Goal: Task Accomplishment & Management: Complete application form

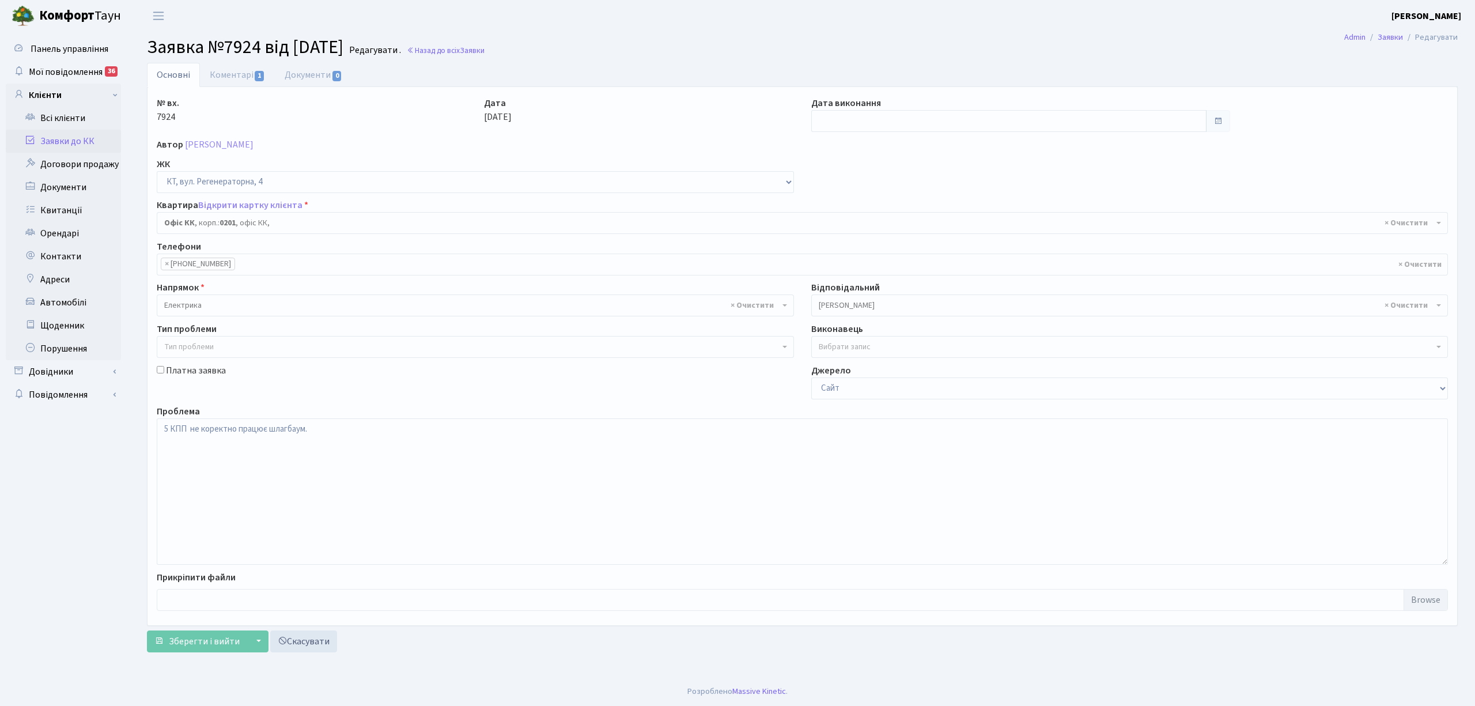
select select "4"
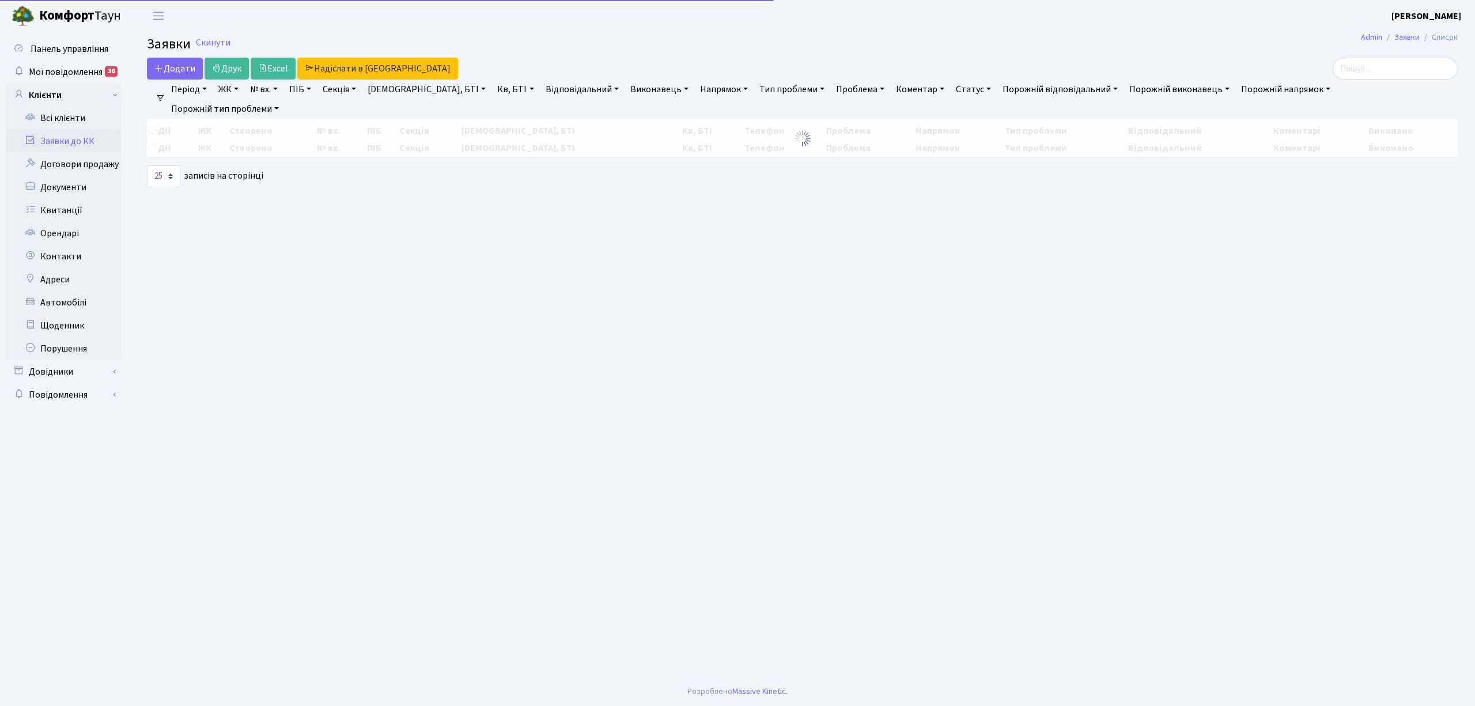
select select "25"
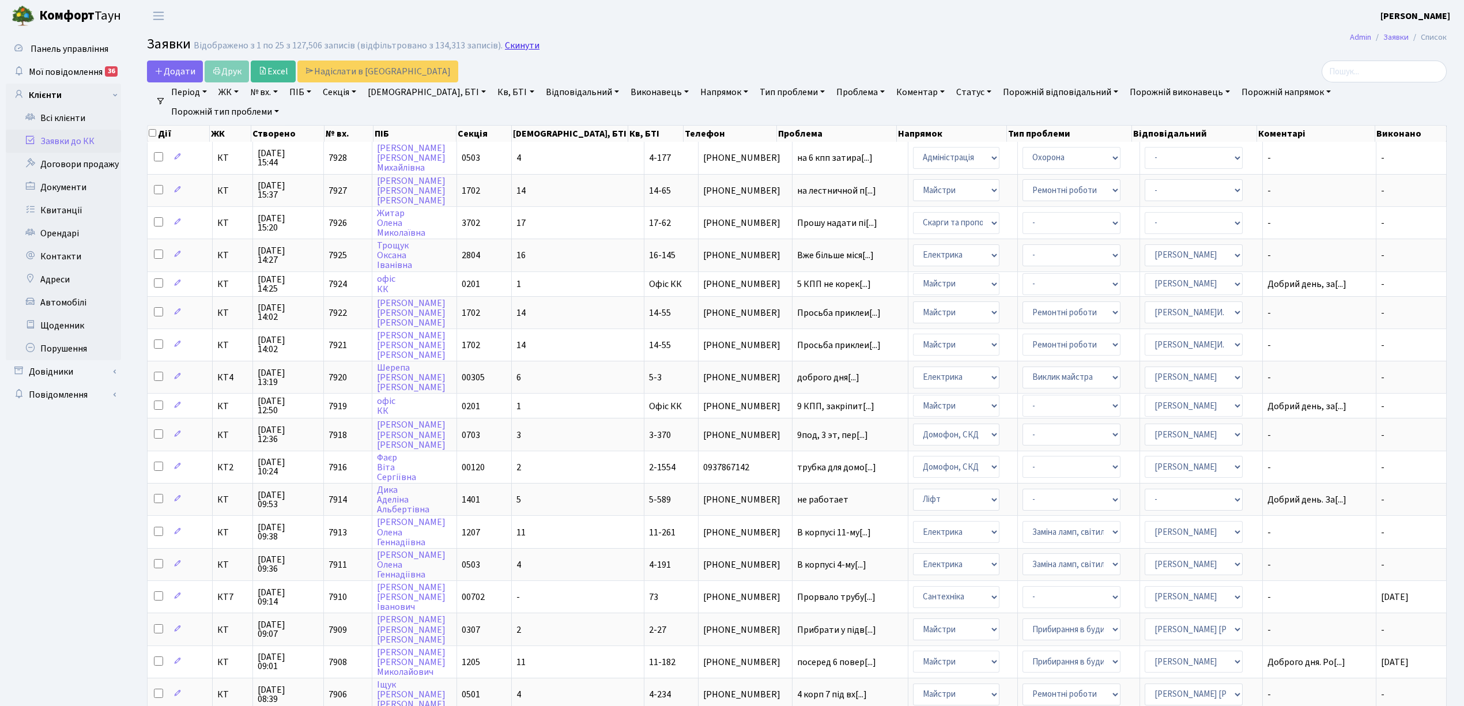
click at [521, 48] on link "Скинути" at bounding box center [522, 45] width 35 height 11
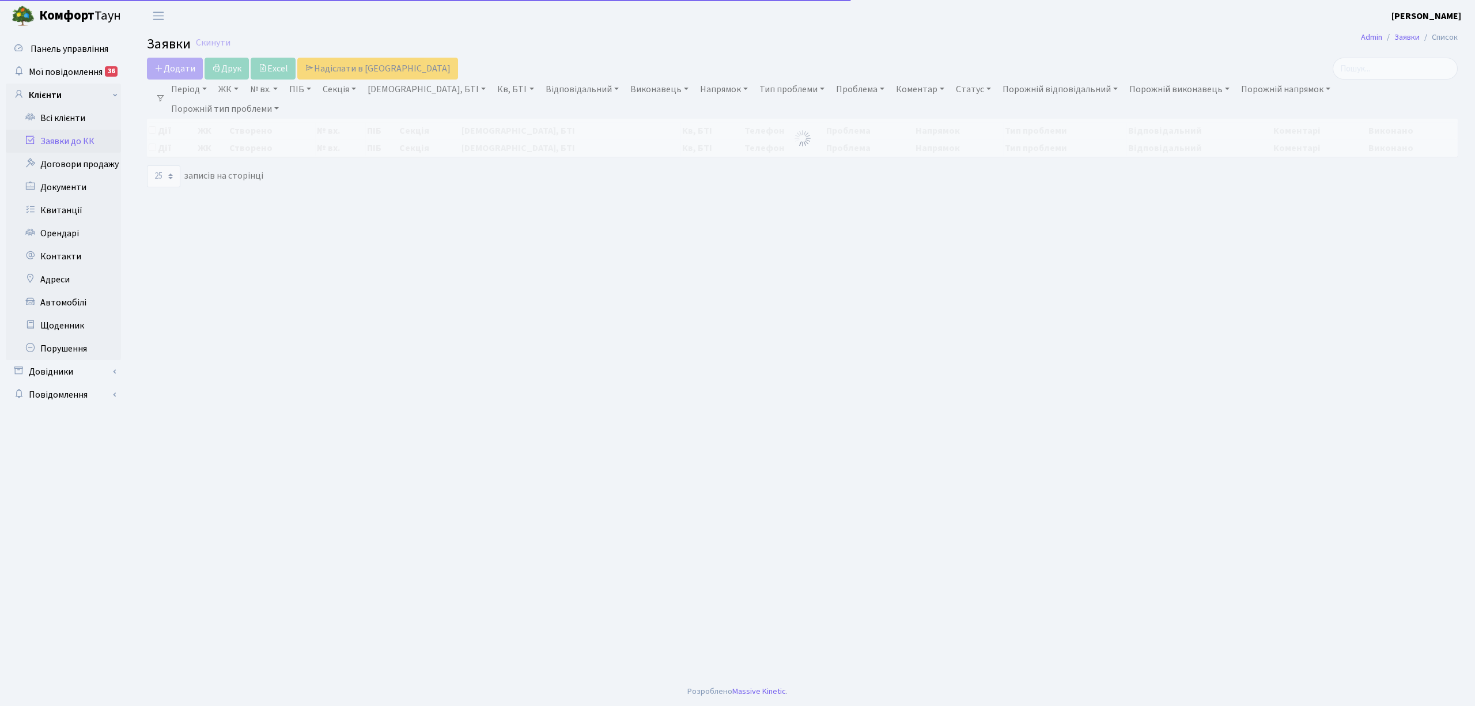
select select "25"
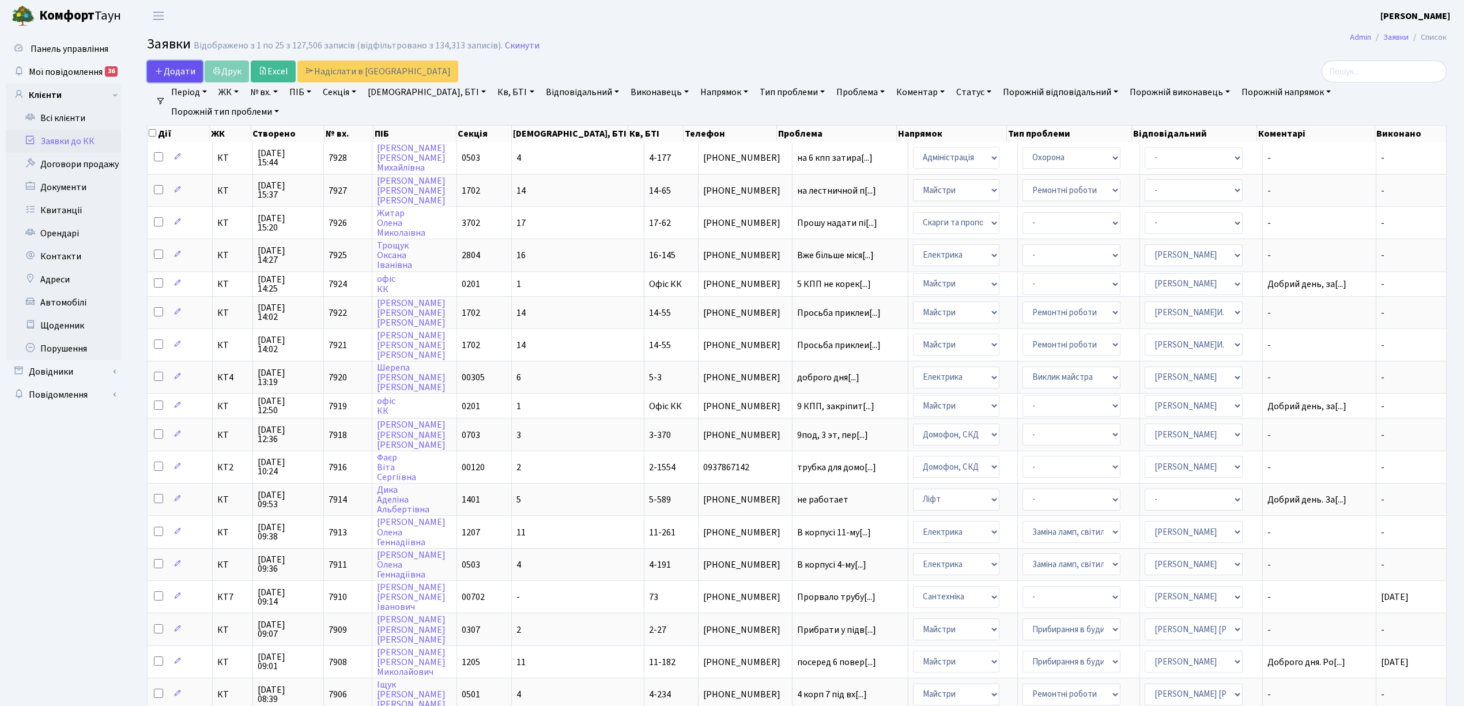
click at [168, 70] on span "Додати" at bounding box center [174, 71] width 41 height 13
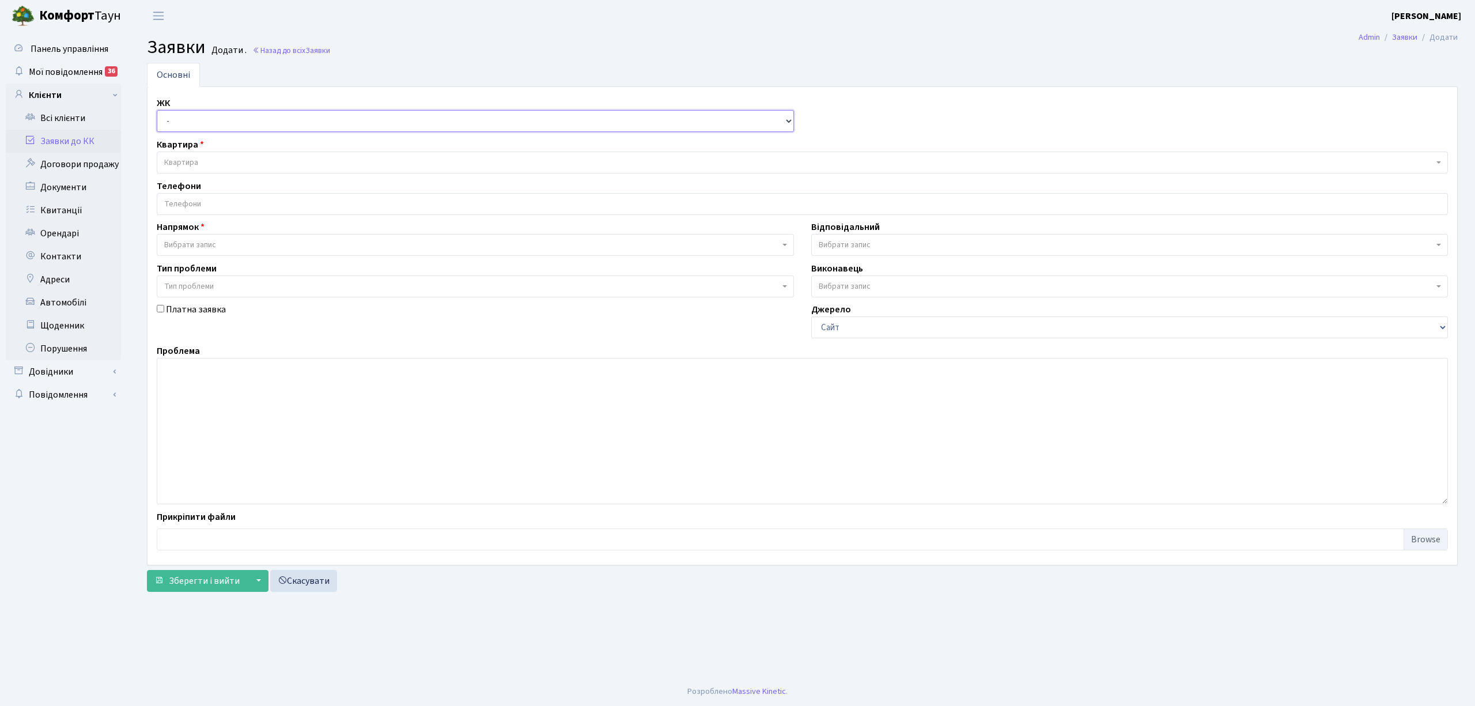
click at [203, 121] on select "- КТ, вул. Регенераторна, 4 КТ2, просп. Соборності, 17 КТ3, вул. Березнева, 16 …" at bounding box center [475, 121] width 637 height 22
select select "271"
click at [157, 111] on select "- КТ, вул. Регенераторна, 4 КТ2, просп. Соборності, 17 КТ3, вул. Березнева, 16 …" at bounding box center [475, 121] width 637 height 22
select select
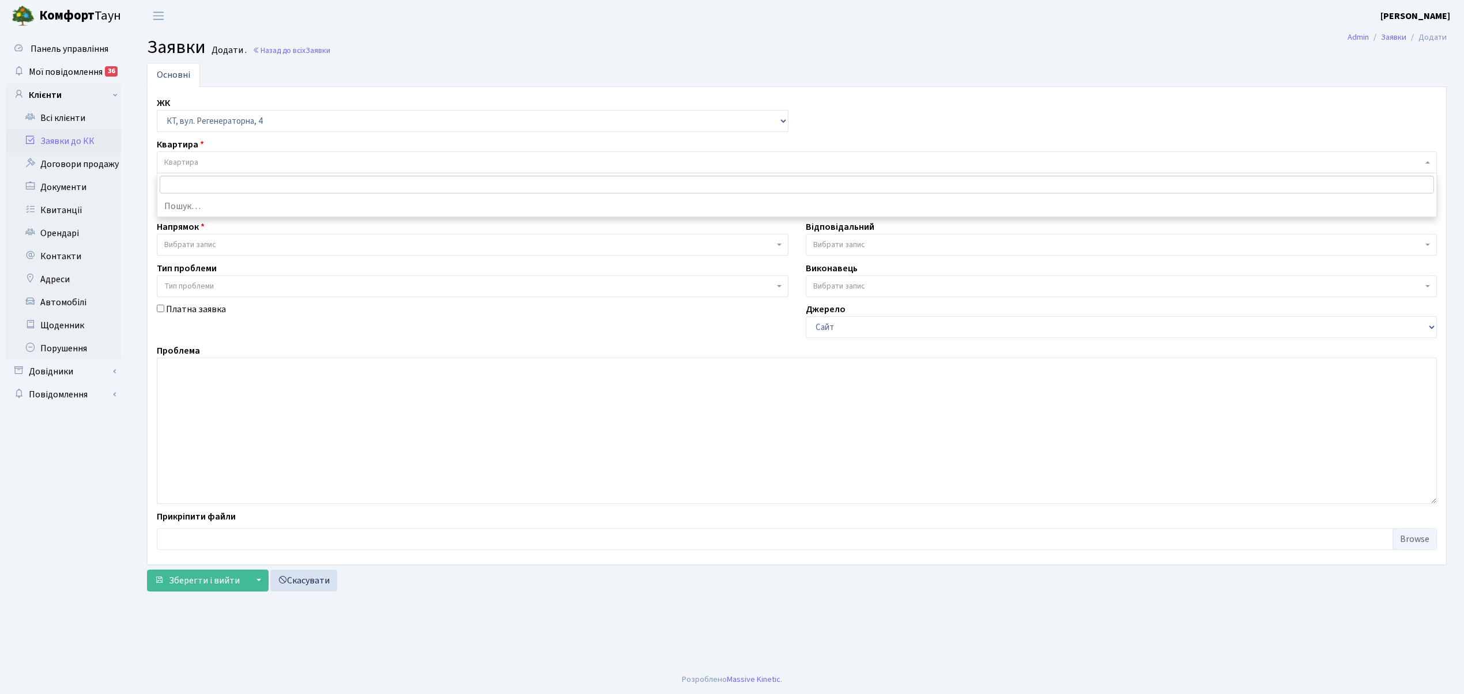
click at [210, 166] on span "Квартира" at bounding box center [793, 163] width 1258 height 12
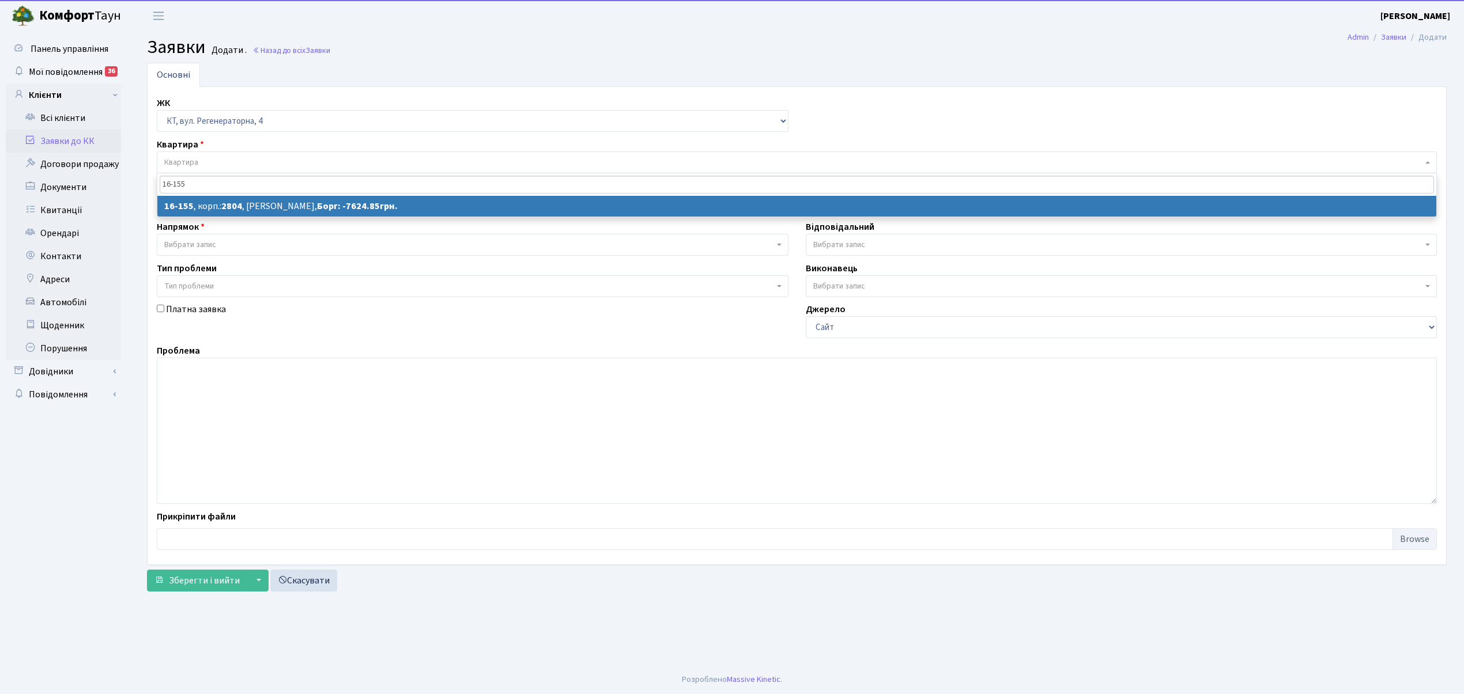
type input "16-155"
select select
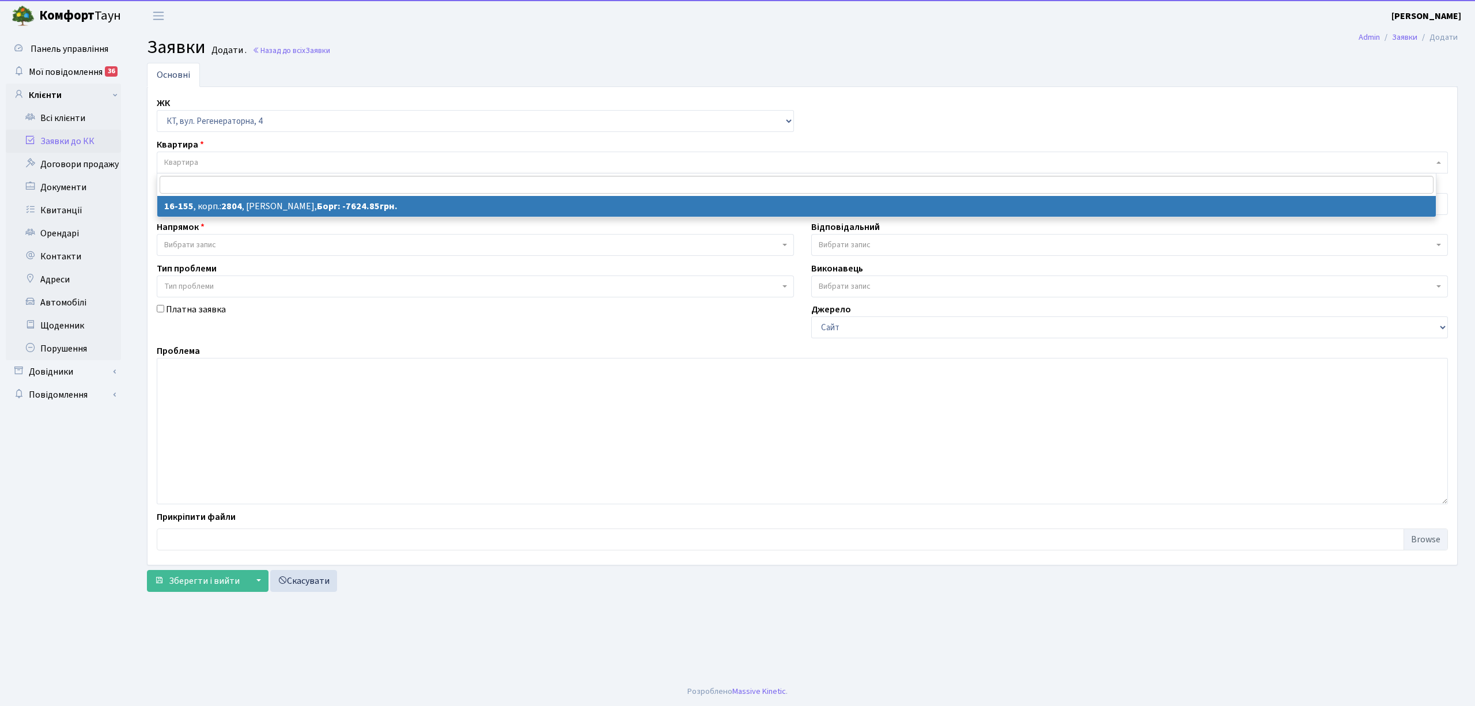
select select "8716"
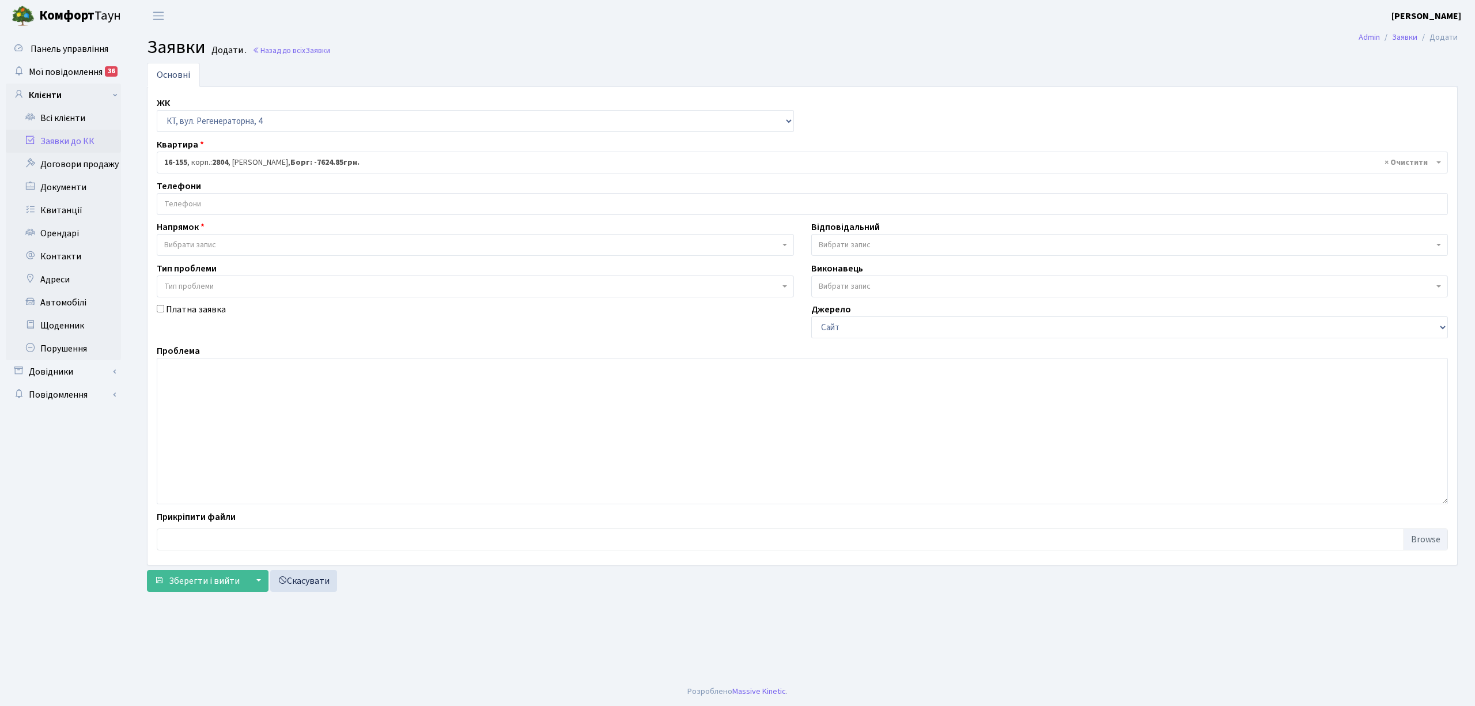
click at [243, 207] on input "search" at bounding box center [802, 204] width 1290 height 21
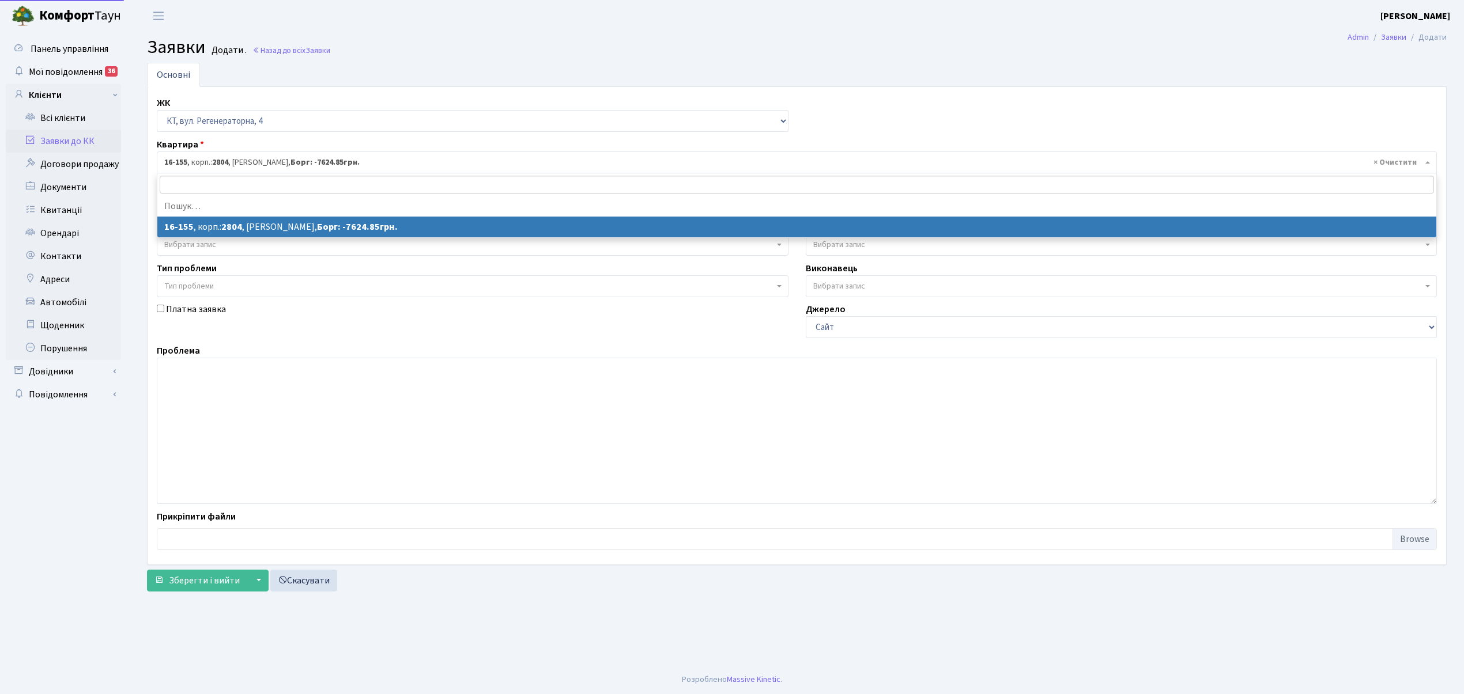
click at [292, 154] on span "× 16-155 , корп.: 2804 , Василик Світлана Анатоліївна, Борг: -7624.85грн." at bounding box center [797, 163] width 1280 height 22
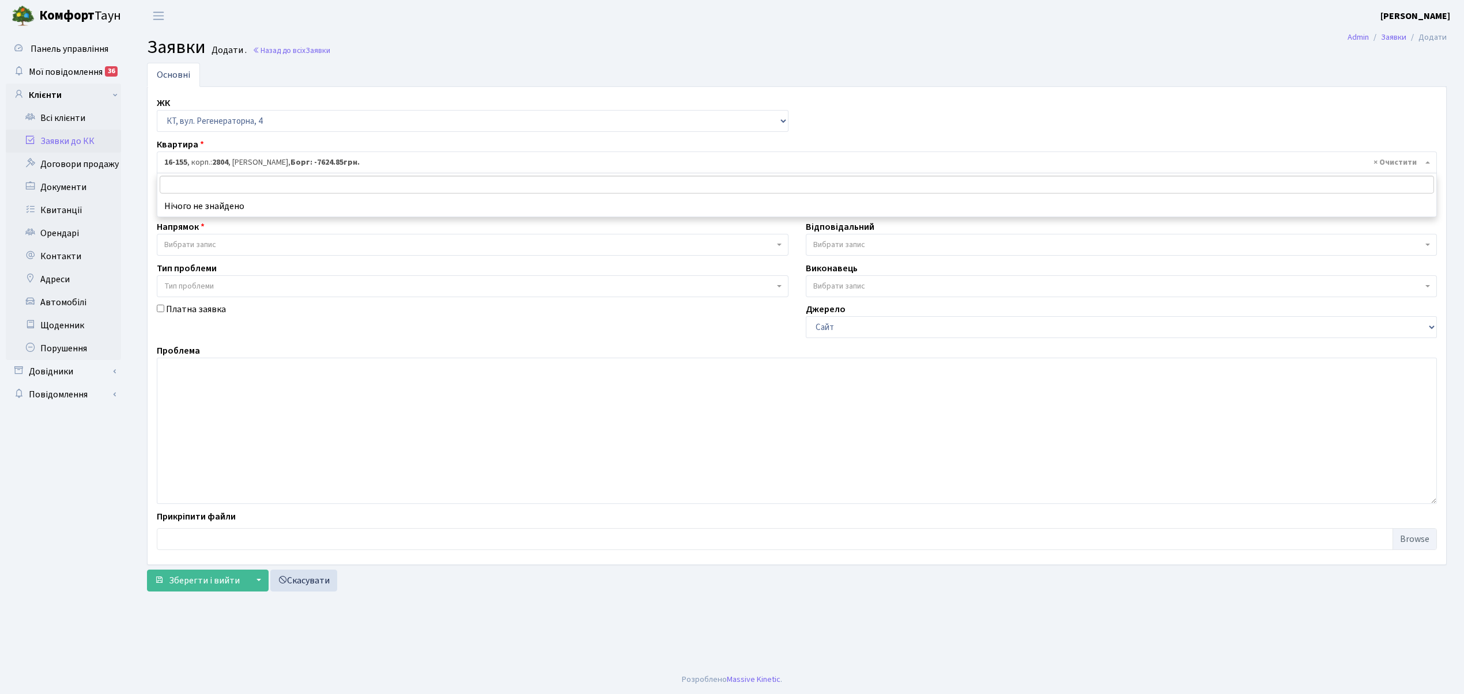
type input "Щ"
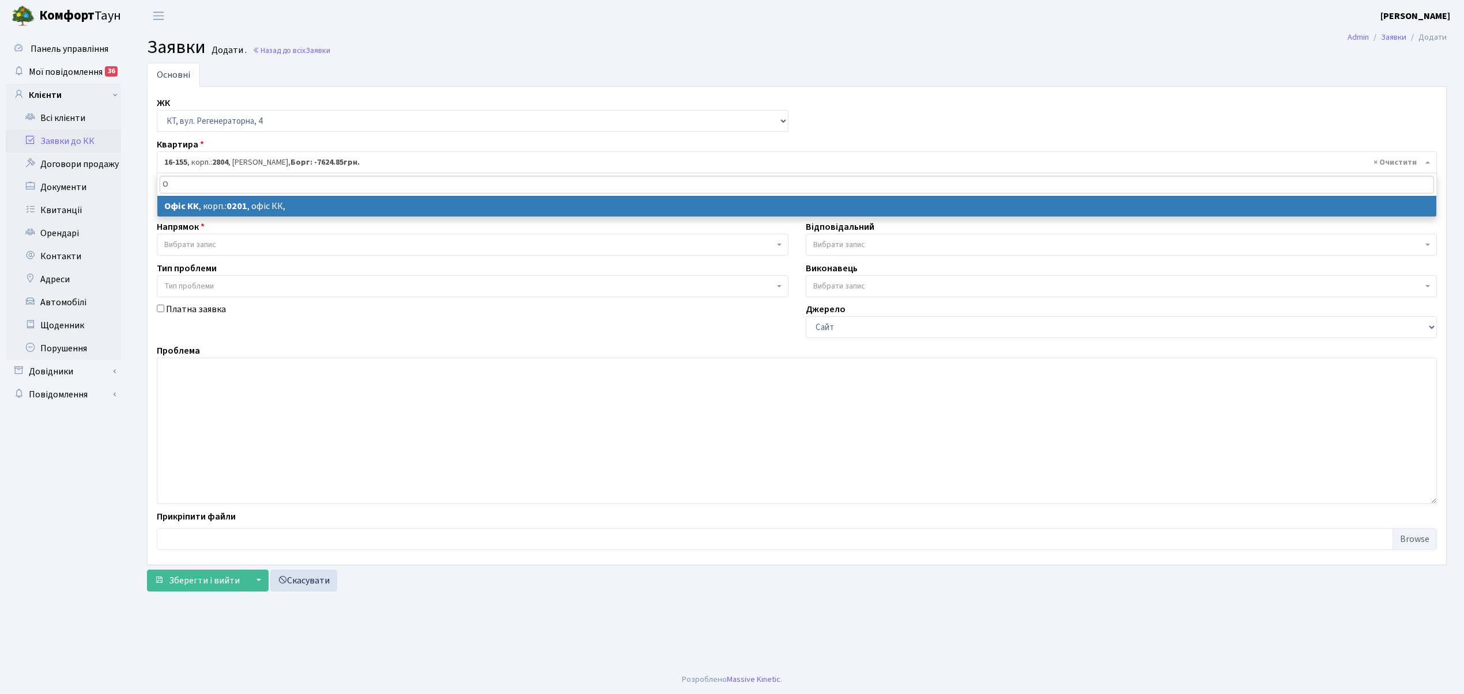
type input "О"
select select
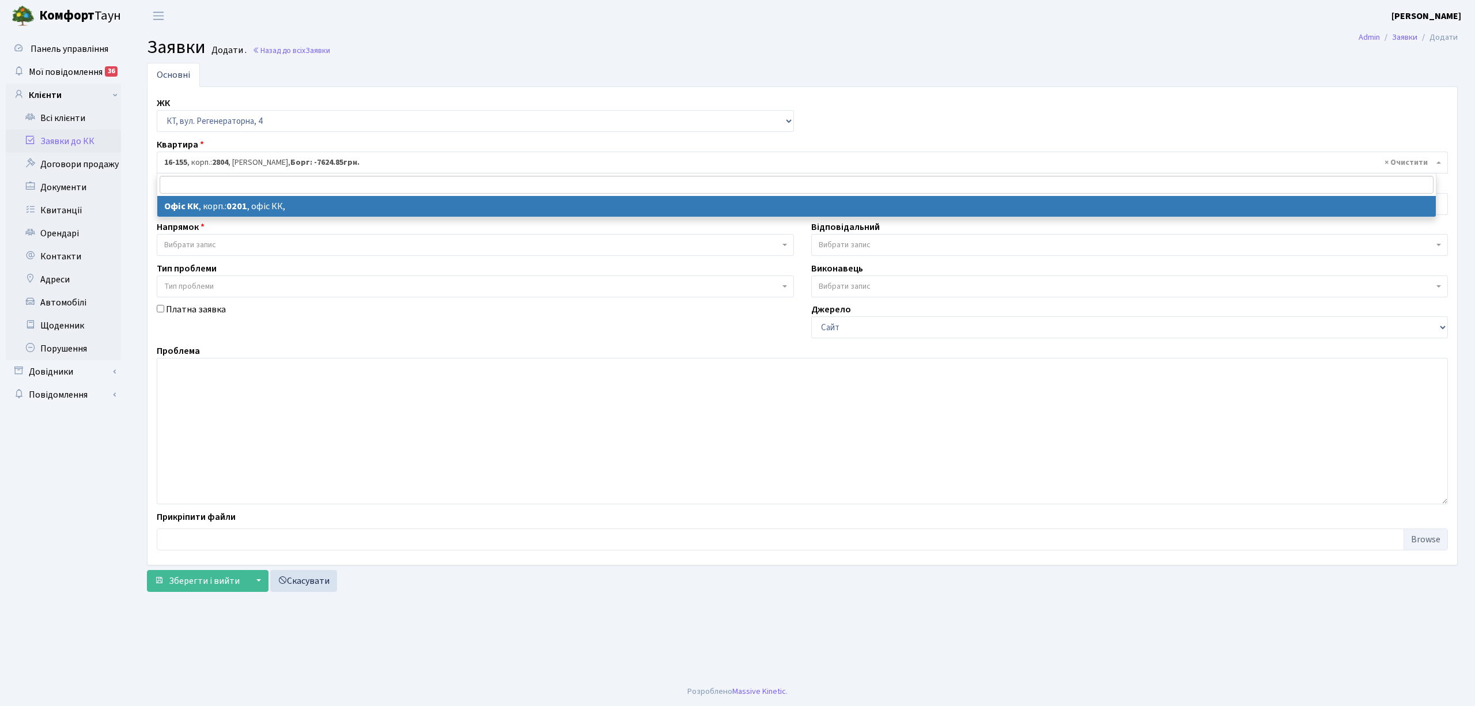
select select "4"
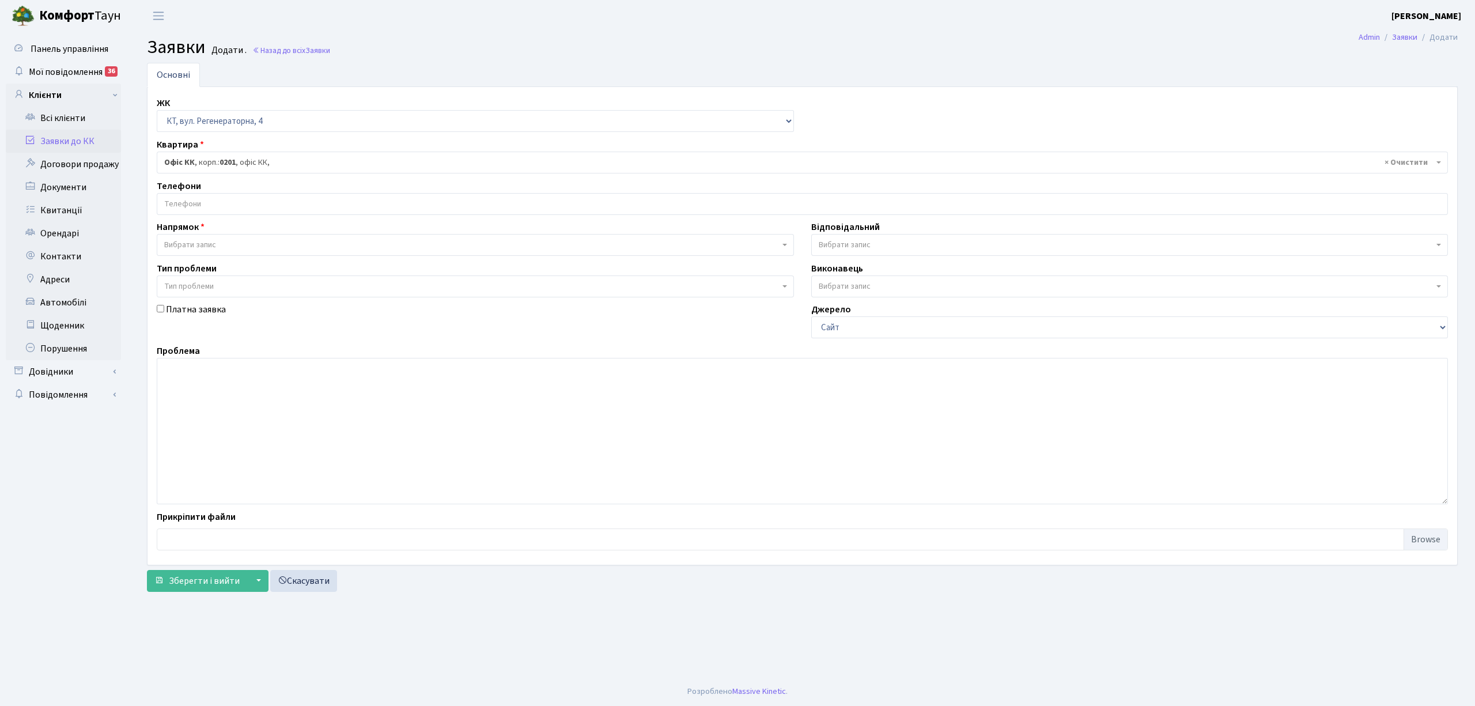
click at [247, 202] on input "search" at bounding box center [802, 204] width 1290 height 21
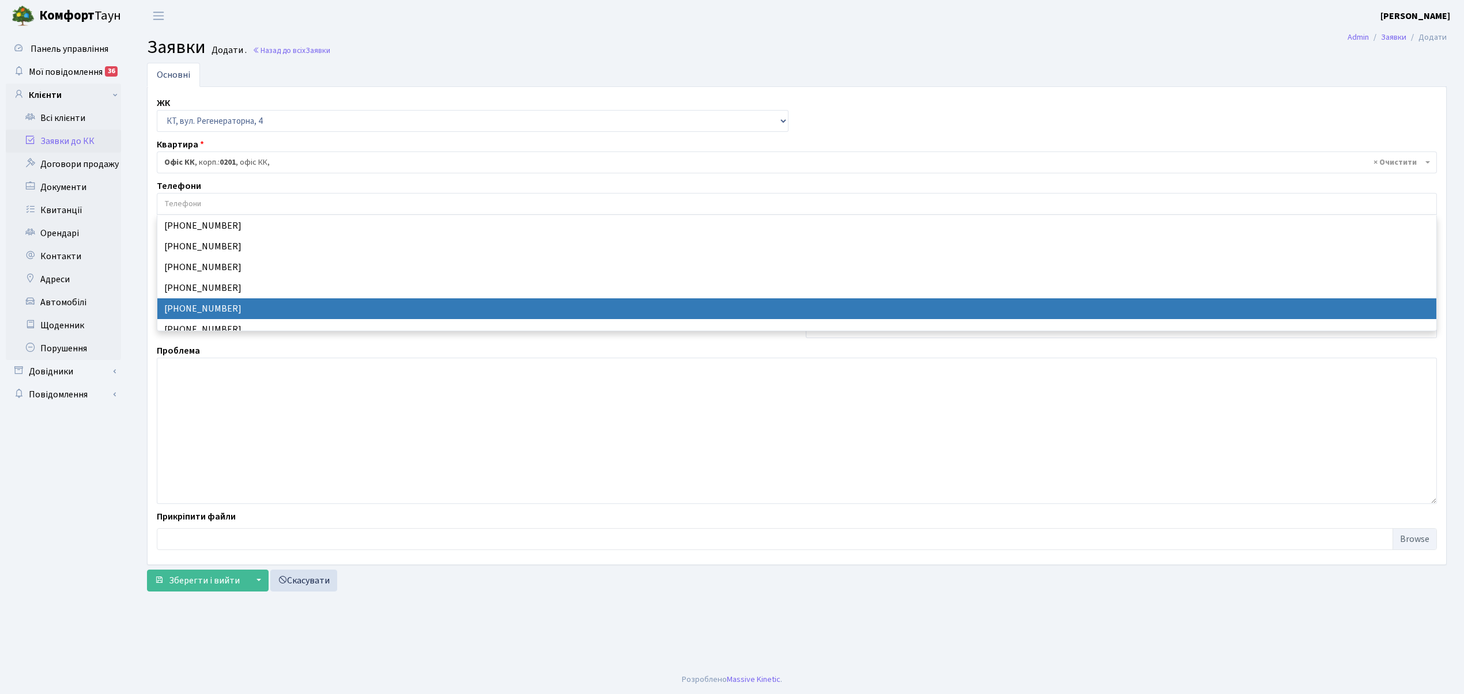
select select "24227"
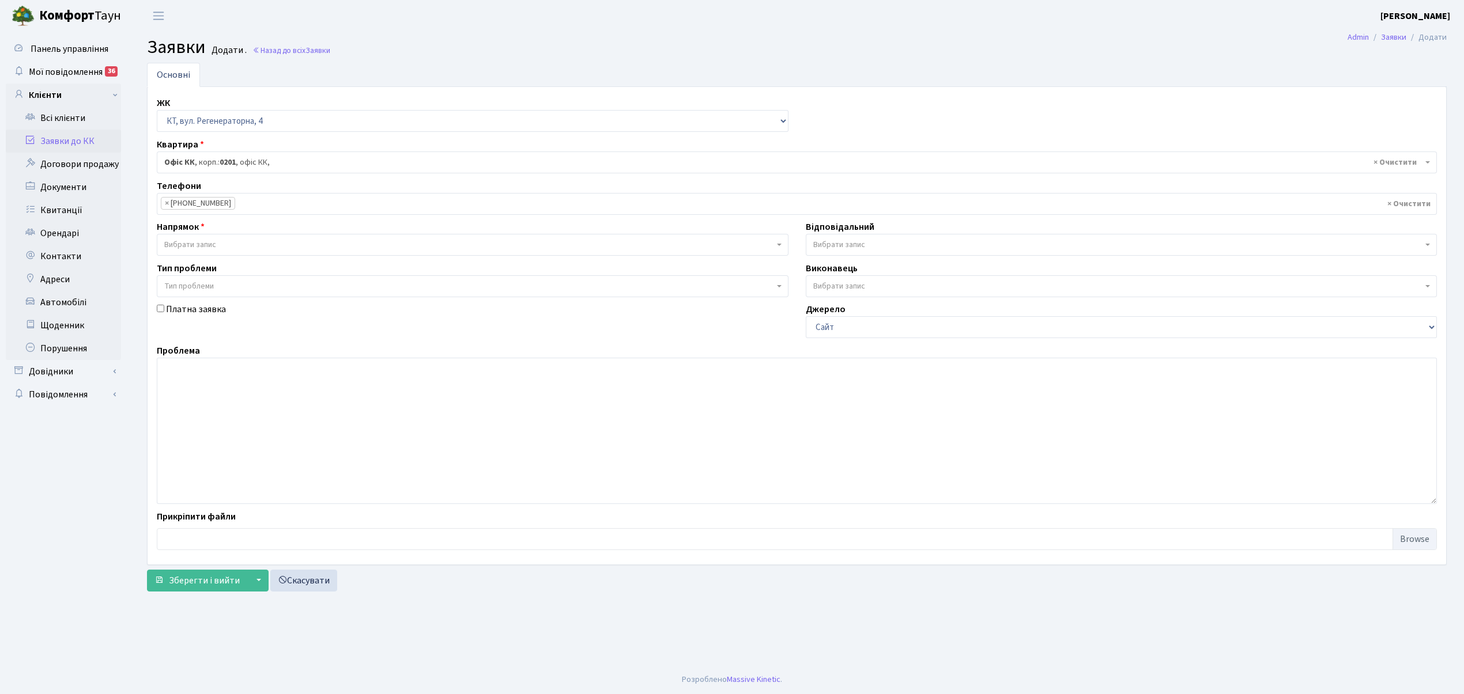
click at [206, 242] on span "Вибрати запис" at bounding box center [190, 245] width 52 height 12
select select "1"
select select
click at [860, 236] on span "Вибрати запис" at bounding box center [1122, 245] width 632 height 22
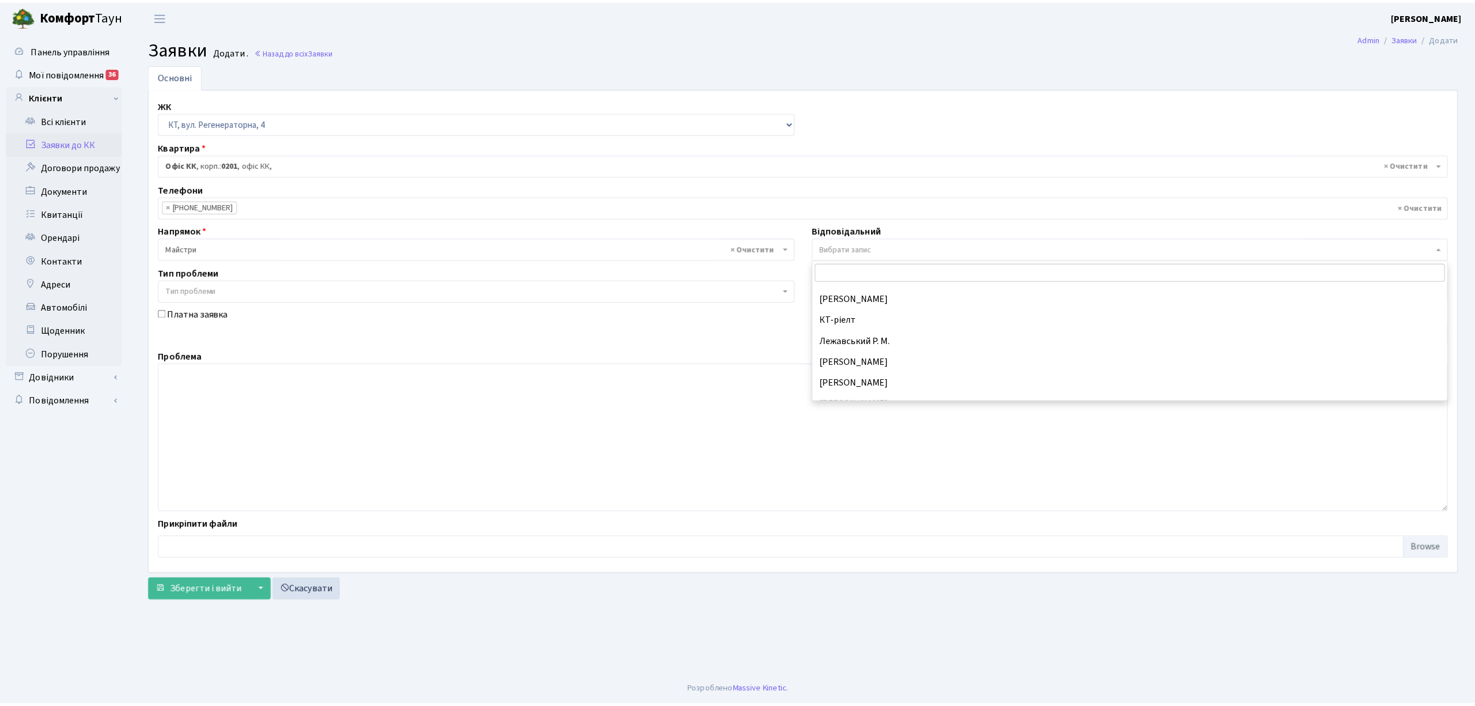
scroll to position [282, 0]
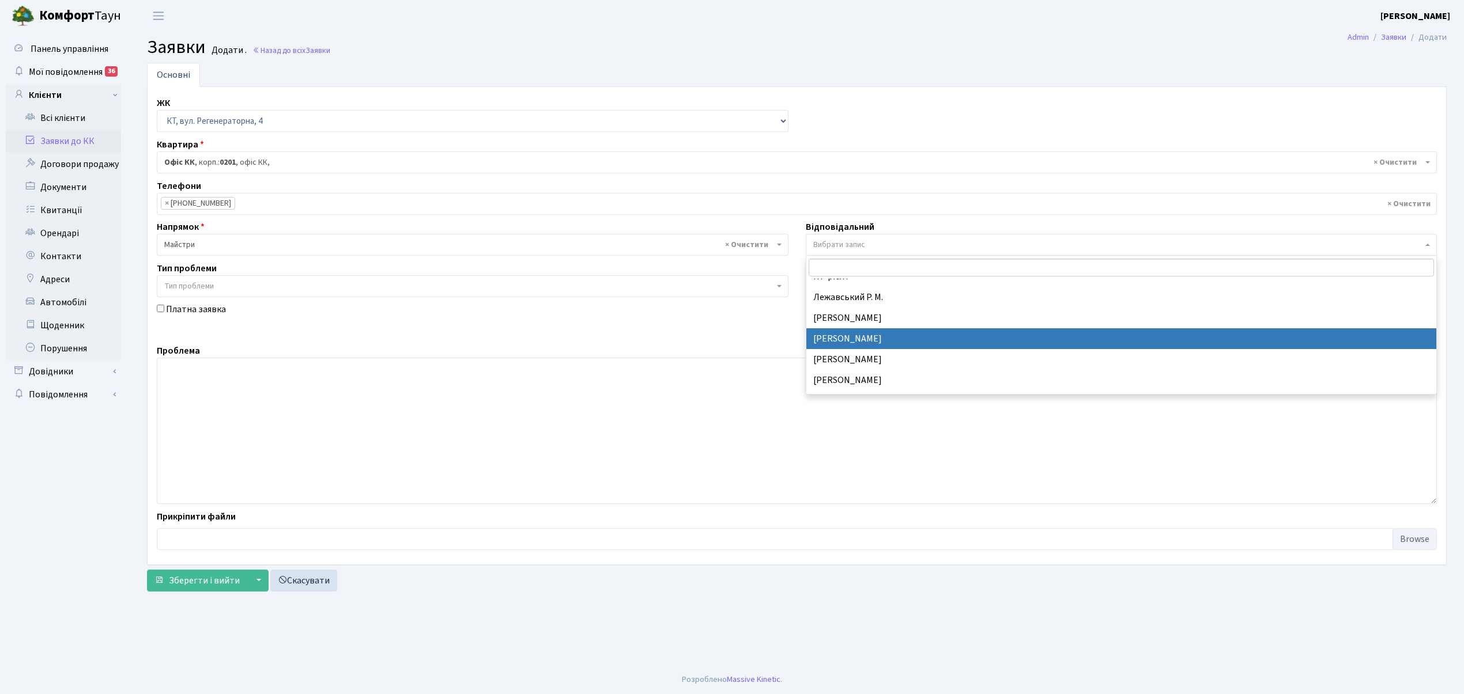
select select "25"
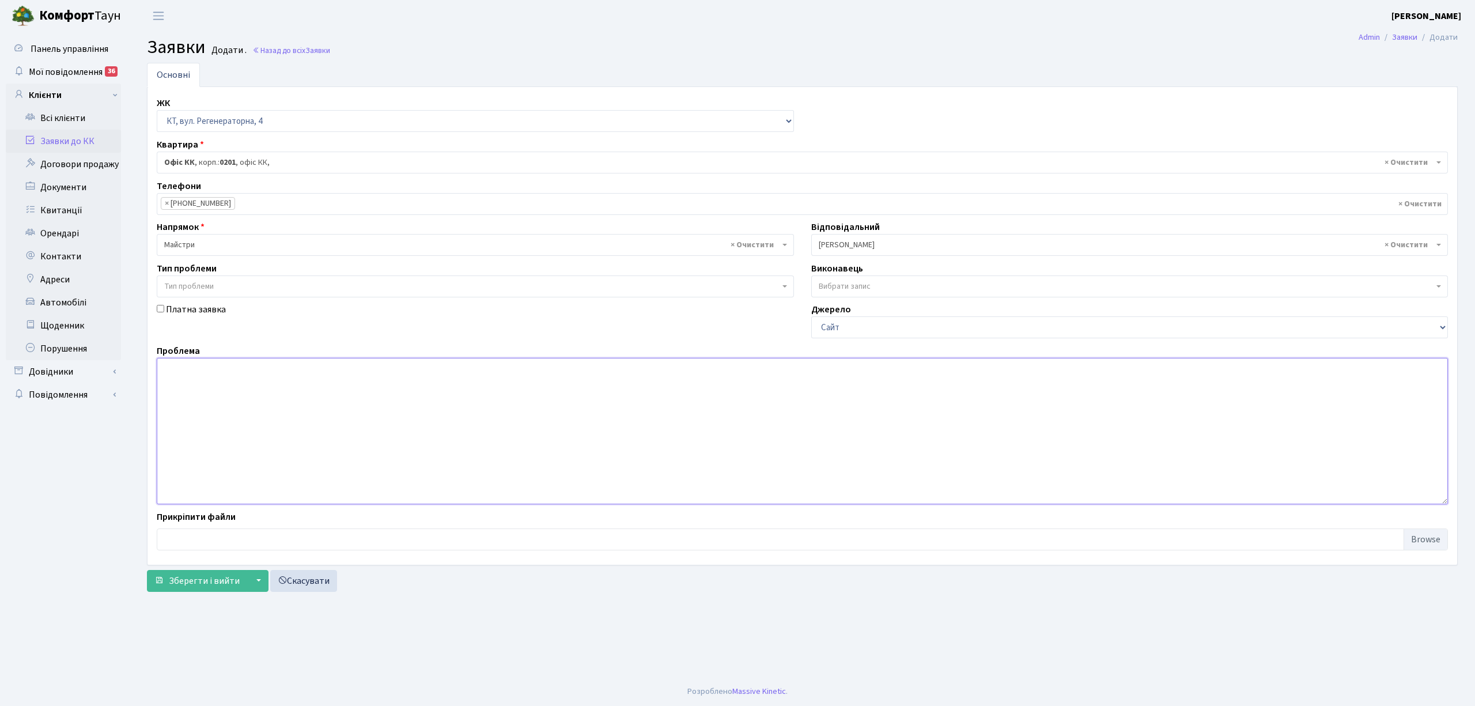
click at [188, 409] on textarea at bounding box center [802, 431] width 1291 height 146
type textarea "Калітка (Новус) скрипить"
click at [190, 584] on span "Зберегти і вийти" at bounding box center [204, 580] width 71 height 13
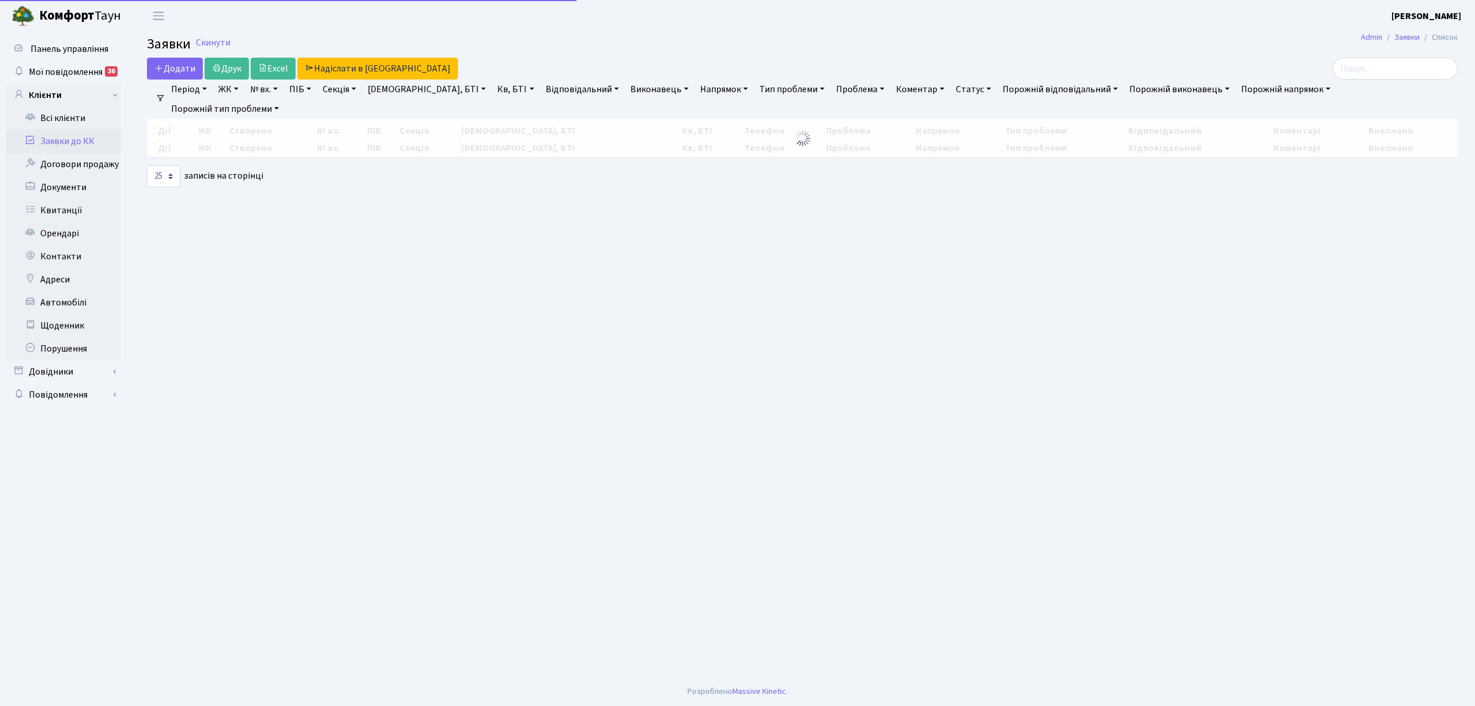
select select "25"
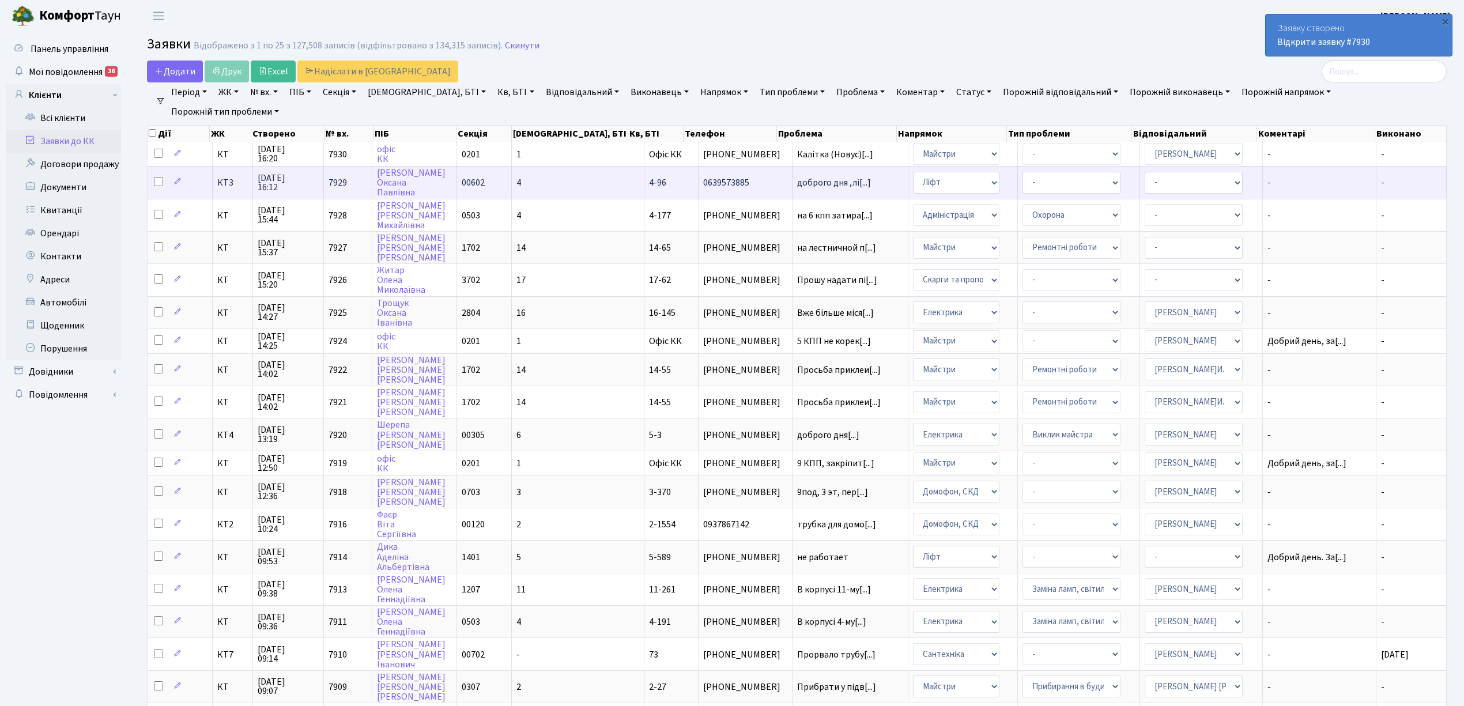
click at [559, 182] on td "4" at bounding box center [578, 182] width 133 height 32
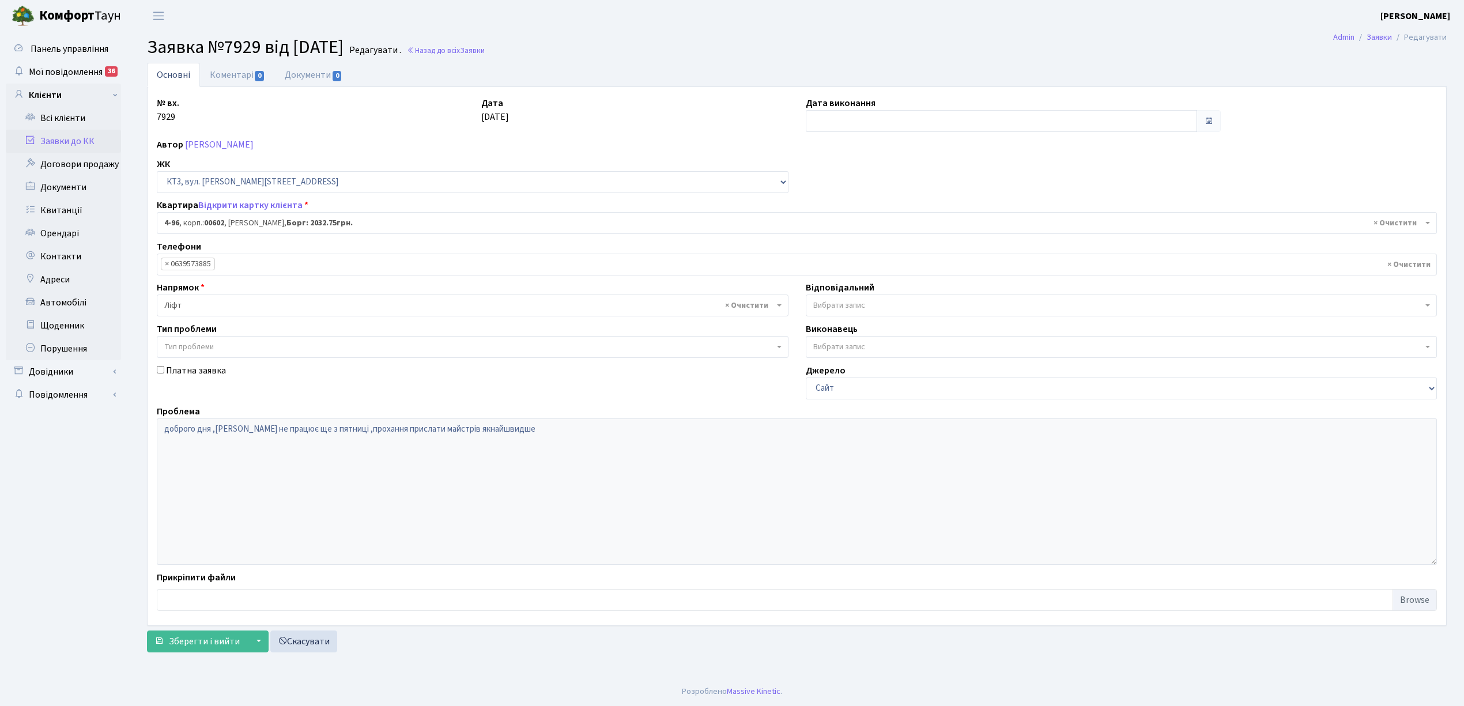
select select "16555"
click at [215, 68] on link "Коментарі 0" at bounding box center [237, 75] width 75 height 24
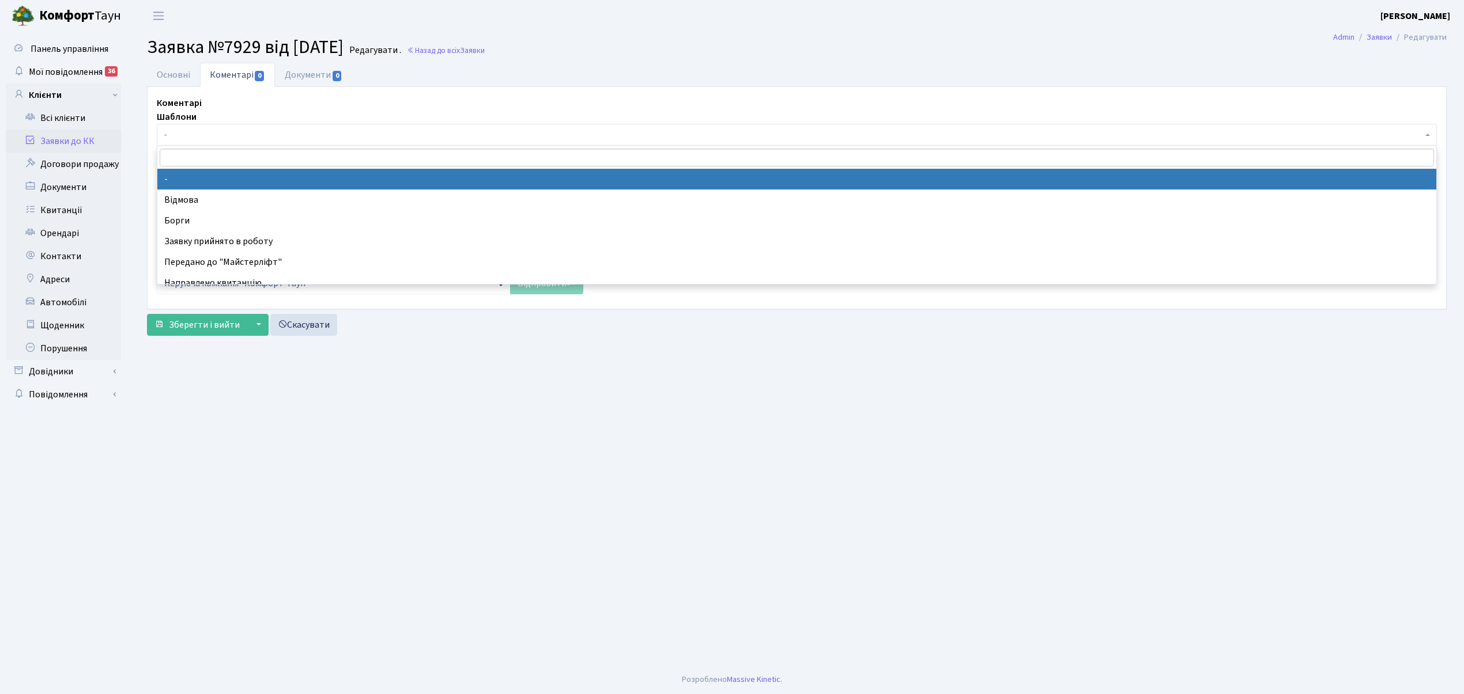
click at [190, 130] on span "-" at bounding box center [793, 135] width 1258 height 12
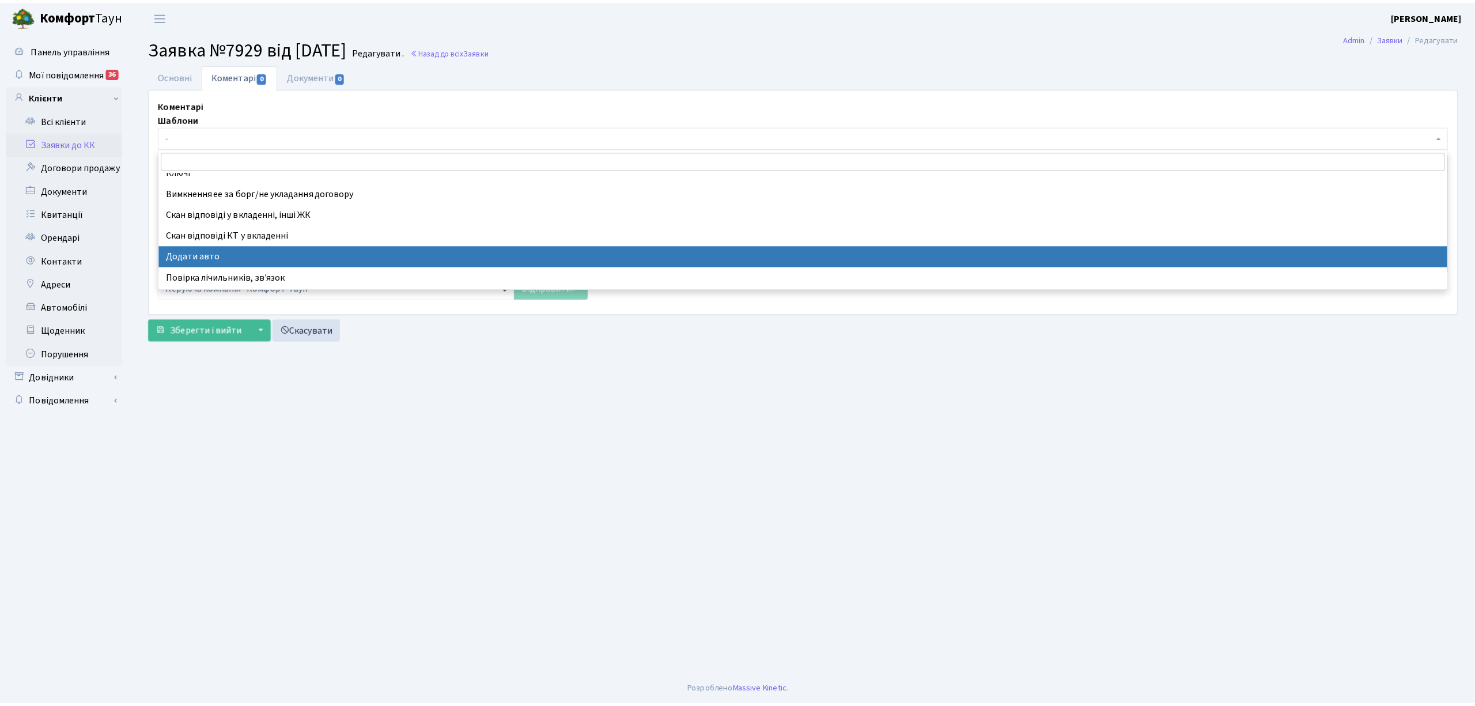
scroll to position [307, 0]
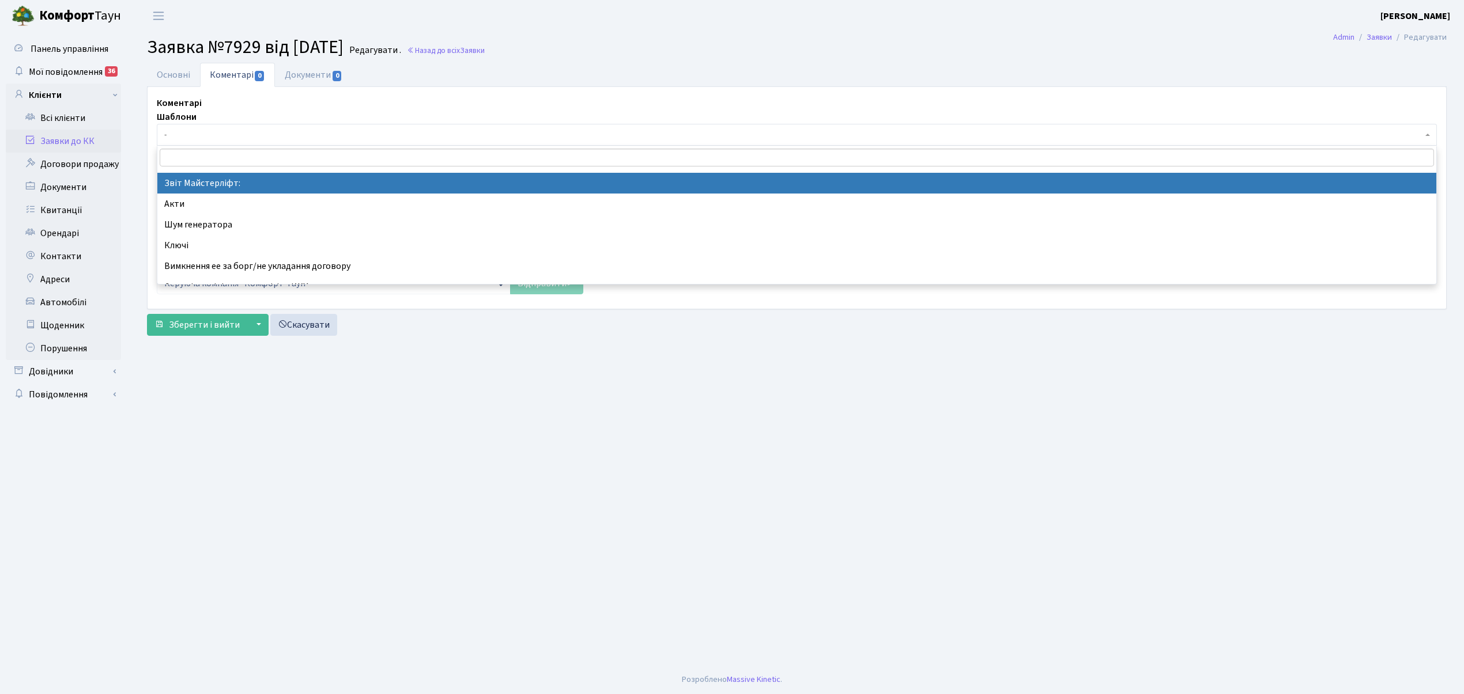
select select "37"
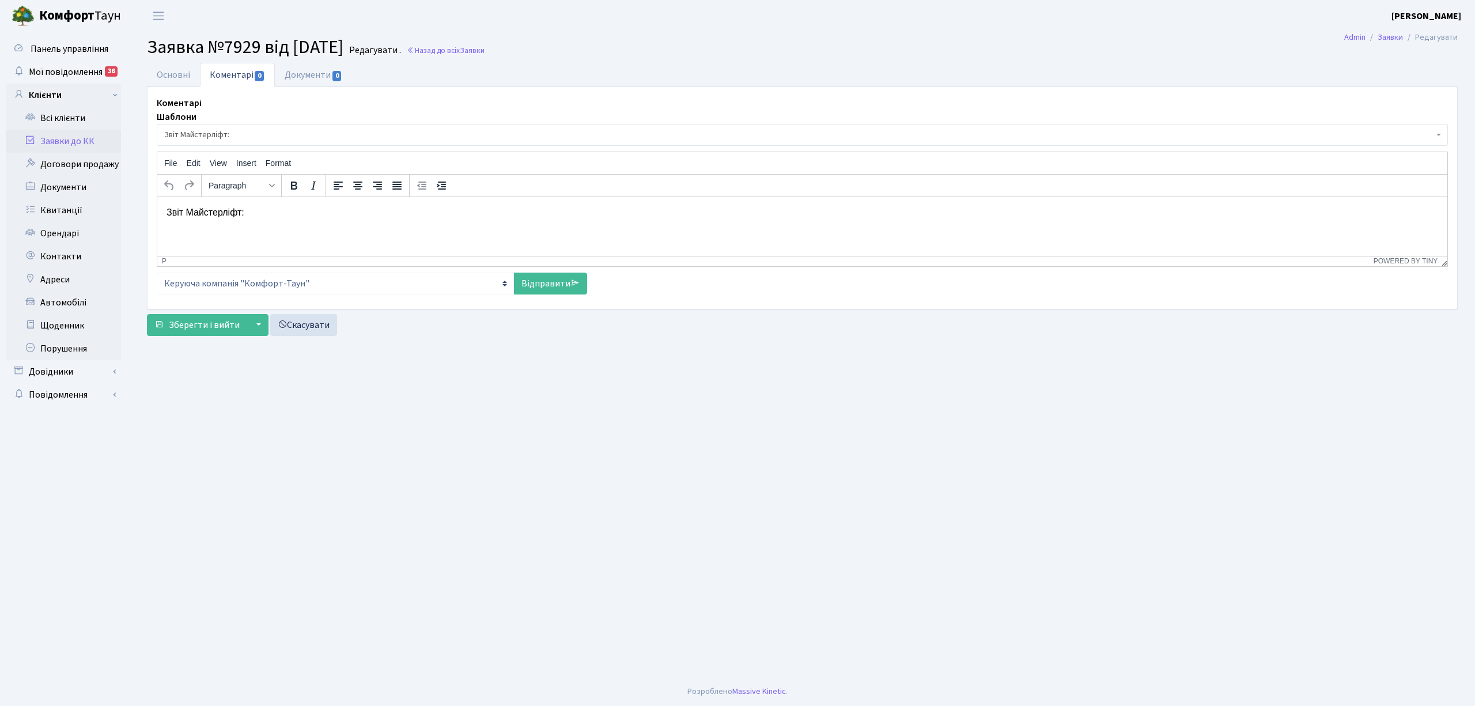
click at [257, 221] on html "Звіт Майстерліфт:" at bounding box center [802, 211] width 1290 height 31
click at [551, 285] on link "Відправити" at bounding box center [550, 284] width 73 height 22
select select
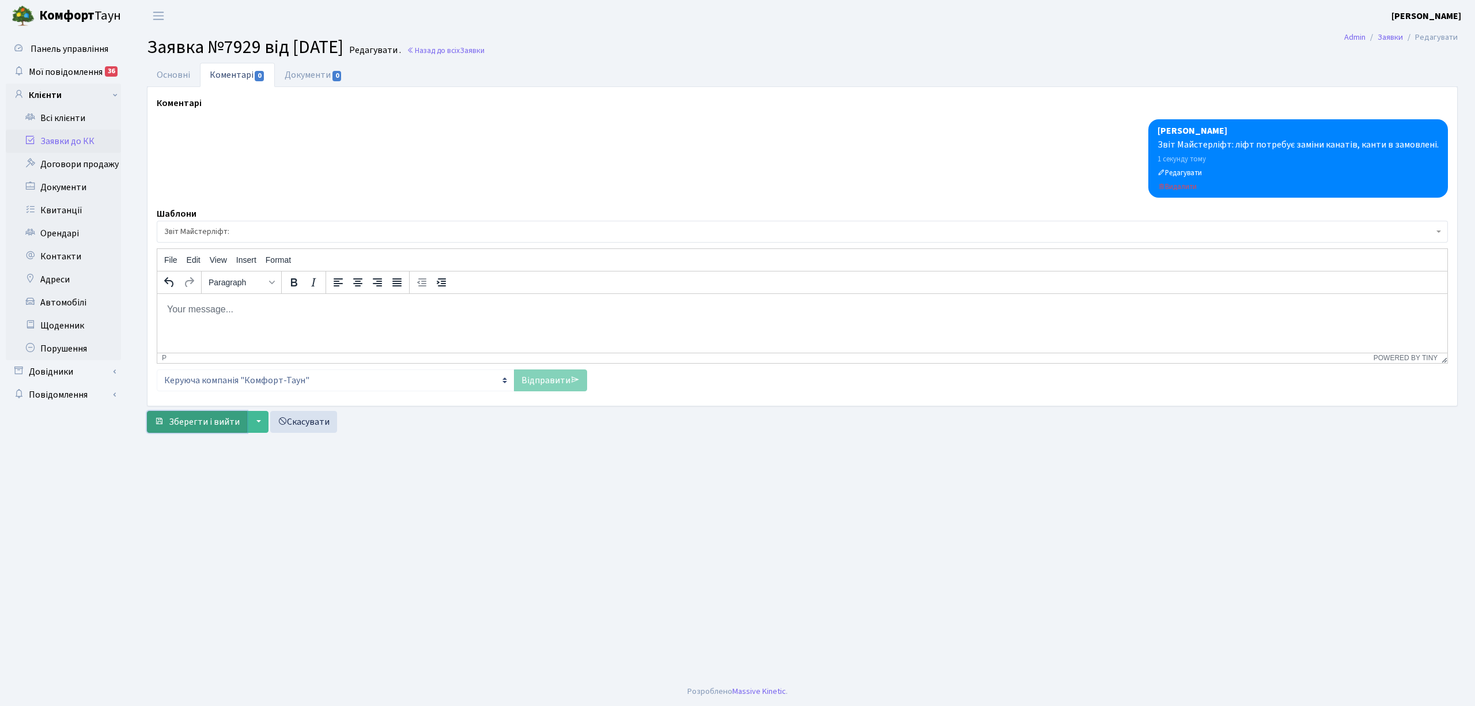
click at [198, 424] on span "Зберегти і вийти" at bounding box center [204, 421] width 71 height 13
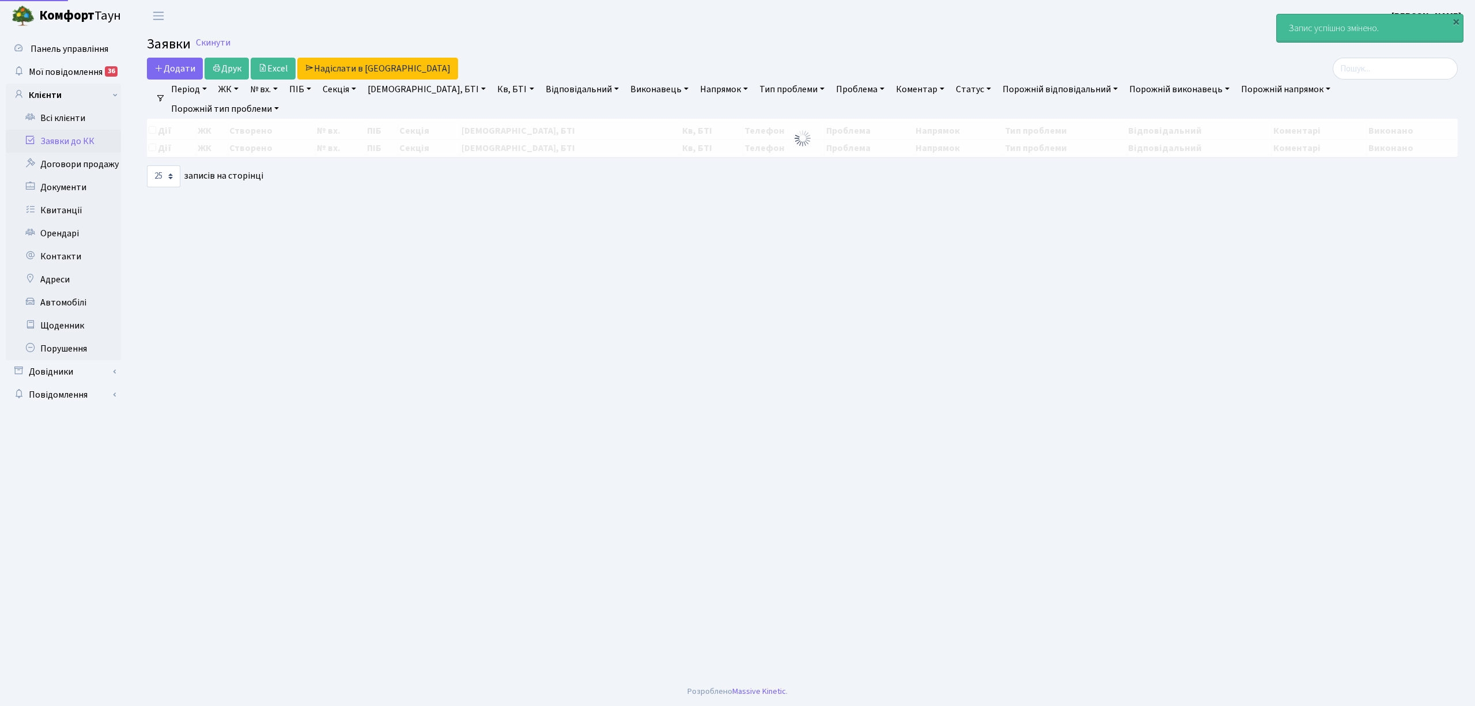
select select "25"
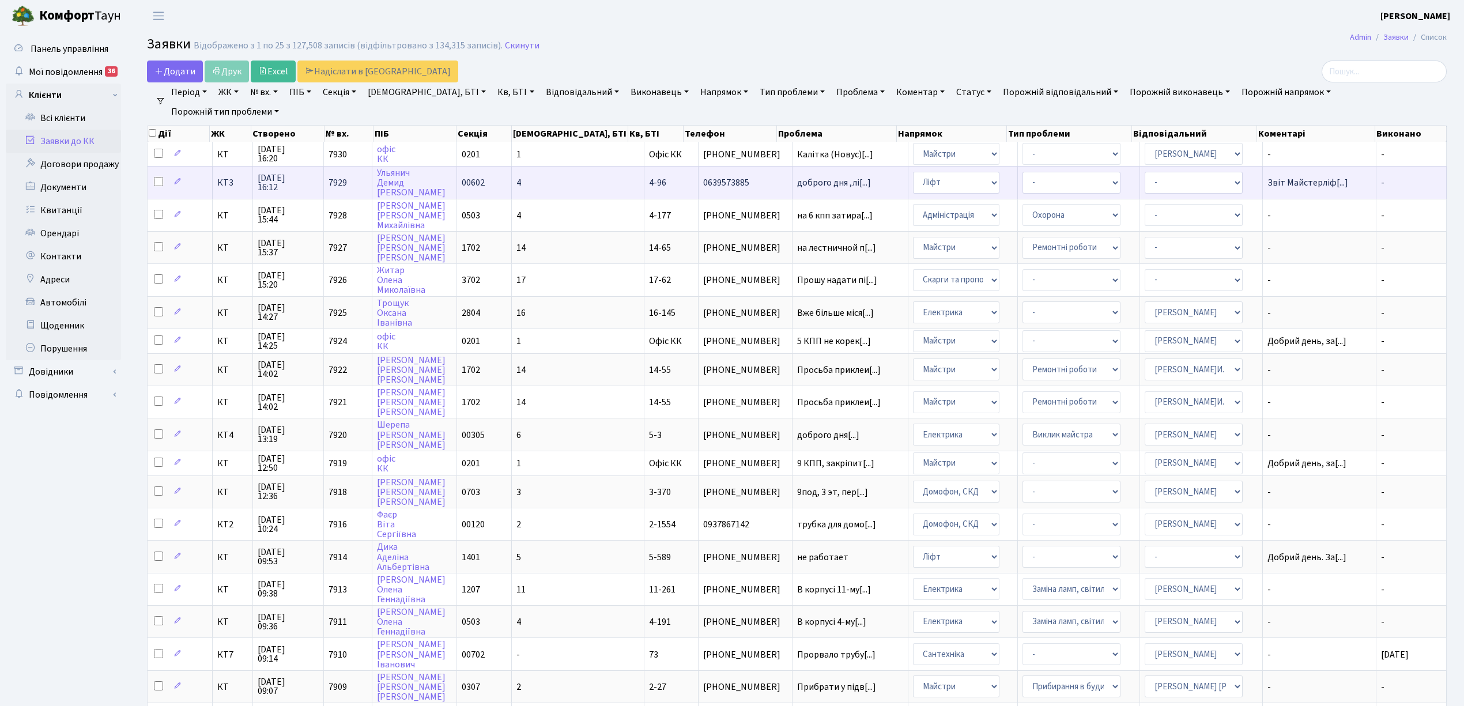
click at [545, 190] on td "4" at bounding box center [578, 182] width 133 height 32
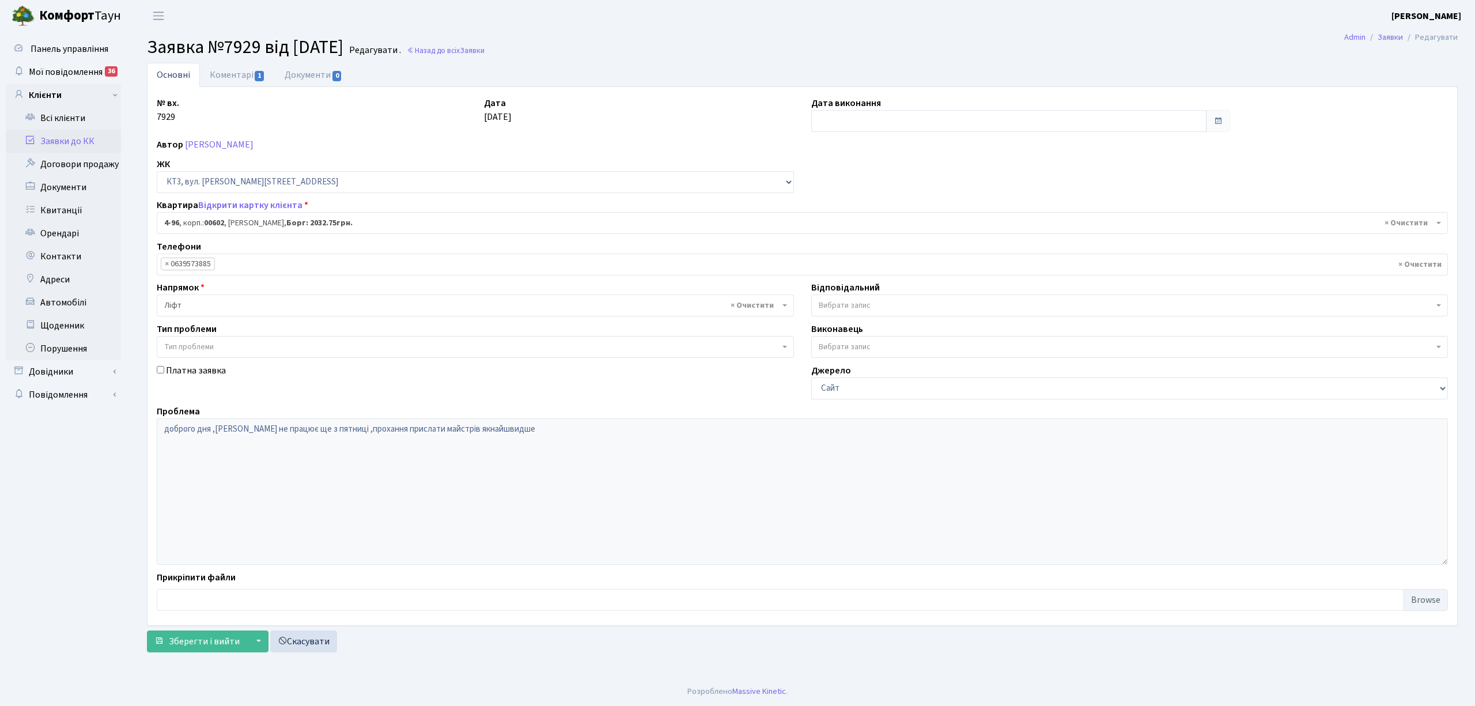
select select "16555"
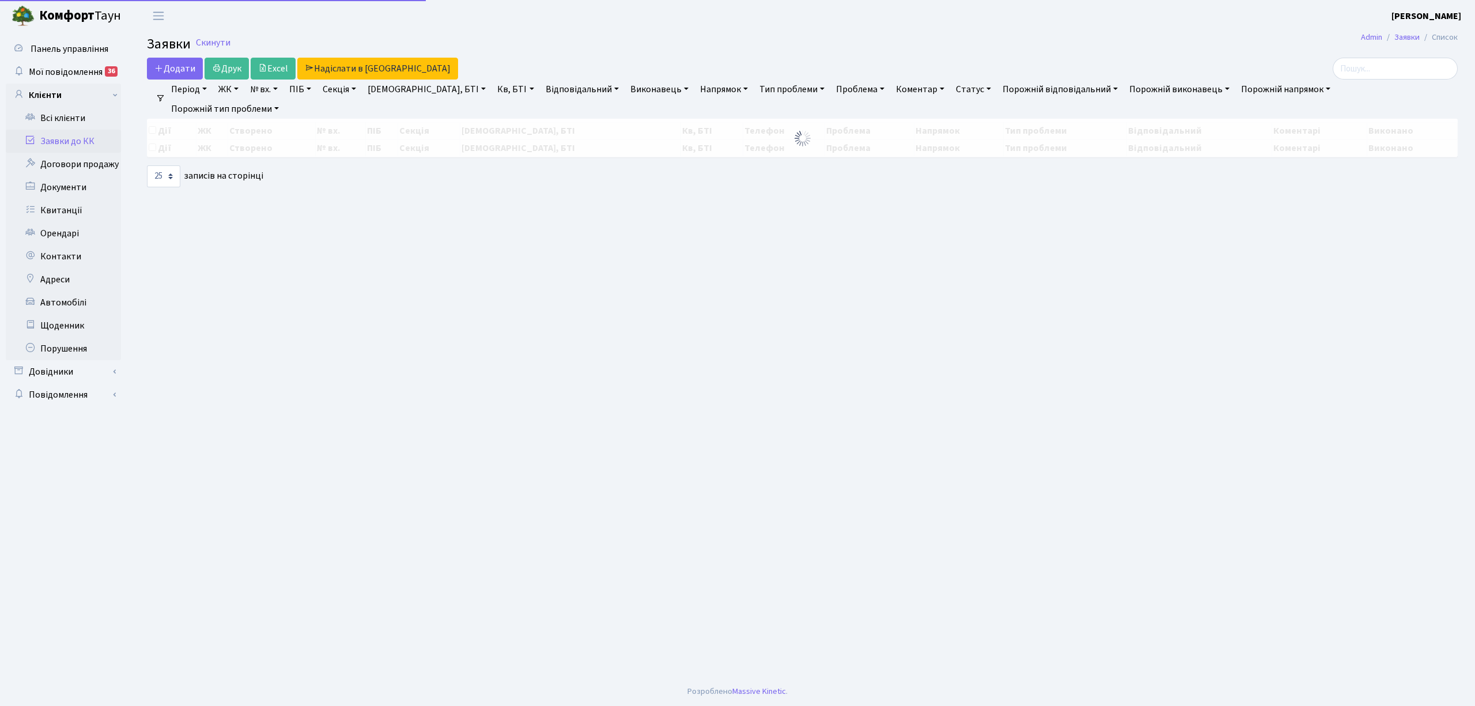
select select "25"
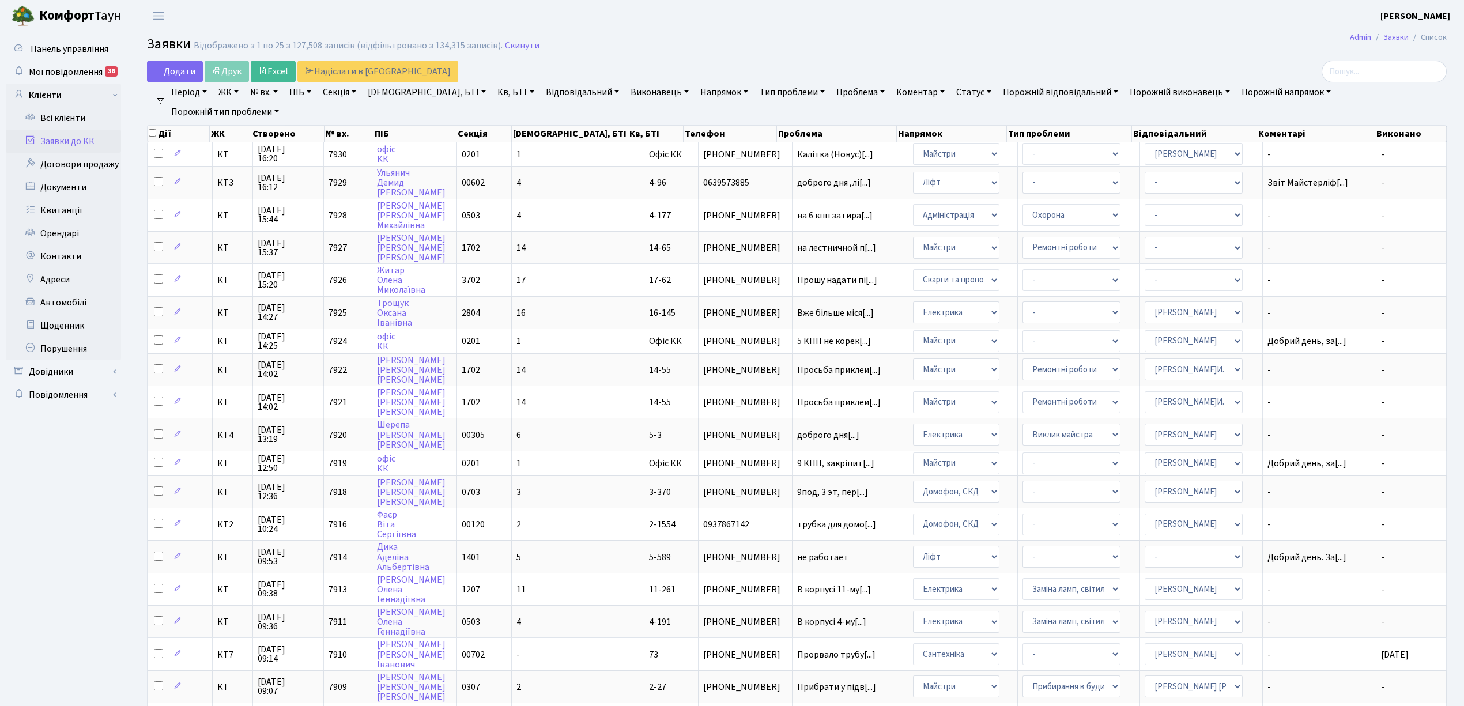
click at [394, 94] on link "Буд., БТІ" at bounding box center [426, 92] width 127 height 20
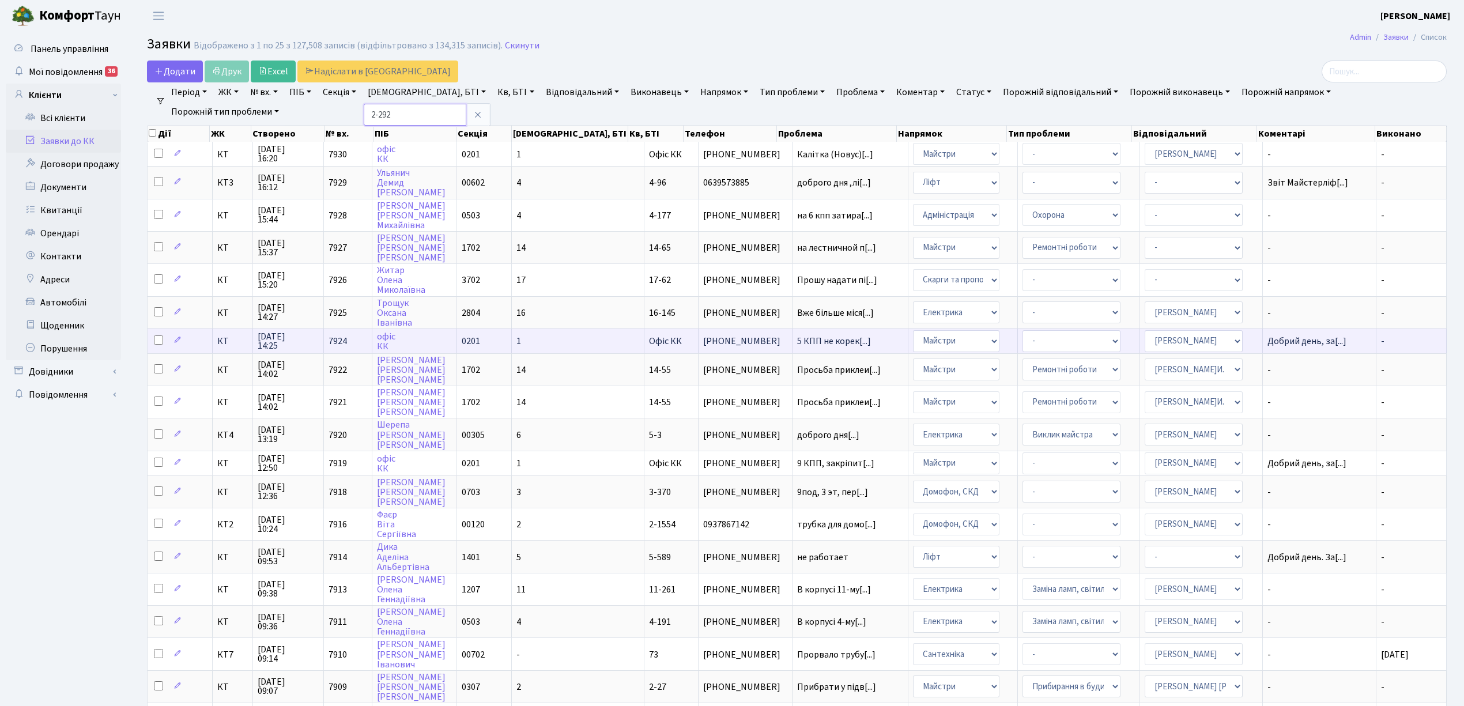
type input "2-292"
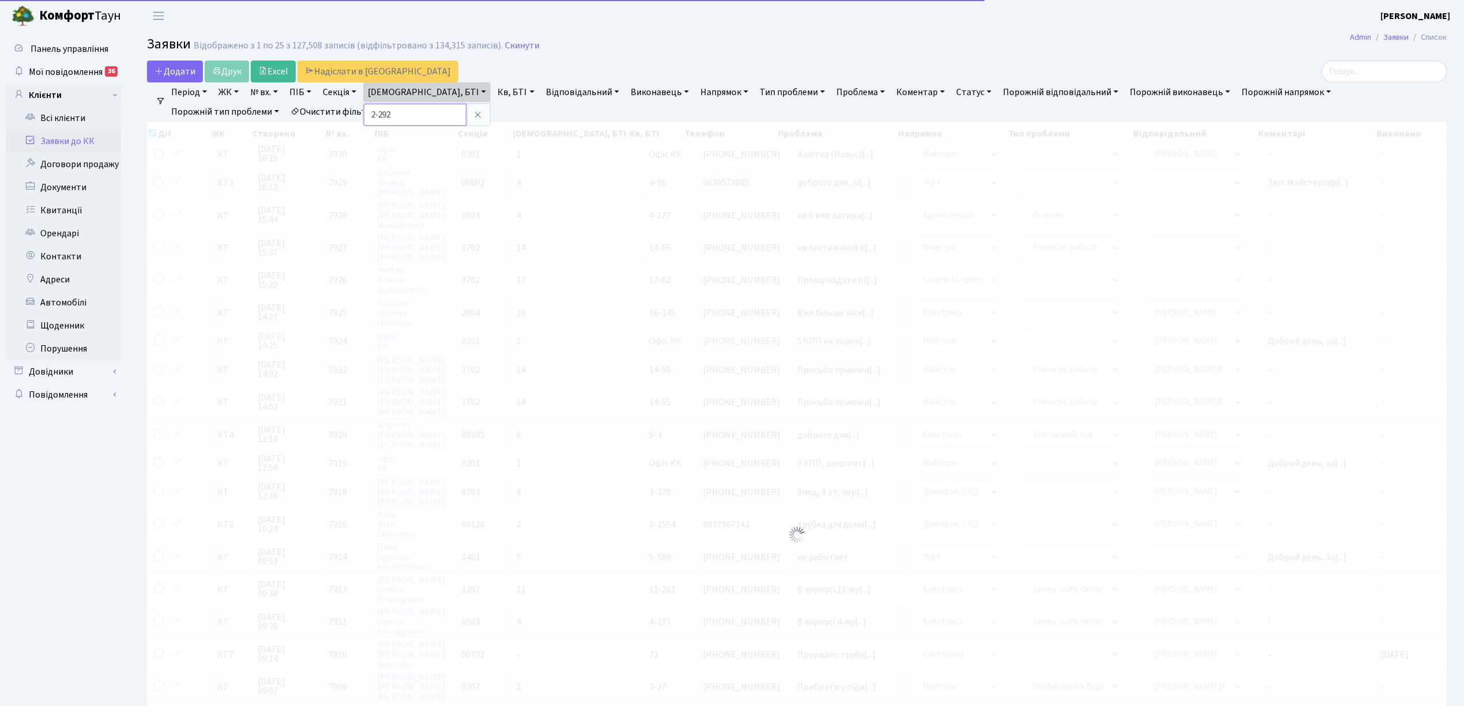
checkbox input "true"
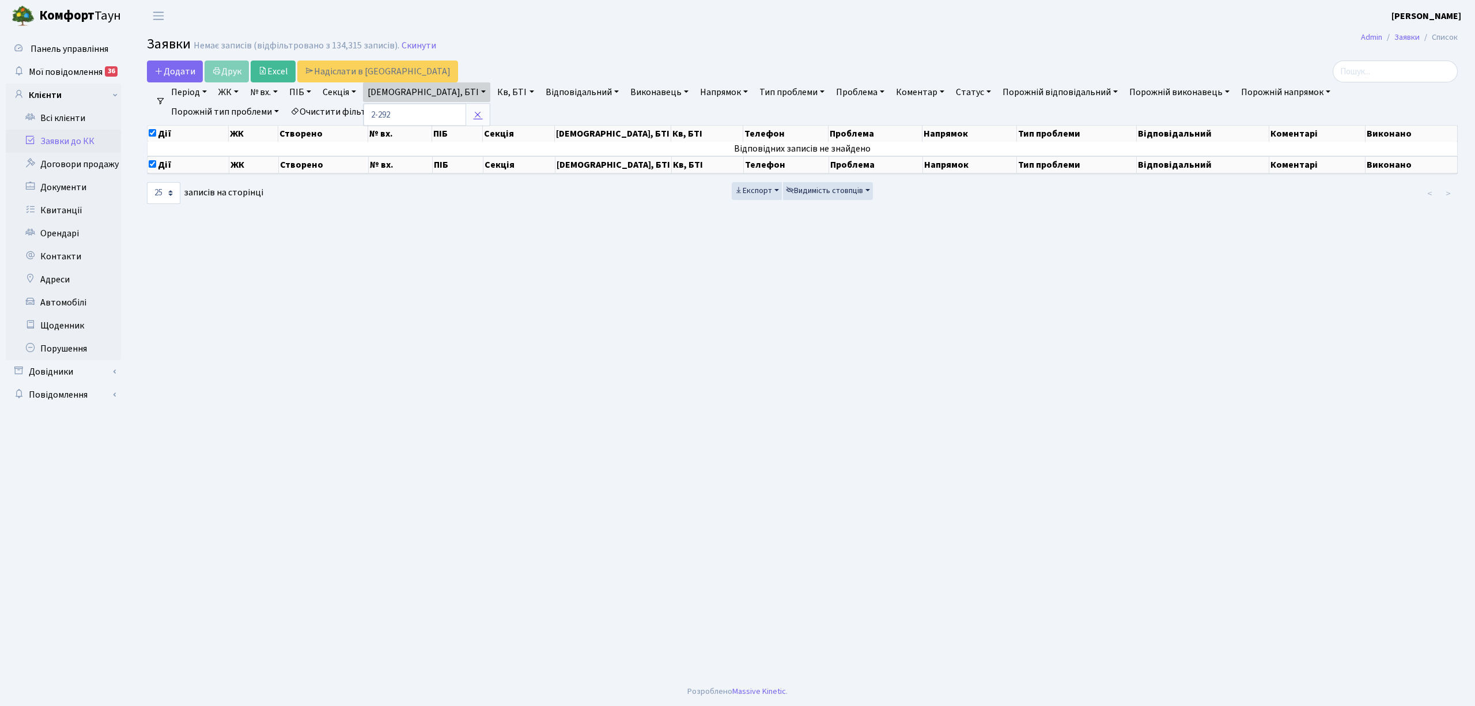
click at [473, 118] on icon at bounding box center [477, 114] width 9 height 9
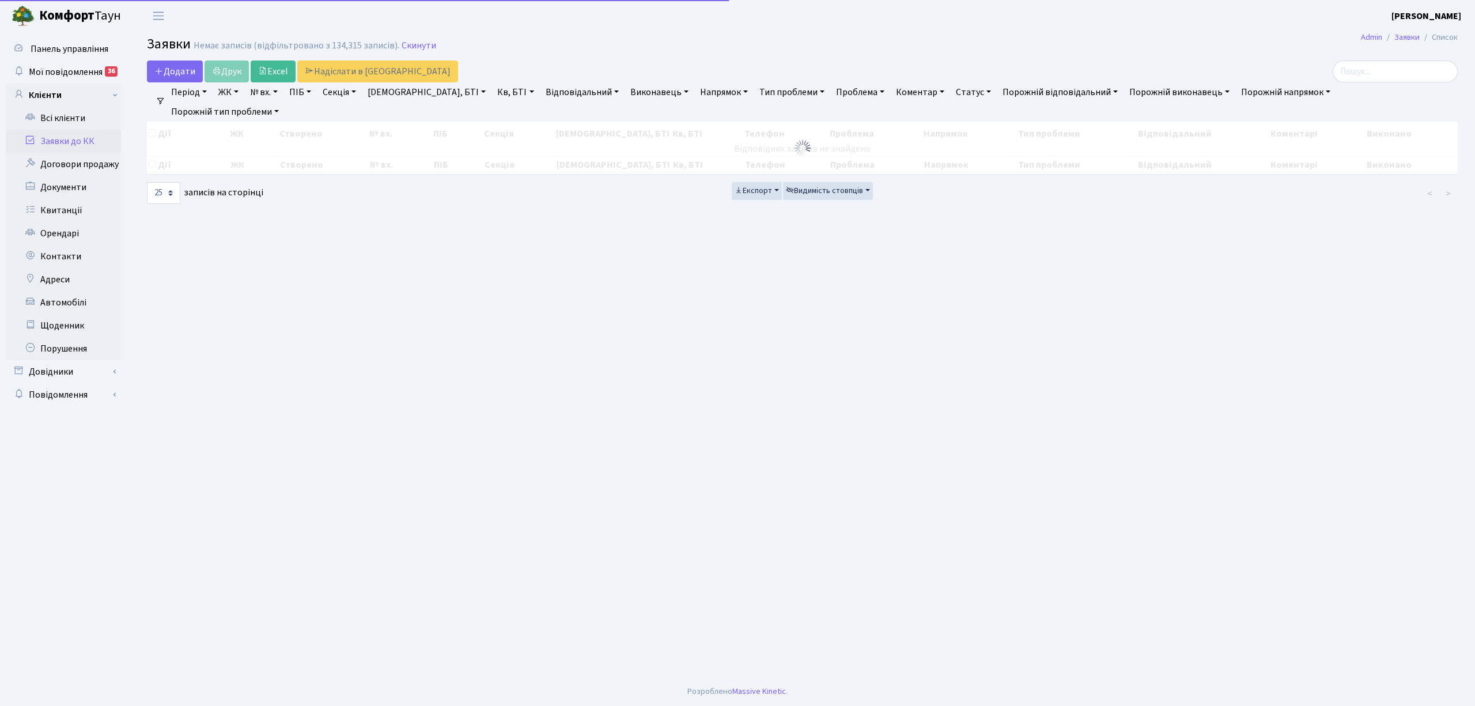
checkbox input "false"
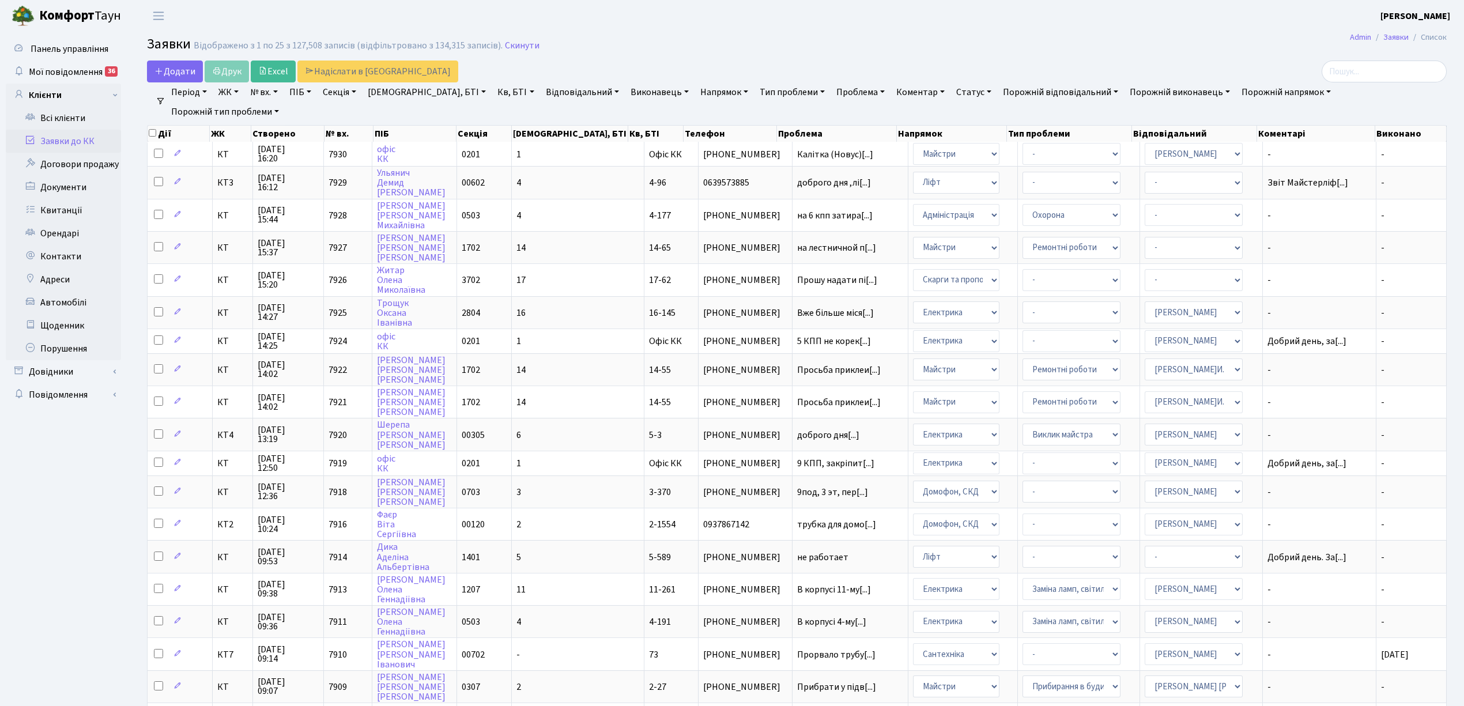
click at [394, 97] on link "Буд., БТІ" at bounding box center [426, 92] width 127 height 20
click at [388, 118] on input "text" at bounding box center [415, 115] width 103 height 22
type input "2-292"
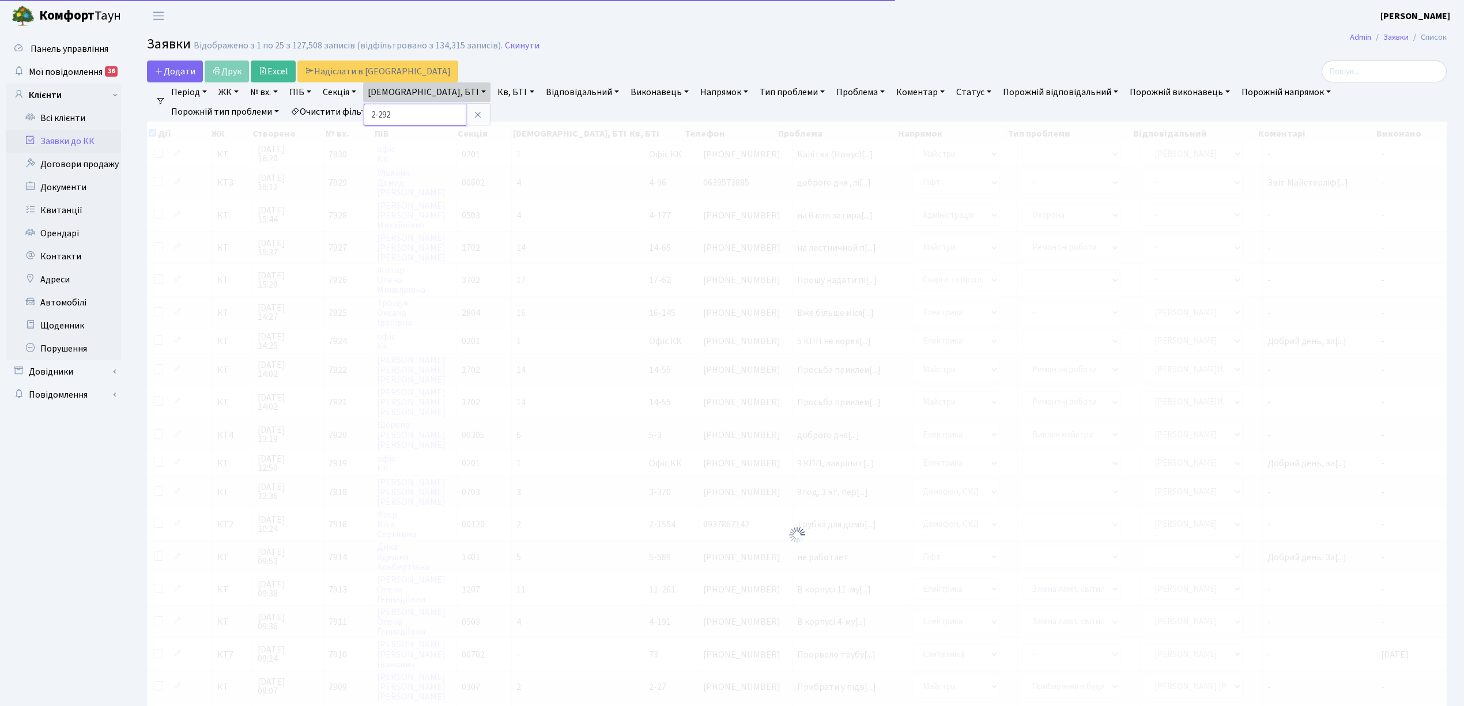
checkbox input "true"
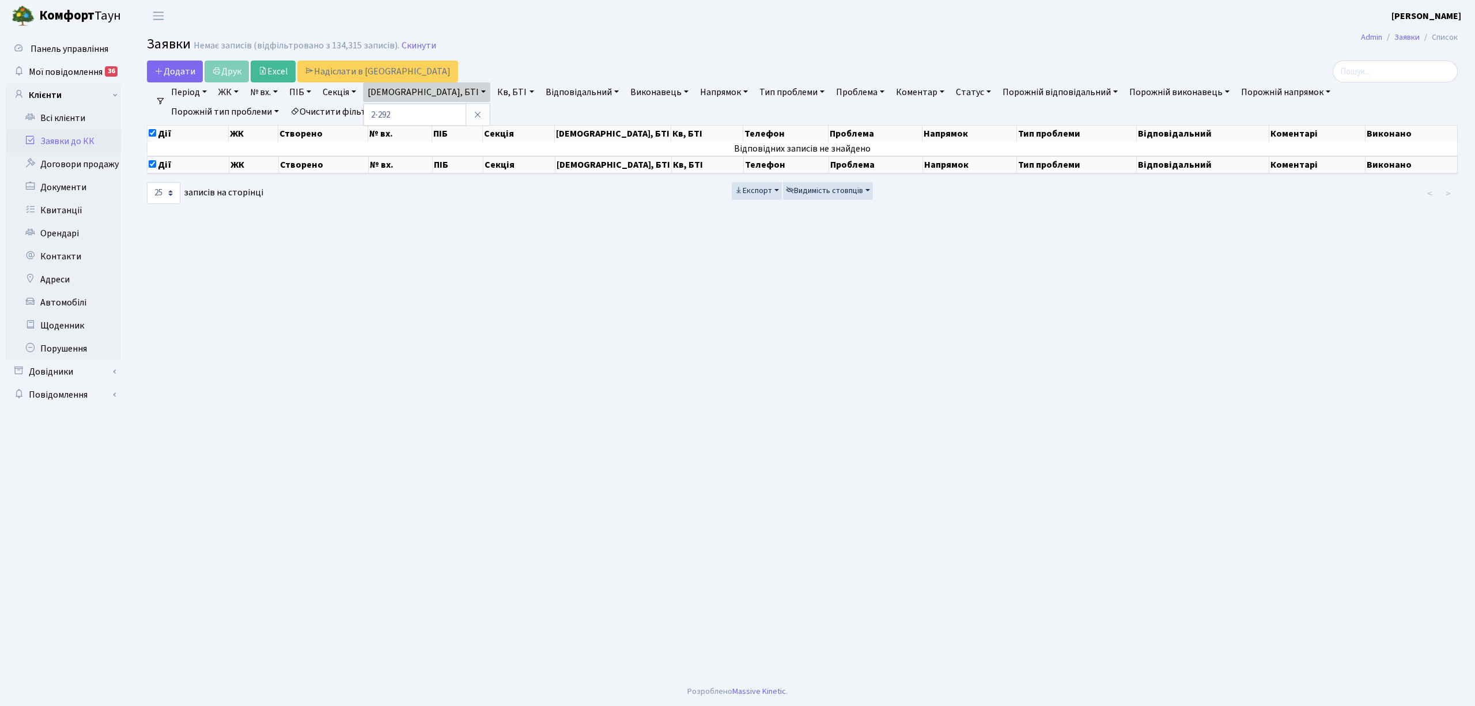
click at [221, 358] on main "Admin Заявки Список Заявки Немає записів (відфільтровано з 134,315 записів). Ск…" at bounding box center [802, 354] width 1345 height 645
click at [547, 40] on h2 "Заявки Немає записів (відфільтровано з 134,315 записів). Скинути" at bounding box center [802, 46] width 1311 height 20
click at [408, 47] on link "Скинути" at bounding box center [419, 45] width 35 height 11
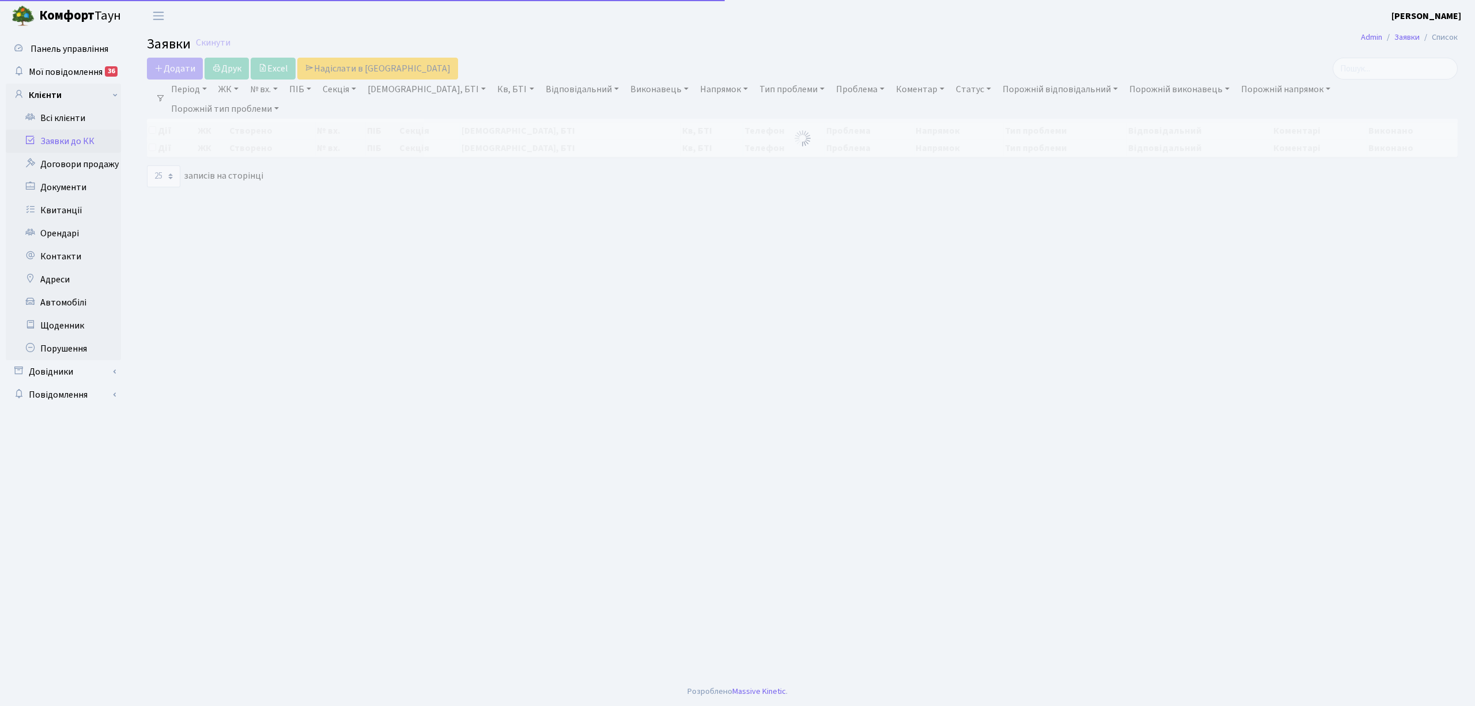
select select "25"
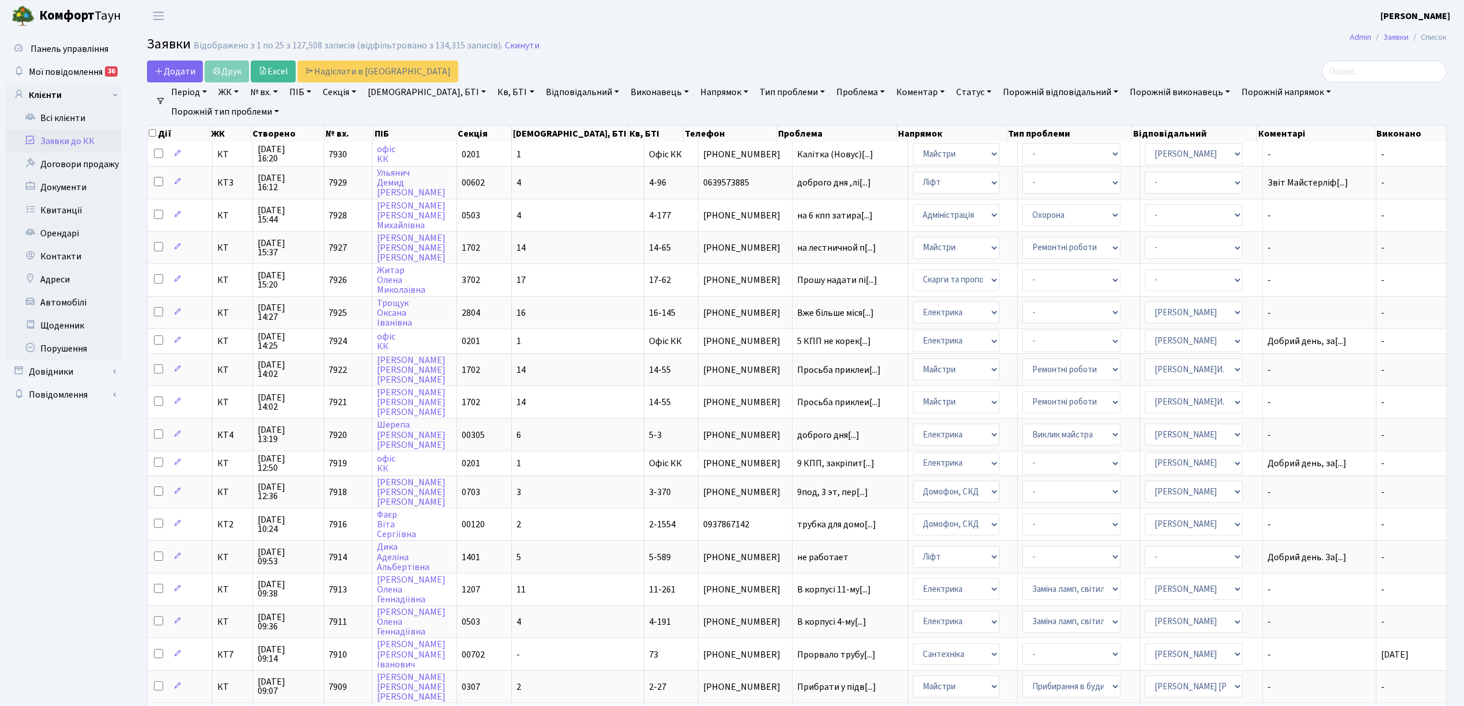
click at [695, 90] on link "Напрямок" at bounding box center [723, 92] width 57 height 20
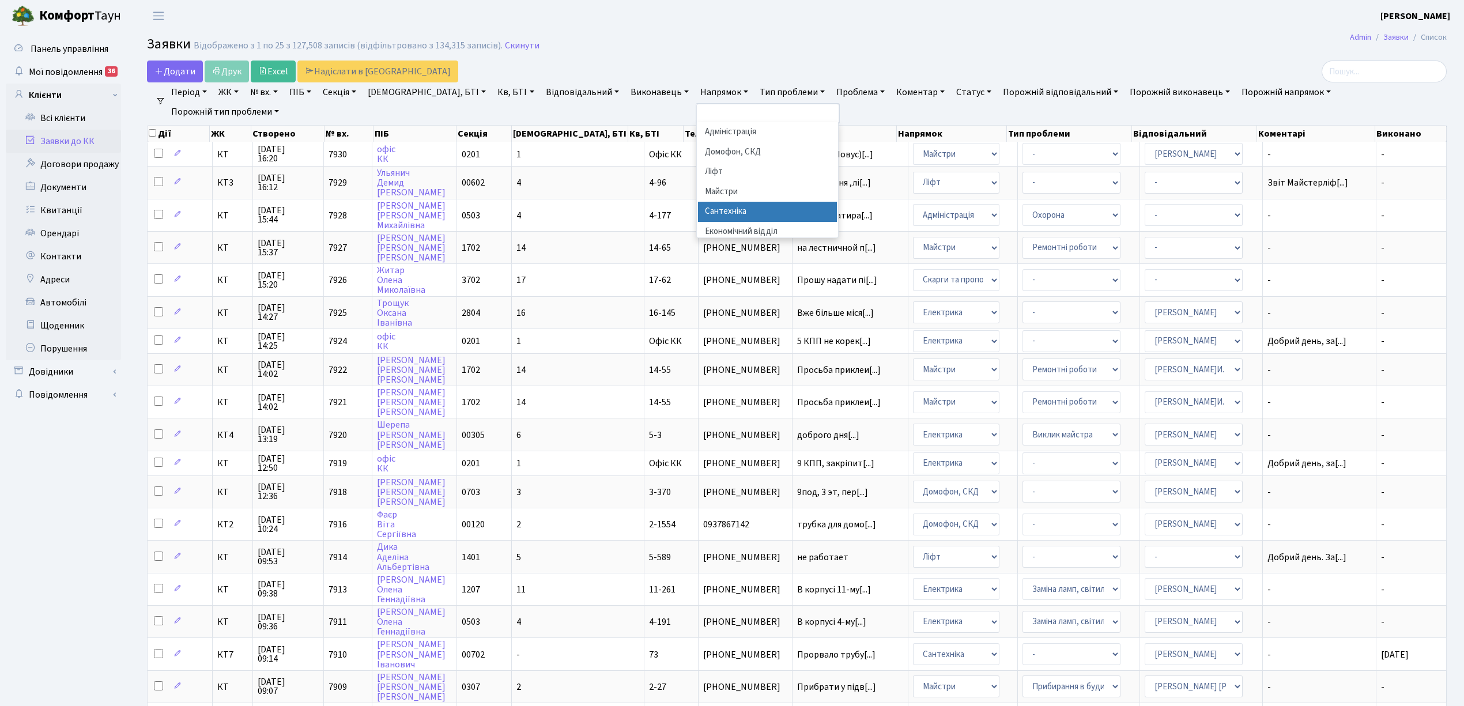
click at [698, 213] on li "Сантехніка" at bounding box center [767, 212] width 139 height 20
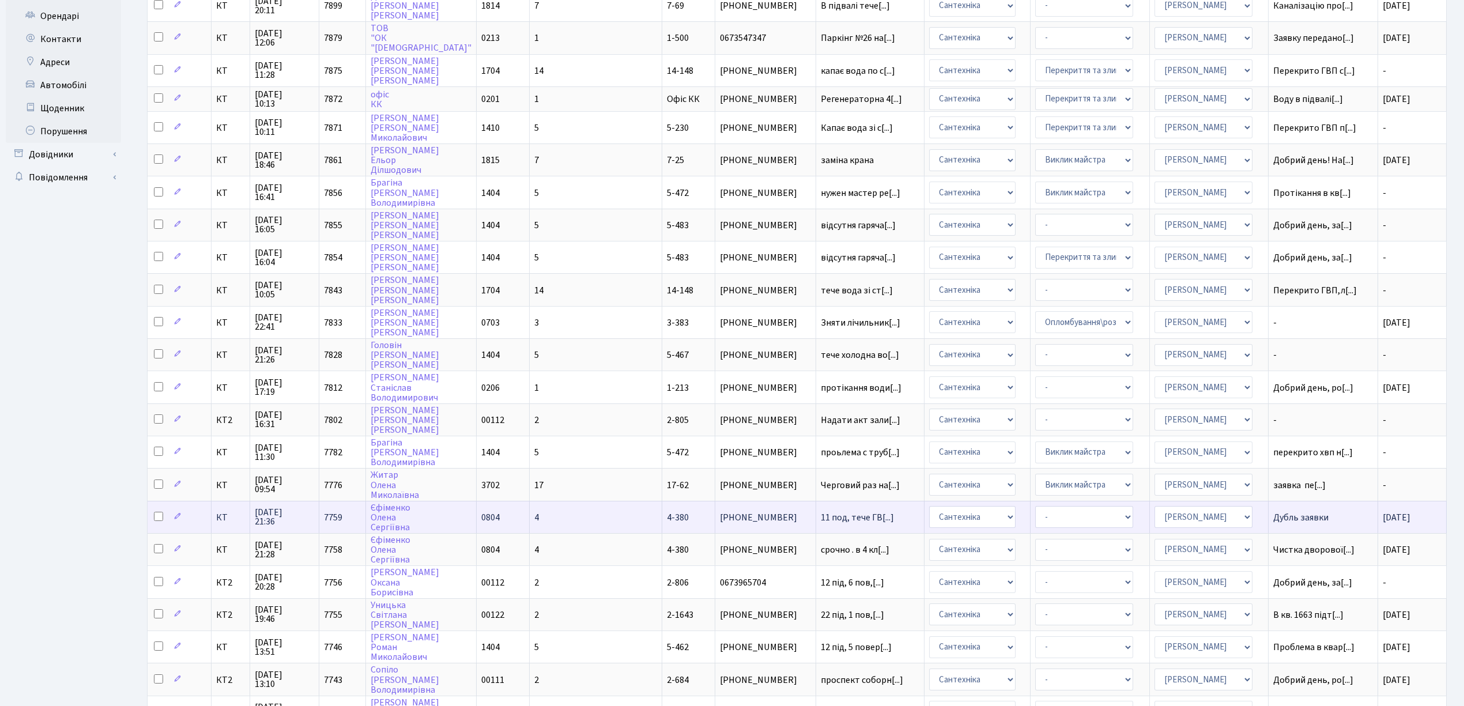
scroll to position [282, 0]
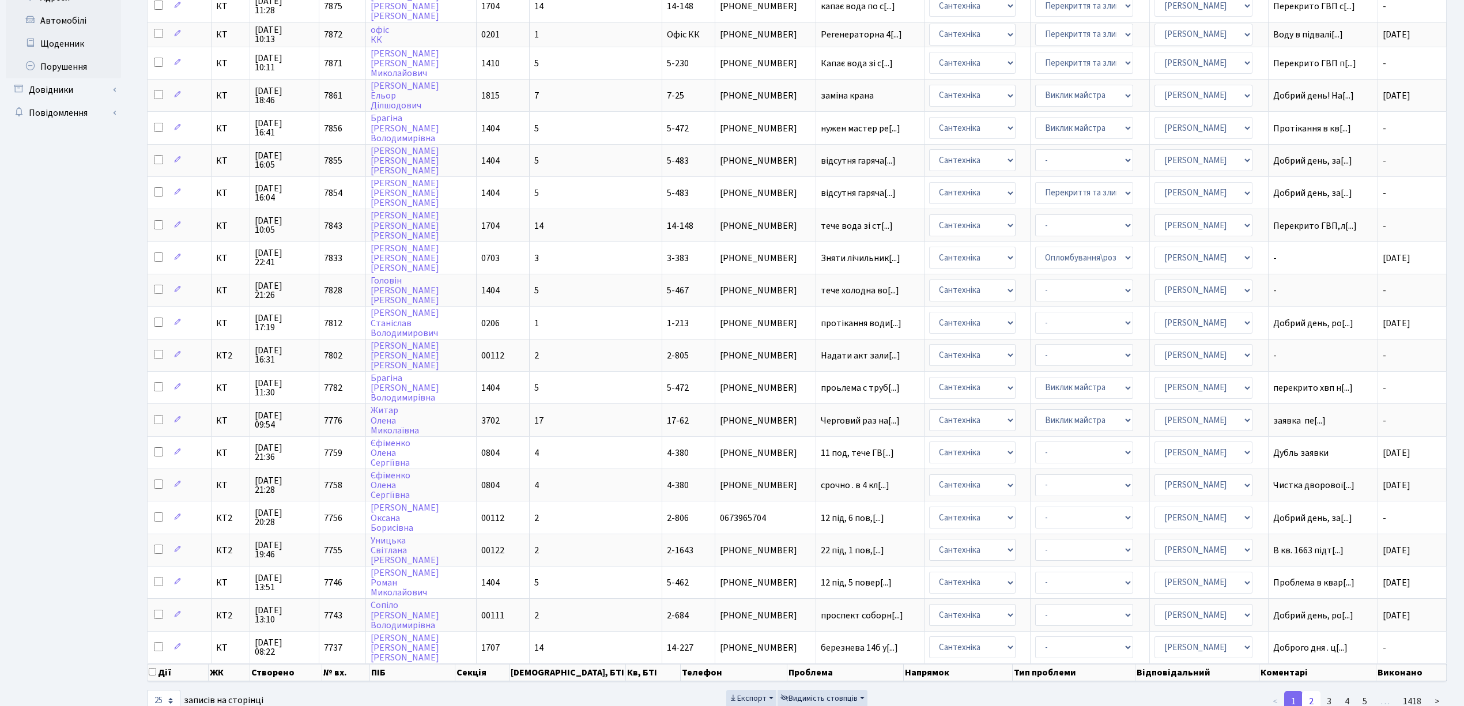
click at [1306, 691] on link "2" at bounding box center [1311, 701] width 18 height 21
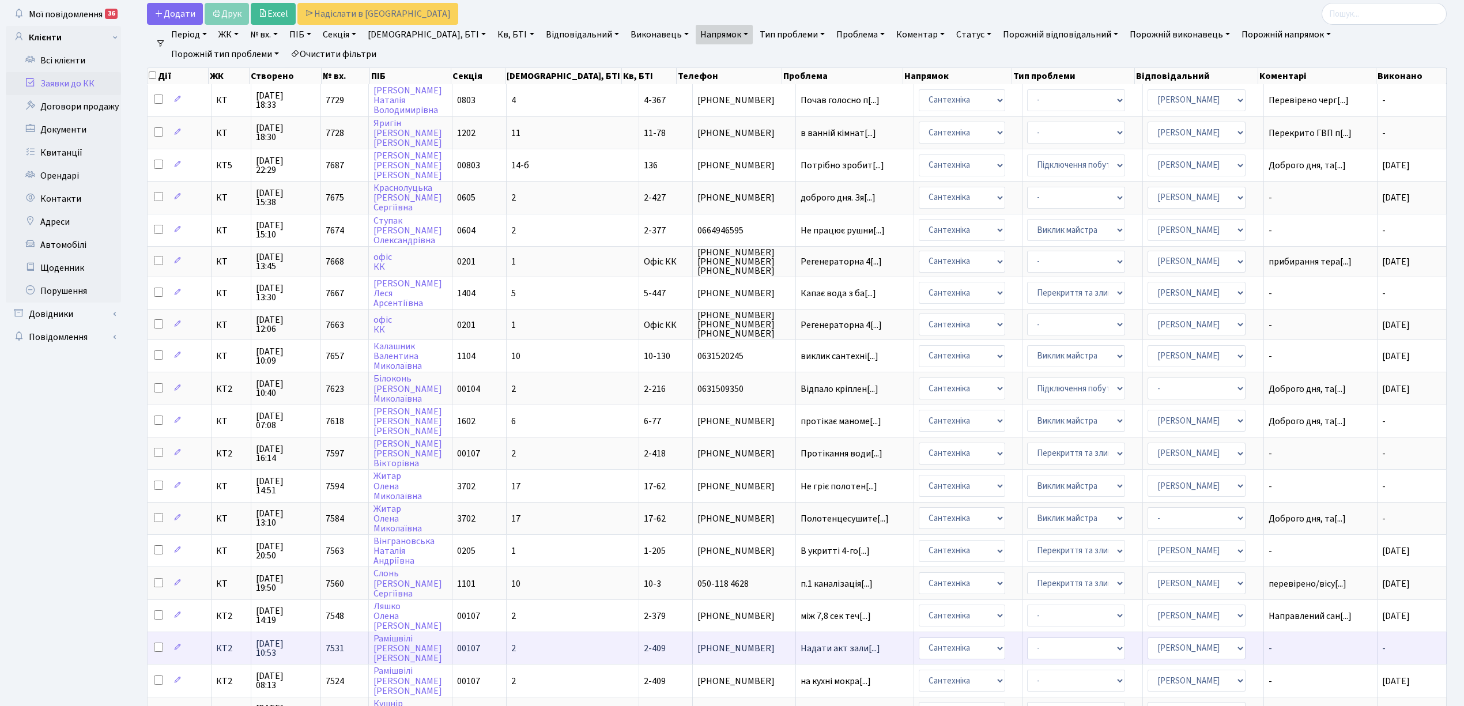
scroll to position [288, 0]
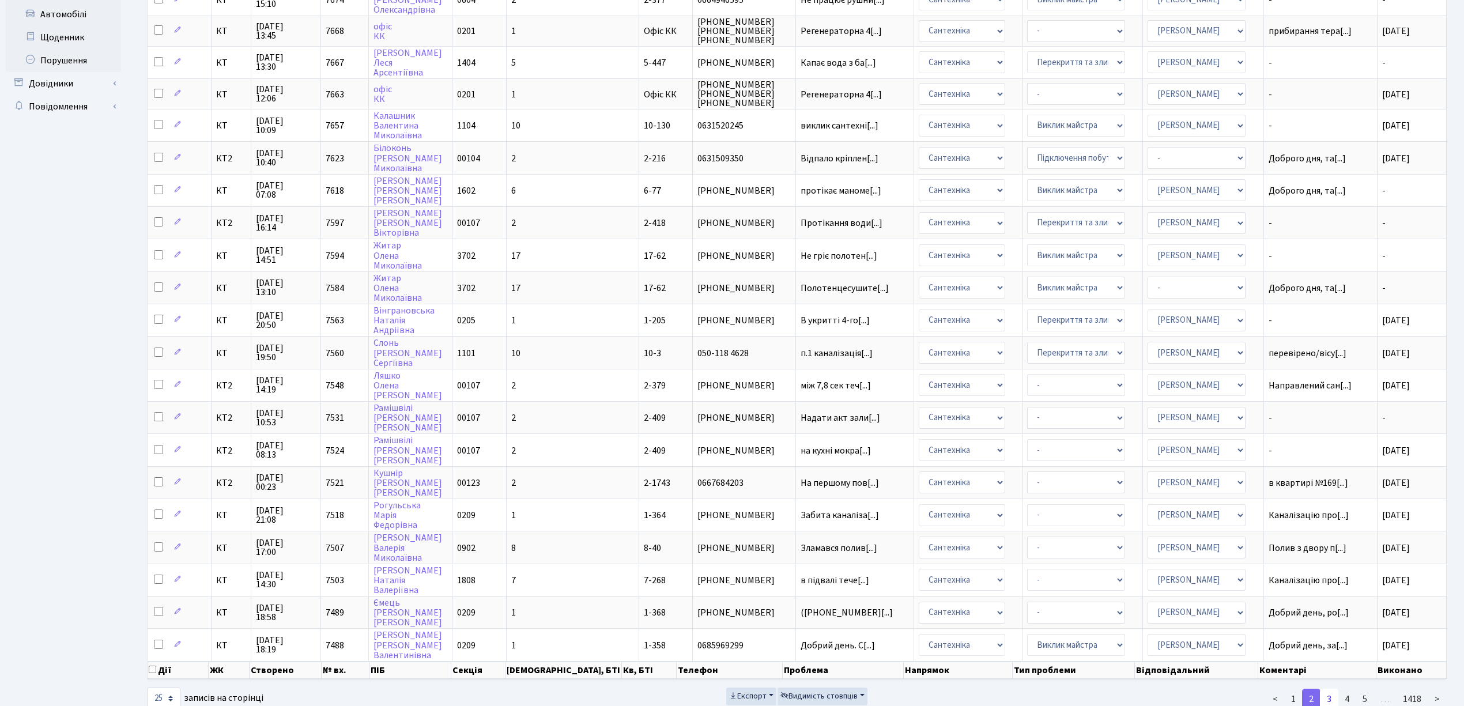
click at [1328, 689] on link "3" at bounding box center [1329, 699] width 18 height 21
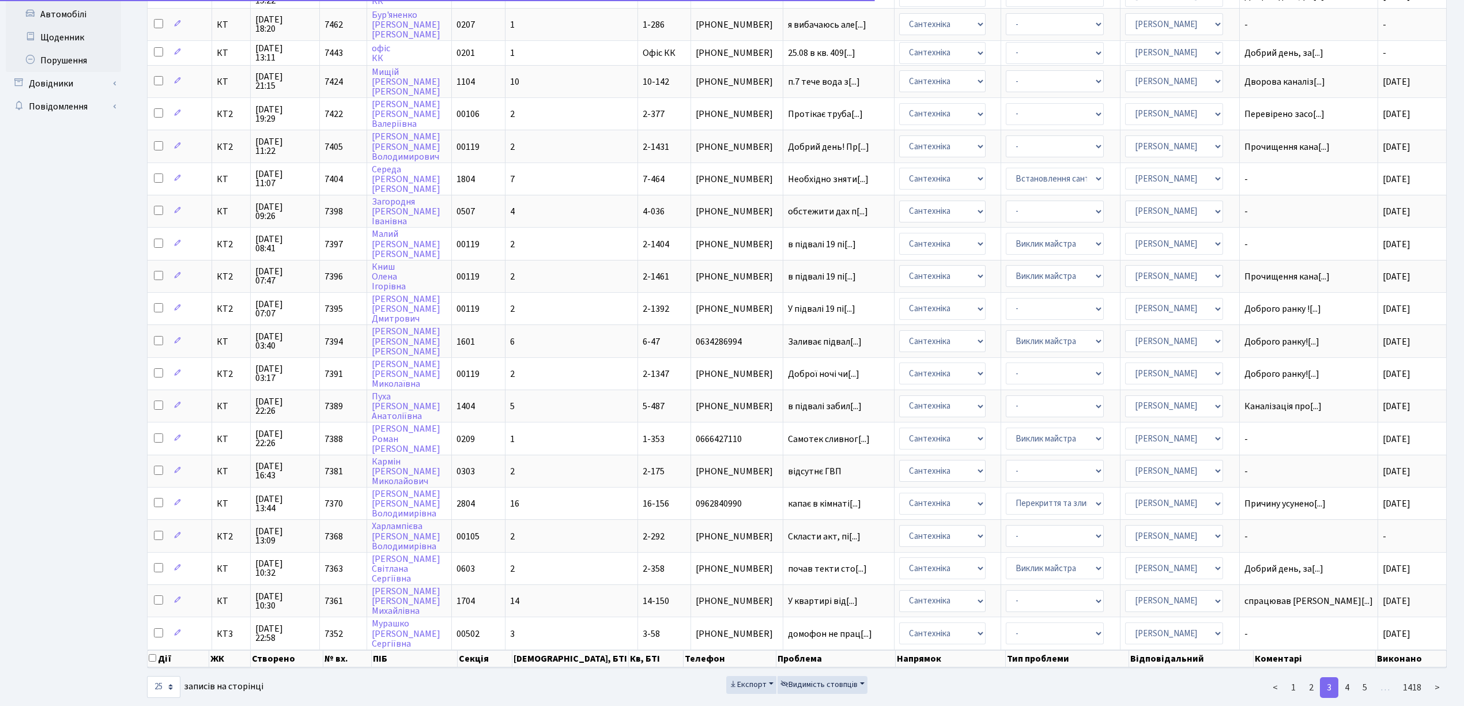
scroll to position [277, 0]
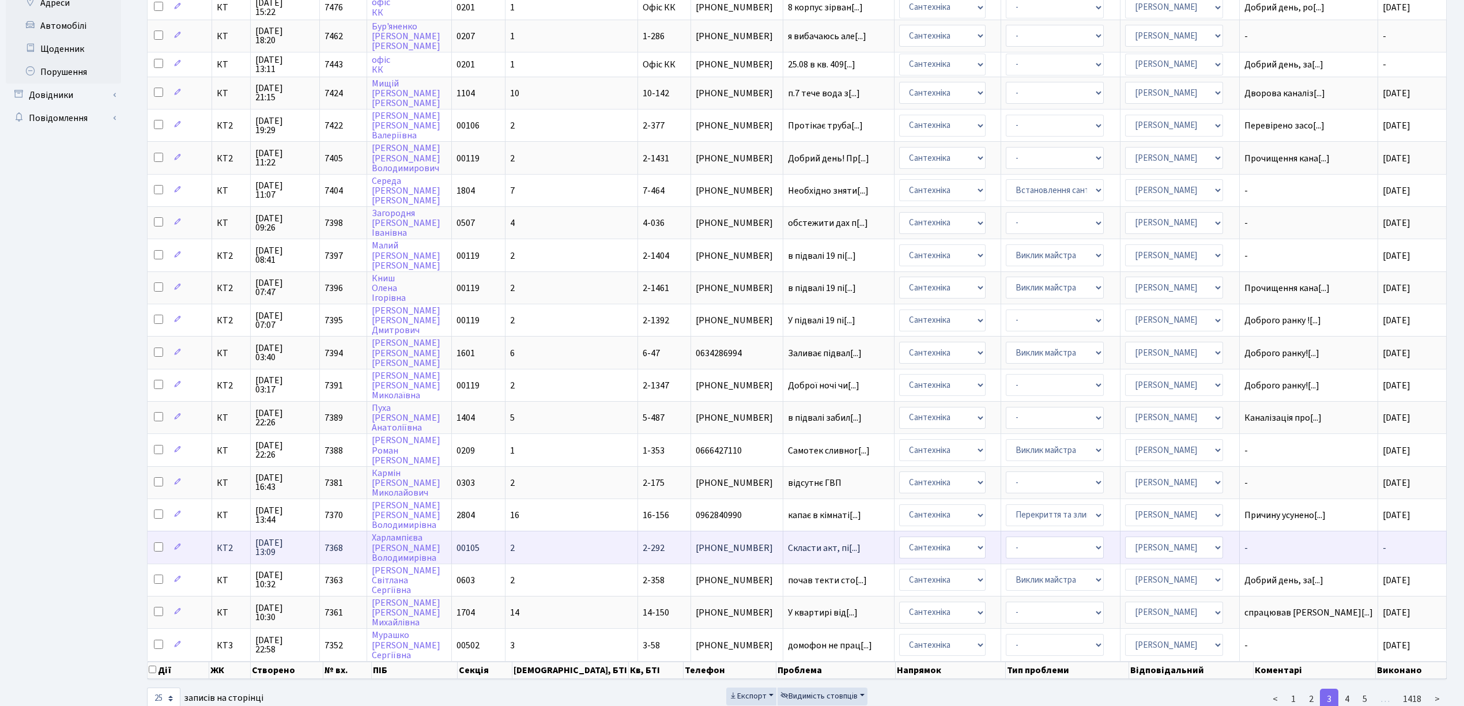
click at [558, 531] on td "2" at bounding box center [571, 547] width 133 height 32
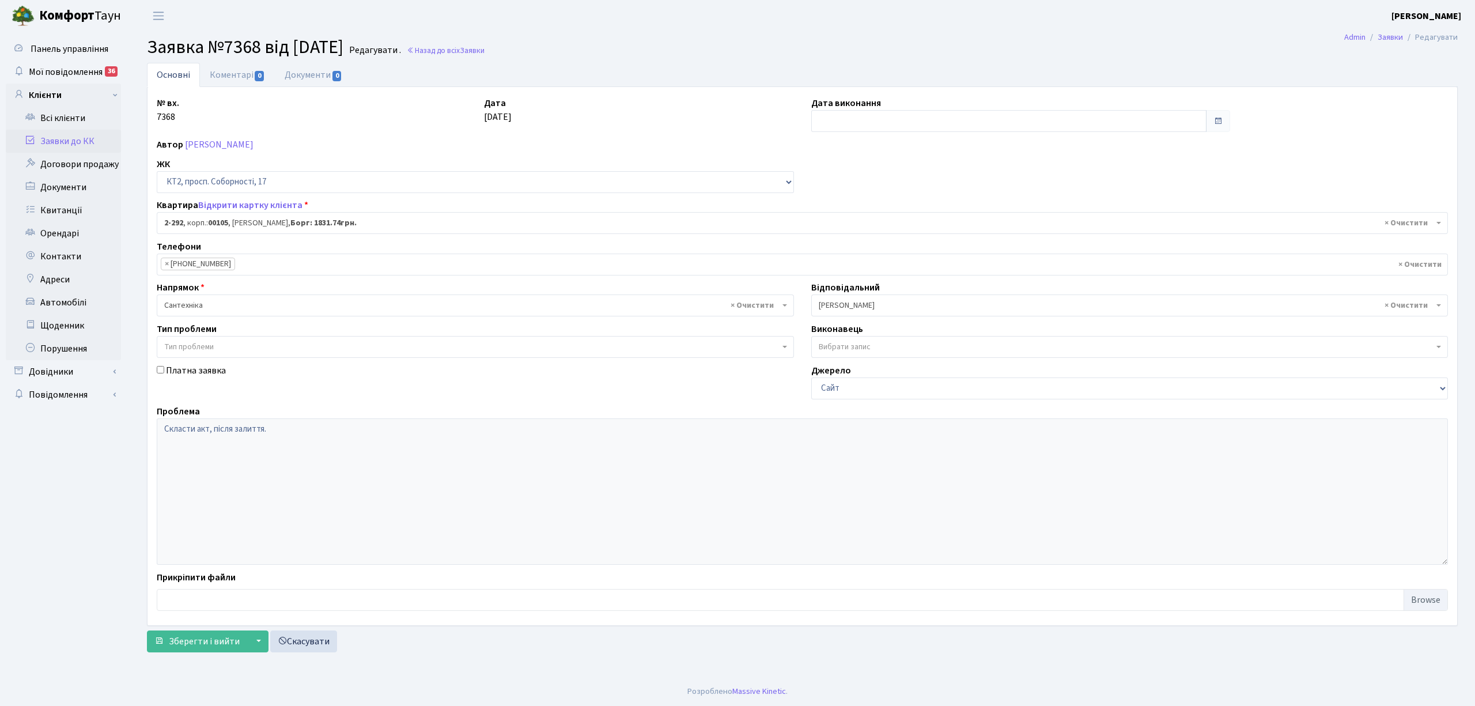
select select "15348"
click at [846, 123] on input "text" at bounding box center [1008, 121] width 395 height 22
drag, startPoint x: 907, startPoint y: 250, endPoint x: 894, endPoint y: 245, distance: 13.5
click at [907, 251] on td "27" at bounding box center [909, 249] width 17 height 17
type input "[DATE]"
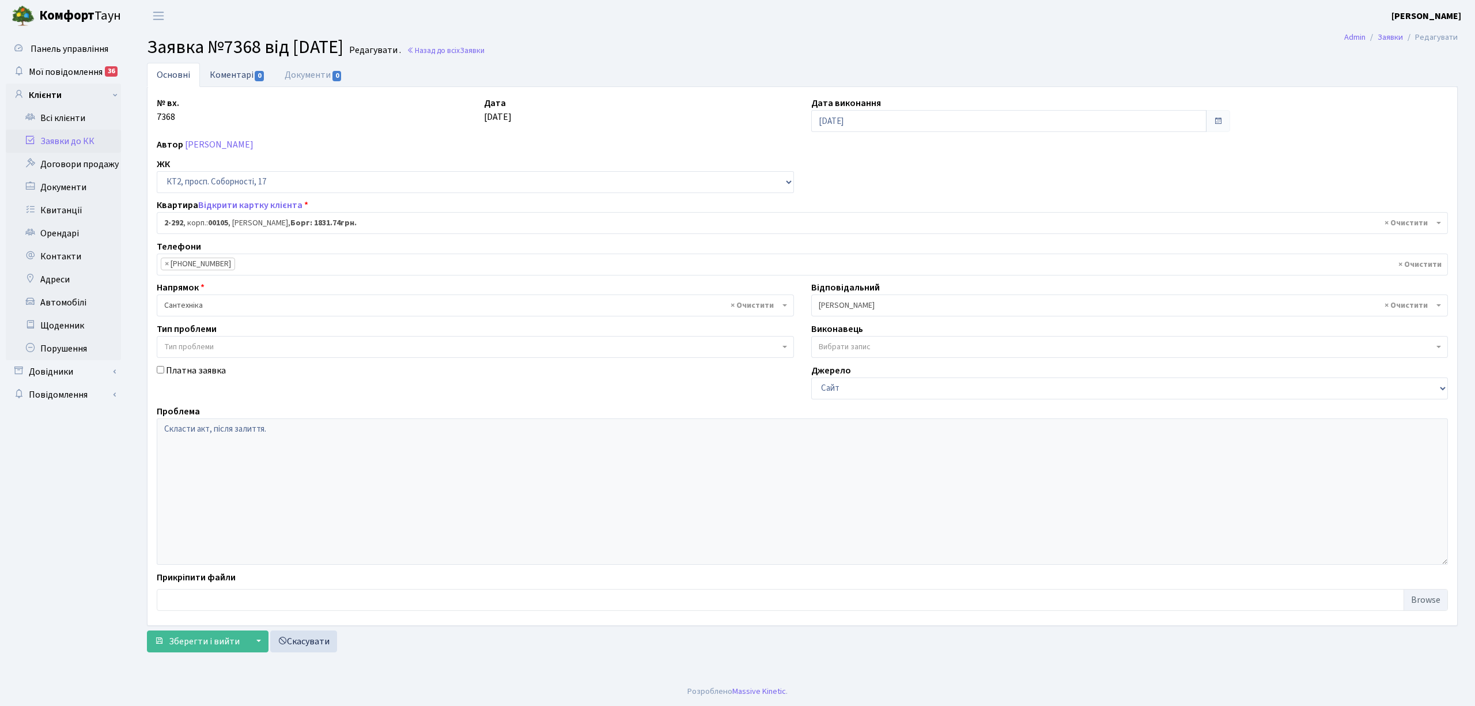
click at [215, 74] on link "Коментарі 0" at bounding box center [237, 75] width 75 height 24
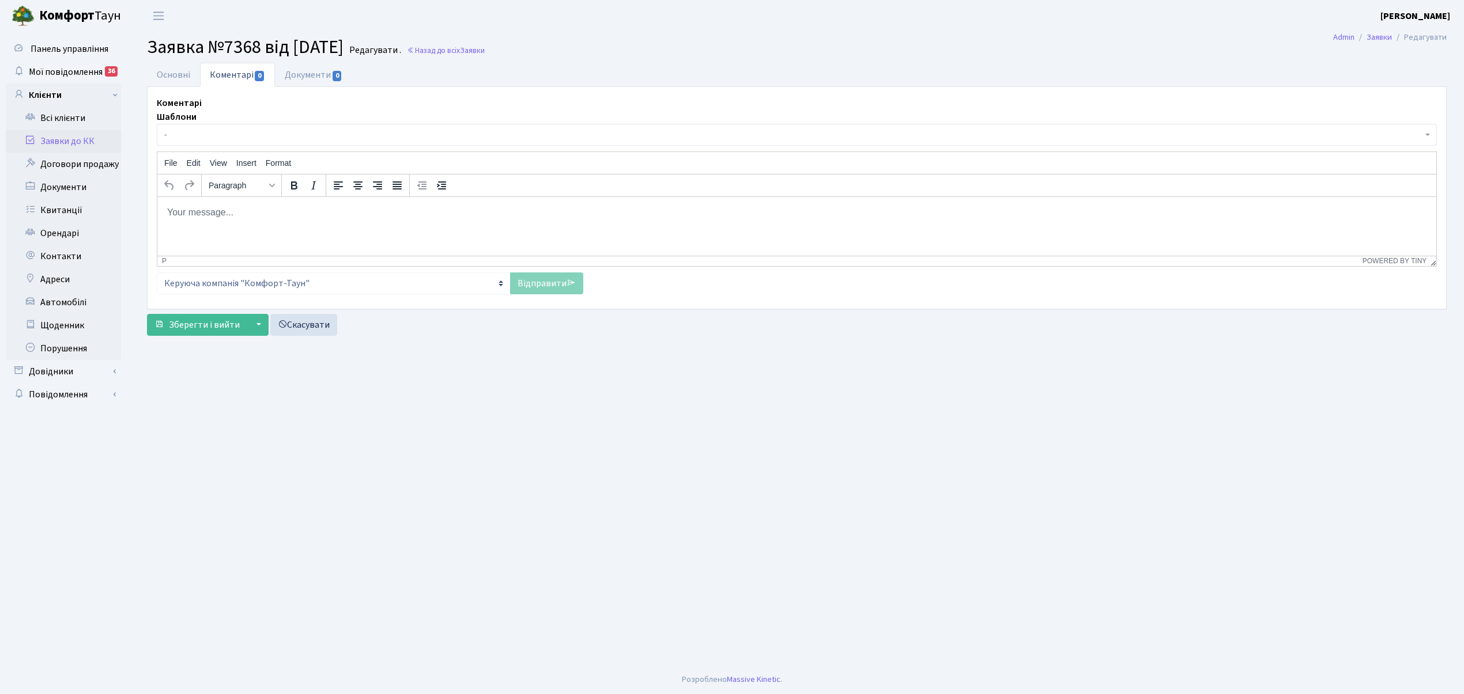
click at [203, 137] on span "-" at bounding box center [793, 135] width 1258 height 12
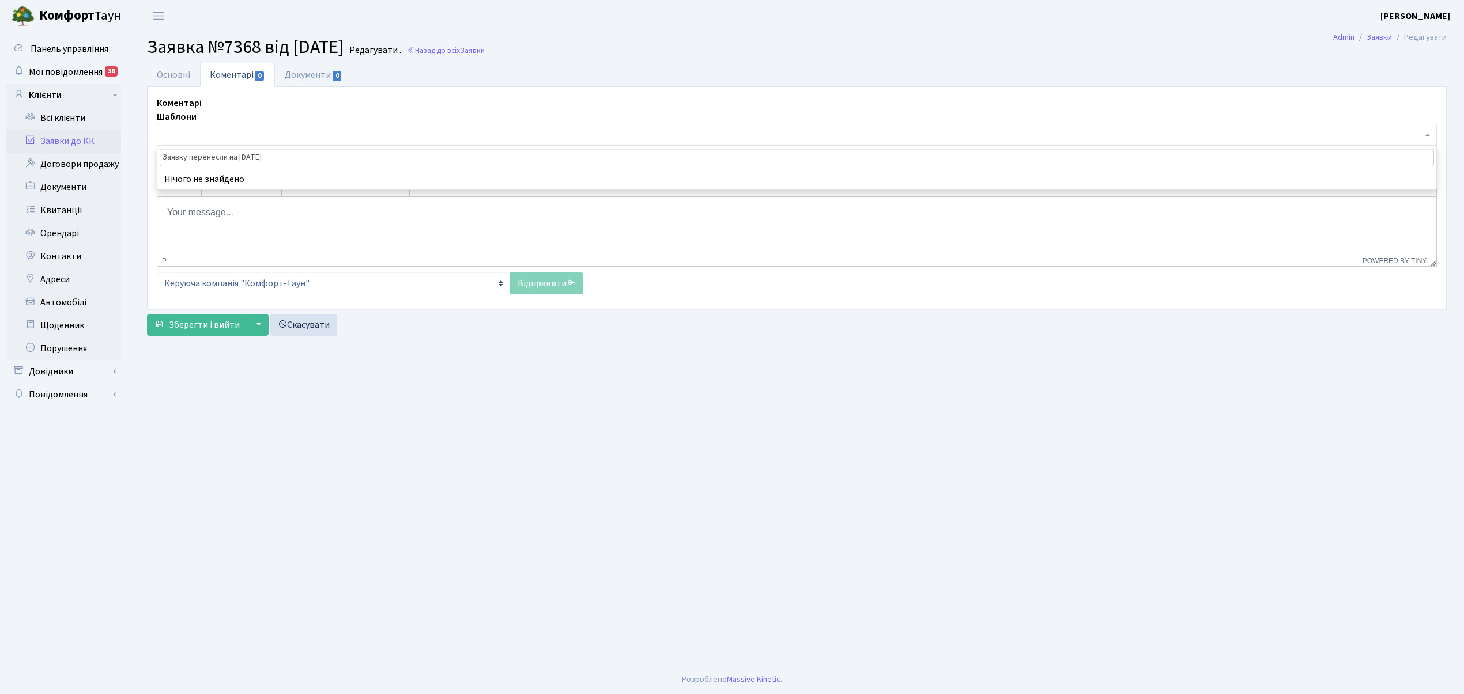
type input "Заявку перенесли на 11.09.2025"
click at [230, 217] on p "Rich Text Area. Press ALT-0 for help." at bounding box center [797, 212] width 1260 height 13
click at [293, 109] on div "Коментарі Шаблони - Відмова Борги Заявку прийнято в роботу Передано до "Майстер…" at bounding box center [802, 195] width 1309 height 198
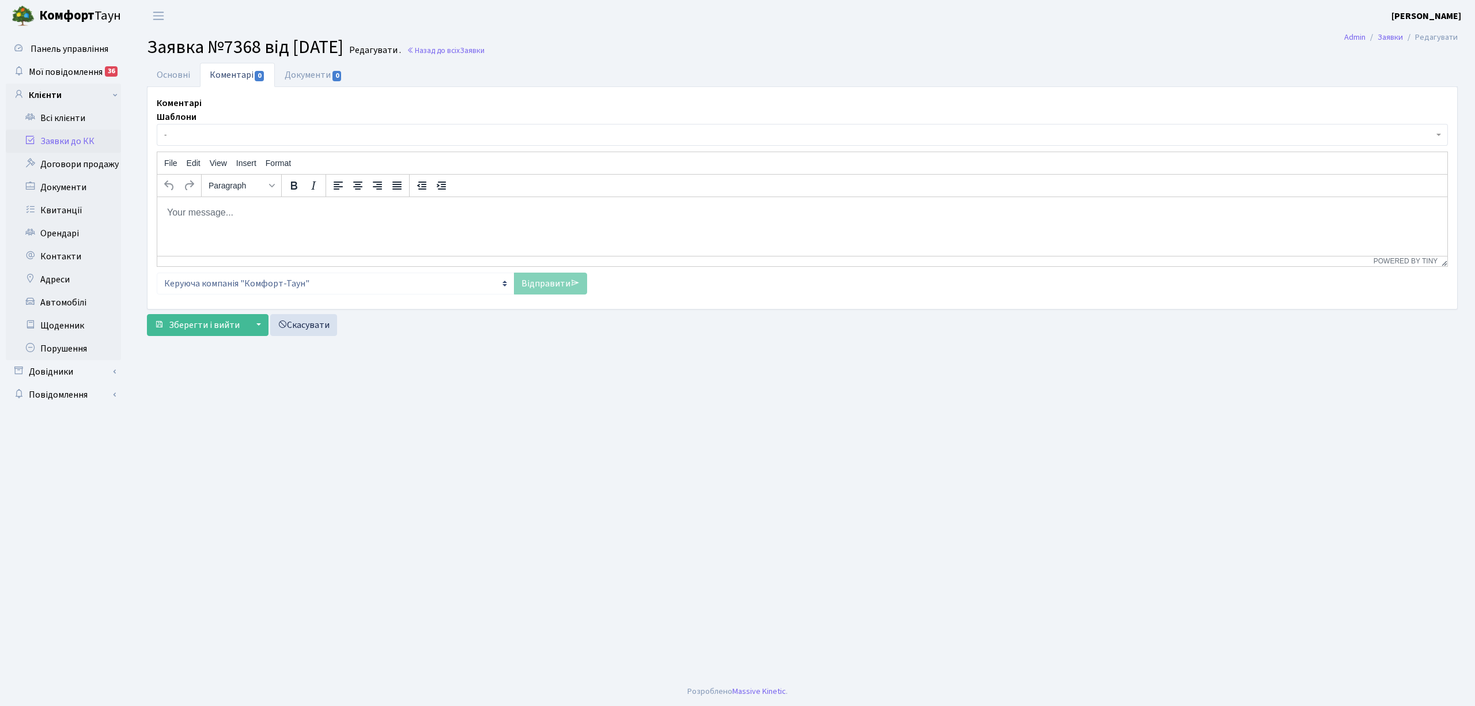
click at [175, 218] on html at bounding box center [802, 211] width 1290 height 31
click at [545, 290] on link "Відправити" at bounding box center [550, 284] width 73 height 22
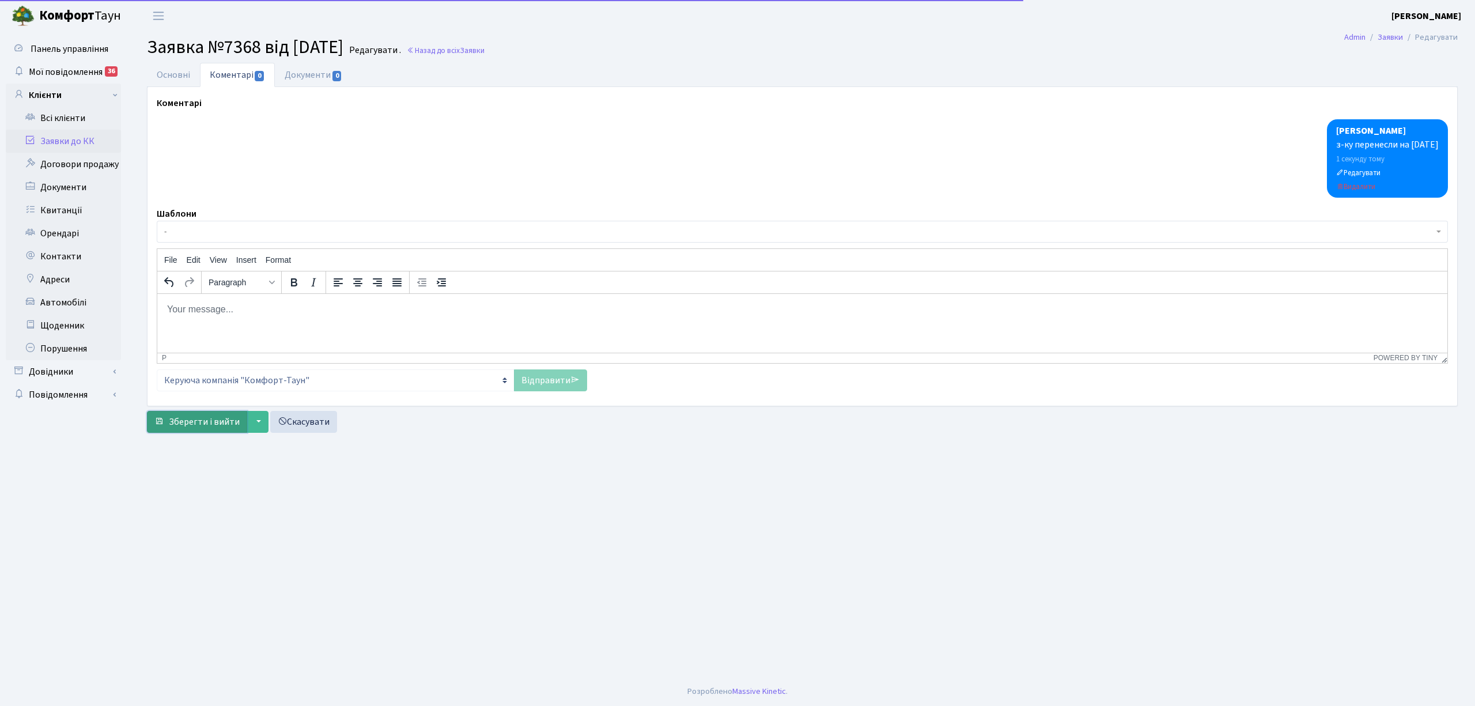
click at [175, 423] on span "Зберегти і вийти" at bounding box center [204, 421] width 71 height 13
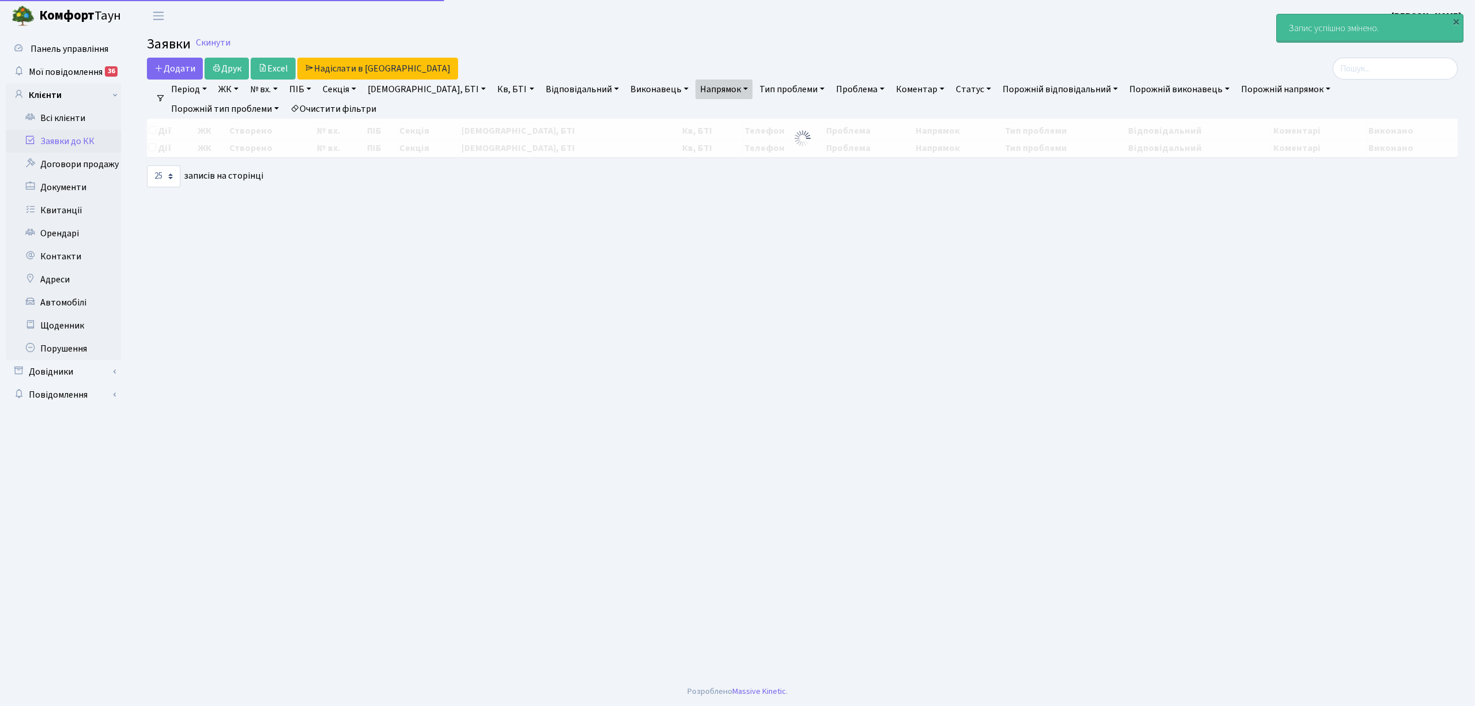
select select "25"
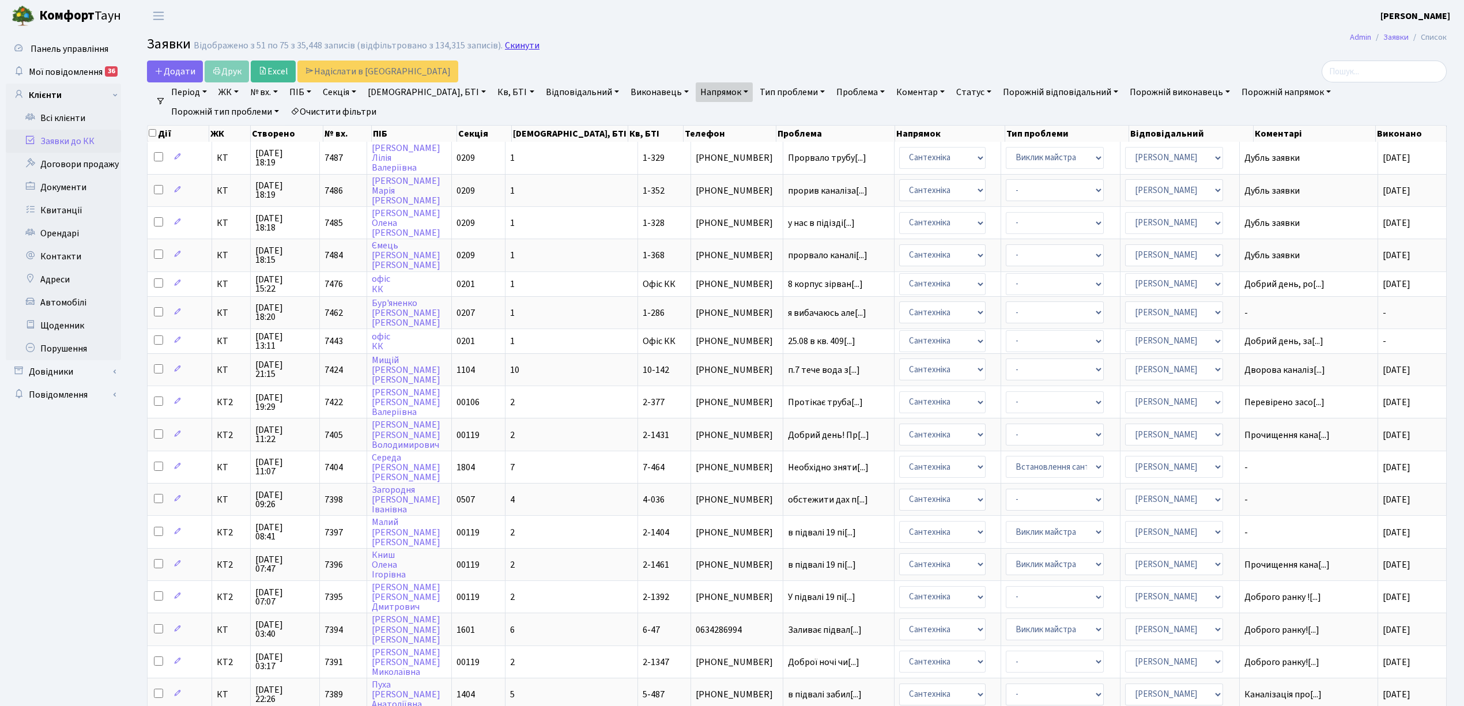
click at [510, 45] on link "Скинути" at bounding box center [522, 45] width 35 height 11
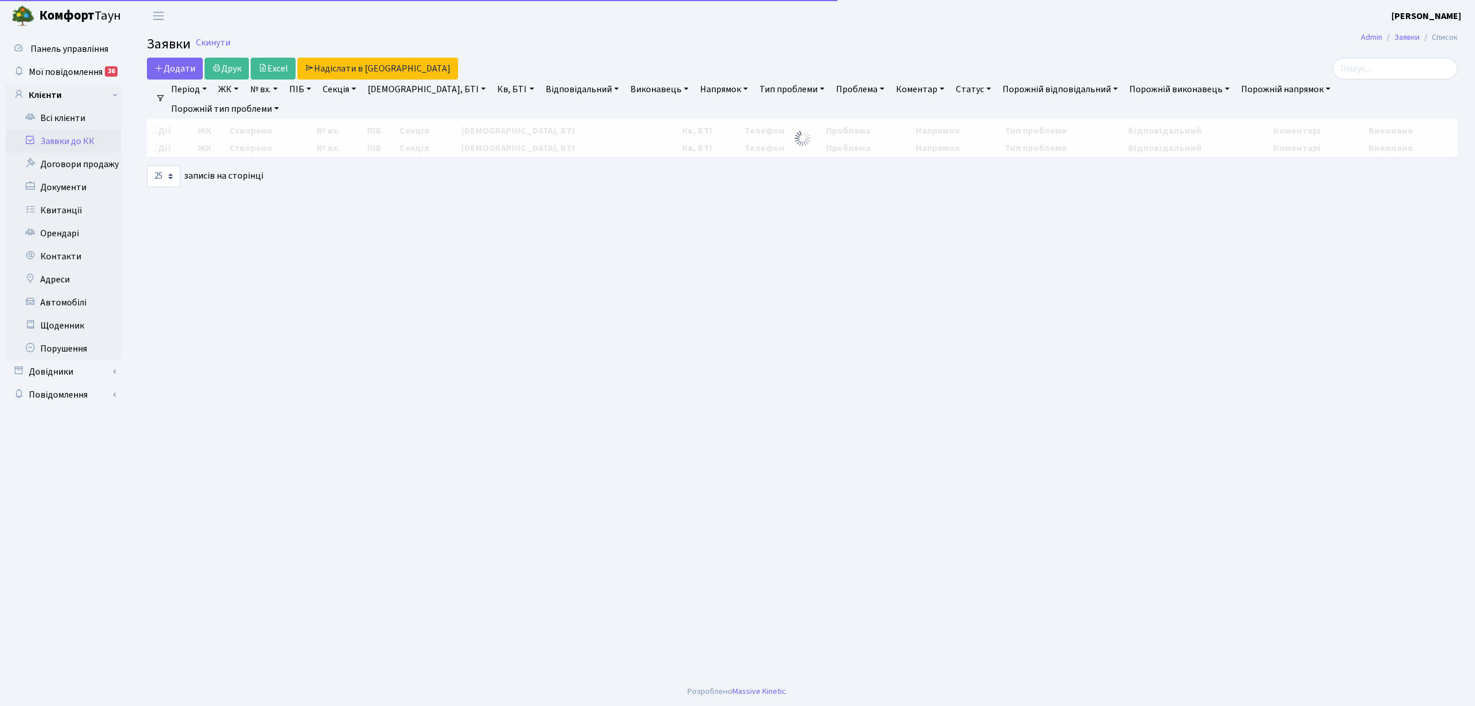
select select "25"
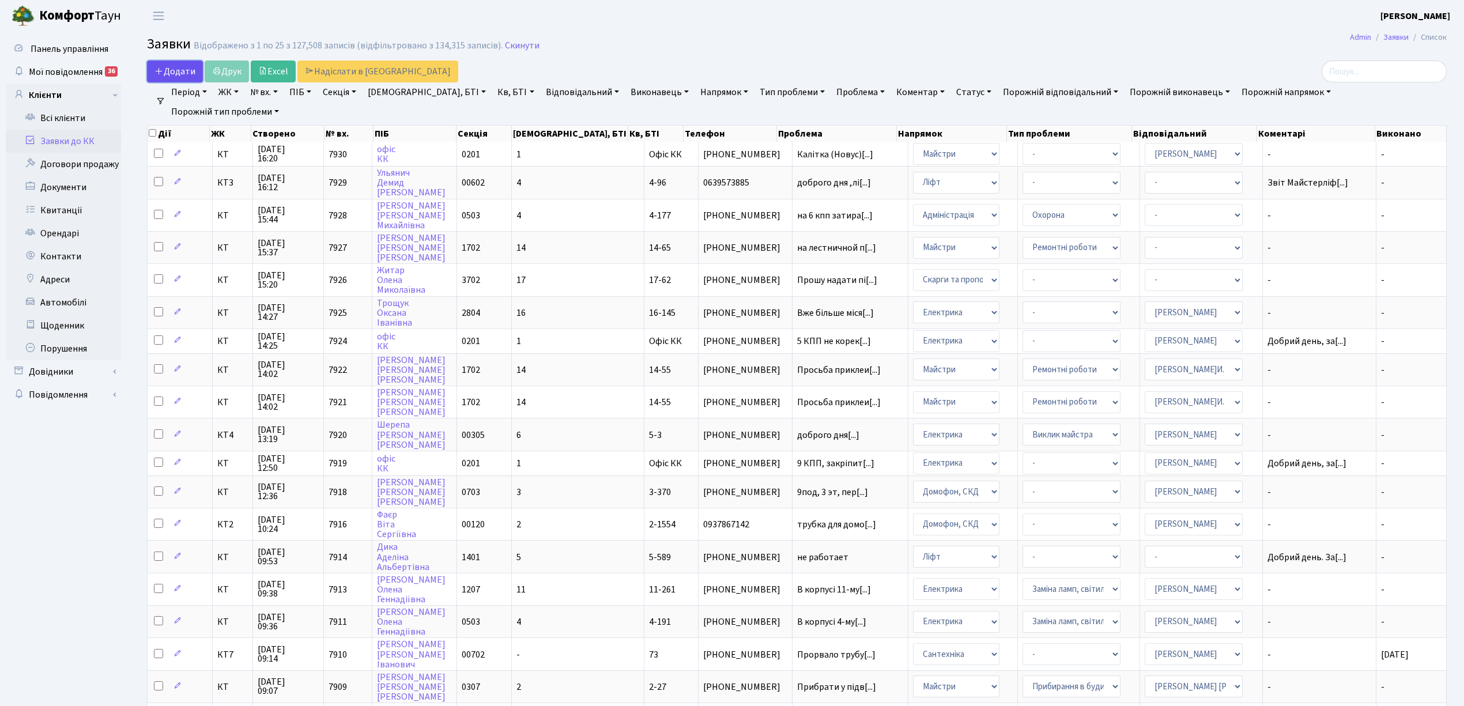
click at [176, 70] on span "Додати" at bounding box center [174, 71] width 41 height 13
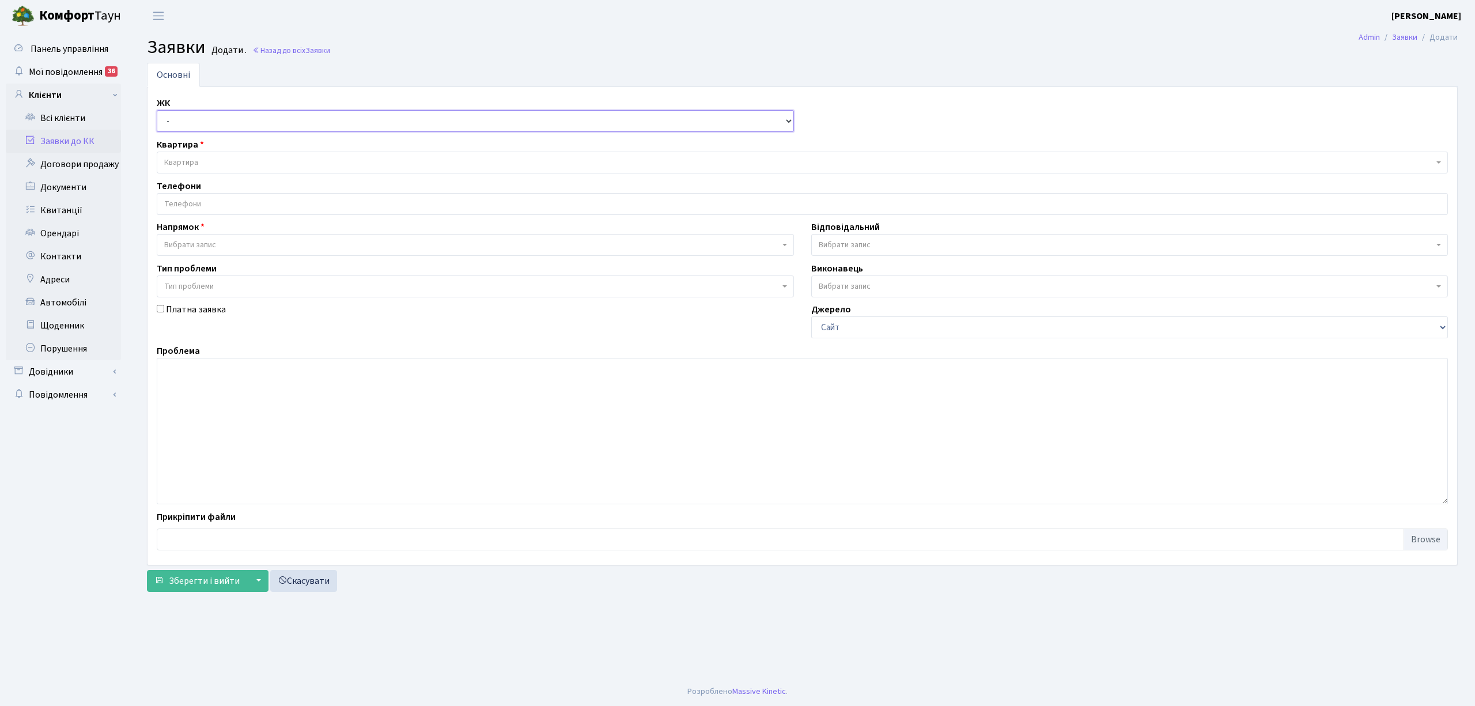
click at [192, 127] on select "- КТ, вул. Регенераторна, 4 КТ2, просп. [STREET_ADDRESS] [STREET_ADDRESS] [PERS…" at bounding box center [475, 121] width 637 height 22
select select "271"
click at [157, 111] on select "- КТ, вул. Регенераторна, 4 КТ2, просп. [STREET_ADDRESS] [STREET_ADDRESS] [PERS…" at bounding box center [475, 121] width 637 height 22
select select
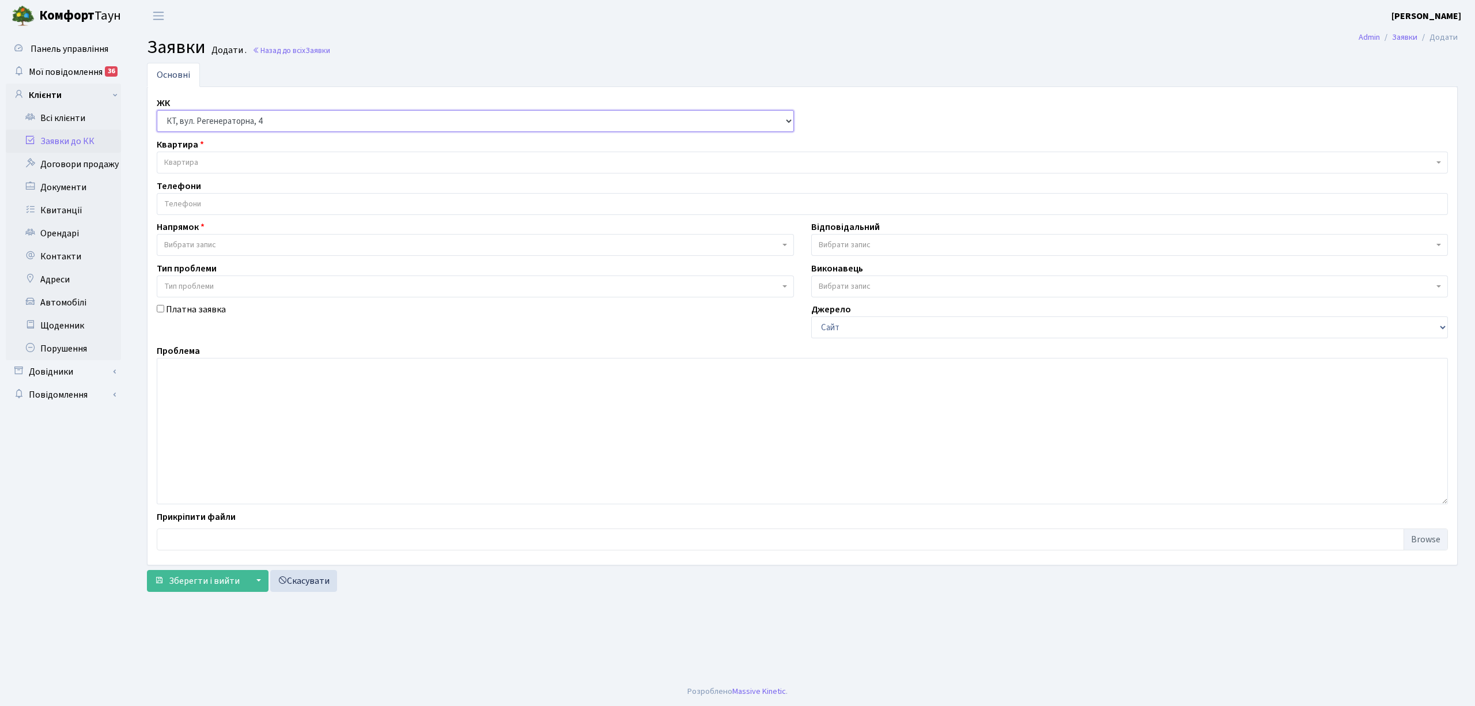
click at [202, 114] on select "- КТ, вул. Регенераторна, 4 КТ2, просп. [STREET_ADDRESS] [STREET_ADDRESS] [PERS…" at bounding box center [475, 121] width 637 height 22
select select "295"
click at [157, 111] on select "- КТ, вул. Регенераторна, 4 КТ2, просп. [STREET_ADDRESS] [STREET_ADDRESS] [PERS…" at bounding box center [475, 121] width 637 height 22
select select
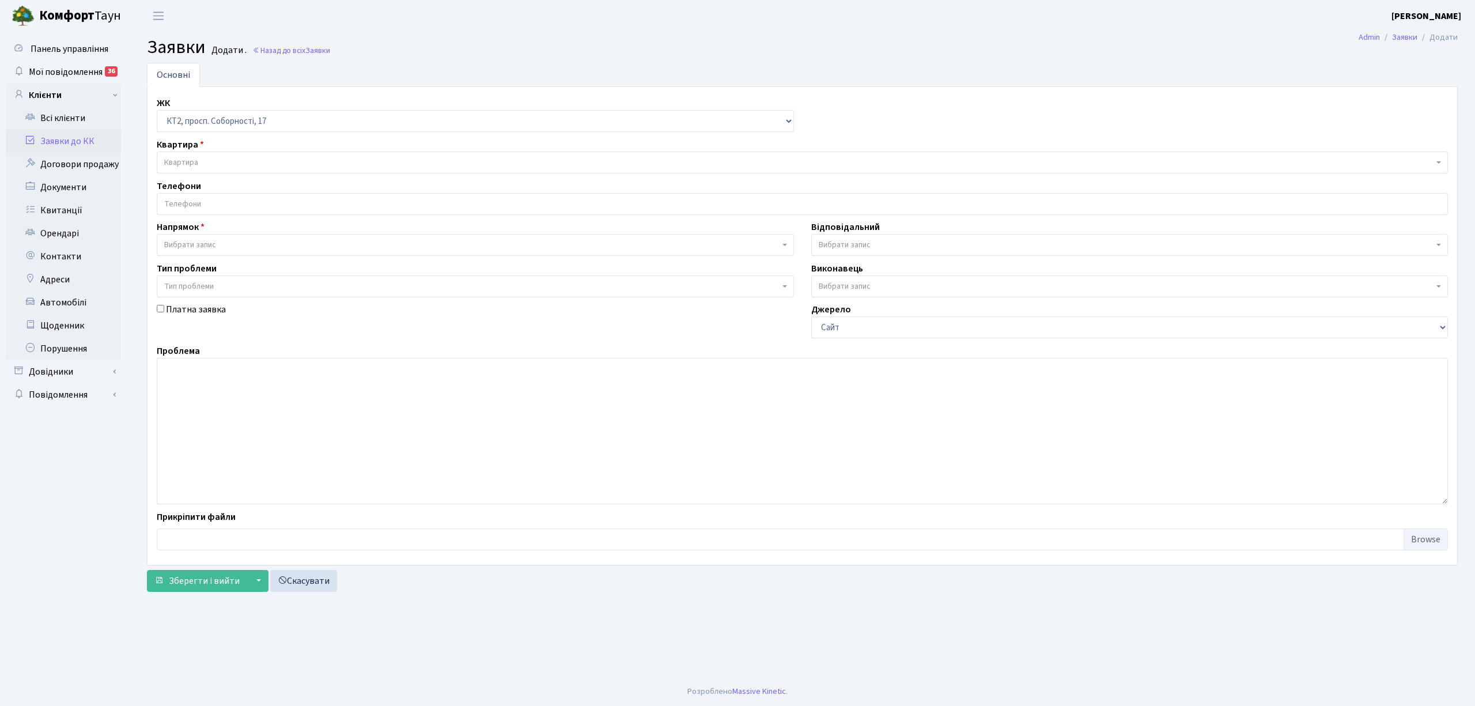
click at [201, 161] on span "Квартира" at bounding box center [798, 163] width 1269 height 12
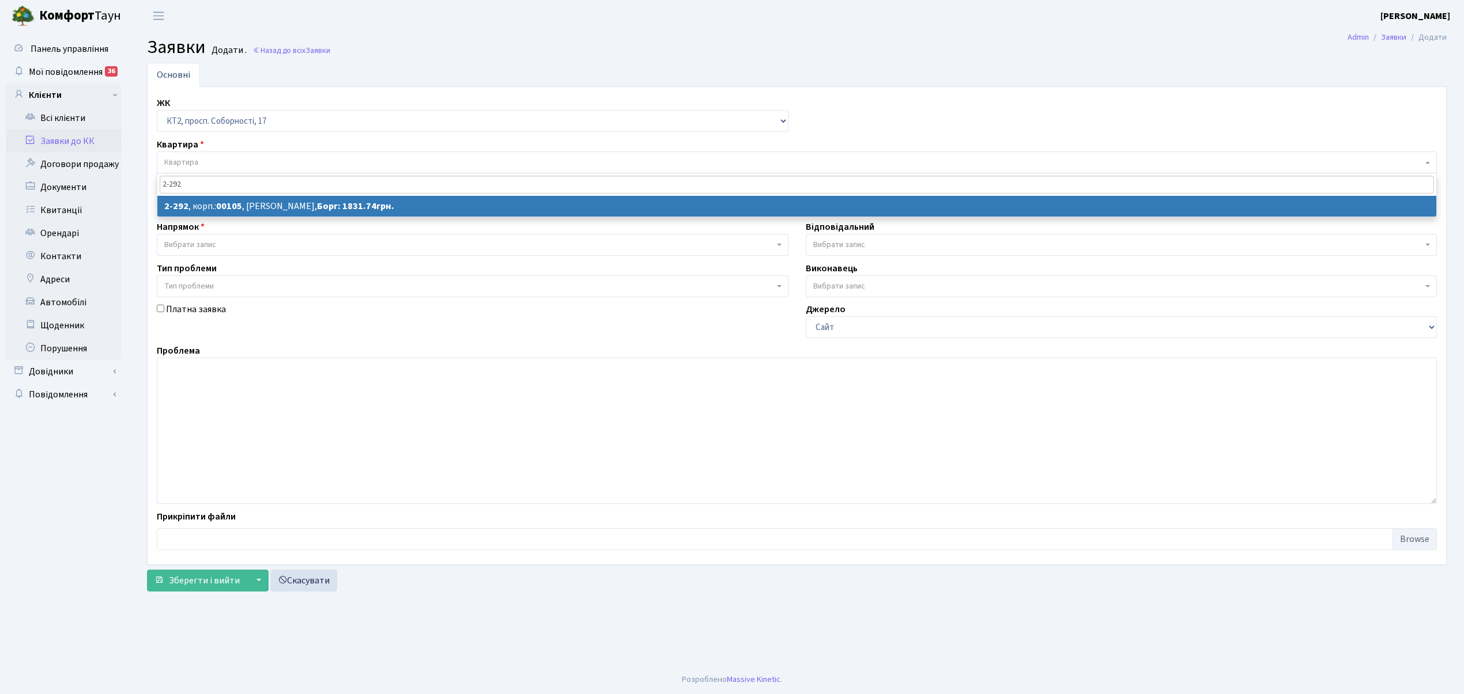
type input "2-292"
select select
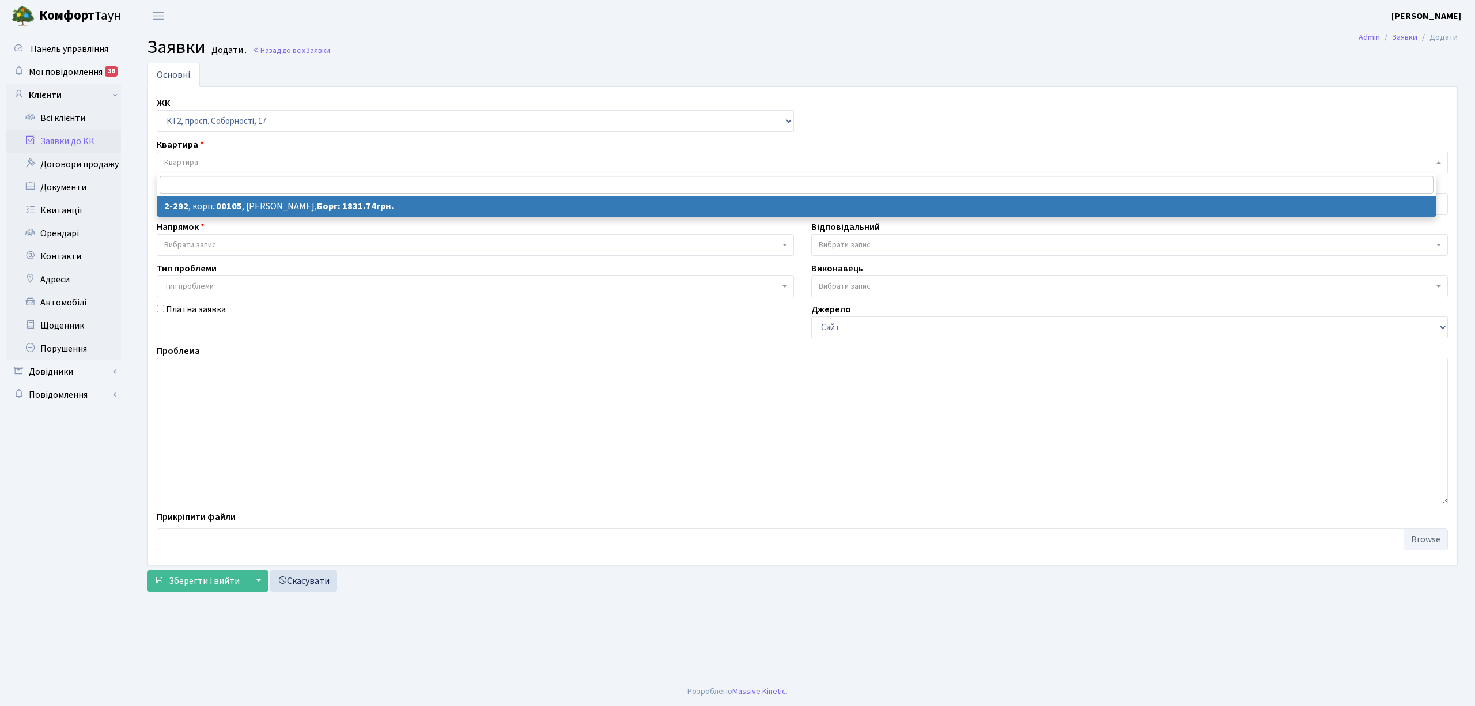
select select "15348"
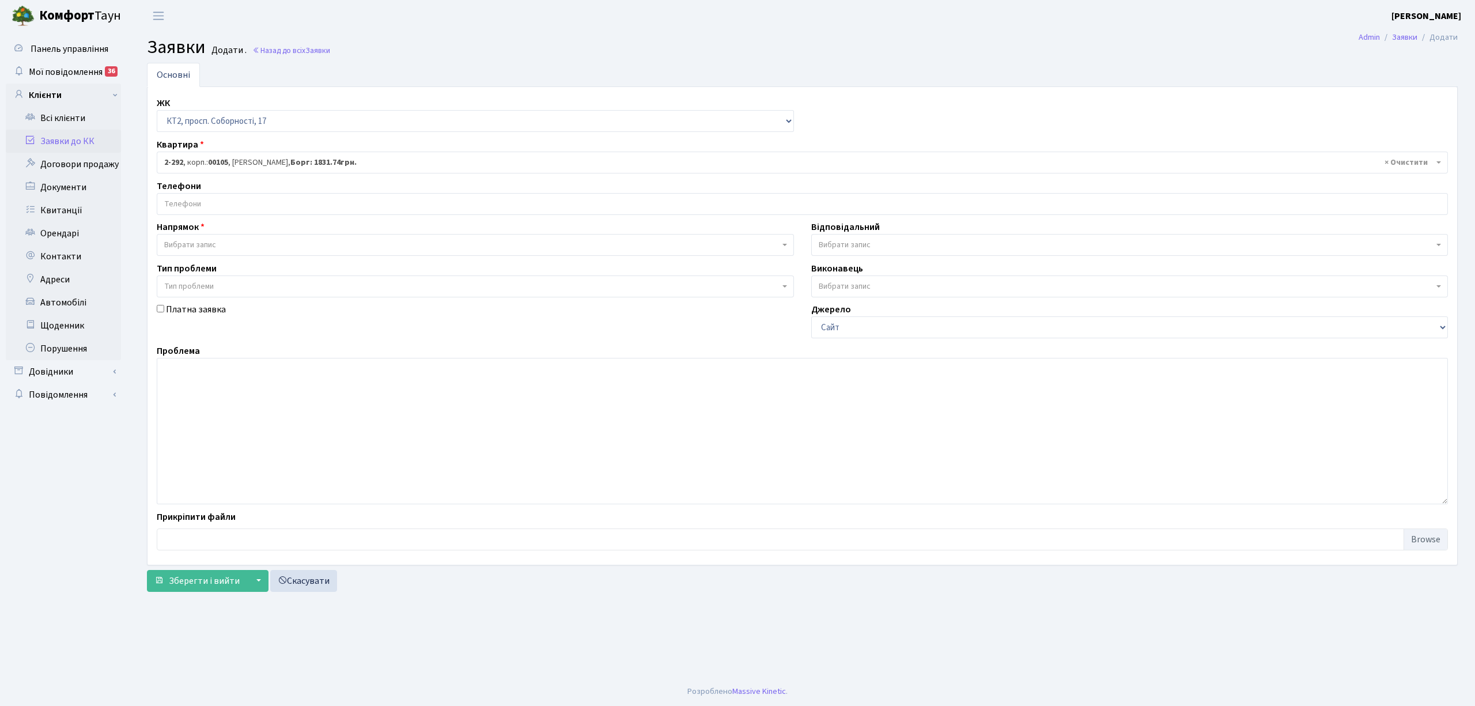
click at [224, 203] on input "search" at bounding box center [802, 204] width 1290 height 21
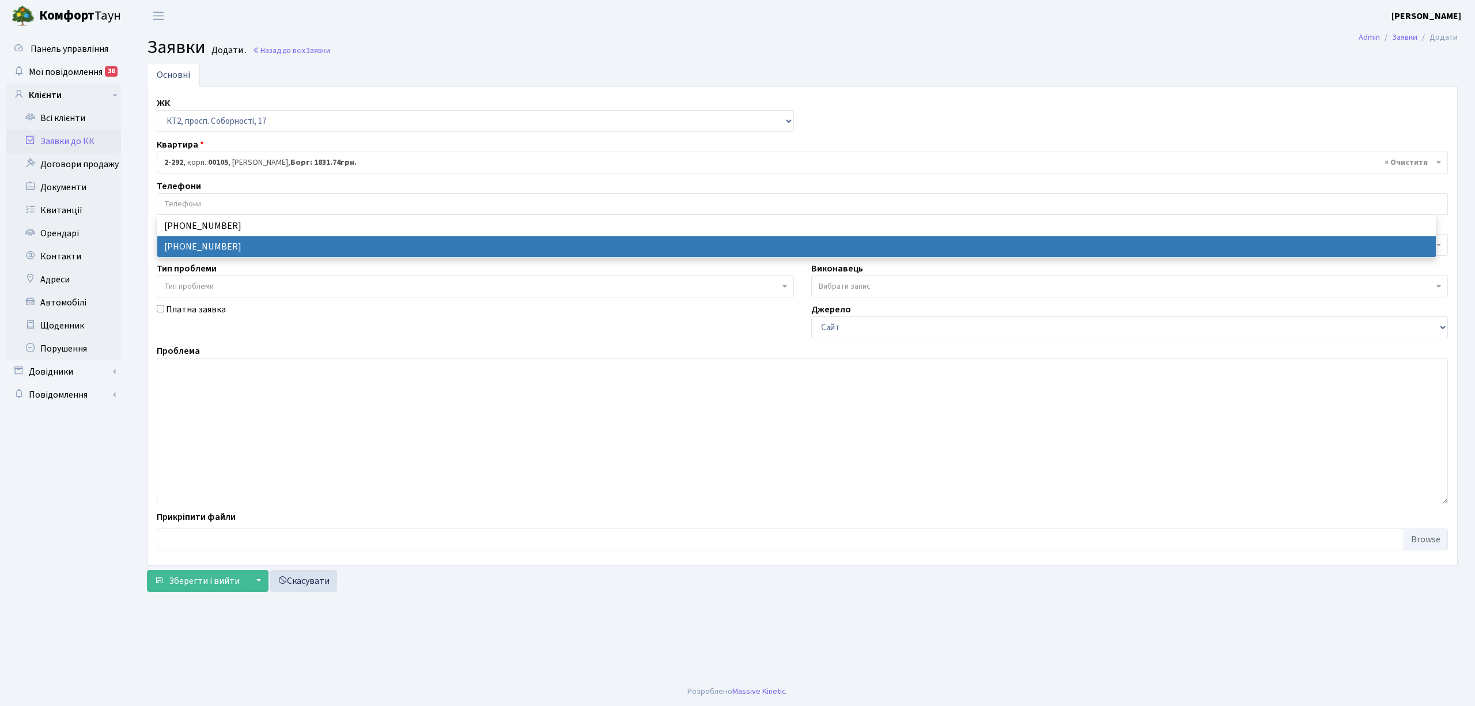
select select "31786"
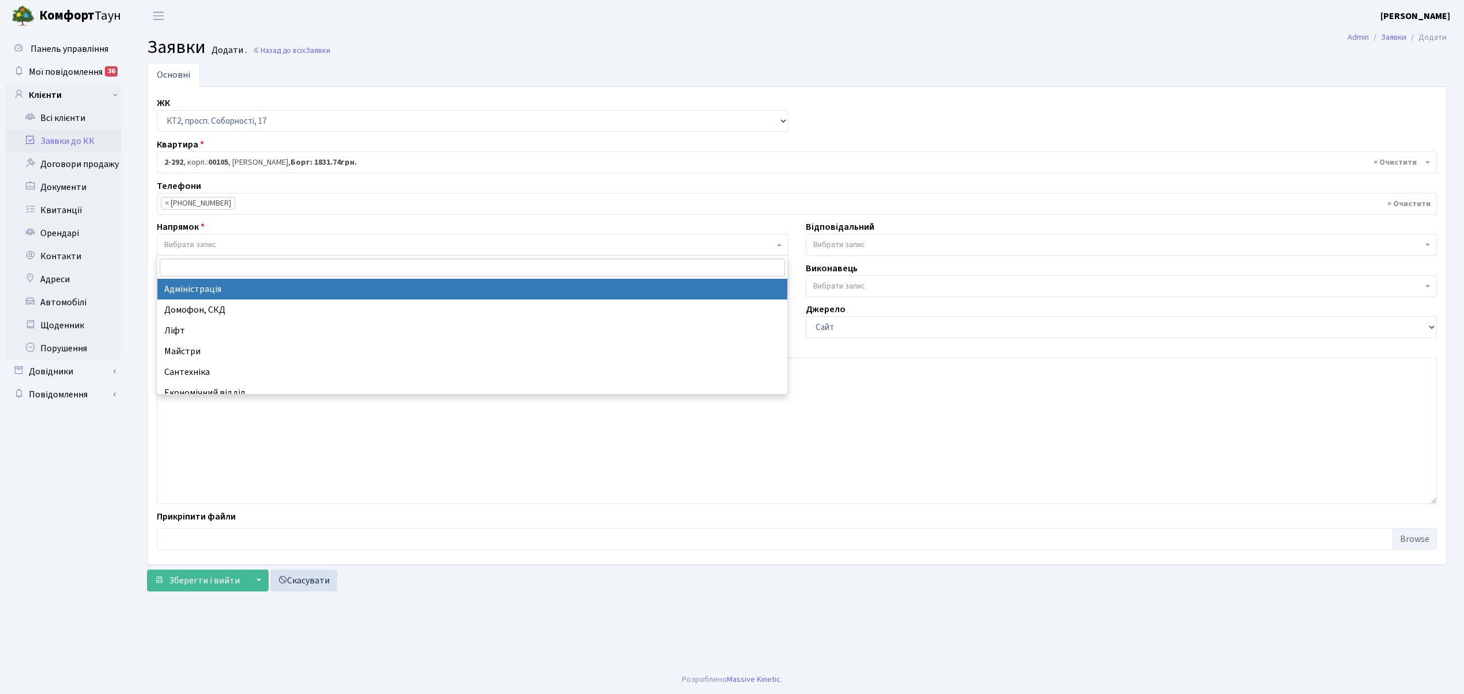
click at [226, 237] on span "Вибрати запис" at bounding box center [473, 245] width 632 height 22
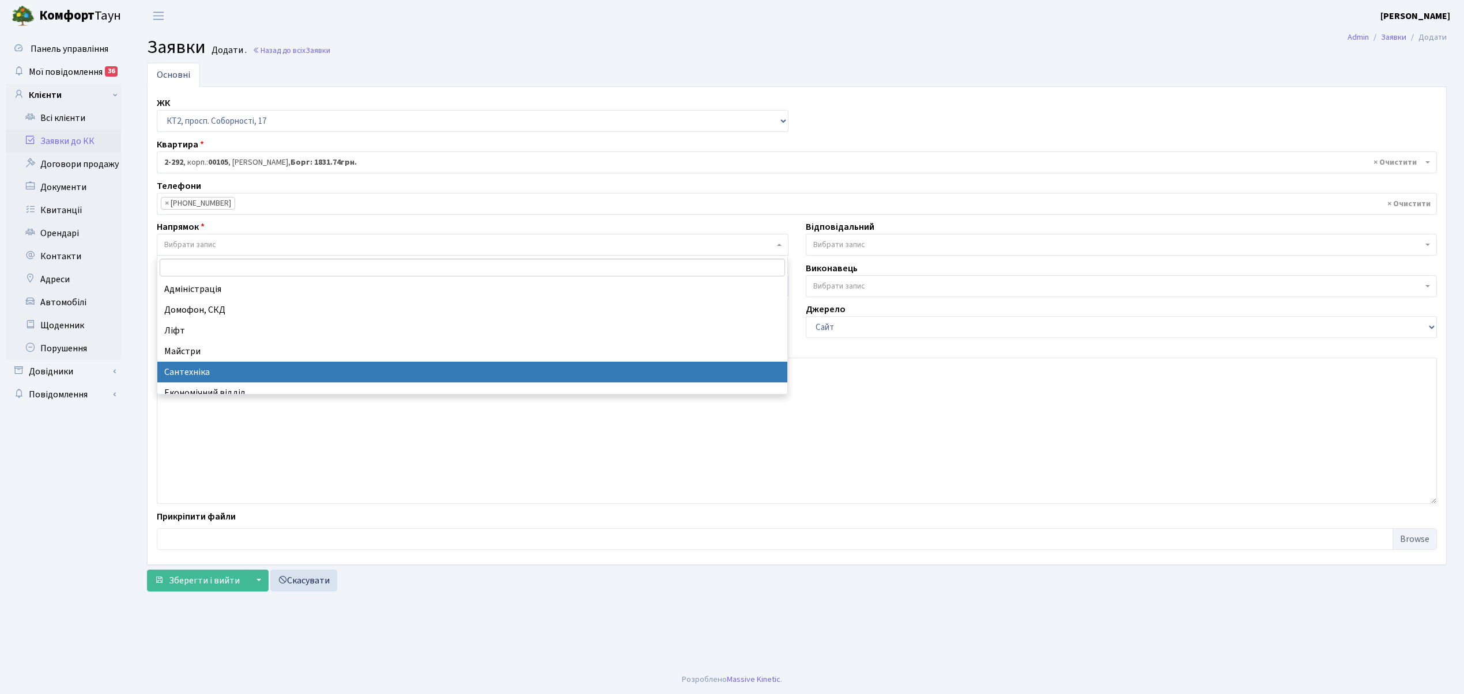
select select "2"
select select
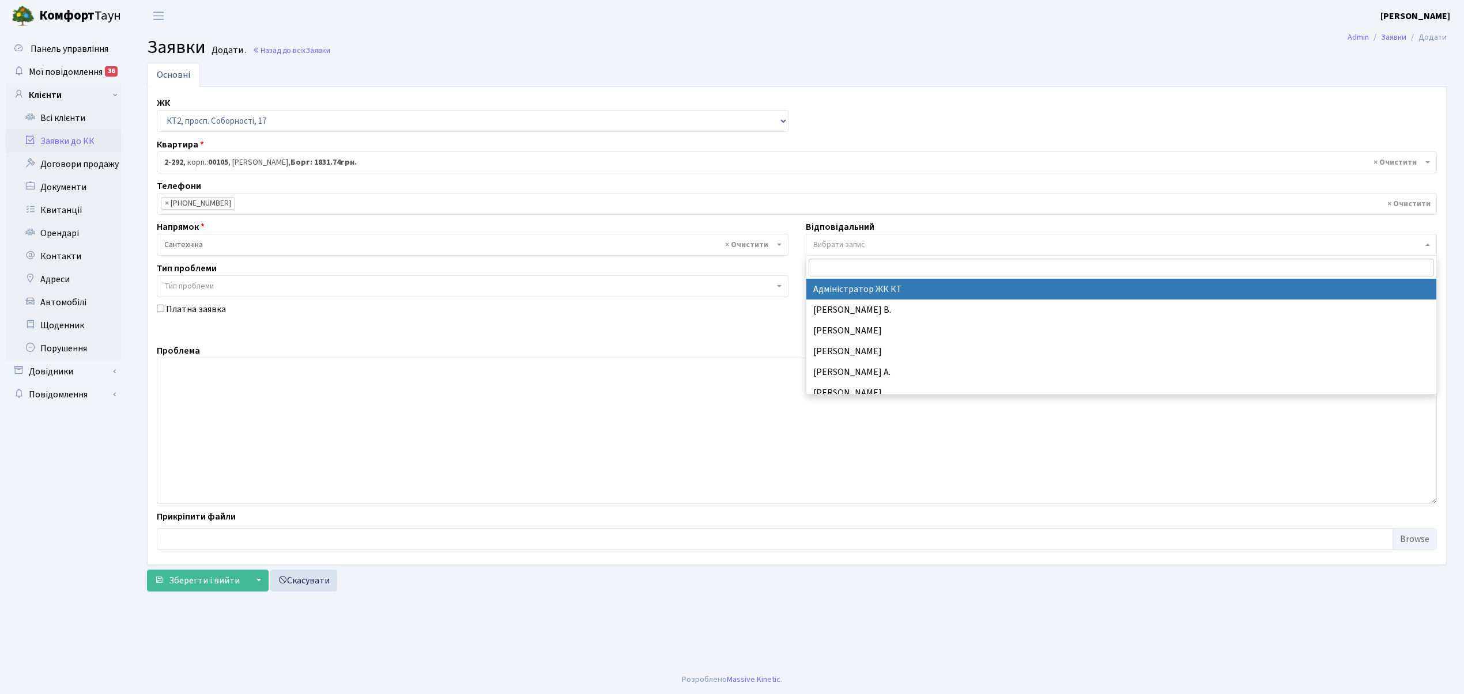
click at [868, 245] on span "Вибрати запис" at bounding box center [1118, 245] width 610 height 12
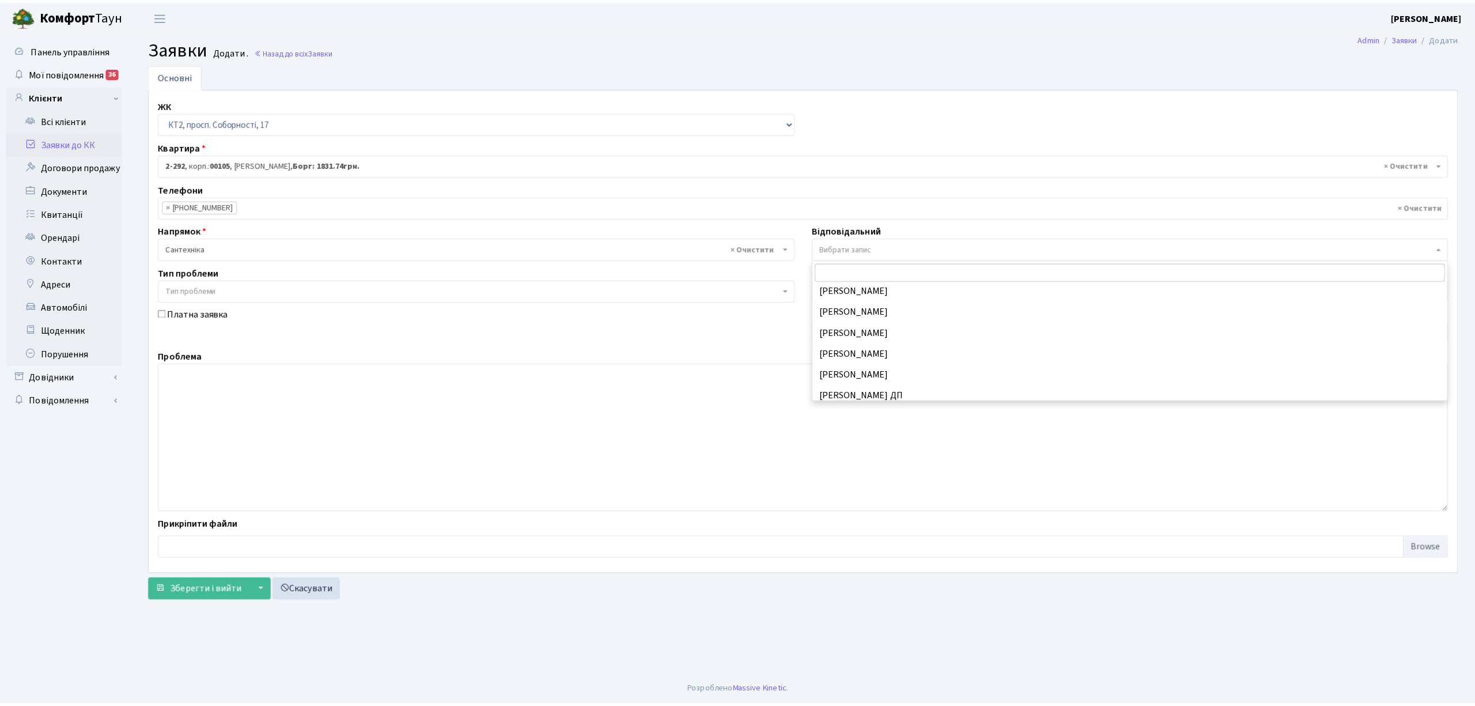
scroll to position [461, 0]
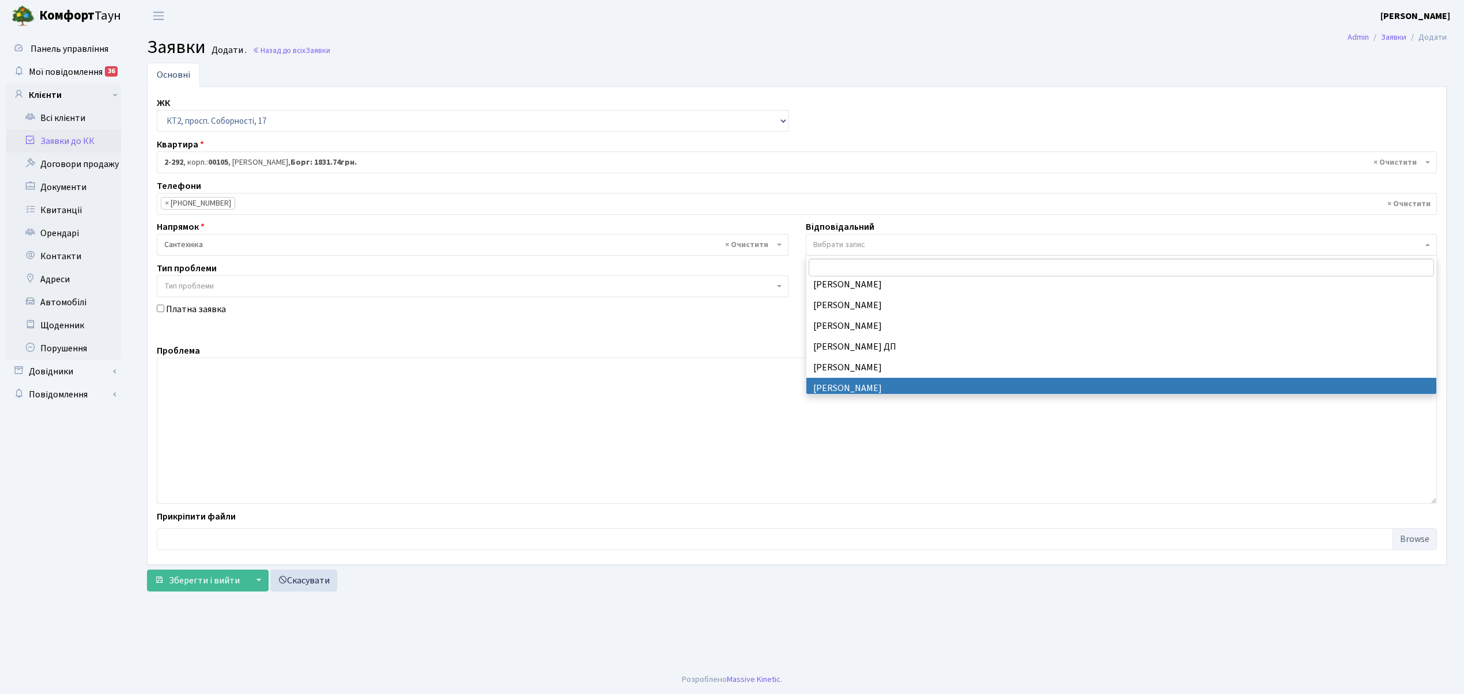
select select "67"
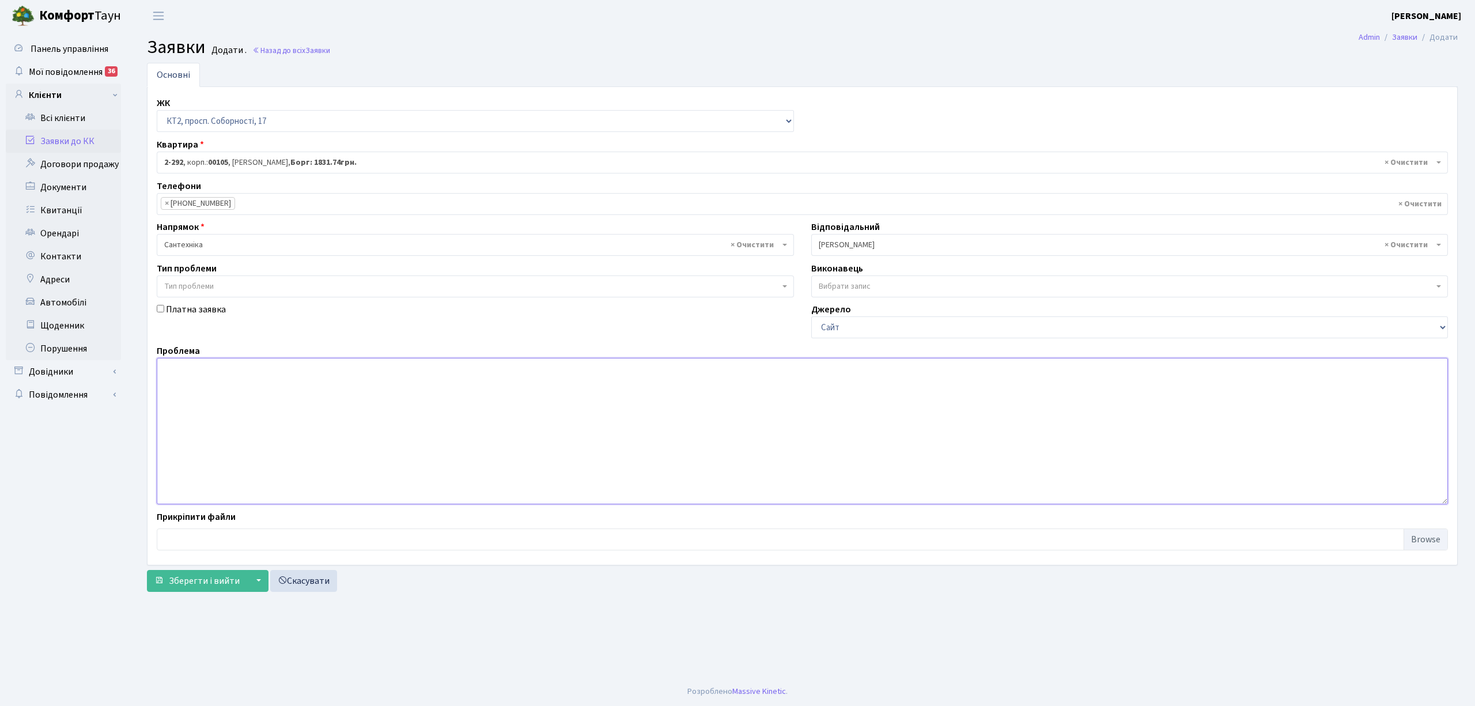
drag, startPoint x: 190, startPoint y: 398, endPoint x: 190, endPoint y: 404, distance: 6.9
click at [190, 404] on textarea at bounding box center [802, 431] width 1291 height 146
type textarea "скласти акт залиття( 28.08.2025)"
click at [187, 581] on span "Зберегти і вийти" at bounding box center [204, 580] width 71 height 13
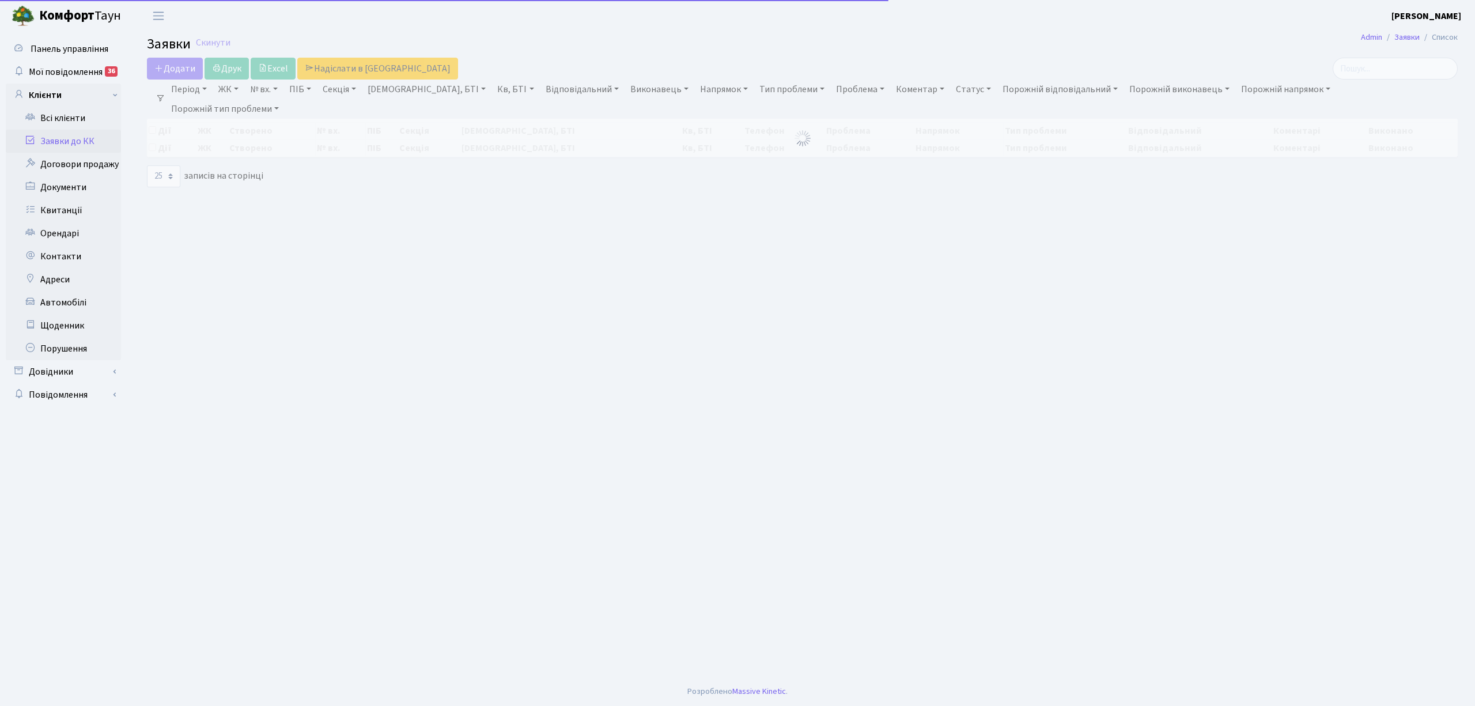
select select "25"
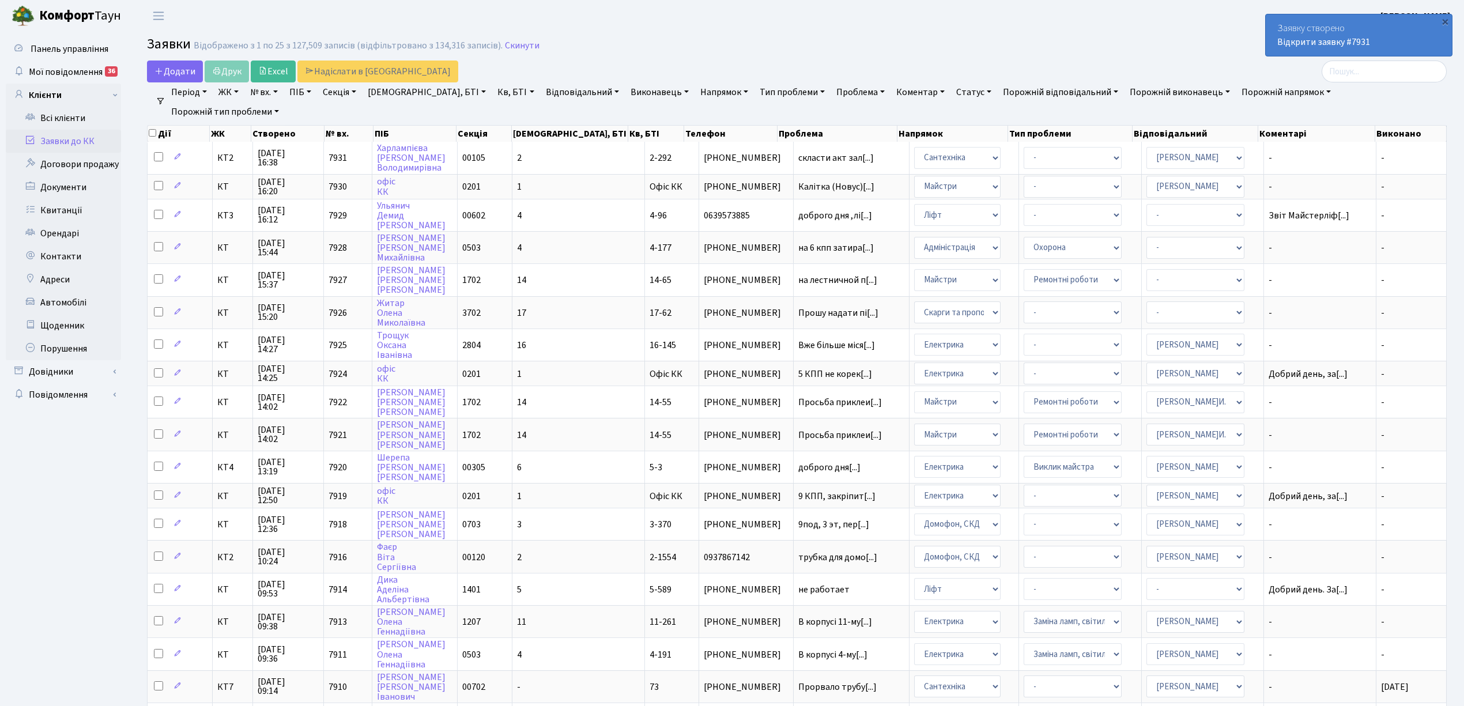
click at [228, 93] on link "ЖК" at bounding box center [228, 92] width 29 height 20
click at [257, 155] on li "КТ2, просп. Соборності, 17" at bounding box center [285, 152] width 139 height 20
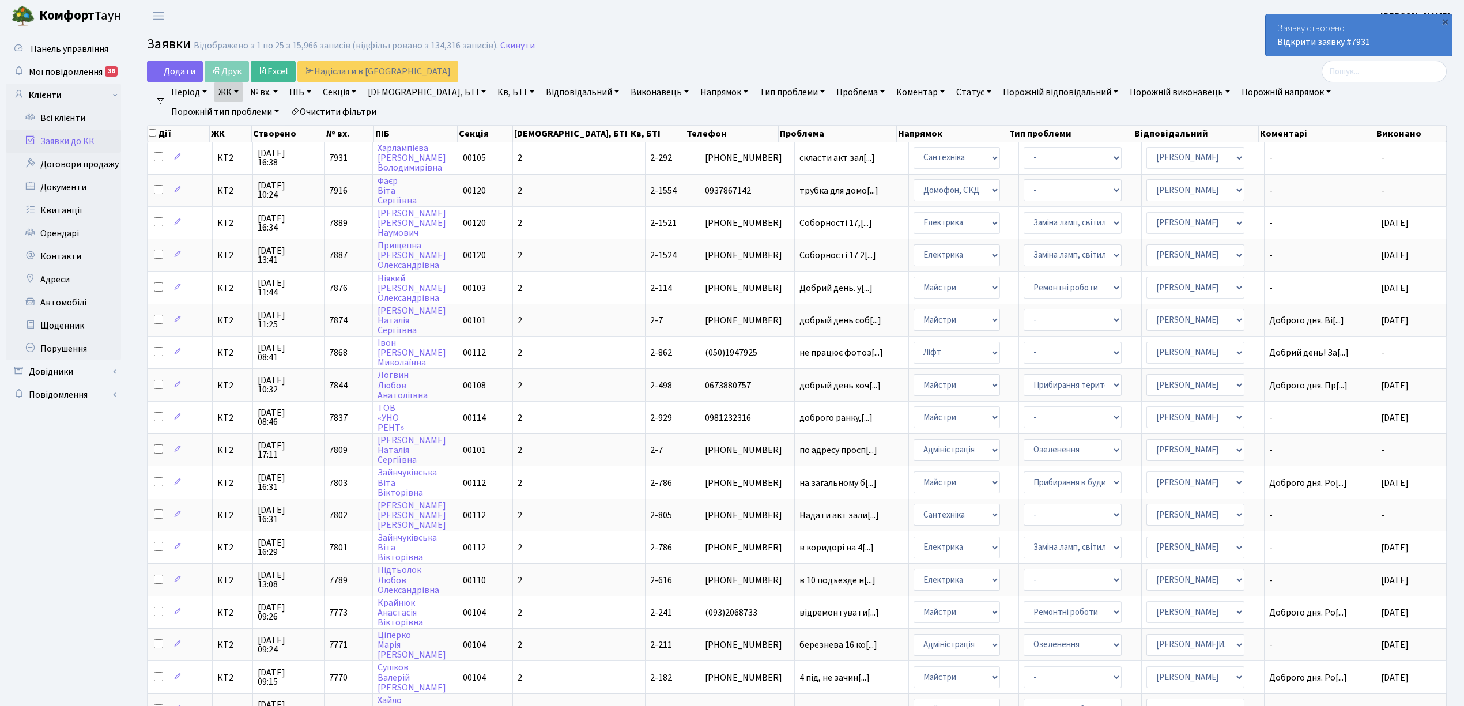
click at [392, 95] on link "[DEMOGRAPHIC_DATA], БТІ" at bounding box center [426, 92] width 127 height 20
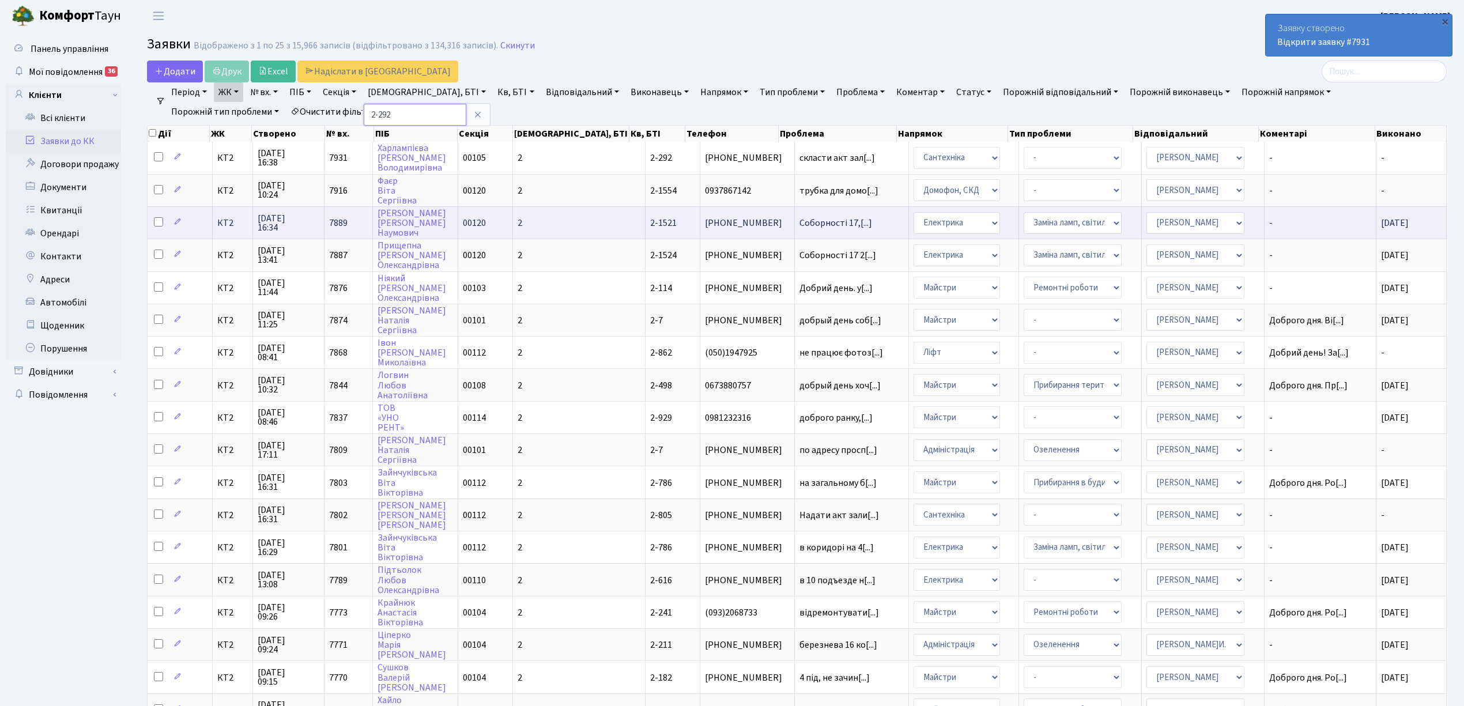
type input "2-292"
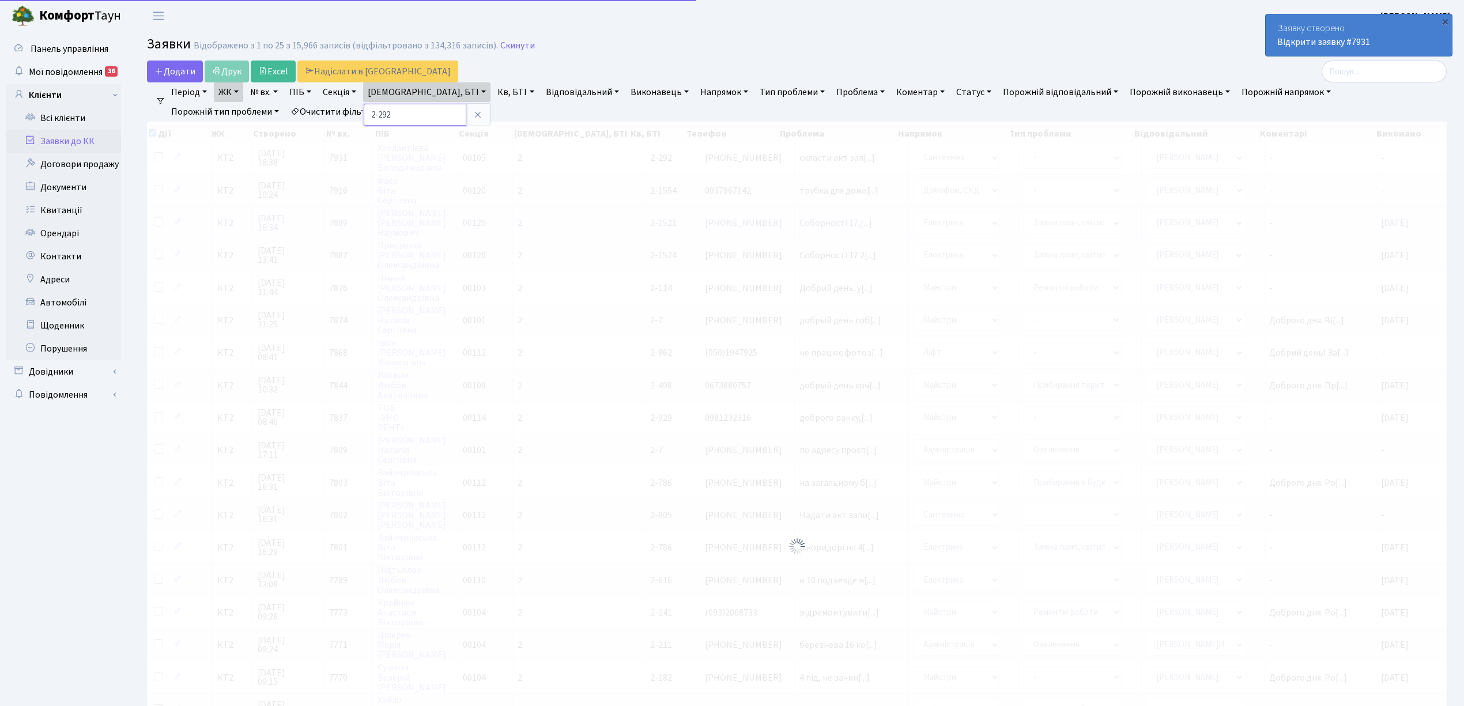
checkbox input "true"
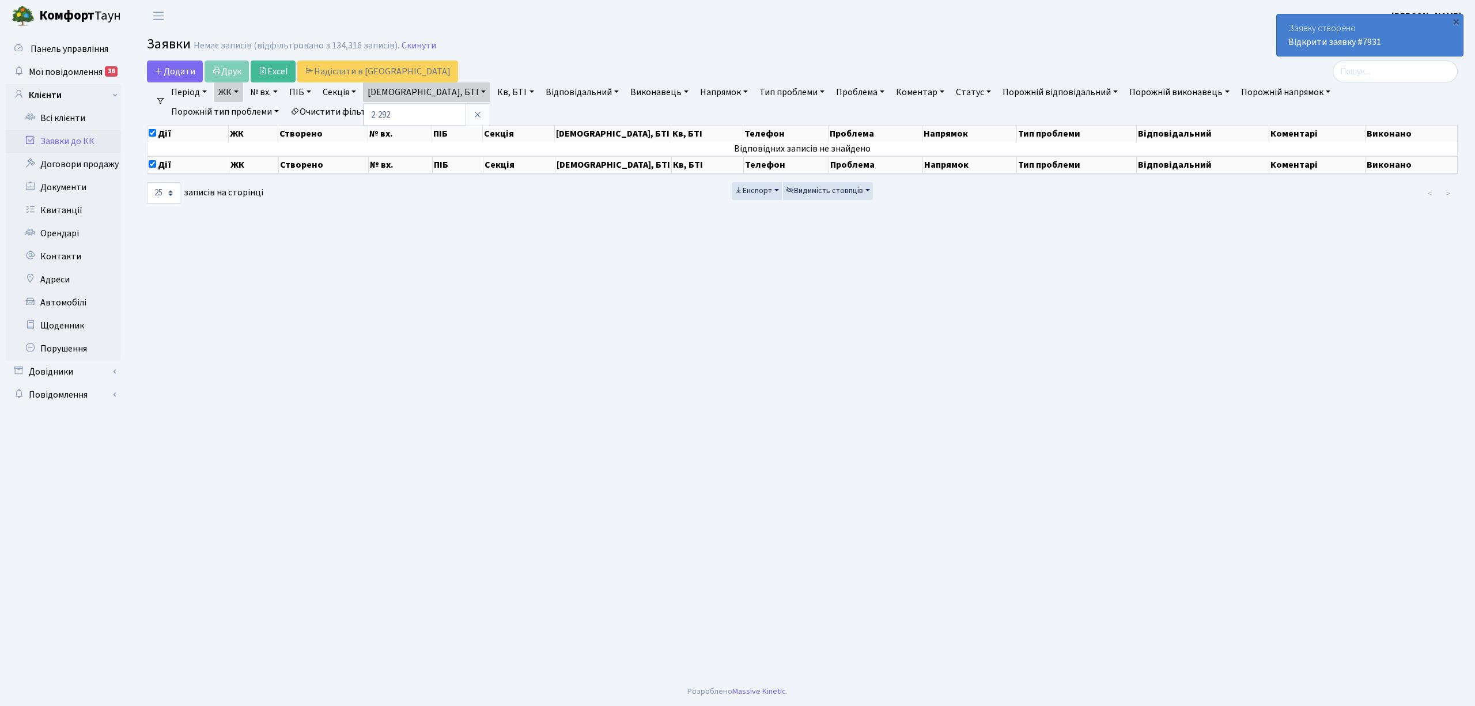
click at [230, 92] on link "ЖК" at bounding box center [228, 92] width 29 height 20
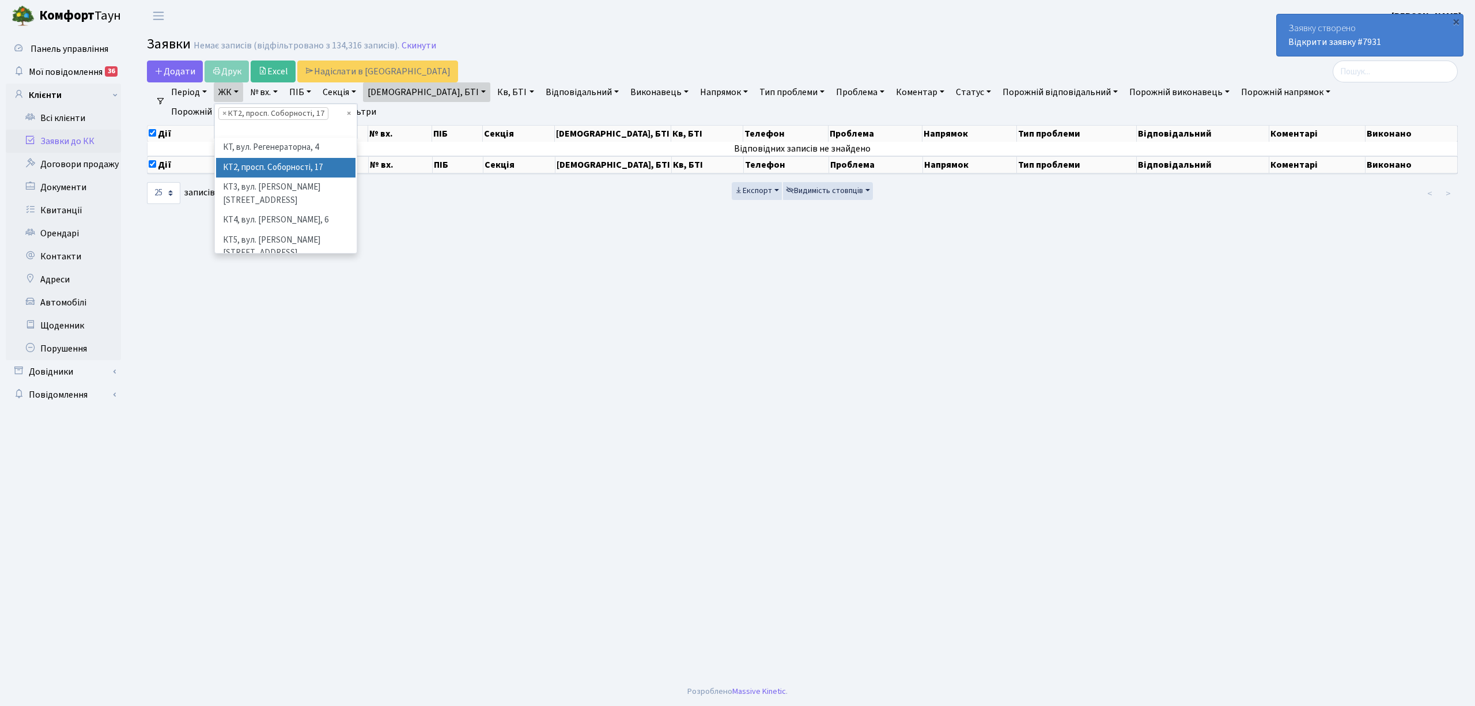
click at [390, 90] on link "[DEMOGRAPHIC_DATA], БТІ" at bounding box center [426, 92] width 127 height 20
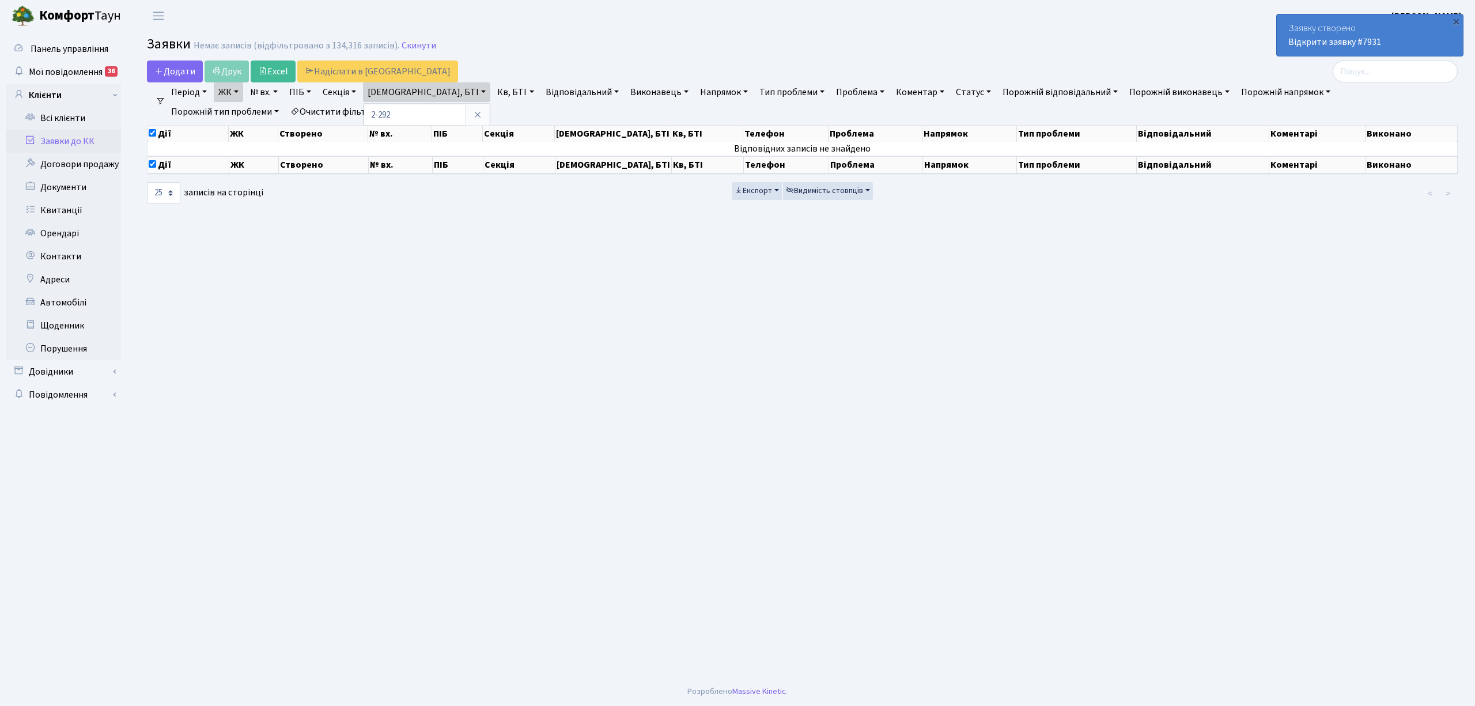
click at [493, 90] on link "Кв, БТІ" at bounding box center [516, 92] width 46 height 20
type input "2-292"
click at [233, 91] on link "ЖК" at bounding box center [228, 92] width 29 height 20
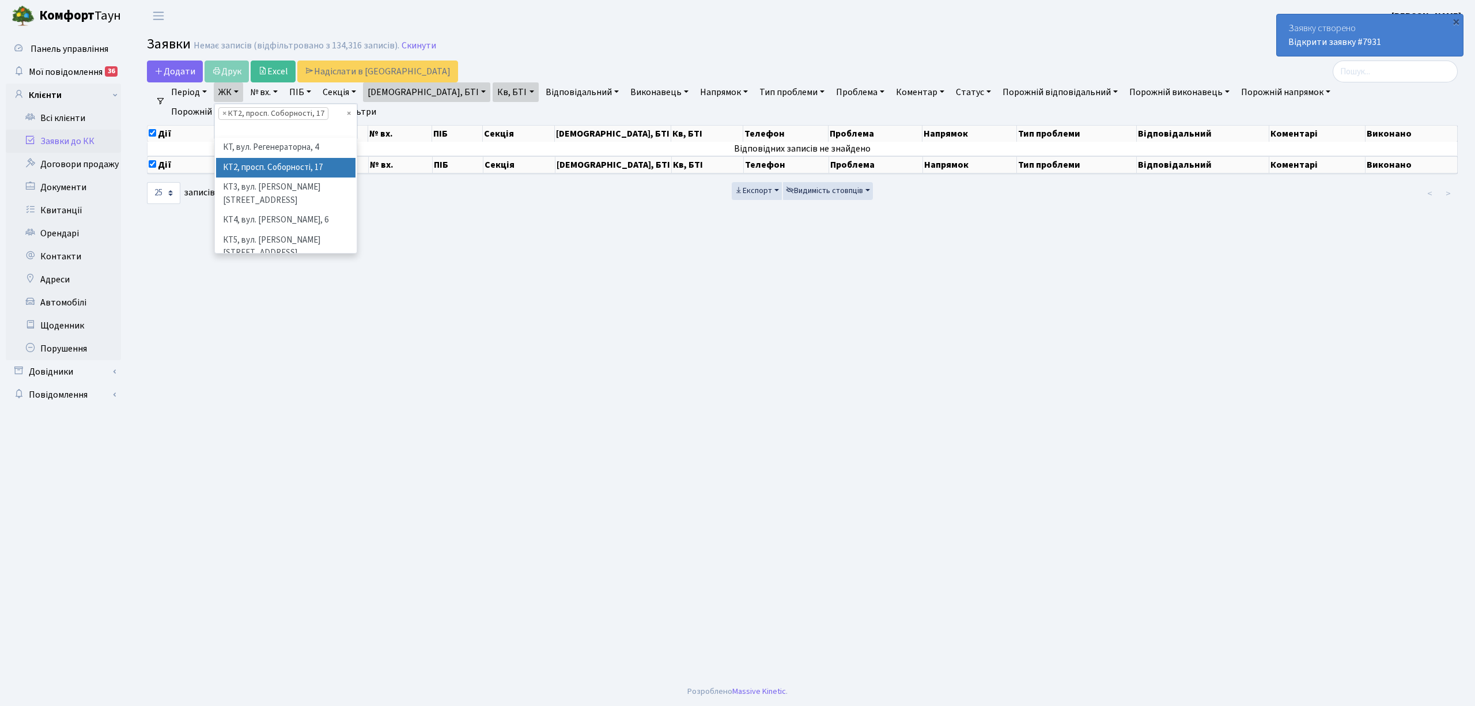
click at [250, 167] on li "КТ2, просп. Соборності, 17" at bounding box center [285, 168] width 139 height 20
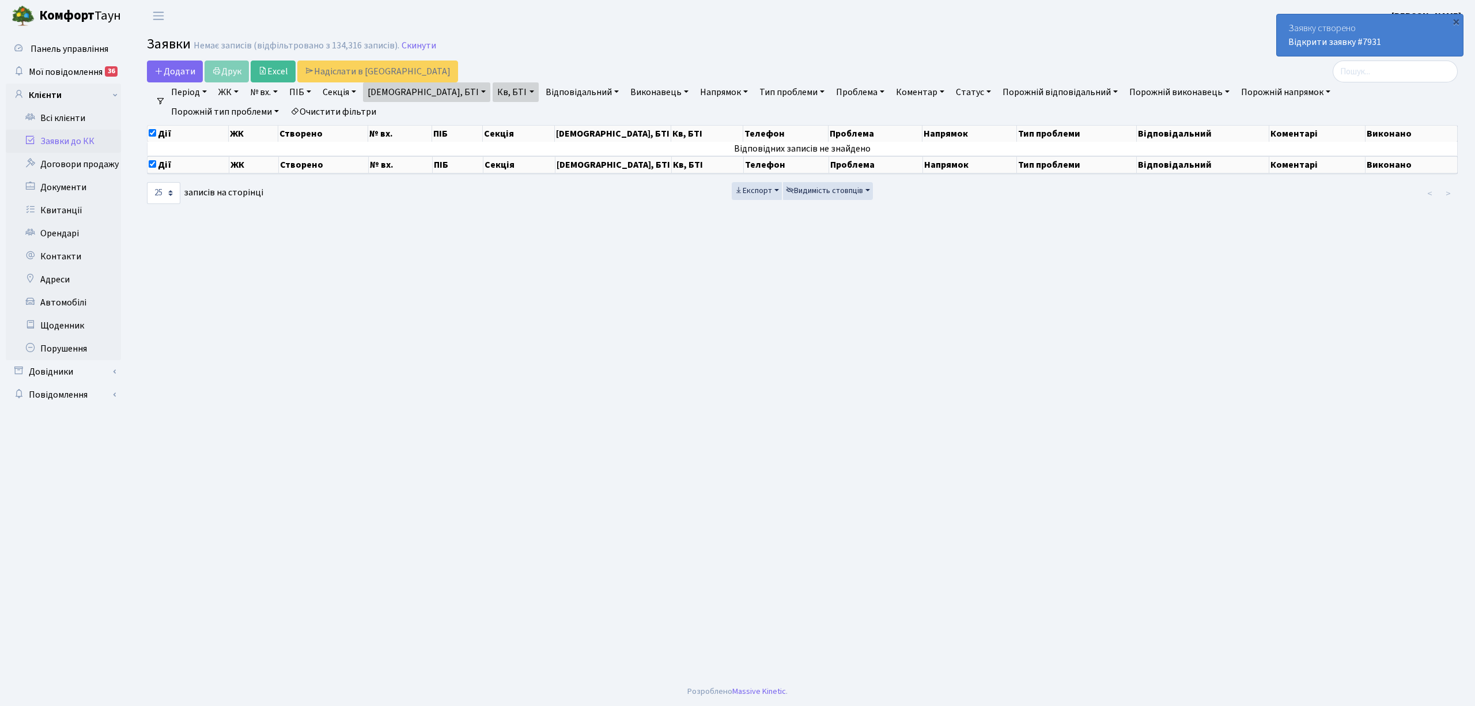
click at [408, 92] on link "[DEMOGRAPHIC_DATA], БТІ" at bounding box center [426, 92] width 127 height 20
click at [434, 63] on div "Додати Друк Excel Надіслати в КАН" at bounding box center [581, 72] width 868 height 22
click at [418, 48] on link "Скинути" at bounding box center [419, 45] width 35 height 11
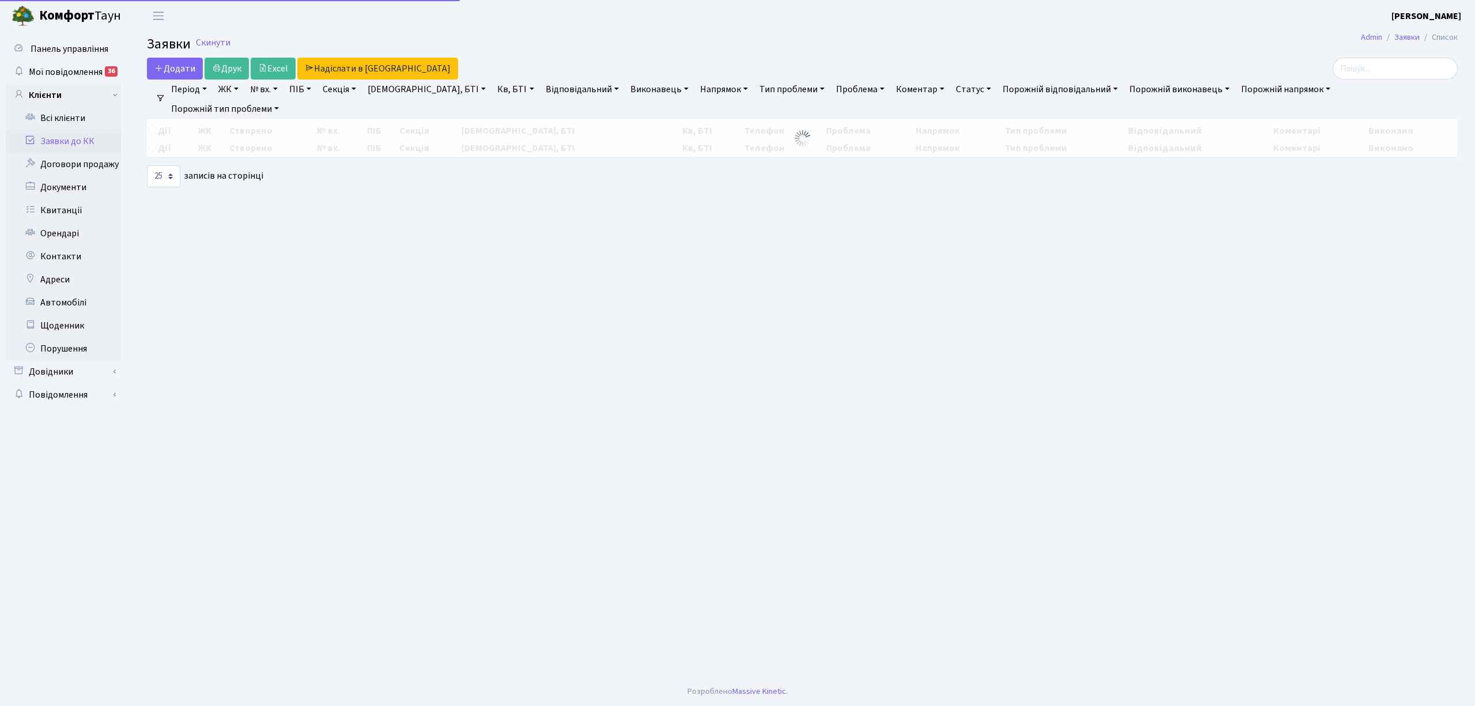
select select "25"
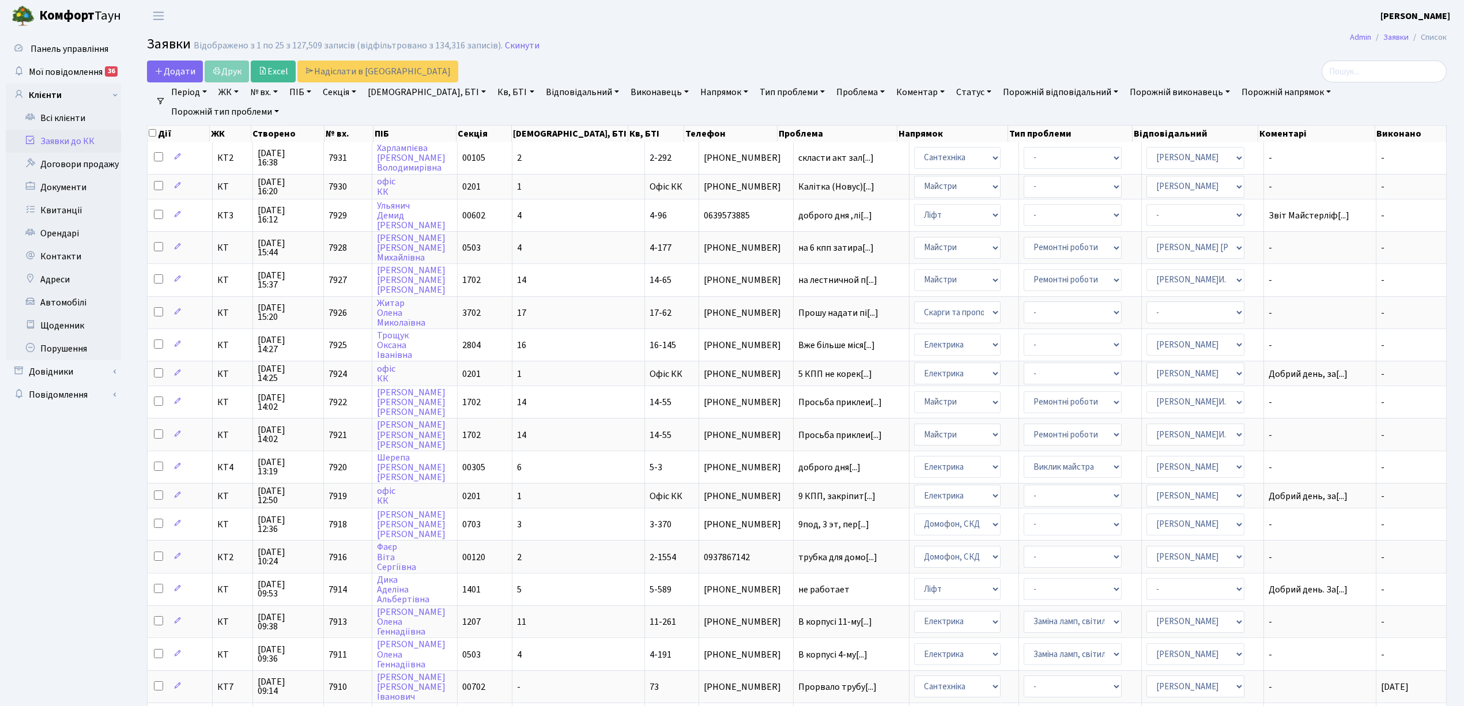
click at [236, 94] on link "ЖК" at bounding box center [228, 92] width 29 height 20
click at [250, 156] on li "КТ2, просп. Соборності, 17" at bounding box center [285, 152] width 139 height 20
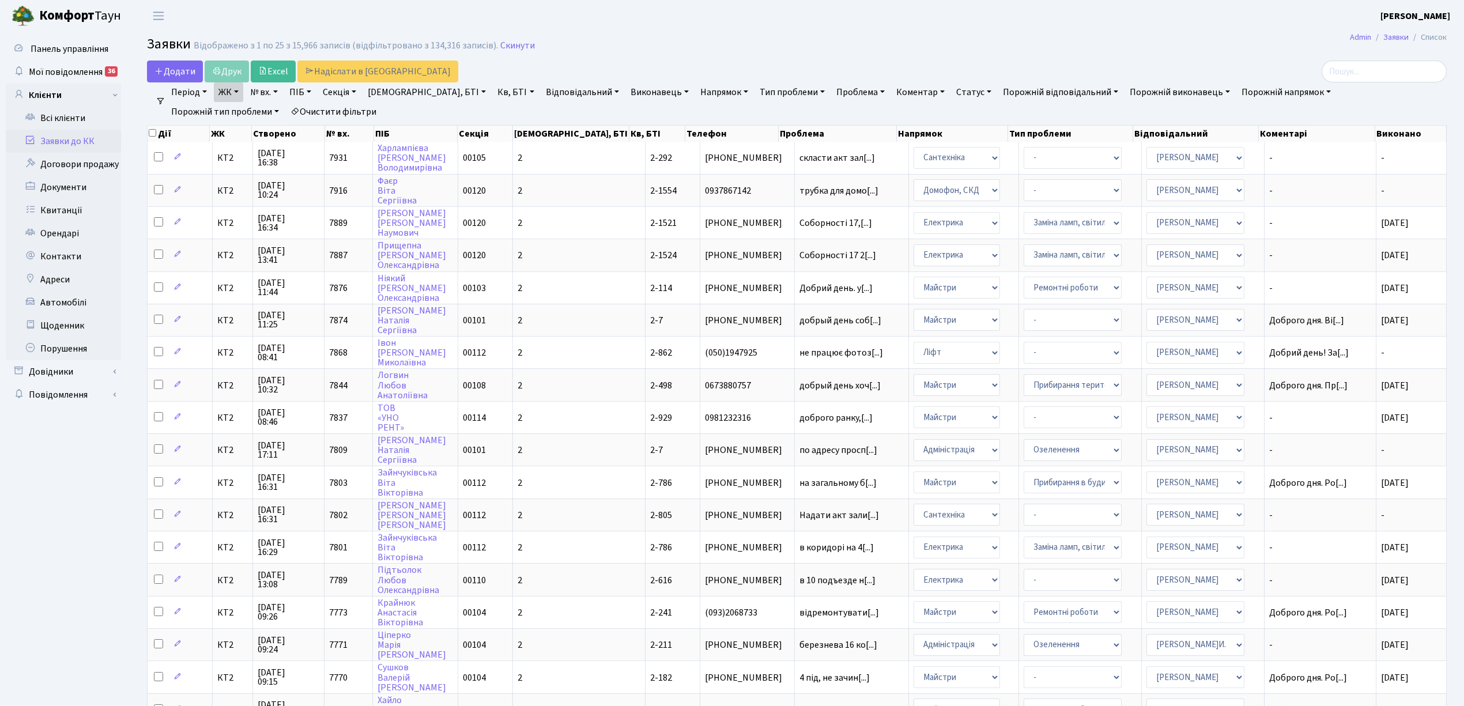
click at [493, 97] on link "Кв, БТІ" at bounding box center [516, 92] width 46 height 20
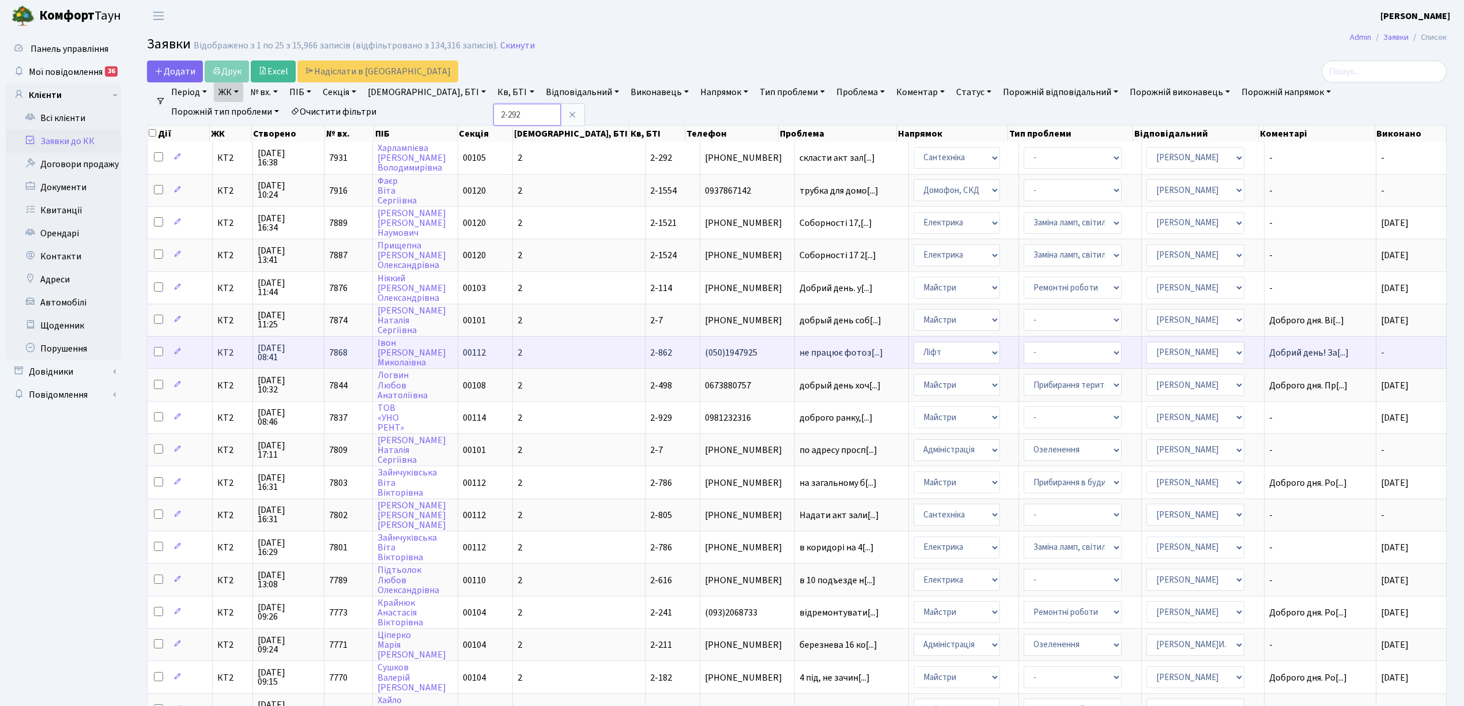
type input "2-292"
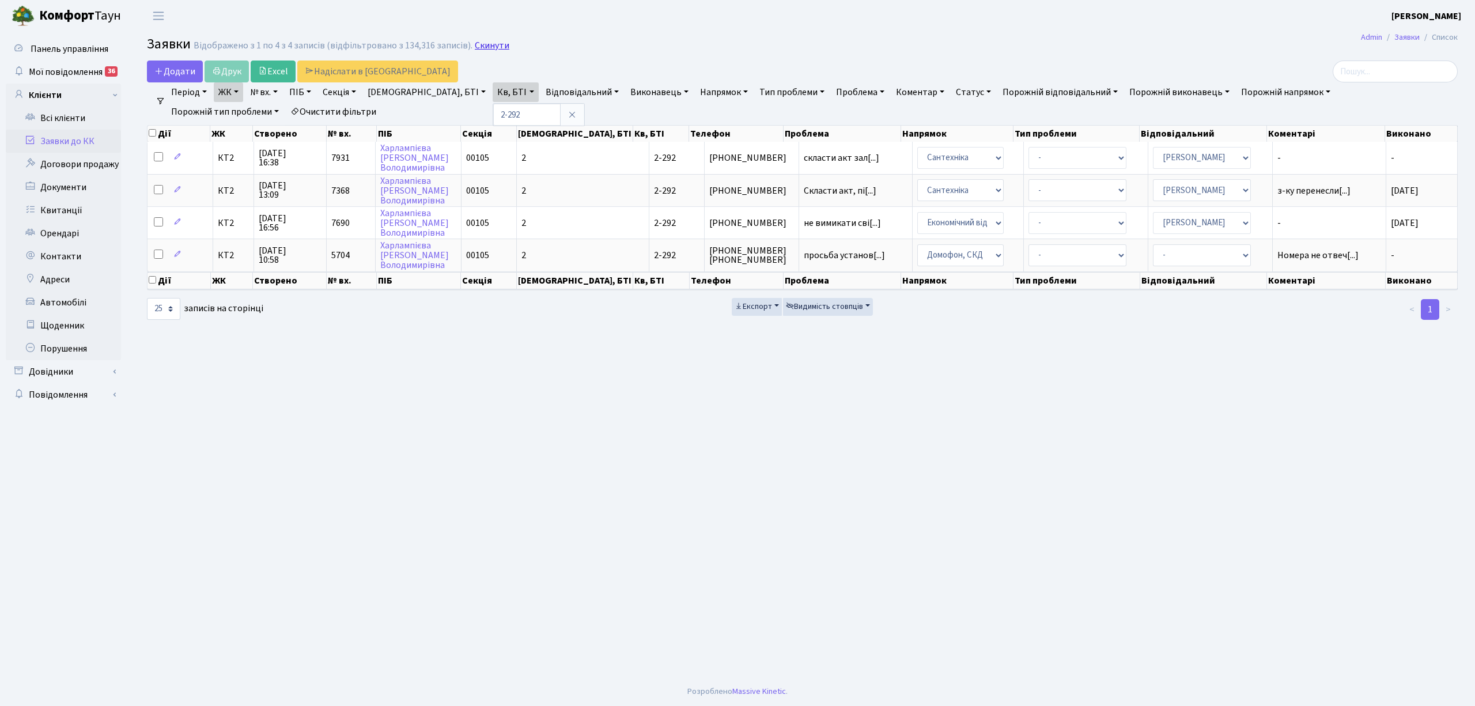
click at [475, 46] on link "Скинути" at bounding box center [492, 45] width 35 height 11
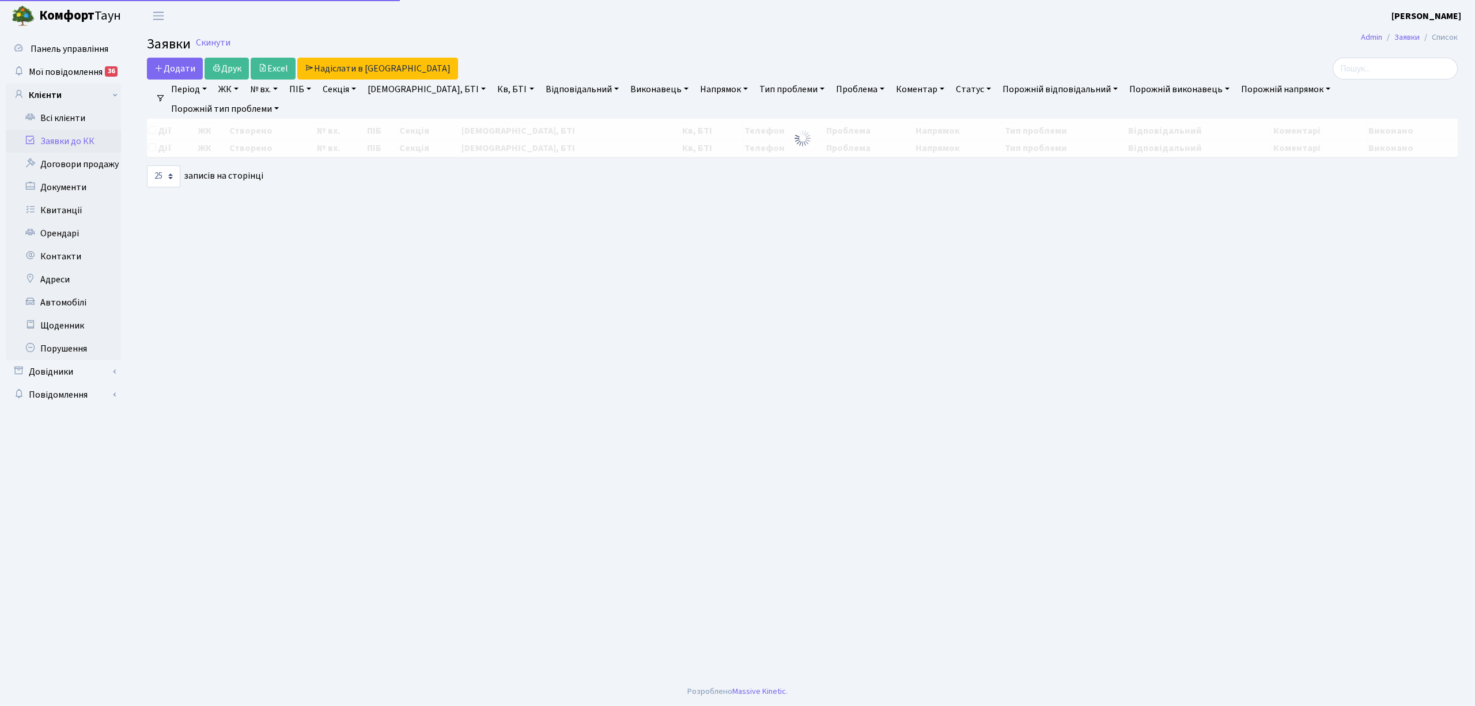
select select "25"
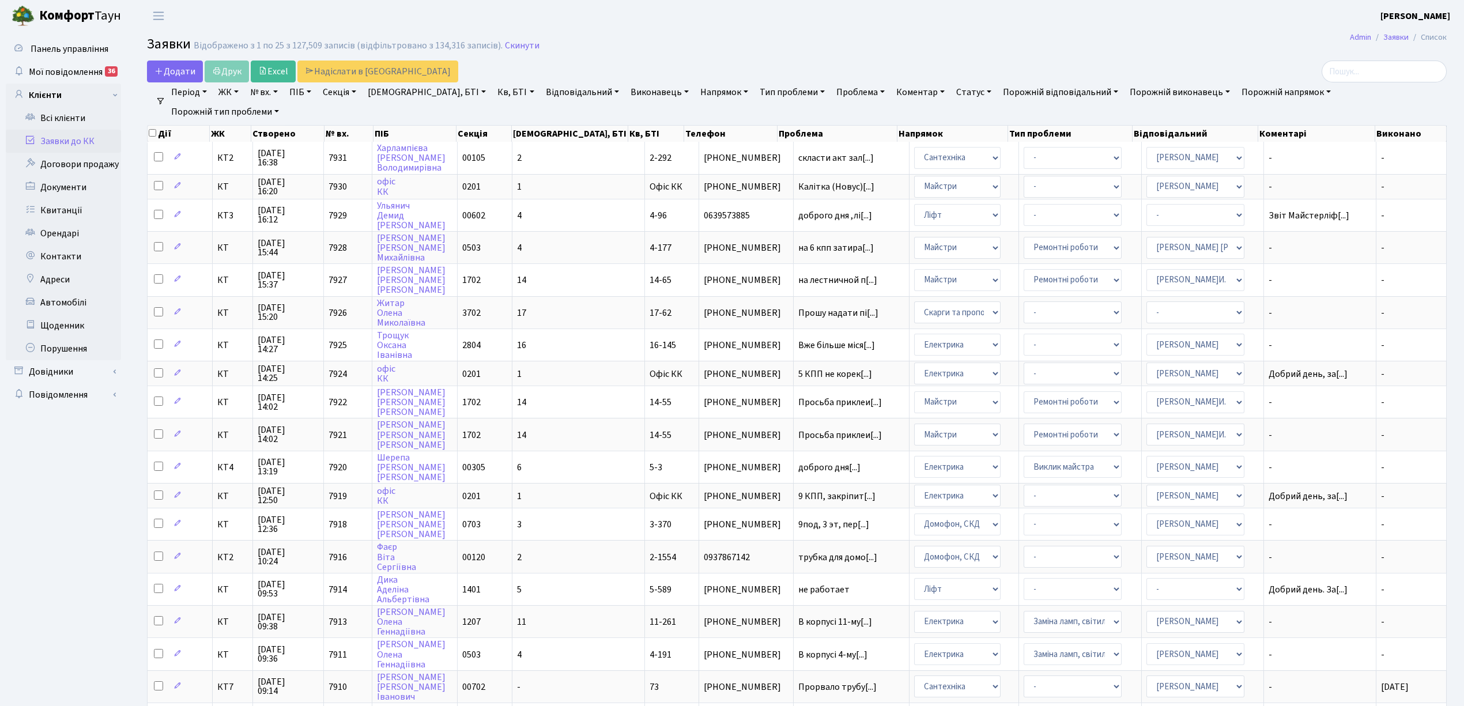
click at [232, 91] on link "ЖК" at bounding box center [228, 92] width 29 height 20
click at [247, 155] on li "КТ2, просп. Соборності, 17" at bounding box center [285, 152] width 139 height 20
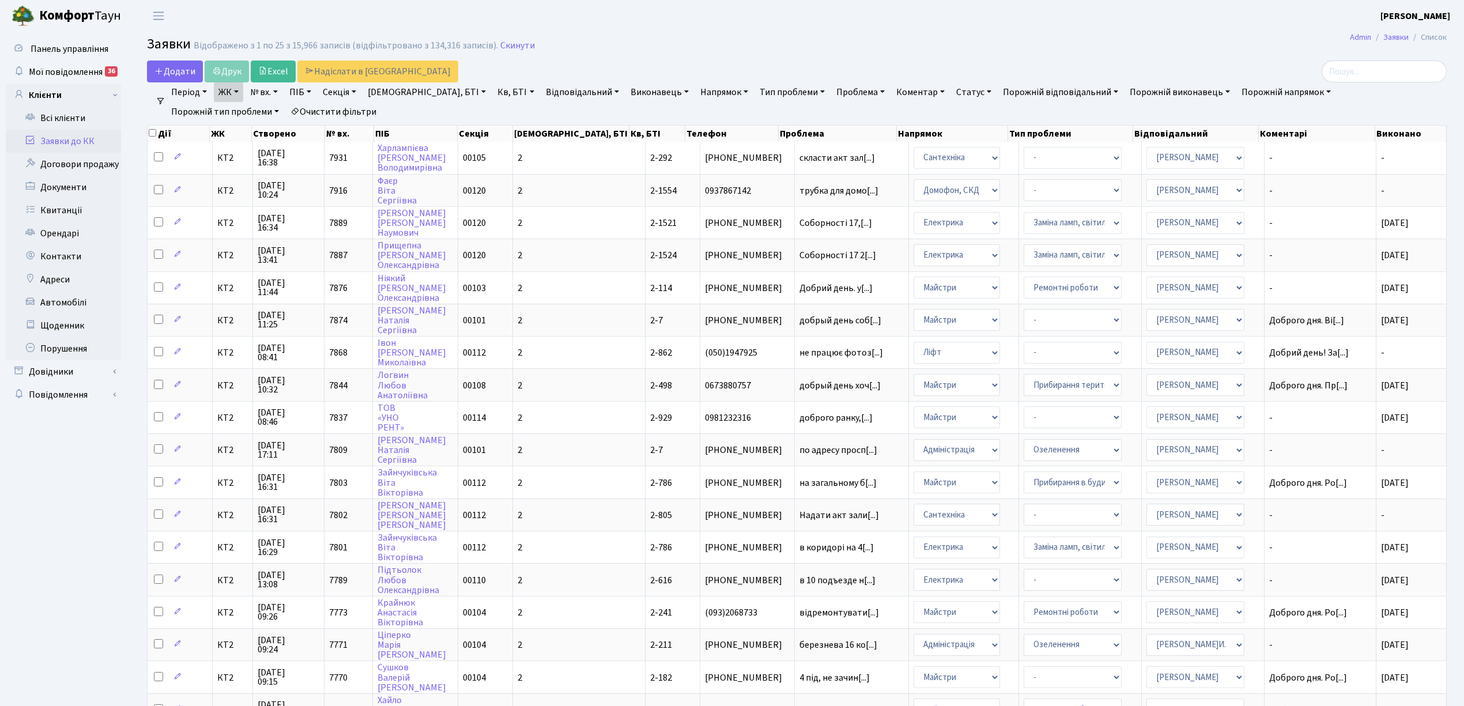
click at [493, 93] on link "Кв, БТІ" at bounding box center [516, 92] width 46 height 20
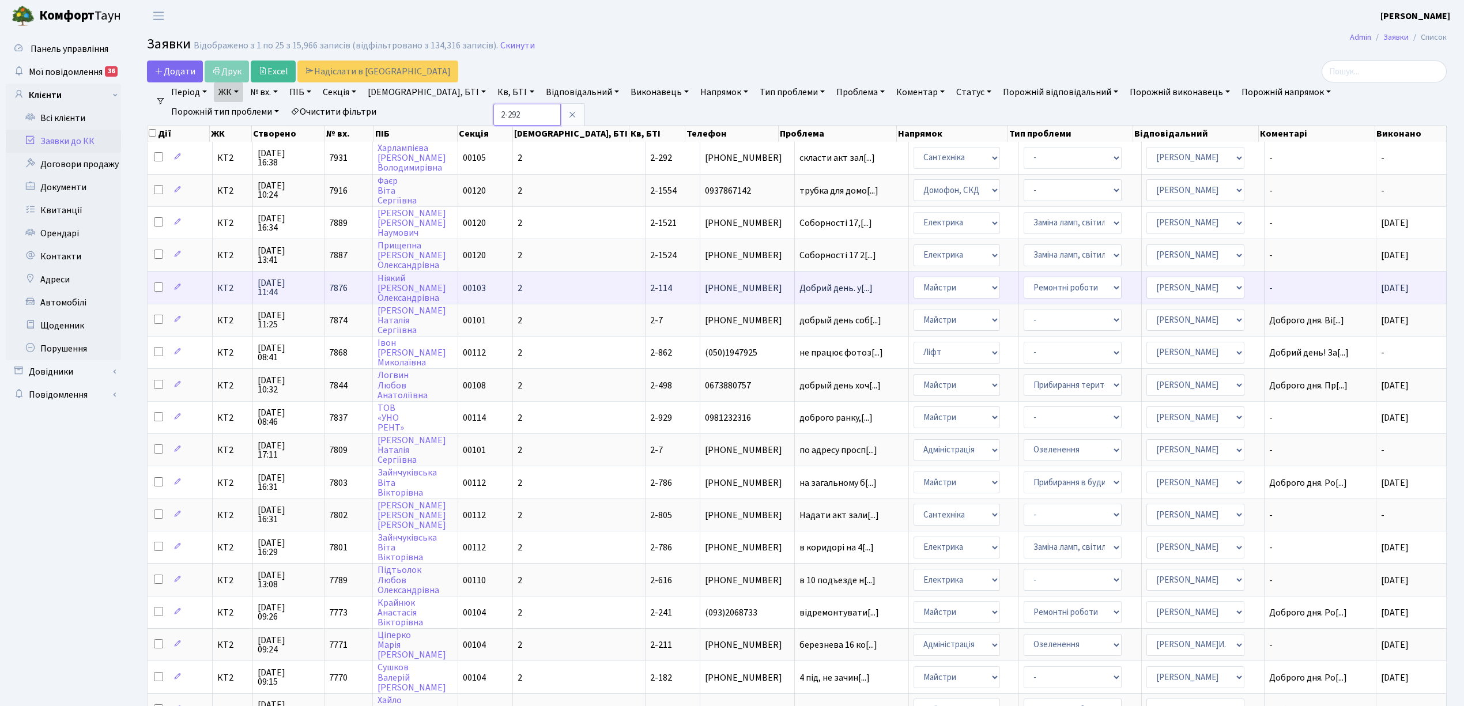
type input "2-292"
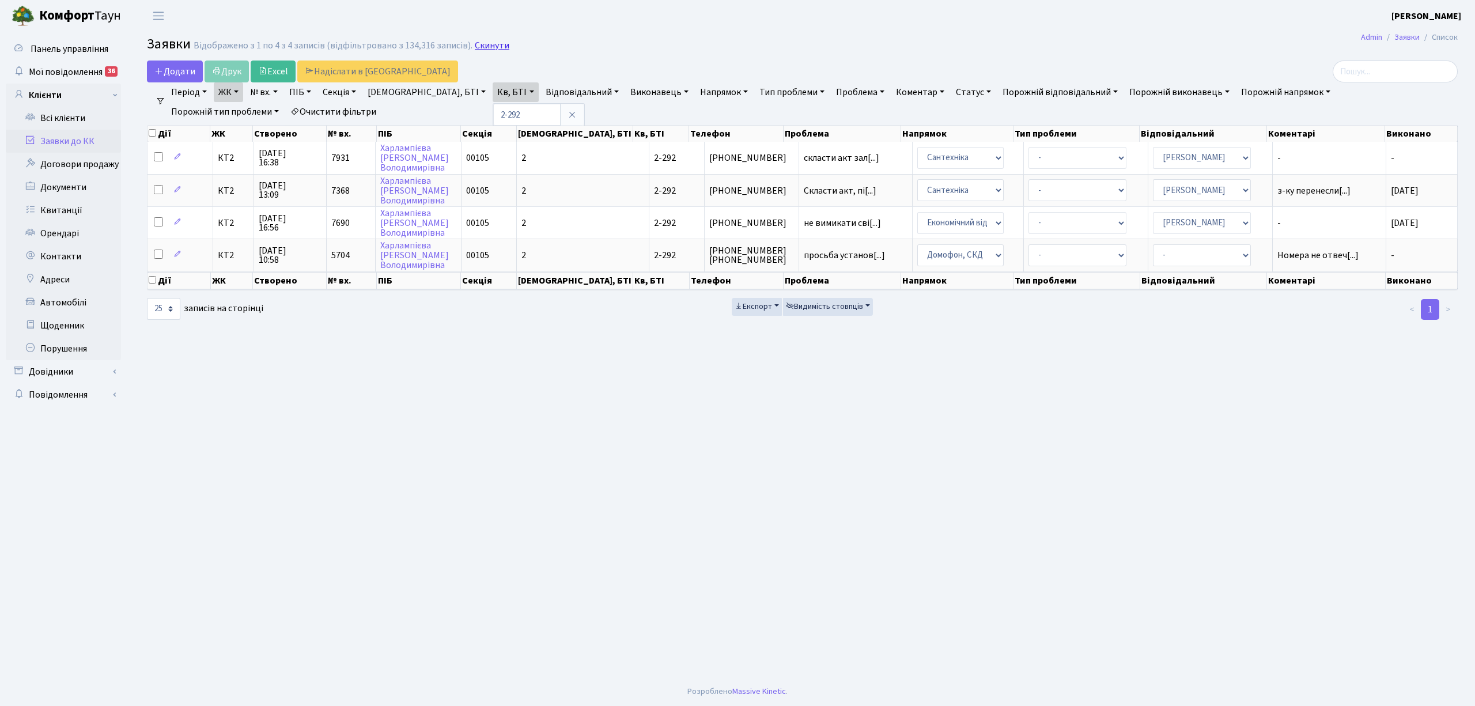
click at [475, 44] on link "Скинути" at bounding box center [492, 45] width 35 height 11
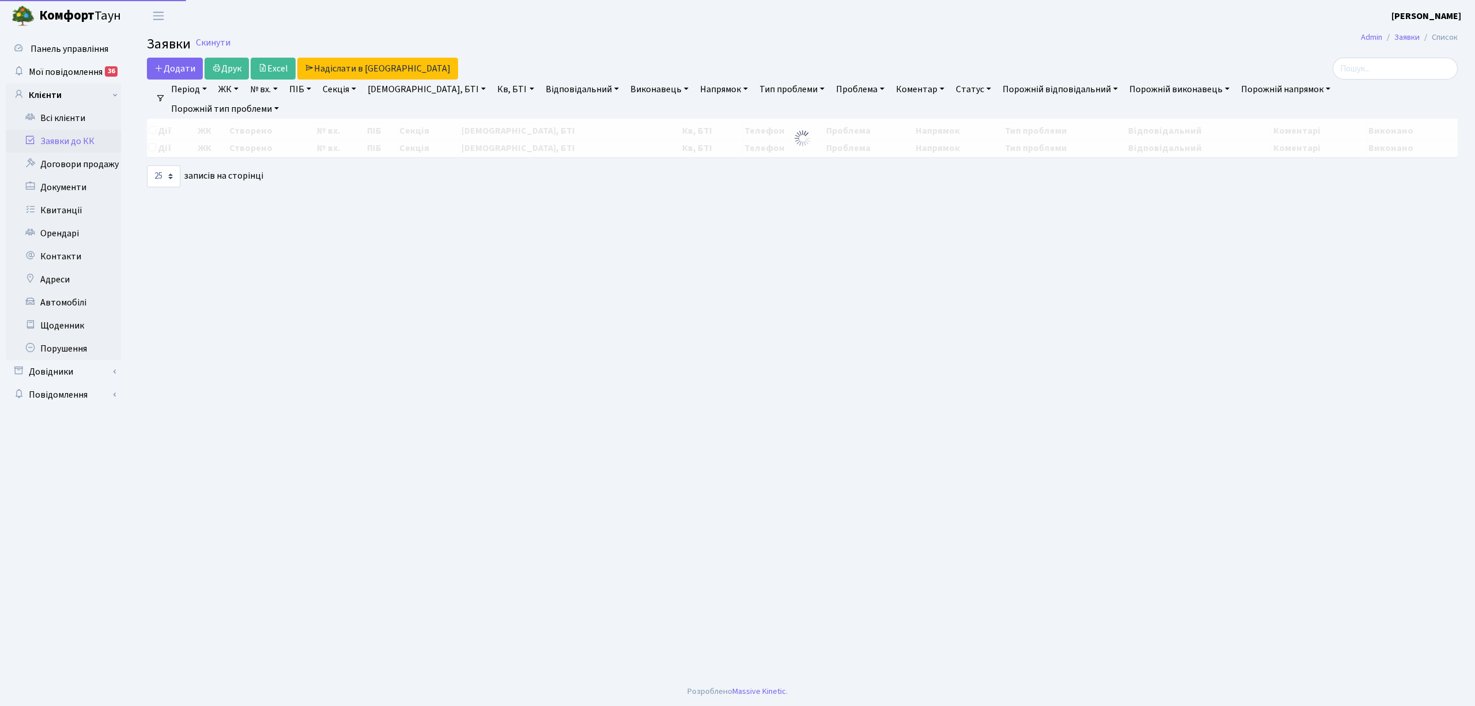
select select "25"
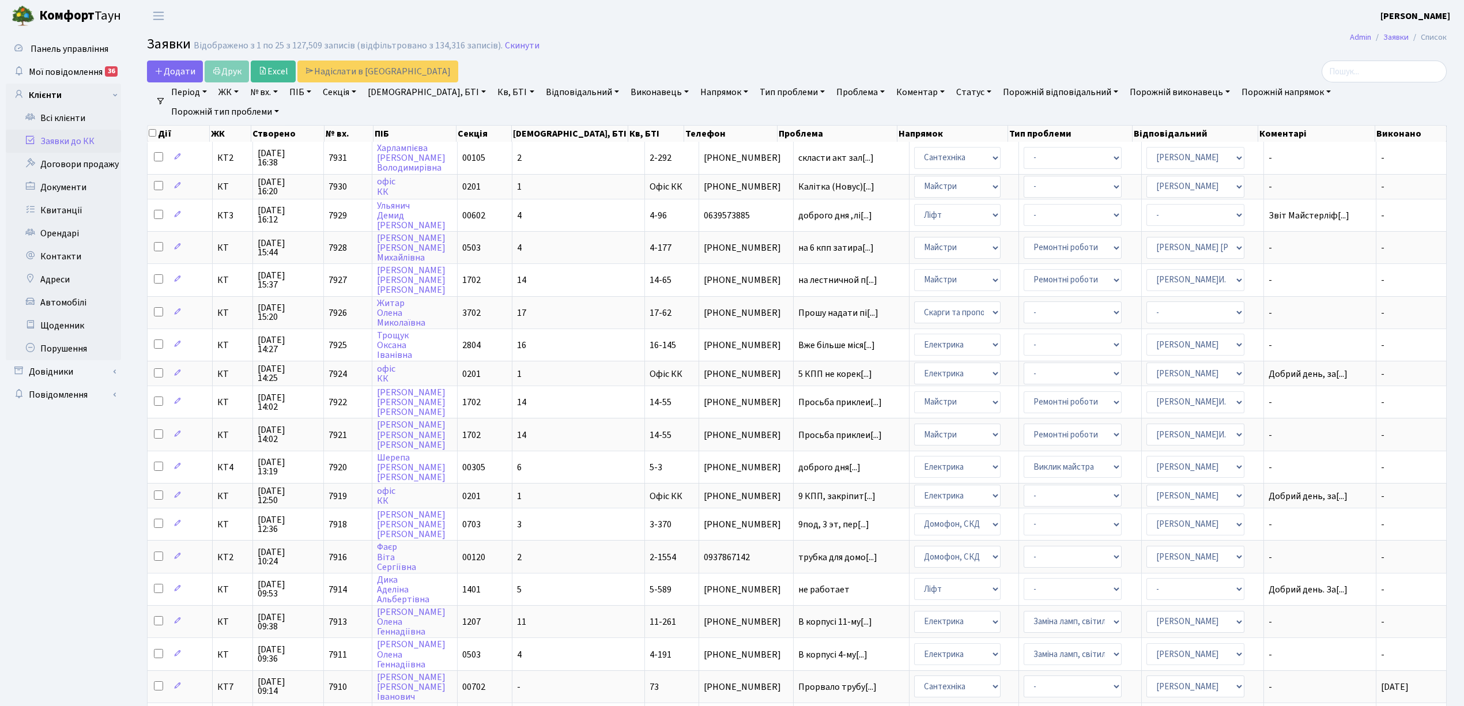
click at [695, 93] on link "Напрямок" at bounding box center [723, 92] width 57 height 20
click at [698, 173] on li "Ліфт" at bounding box center [767, 172] width 139 height 20
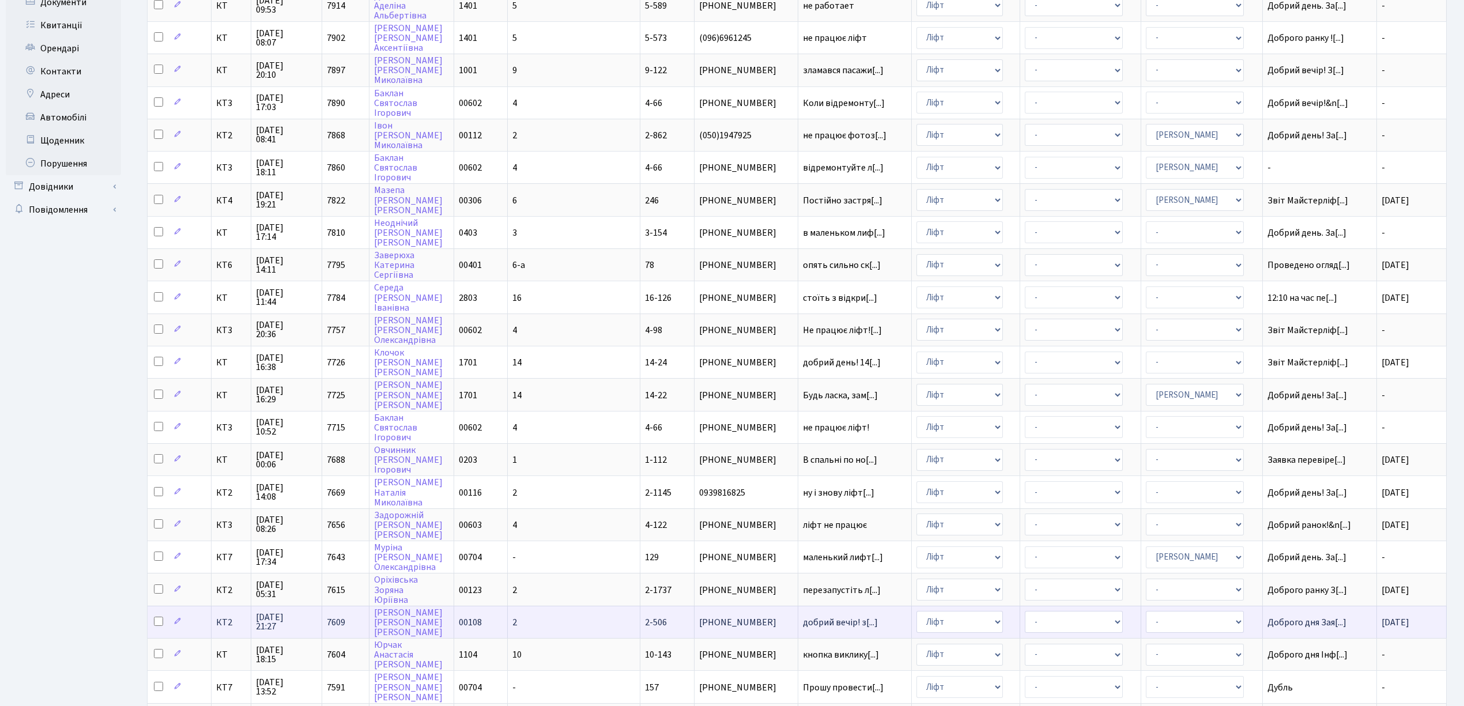
scroll to position [230, 0]
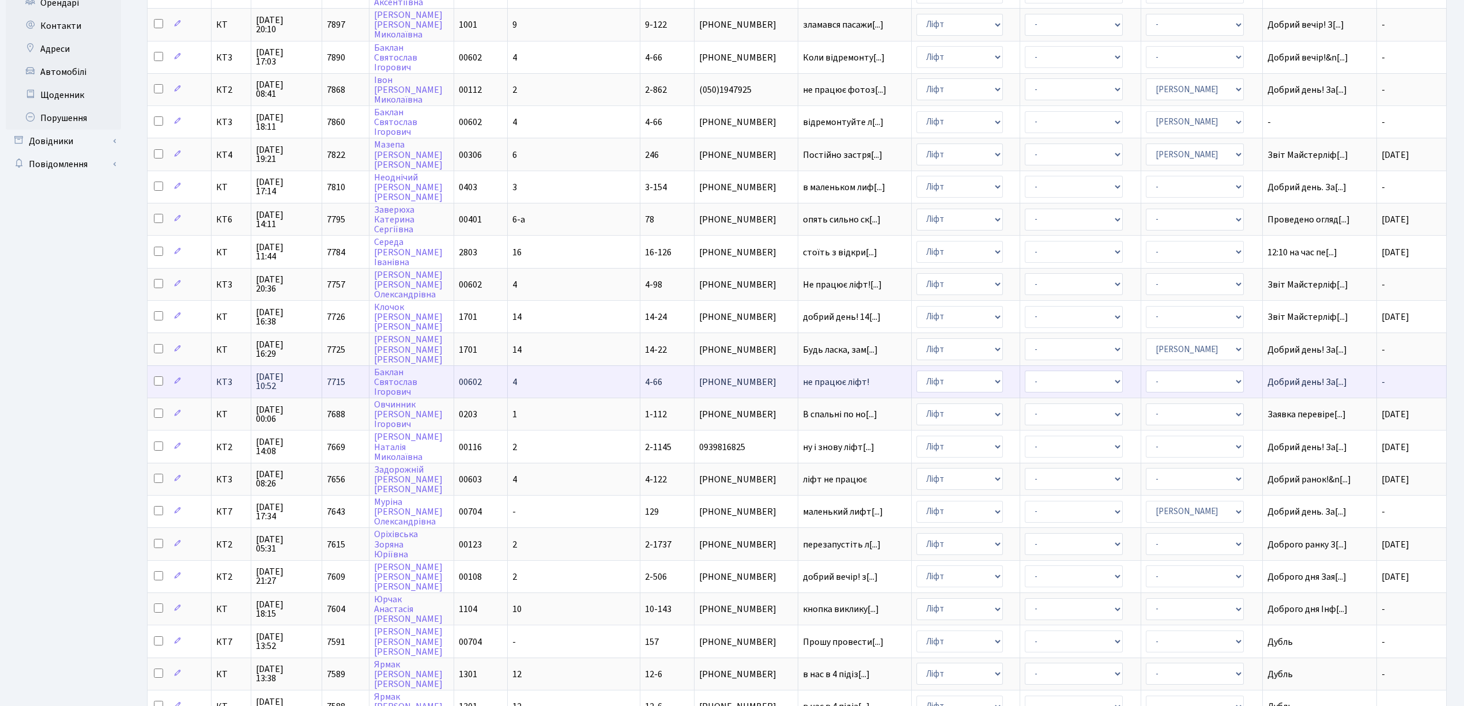
click at [561, 365] on td "4" at bounding box center [574, 381] width 133 height 32
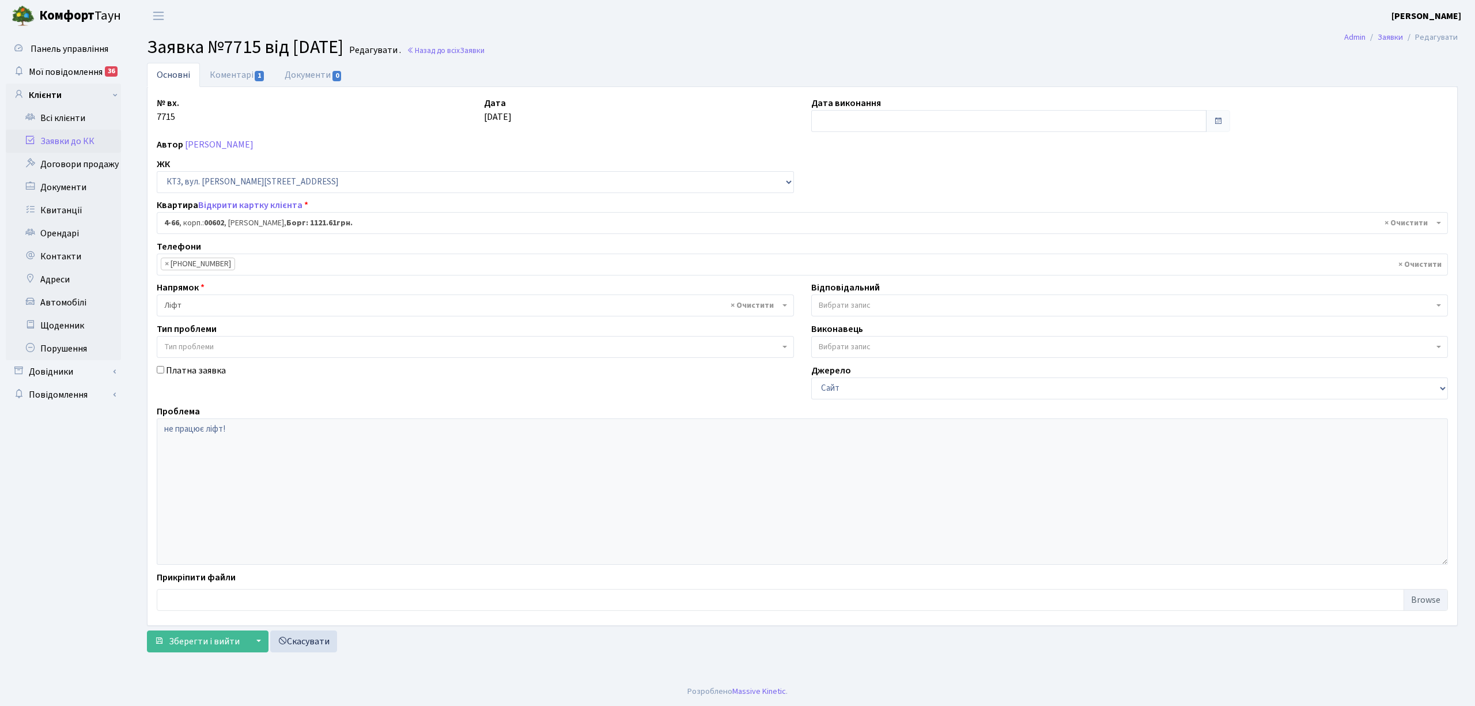
select select "16525"
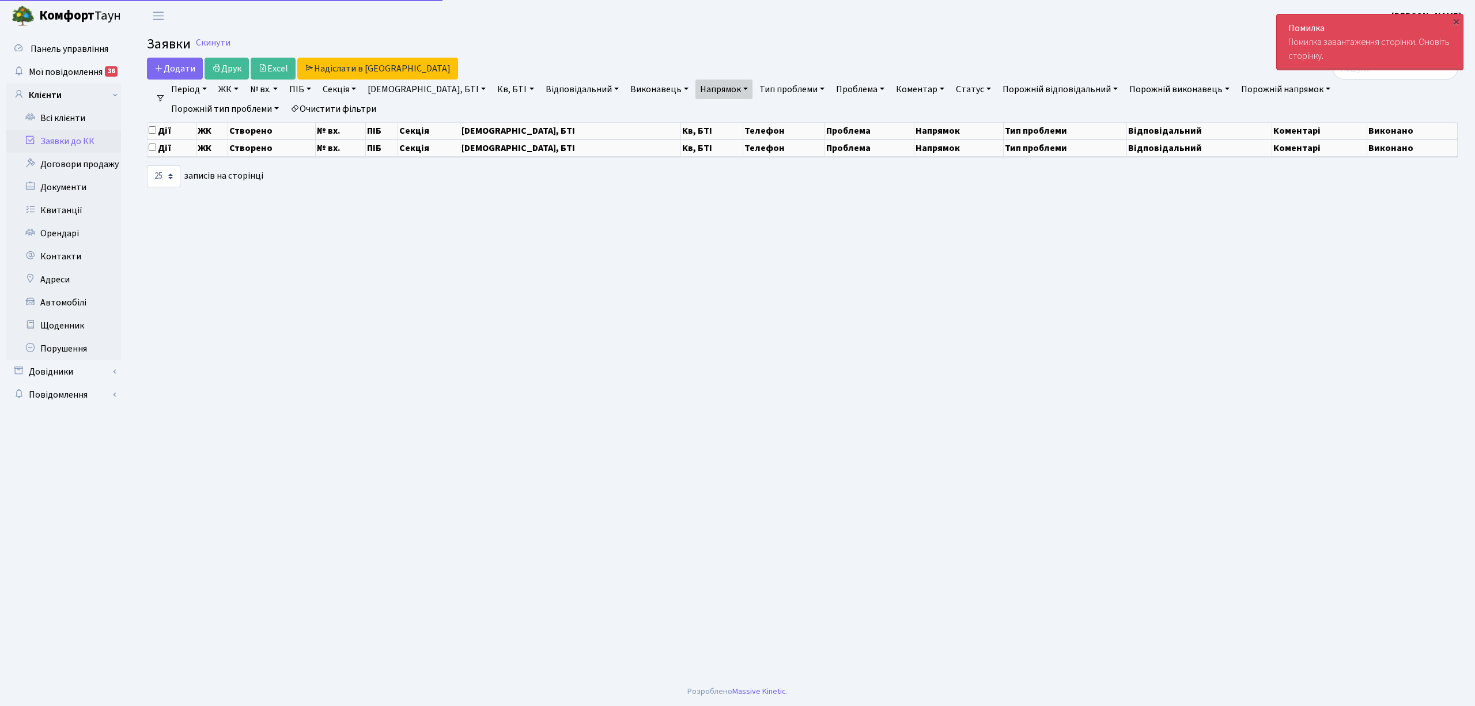
select select "25"
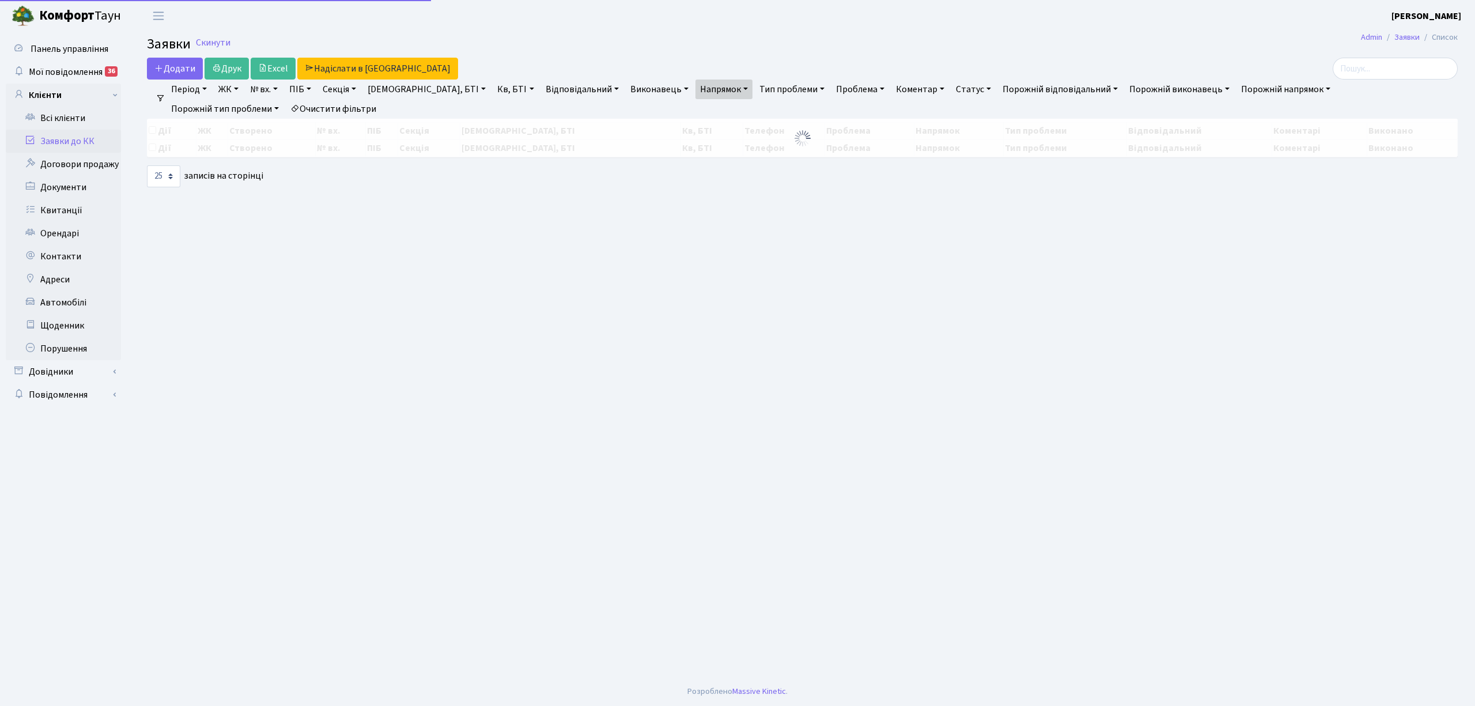
select select "25"
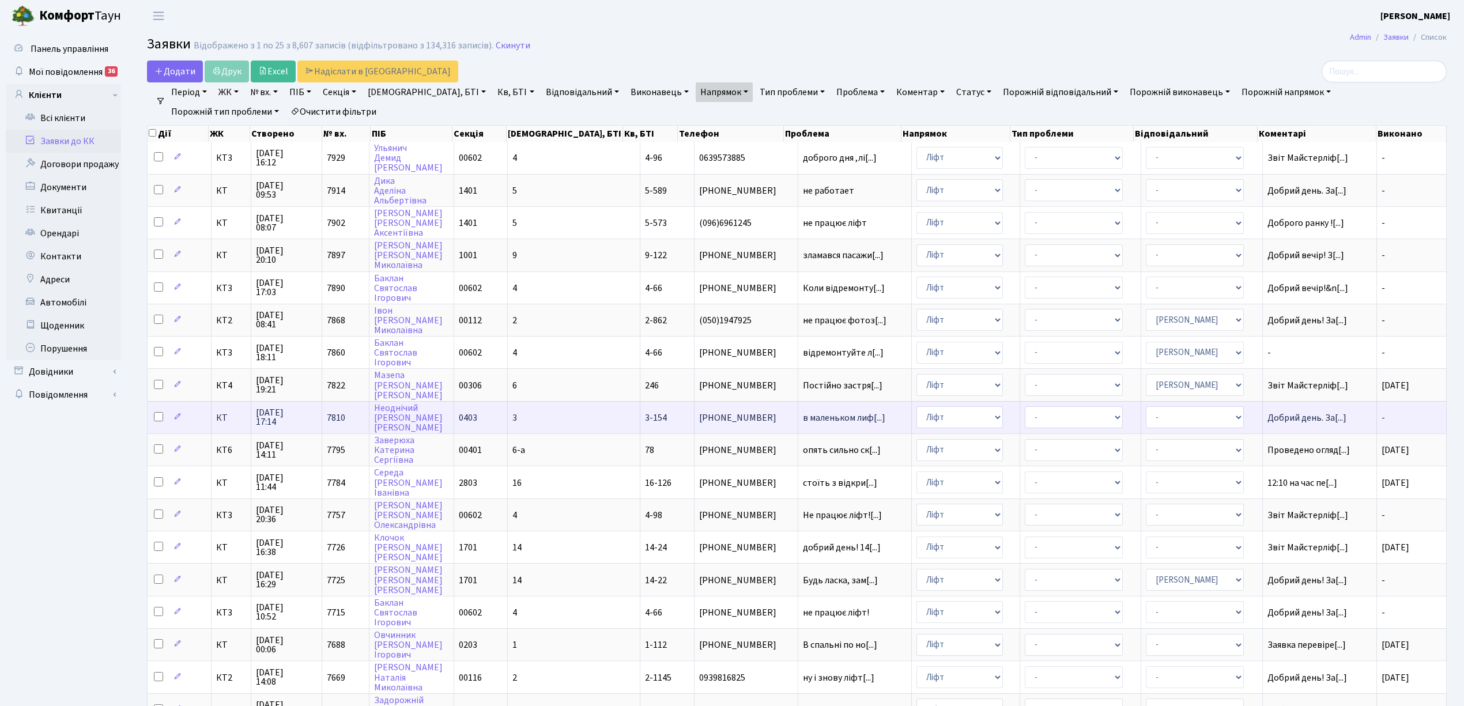
click at [567, 401] on td "3" at bounding box center [574, 417] width 133 height 32
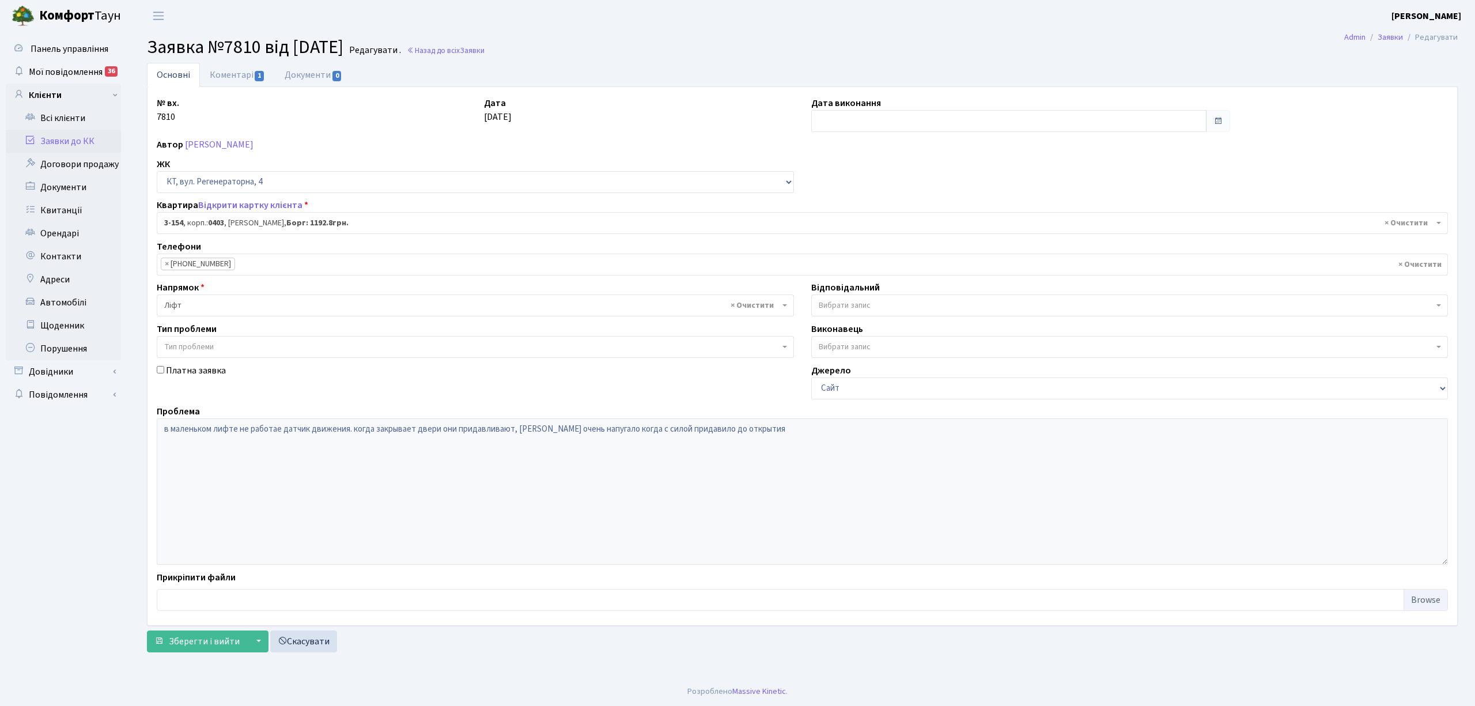
select select "821"
click at [831, 120] on input "text" at bounding box center [1008, 121] width 395 height 22
click at [869, 217] on td "11" at bounding box center [874, 214] width 17 height 17
type input "11.09.2025"
click at [221, 74] on link "Коментарі 1" at bounding box center [237, 75] width 75 height 24
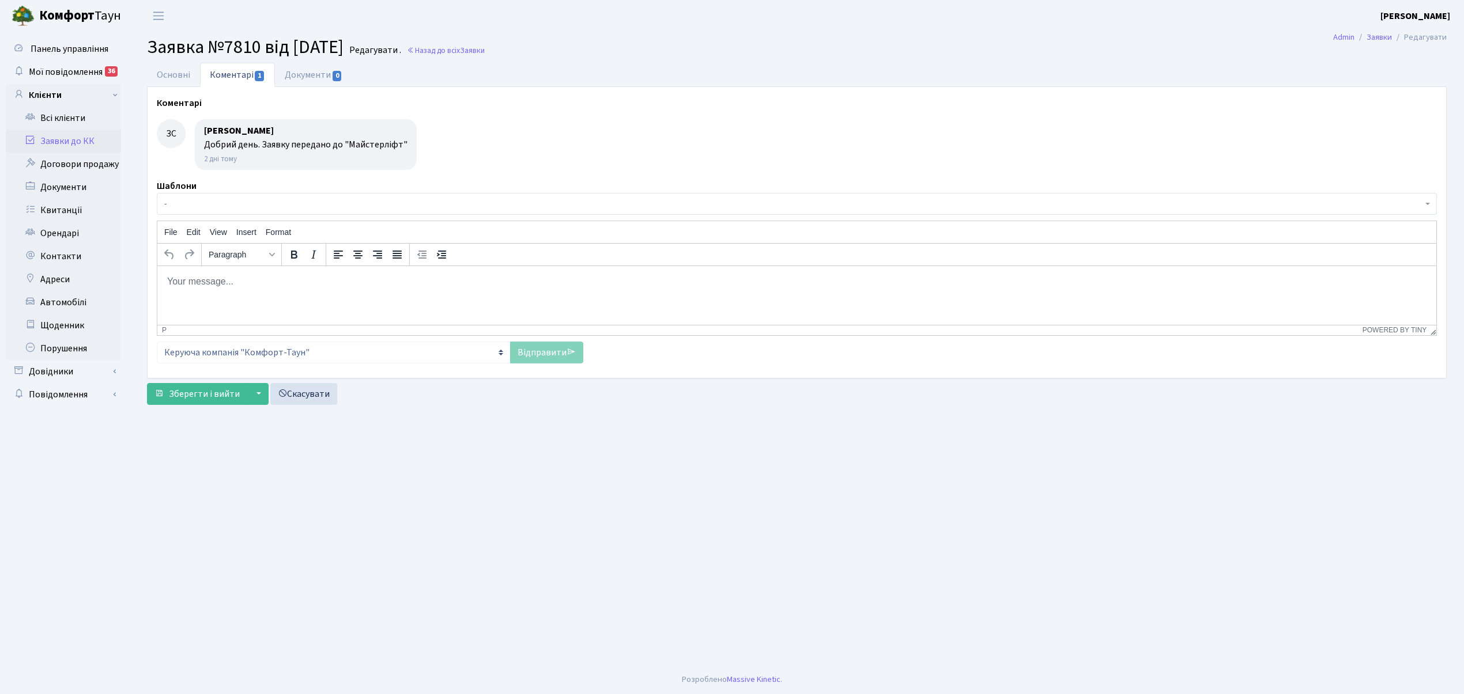
click at [190, 196] on span "-" at bounding box center [797, 204] width 1280 height 22
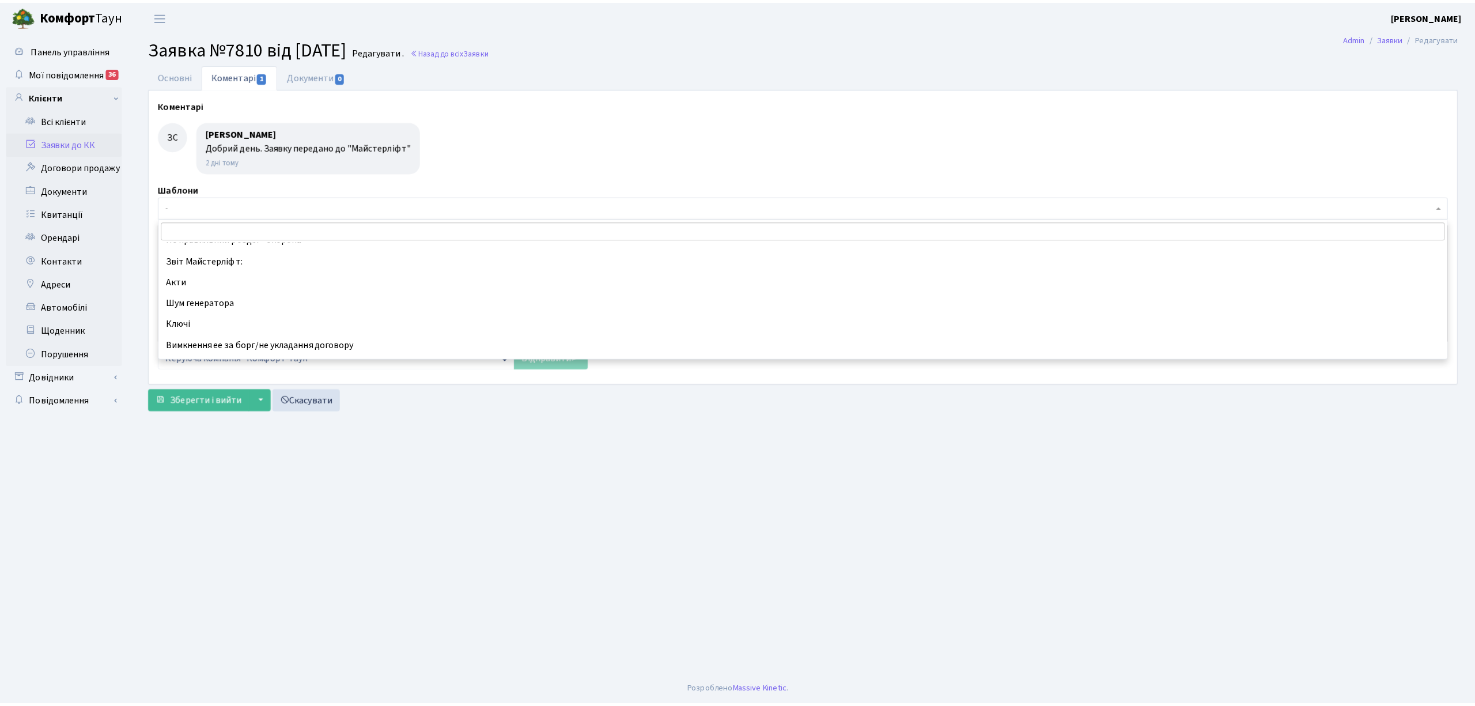
scroll to position [307, 0]
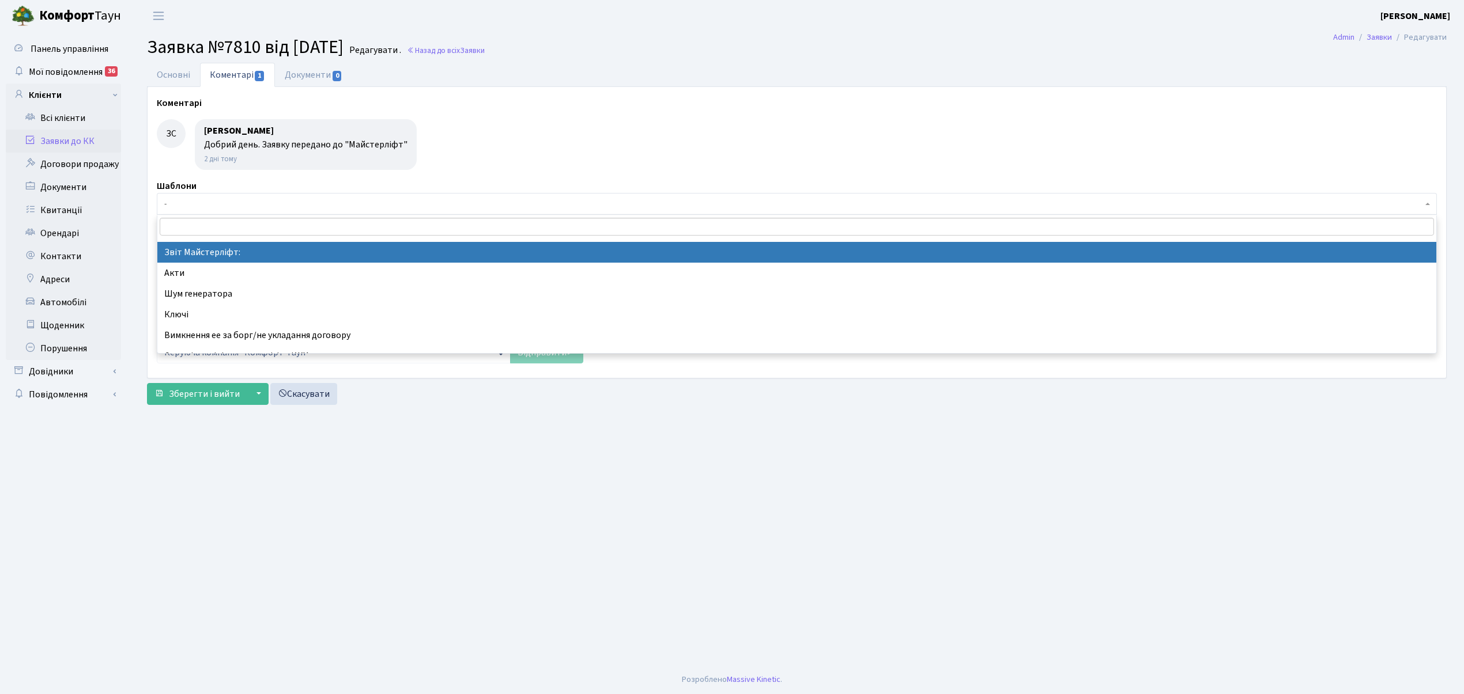
drag, startPoint x: 196, startPoint y: 243, endPoint x: 44, endPoint y: 1, distance: 285.8
select select "37"
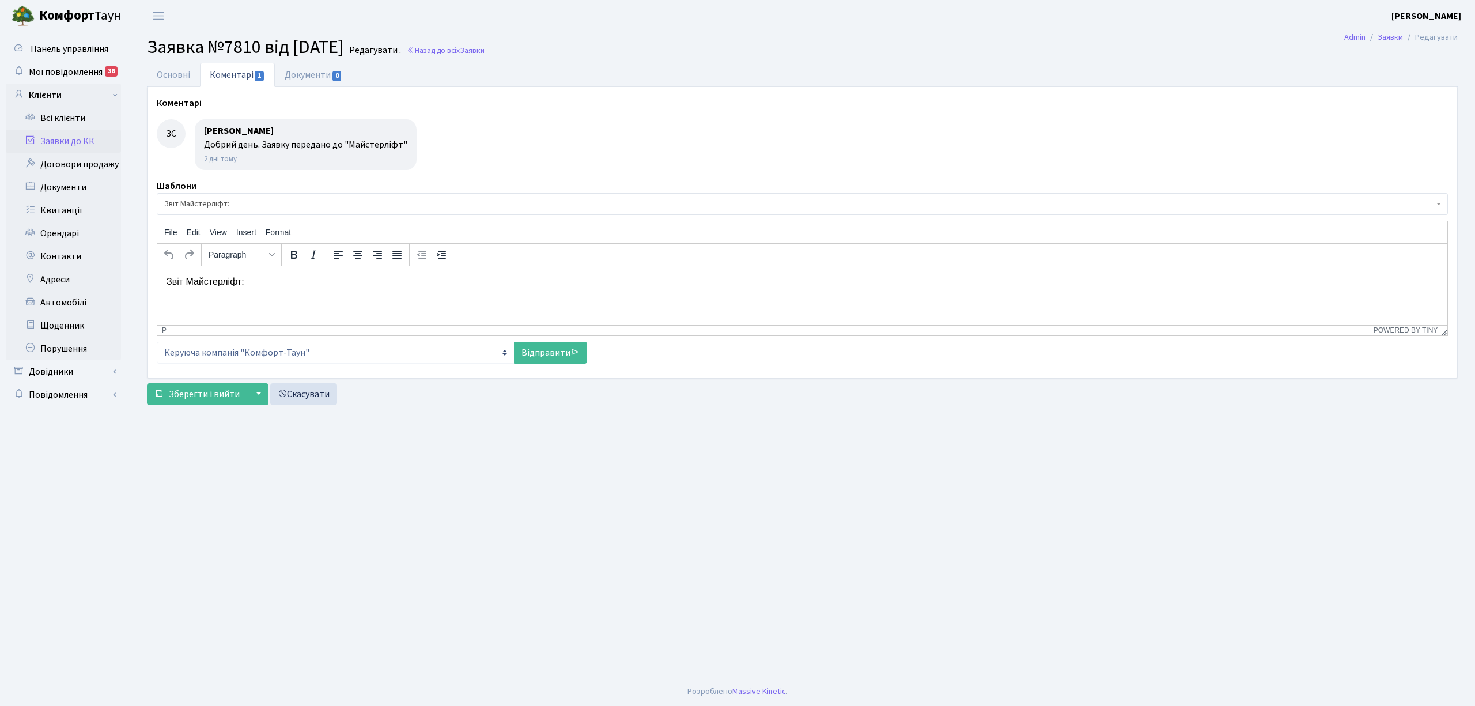
click at [260, 279] on p "Звіт Майстерліфт:" at bounding box center [803, 281] width 1272 height 13
click at [555, 354] on link "Відправити" at bounding box center [550, 353] width 73 height 22
select select
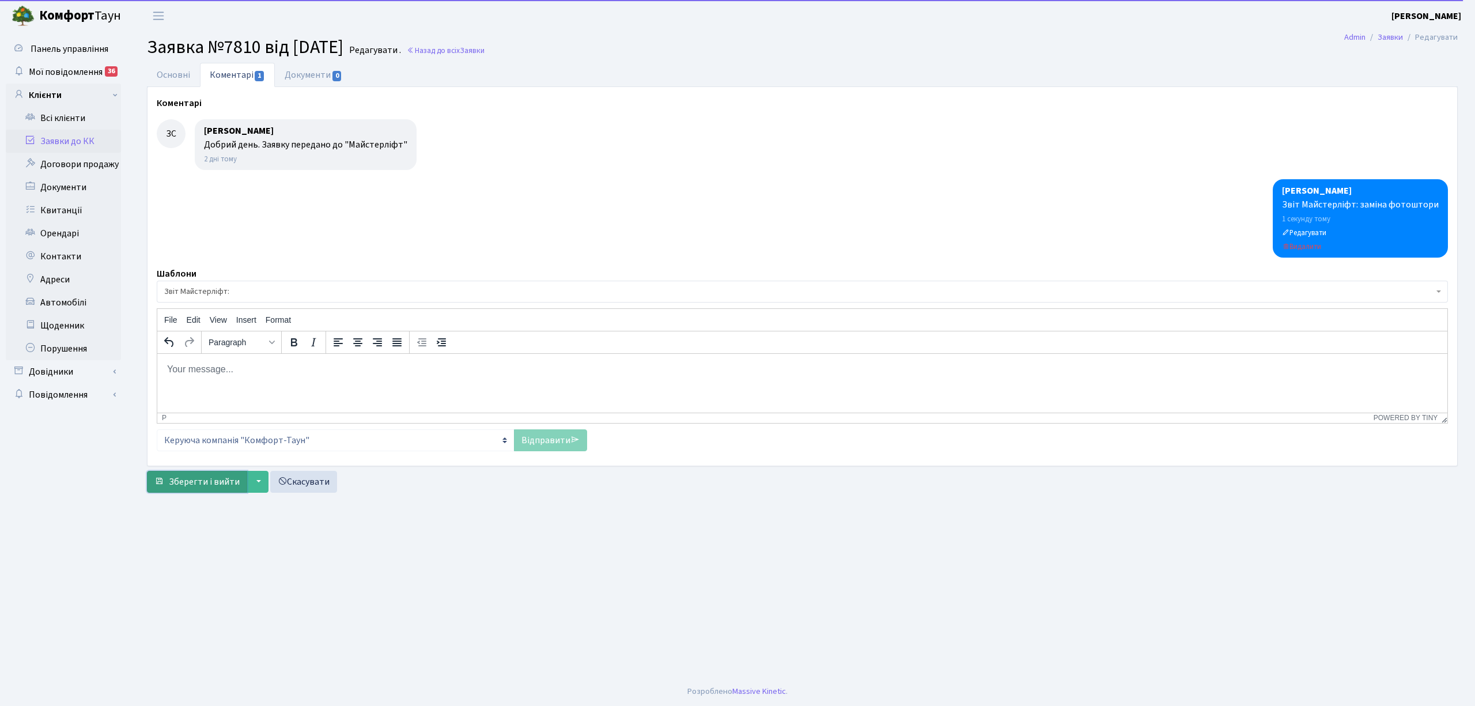
click at [203, 487] on span "Зберегти і вийти" at bounding box center [204, 481] width 71 height 13
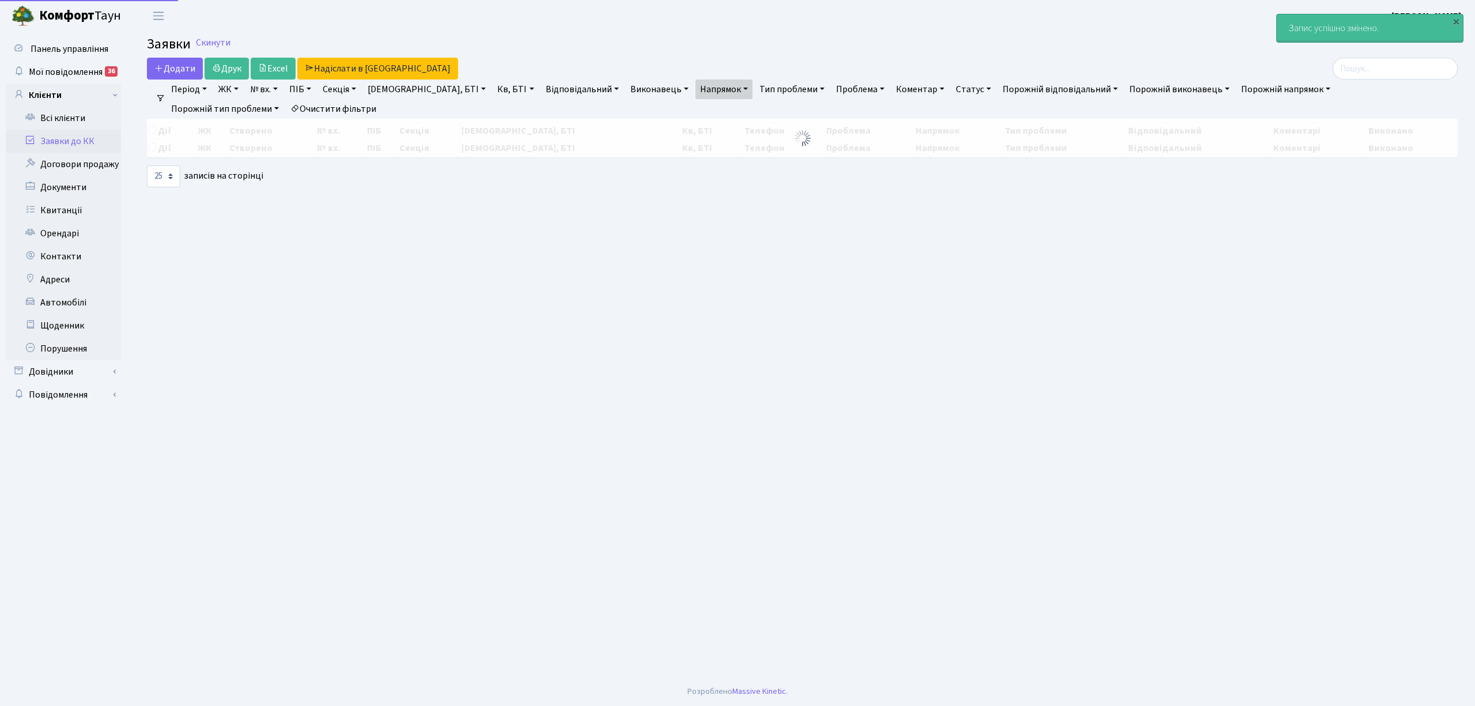
select select "25"
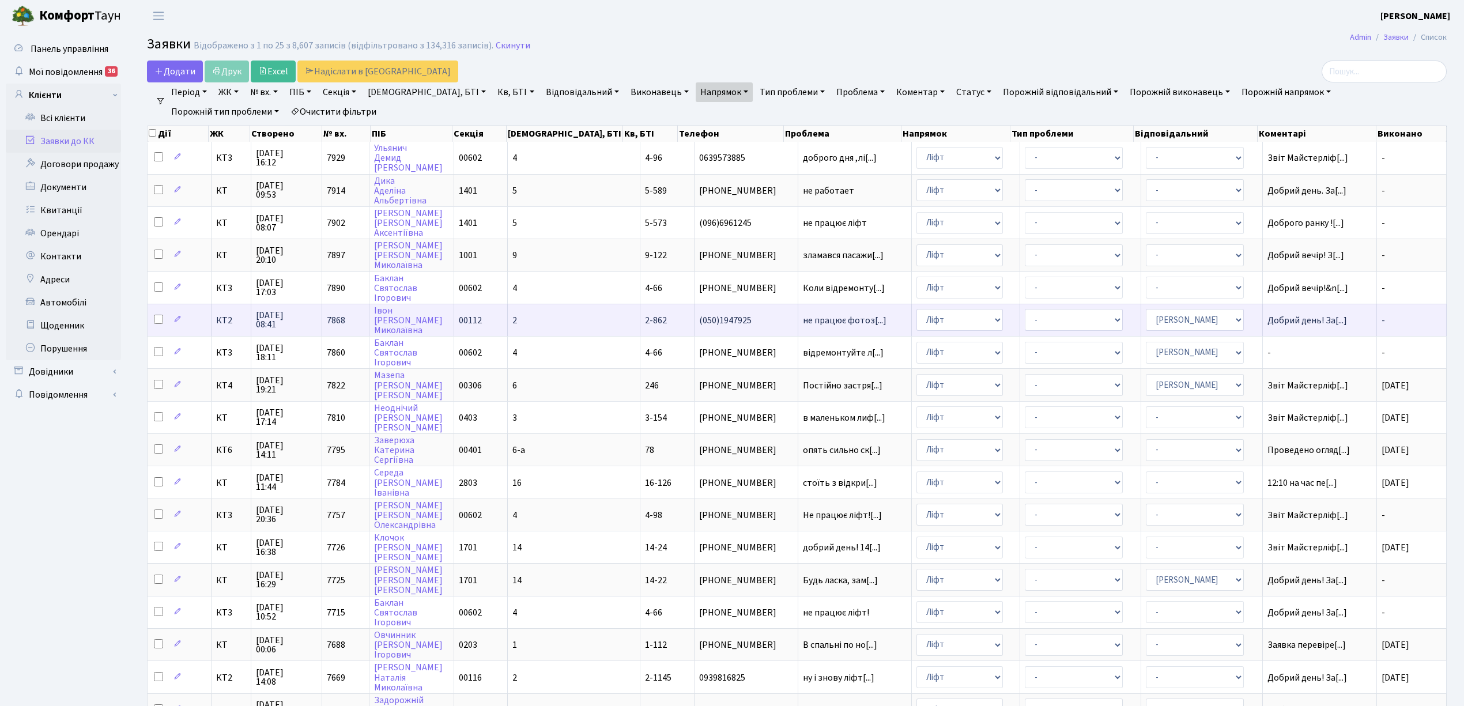
click at [570, 304] on td "2" at bounding box center [574, 320] width 133 height 32
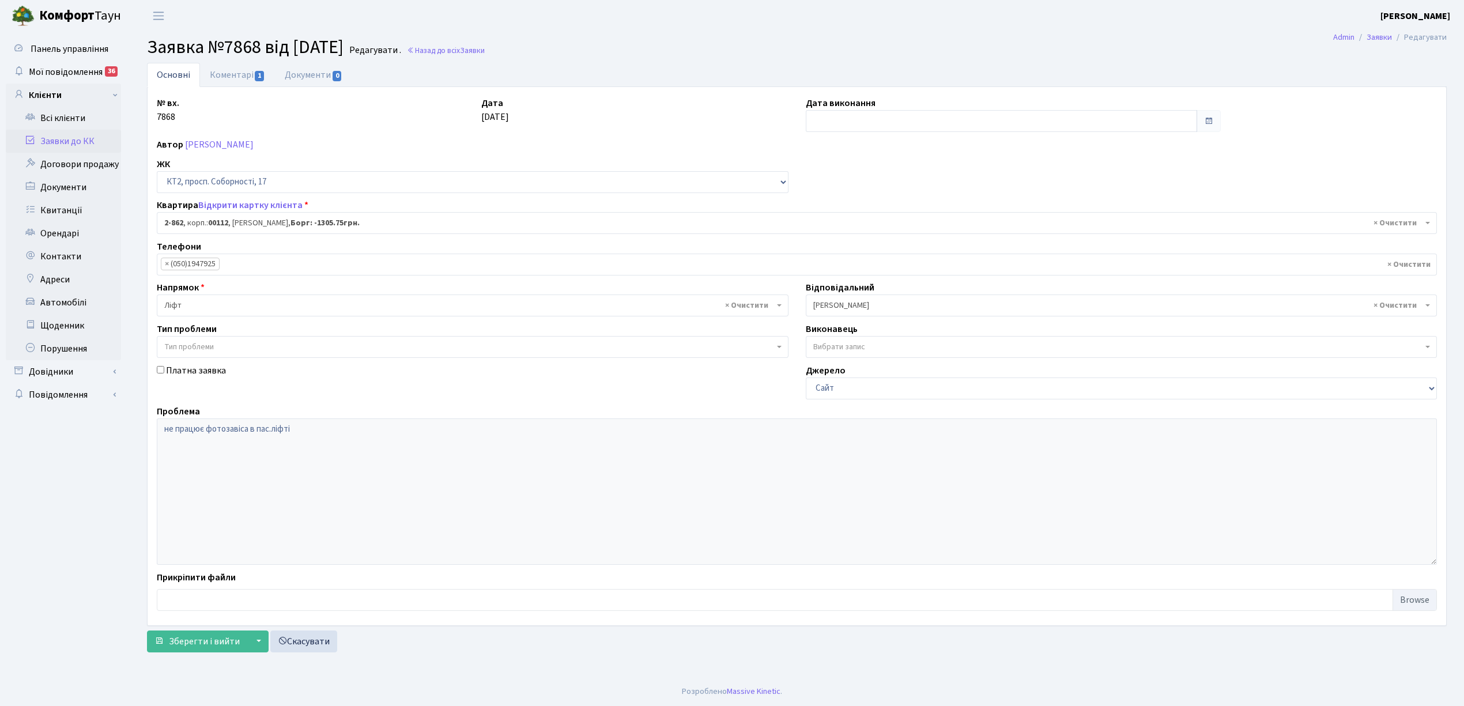
select select "15921"
click at [826, 123] on input "text" at bounding box center [1008, 121] width 395 height 22
click at [855, 213] on td "10" at bounding box center [857, 214] width 17 height 17
type input "[DATE]"
click at [231, 74] on link "Коментарі 1" at bounding box center [237, 75] width 75 height 24
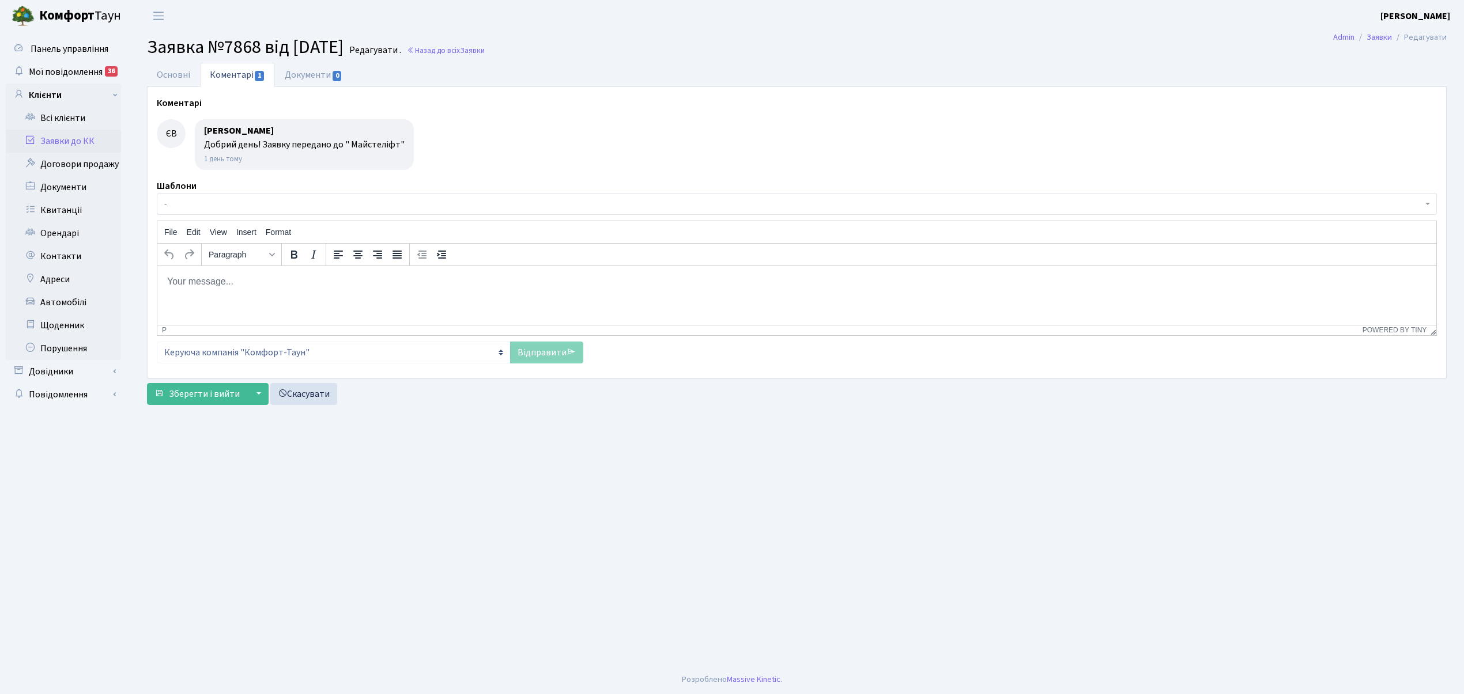
click at [183, 203] on span "-" at bounding box center [793, 204] width 1258 height 12
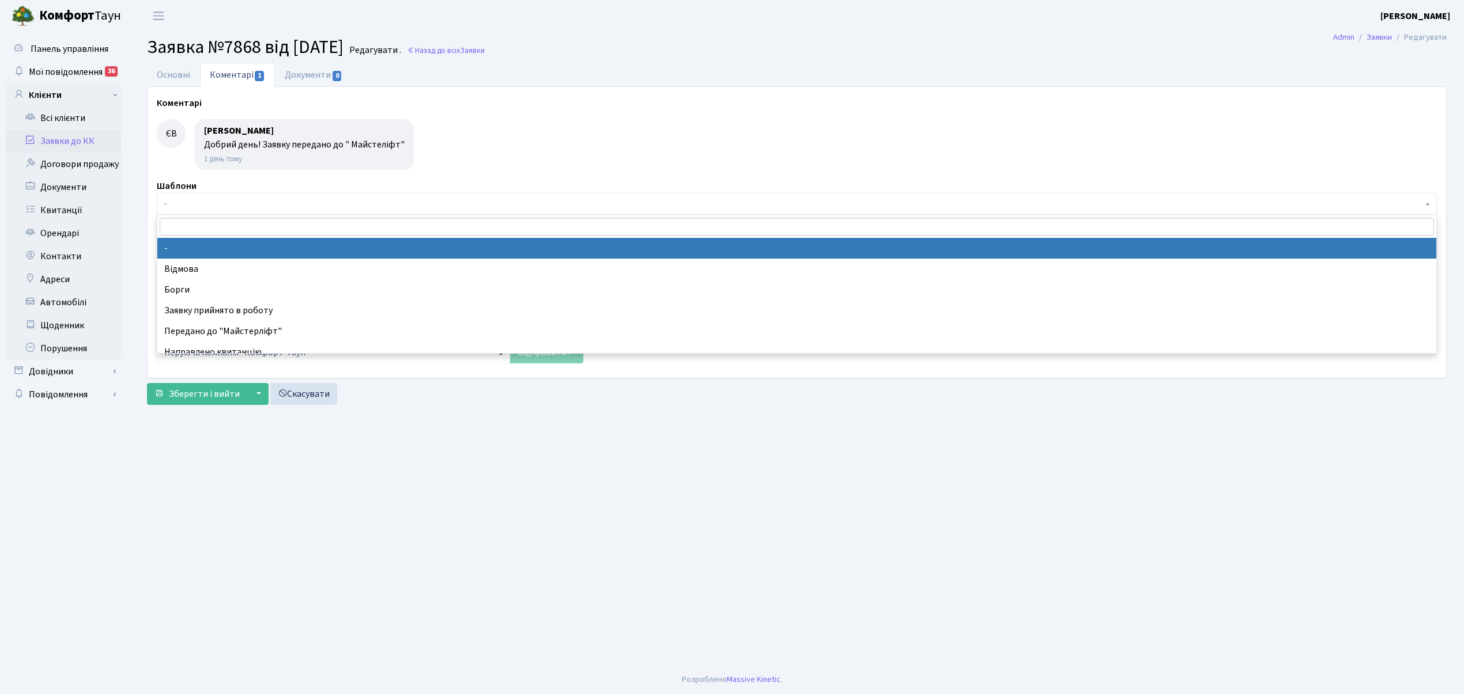
click at [206, 231] on input "search" at bounding box center [796, 227] width 1273 height 18
click at [236, 201] on span "-" at bounding box center [793, 204] width 1258 height 12
click at [166, 205] on span "-" at bounding box center [793, 204] width 1258 height 12
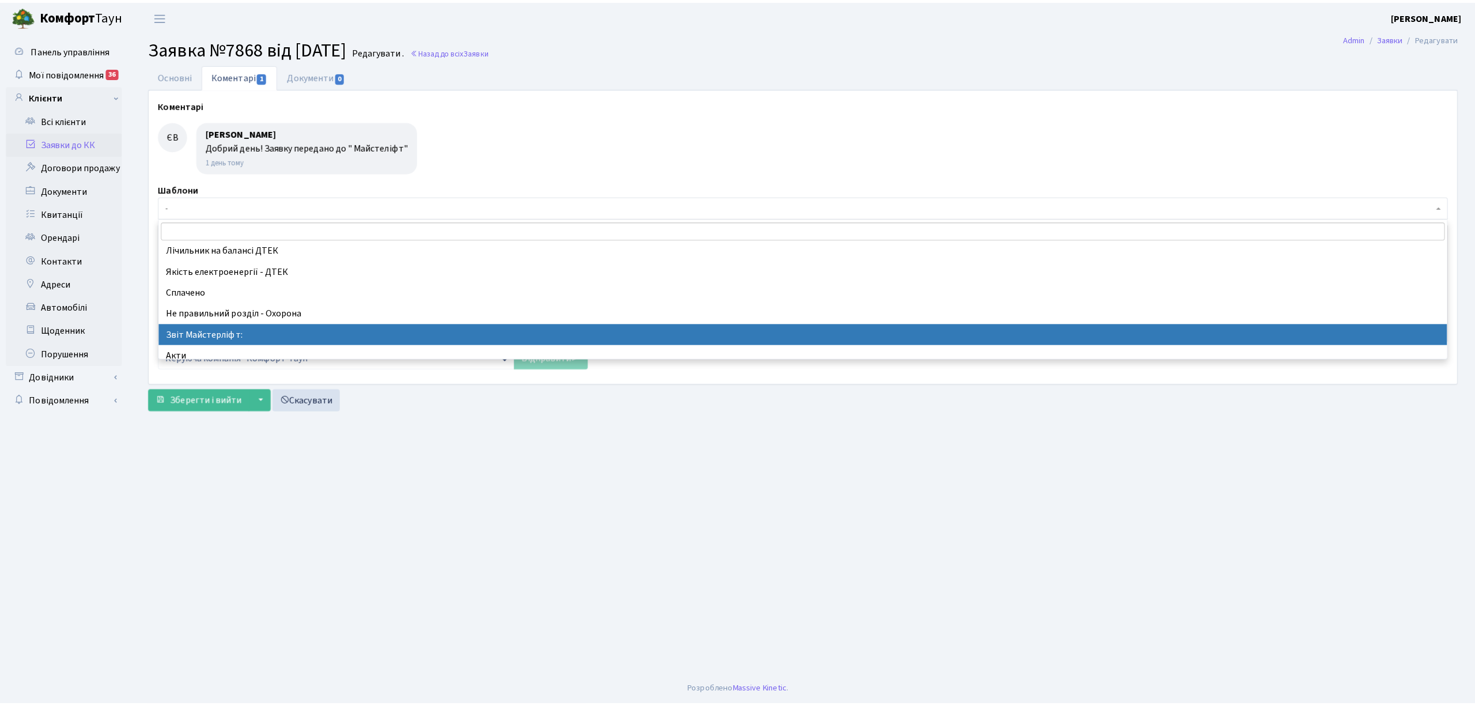
scroll to position [307, 0]
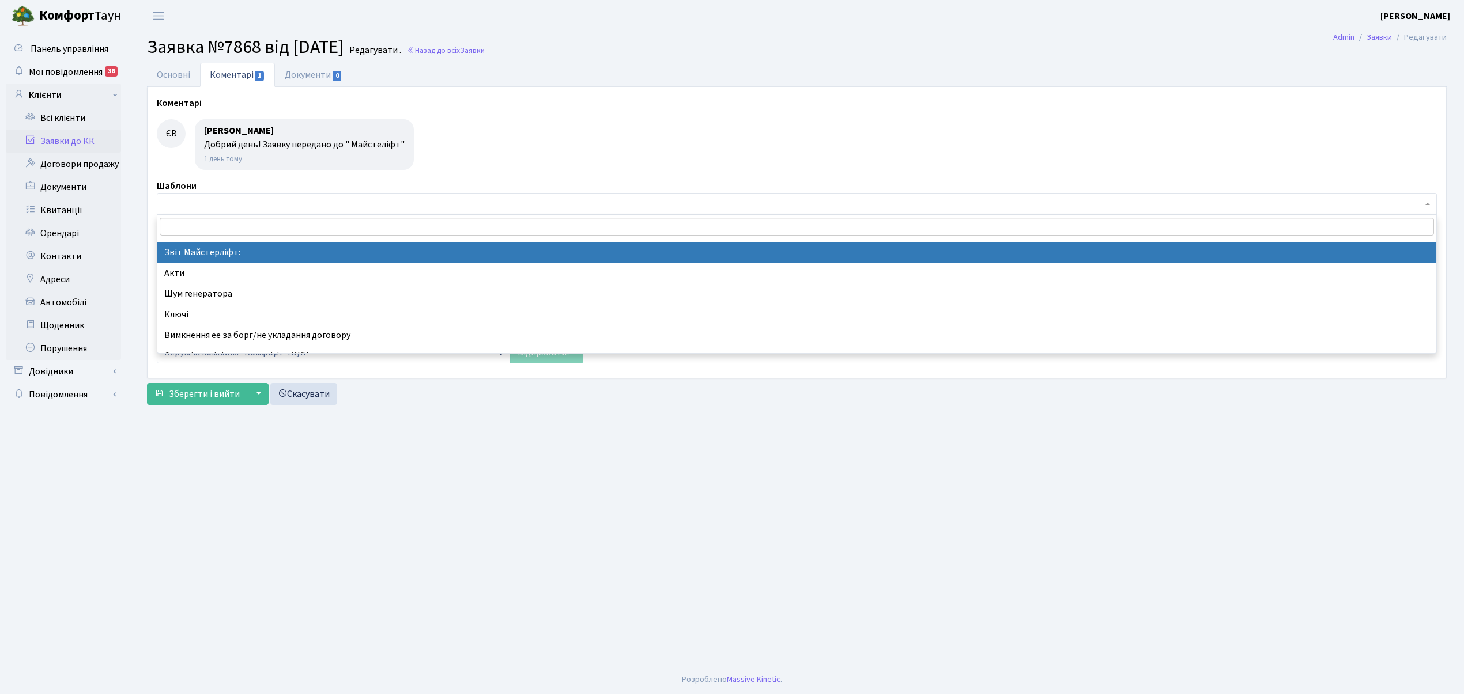
select select "37"
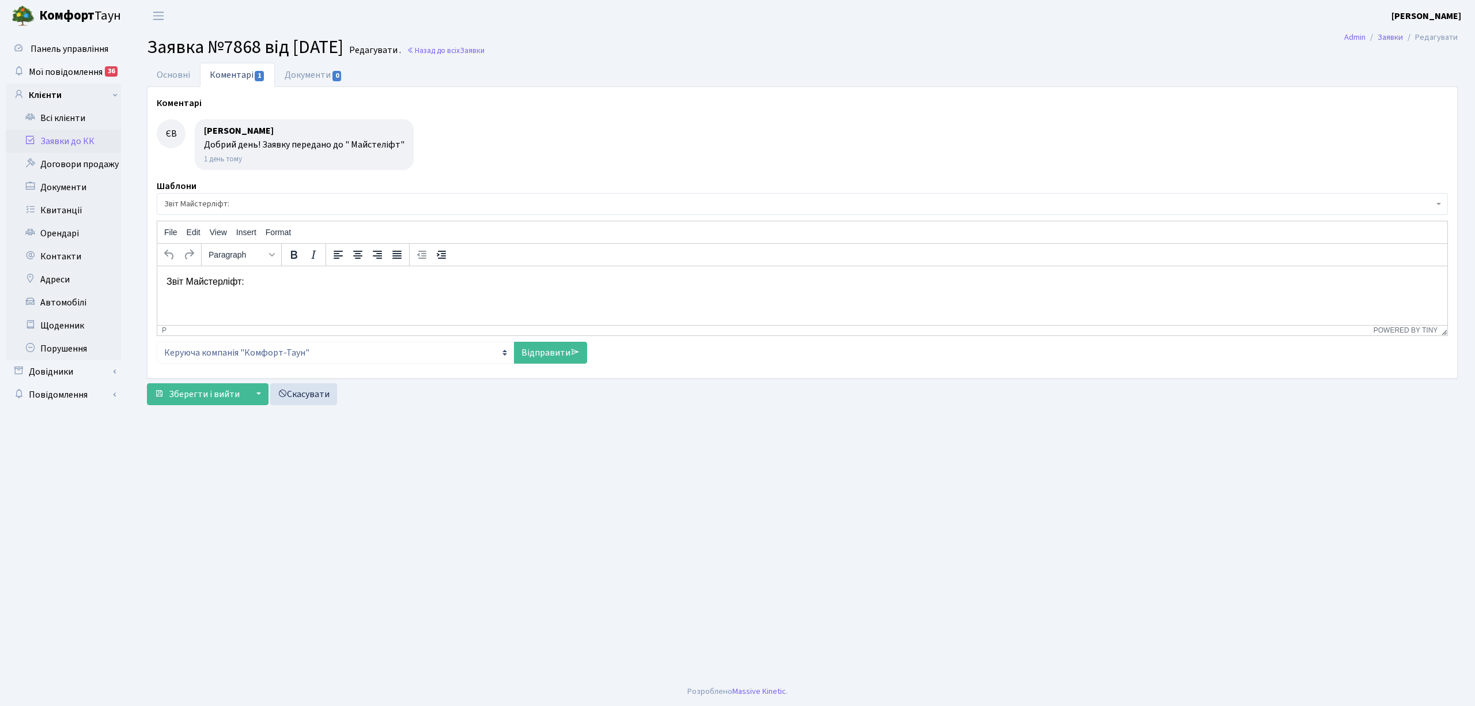
click at [250, 279] on p "Звіт Майстерліфт:" at bounding box center [803, 281] width 1272 height 13
click at [553, 346] on link "Відправити" at bounding box center [550, 353] width 73 height 22
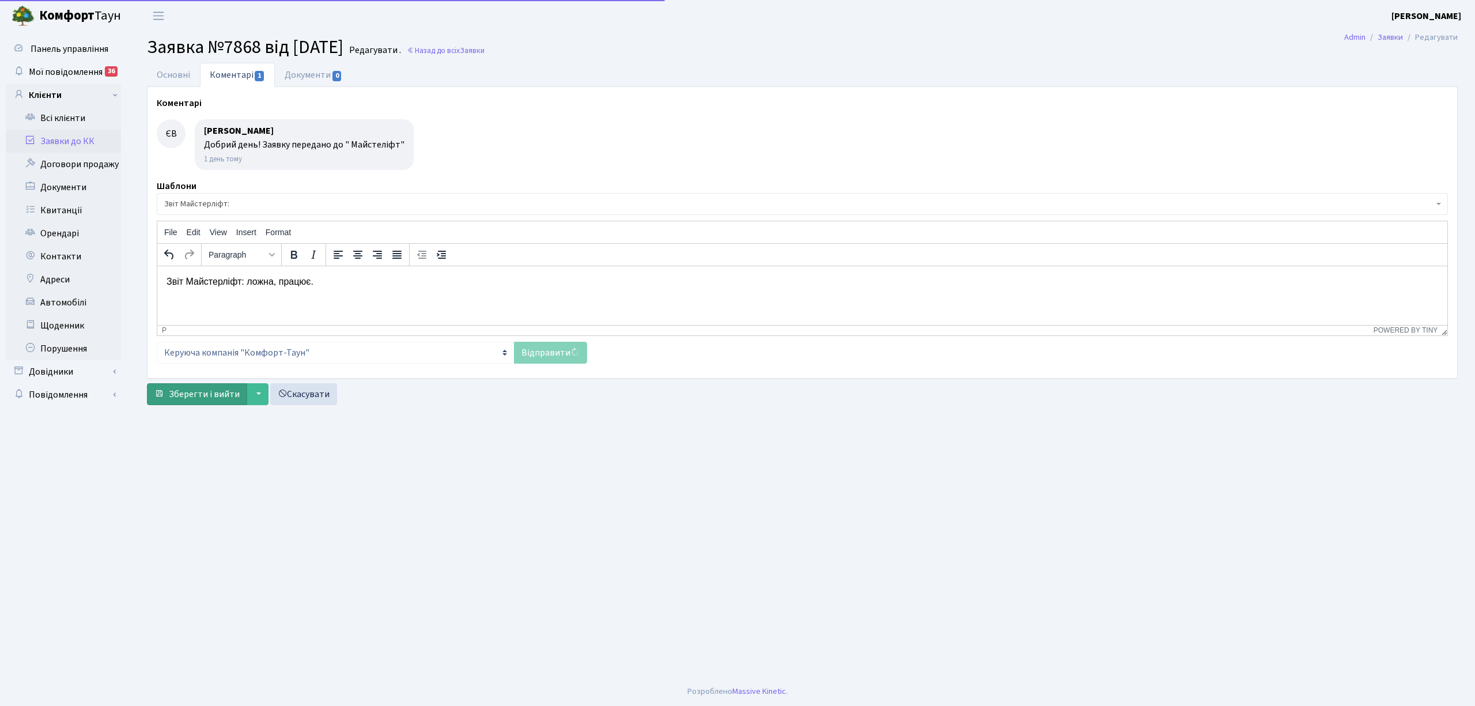
select select
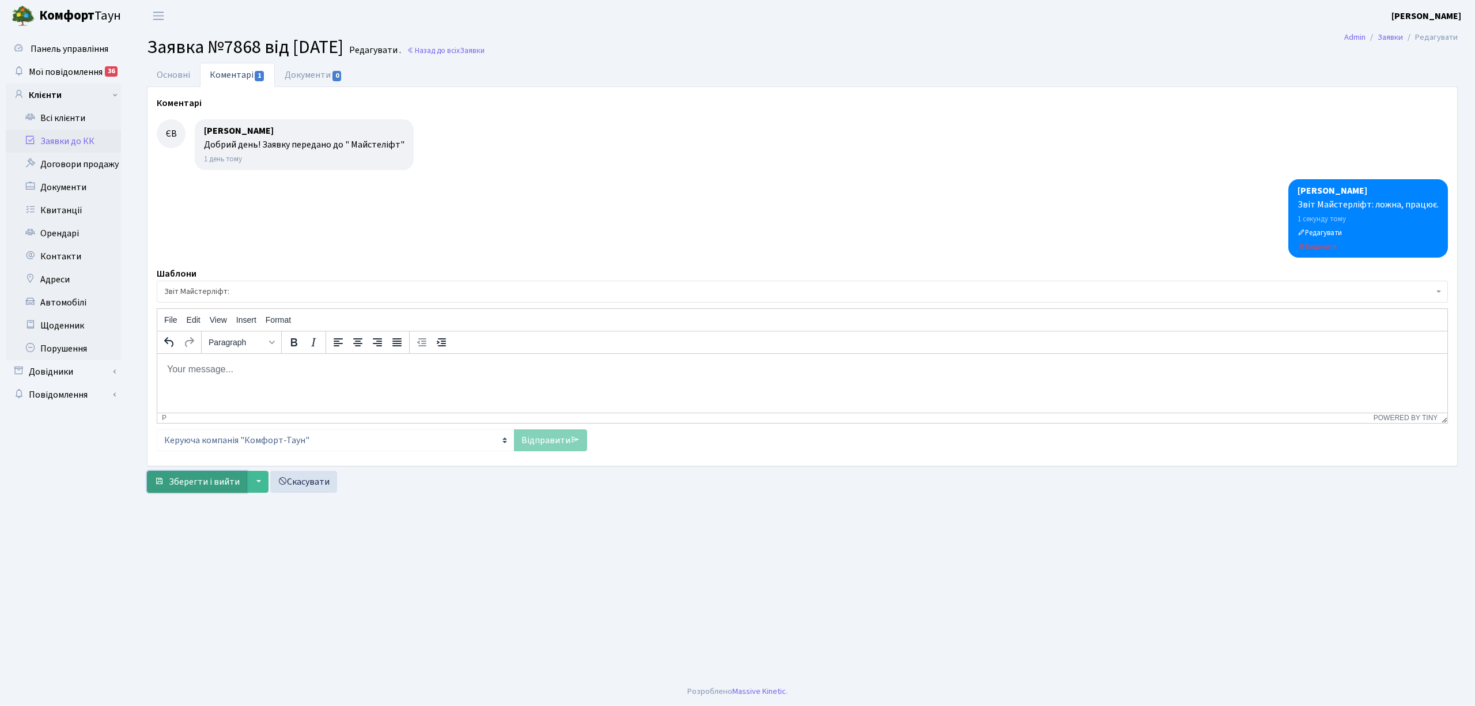
click at [195, 490] on button "Зберегти і вийти" at bounding box center [197, 482] width 100 height 22
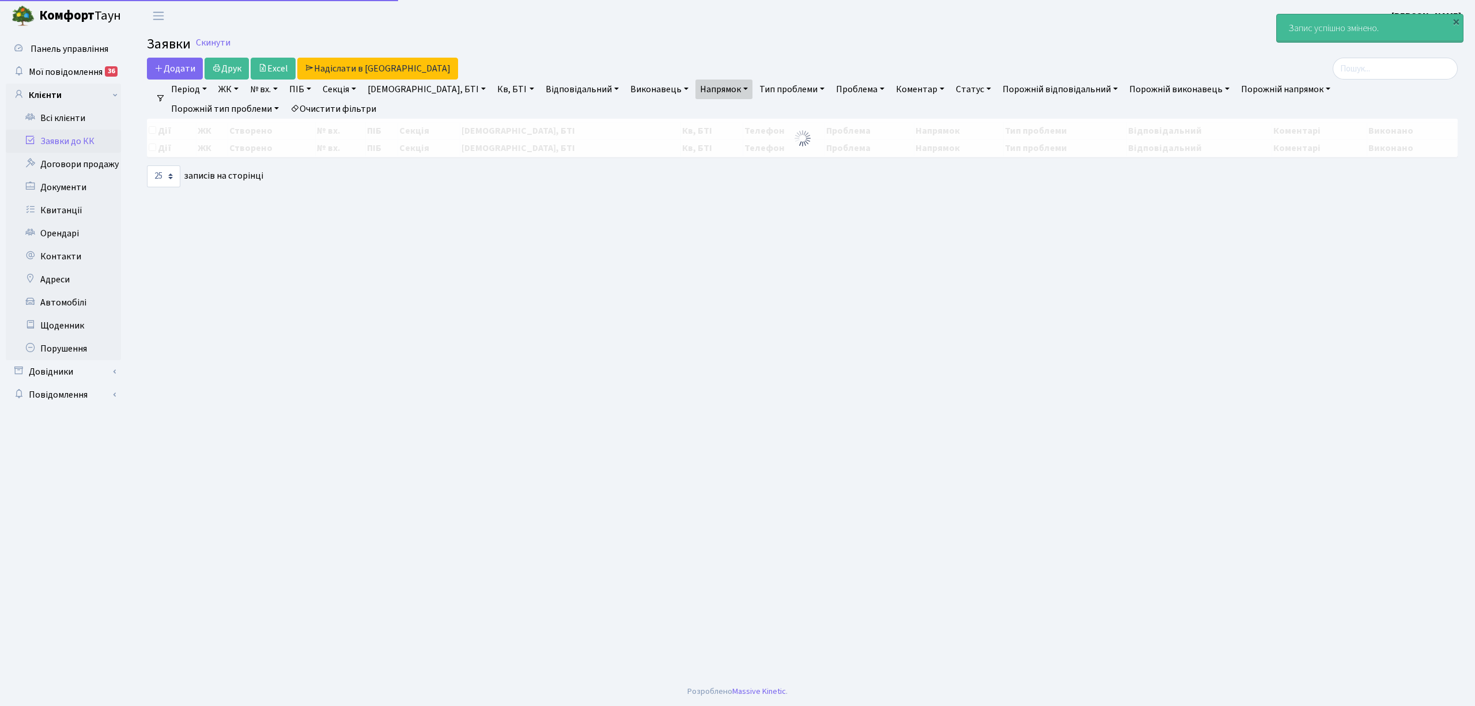
select select "25"
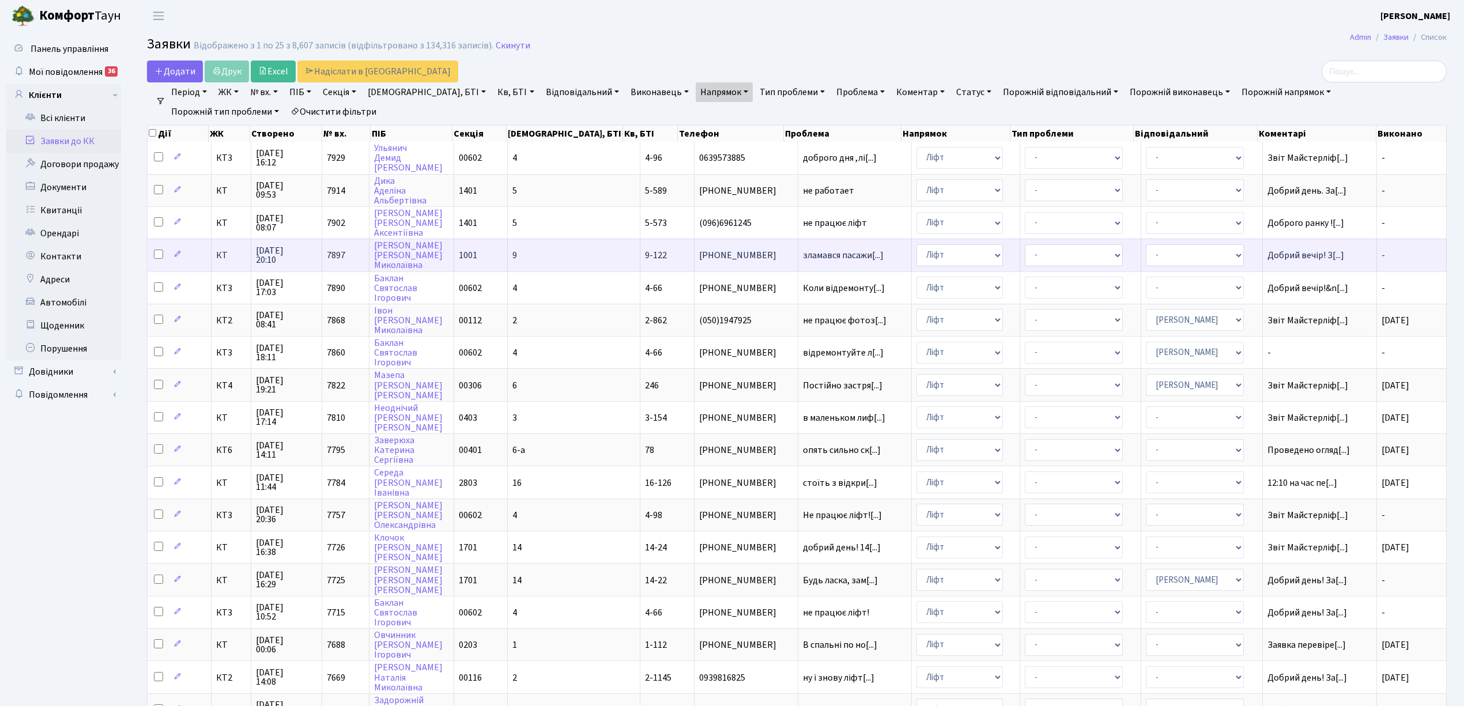
click at [553, 251] on td "9" at bounding box center [574, 255] width 133 height 32
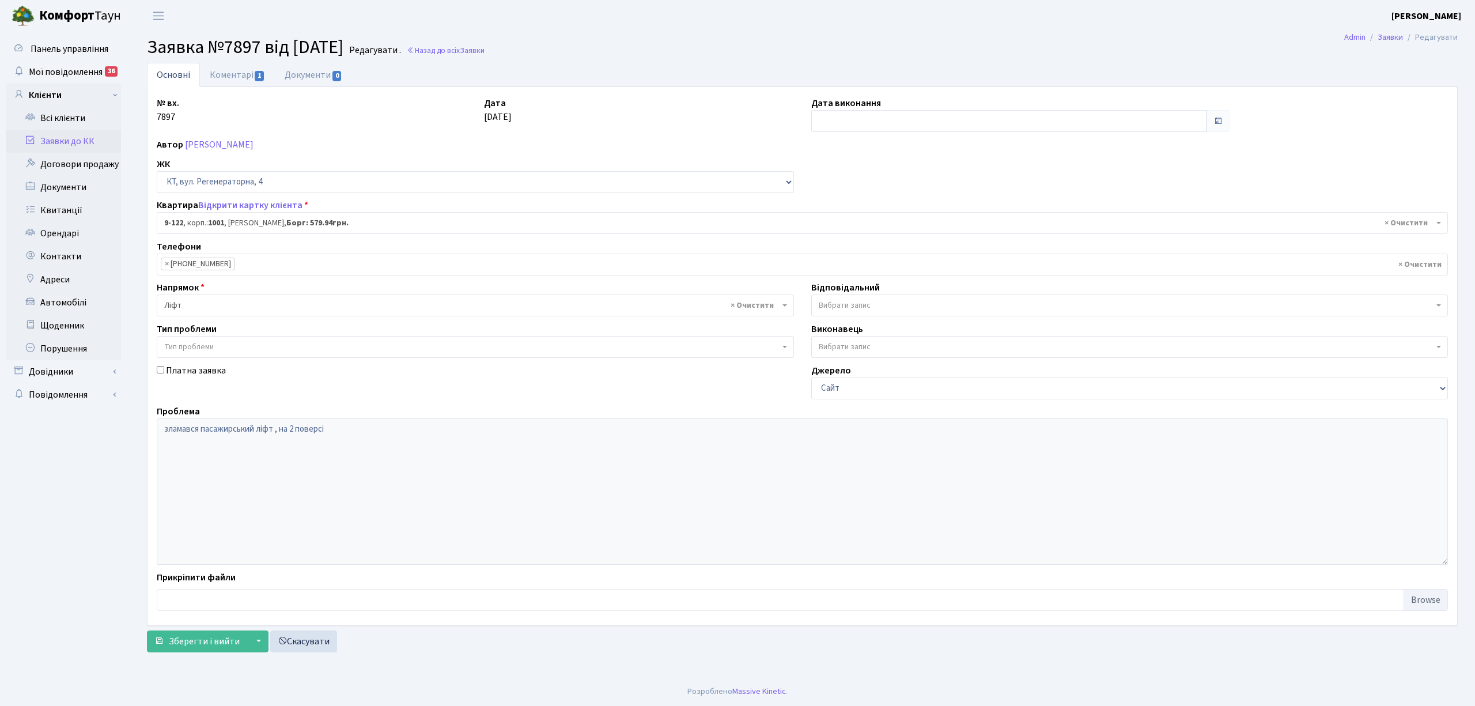
select select "6472"
click at [217, 76] on link "Коментарі 1" at bounding box center [237, 75] width 75 height 24
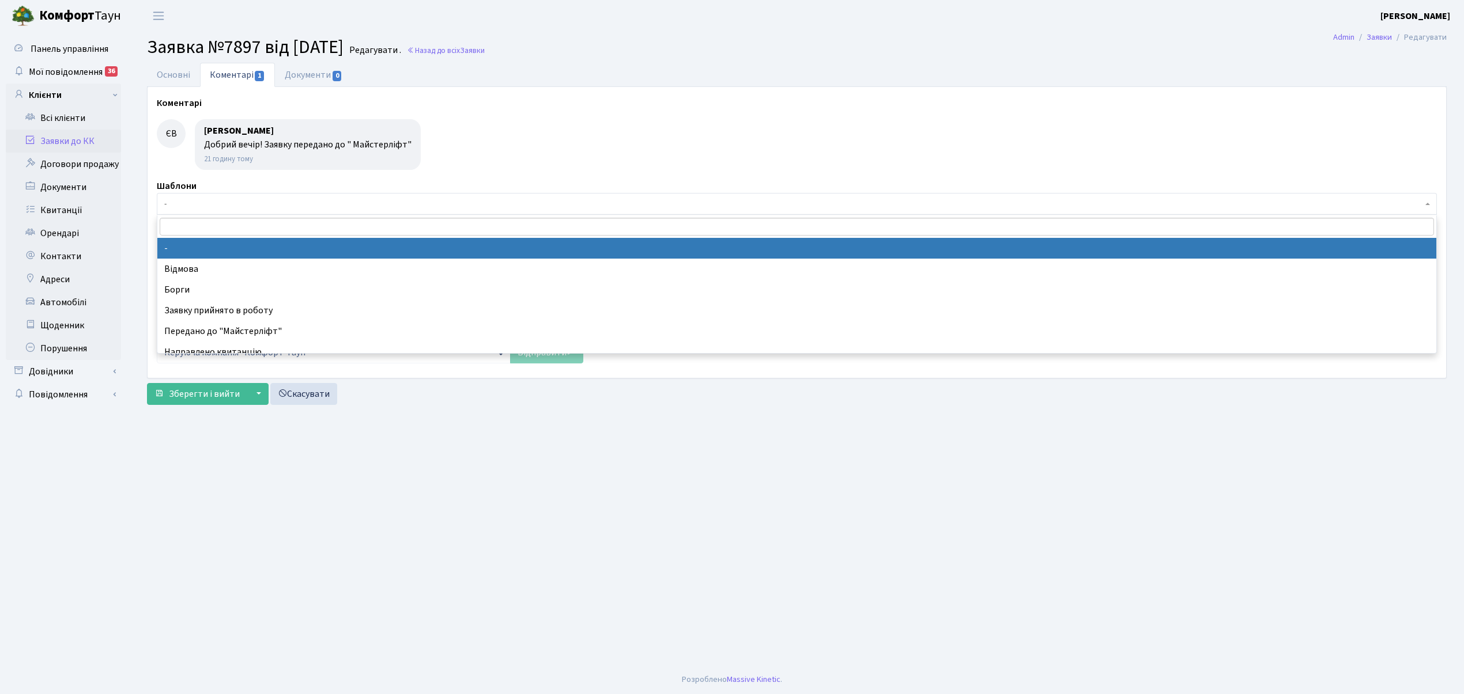
click at [196, 215] on body "[PERSON_NAME] [PERSON_NAME] Мій обліковий запис Вийти Панель управління Мої пов…" at bounding box center [732, 347] width 1464 height 694
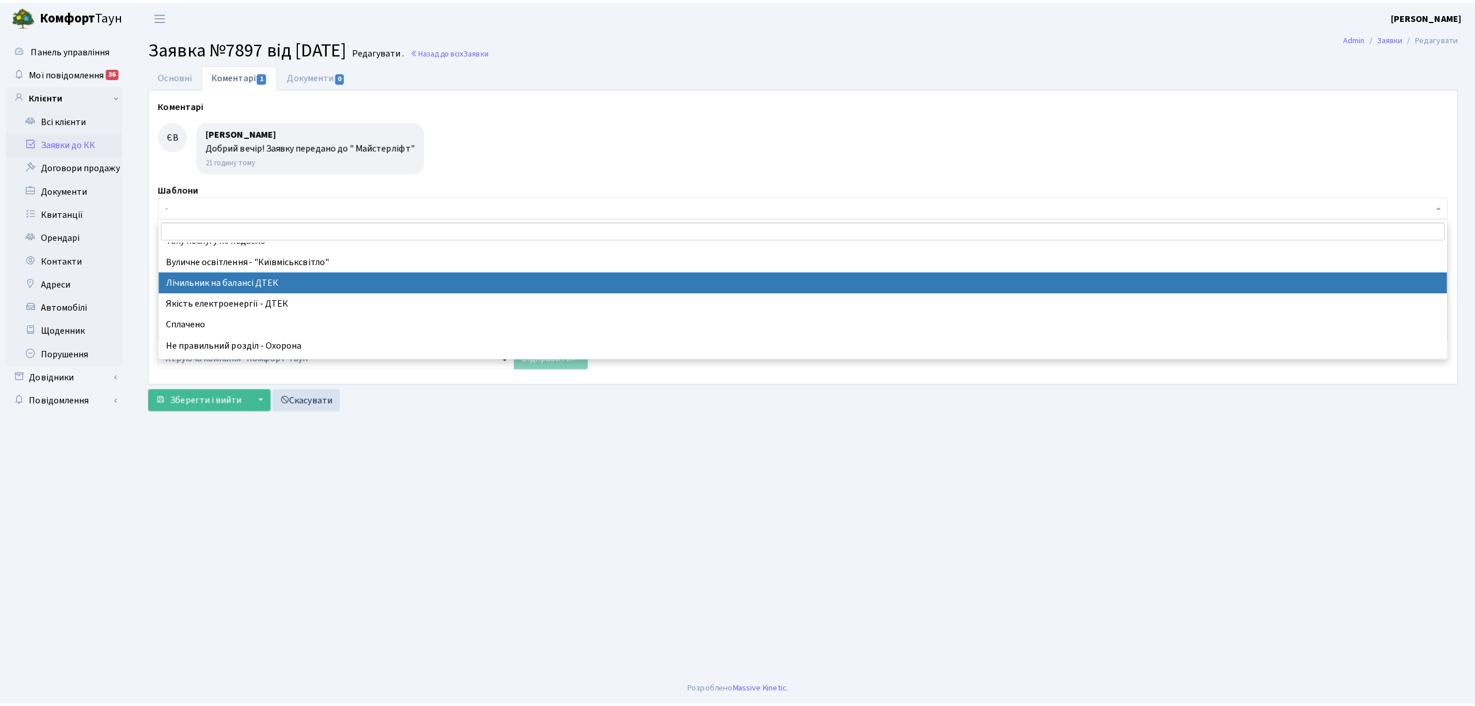
scroll to position [230, 0]
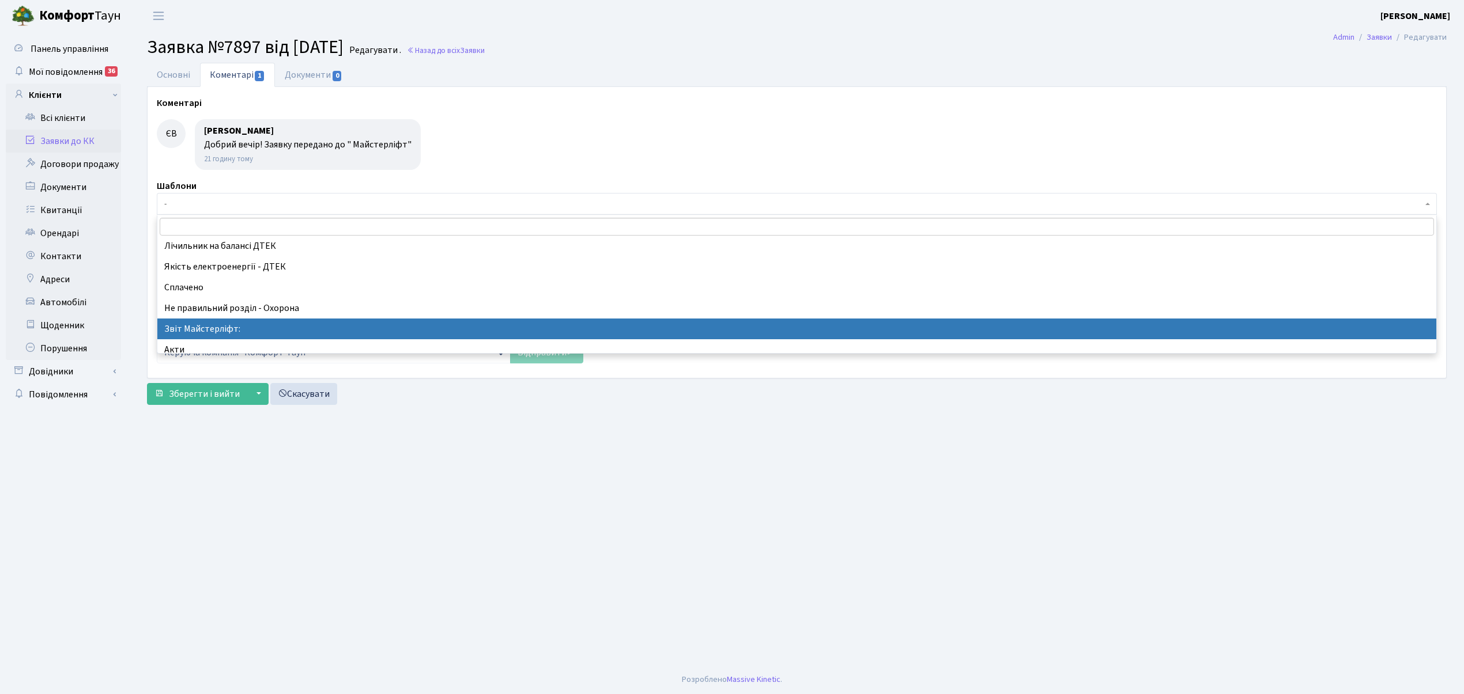
select select "37"
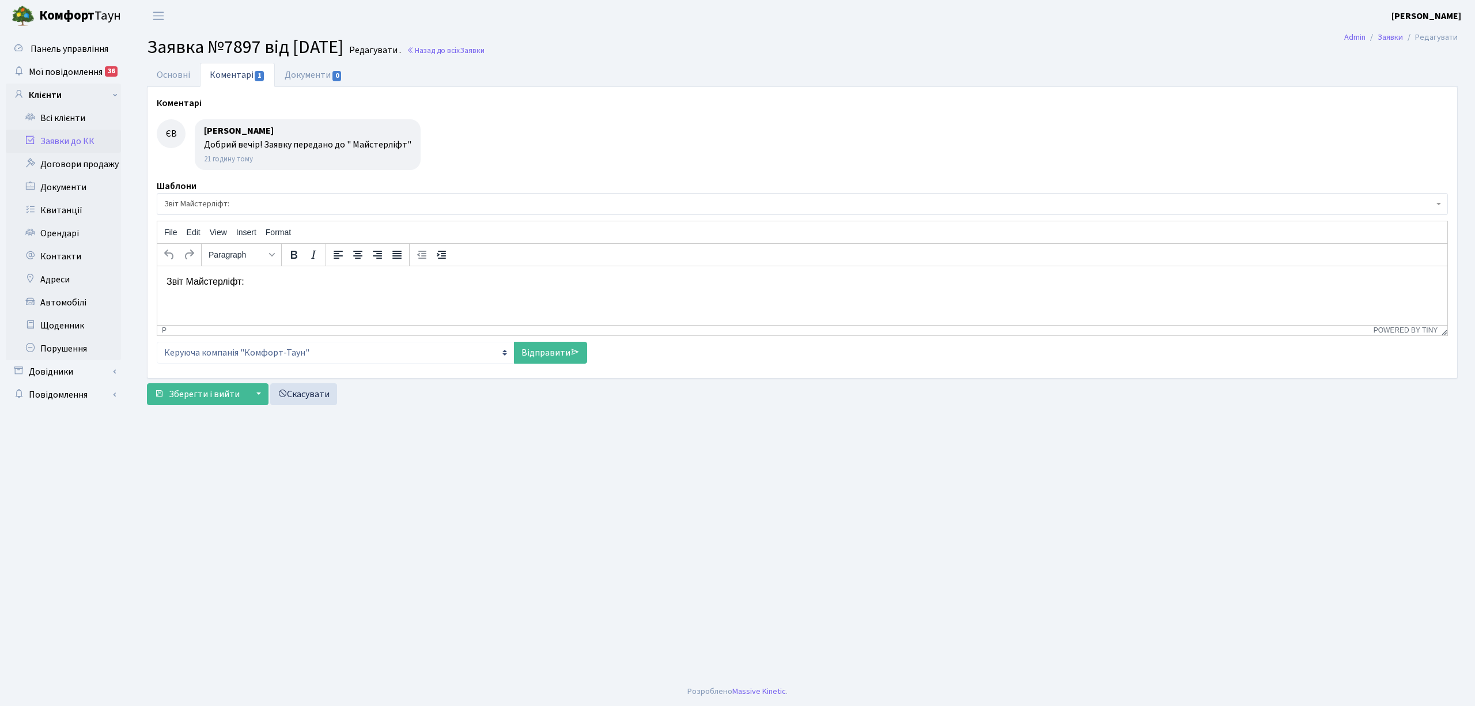
click at [248, 278] on p "Звіт Майстерліфт:" at bounding box center [803, 281] width 1272 height 13
click at [555, 358] on link "Відправити" at bounding box center [550, 353] width 73 height 22
select select
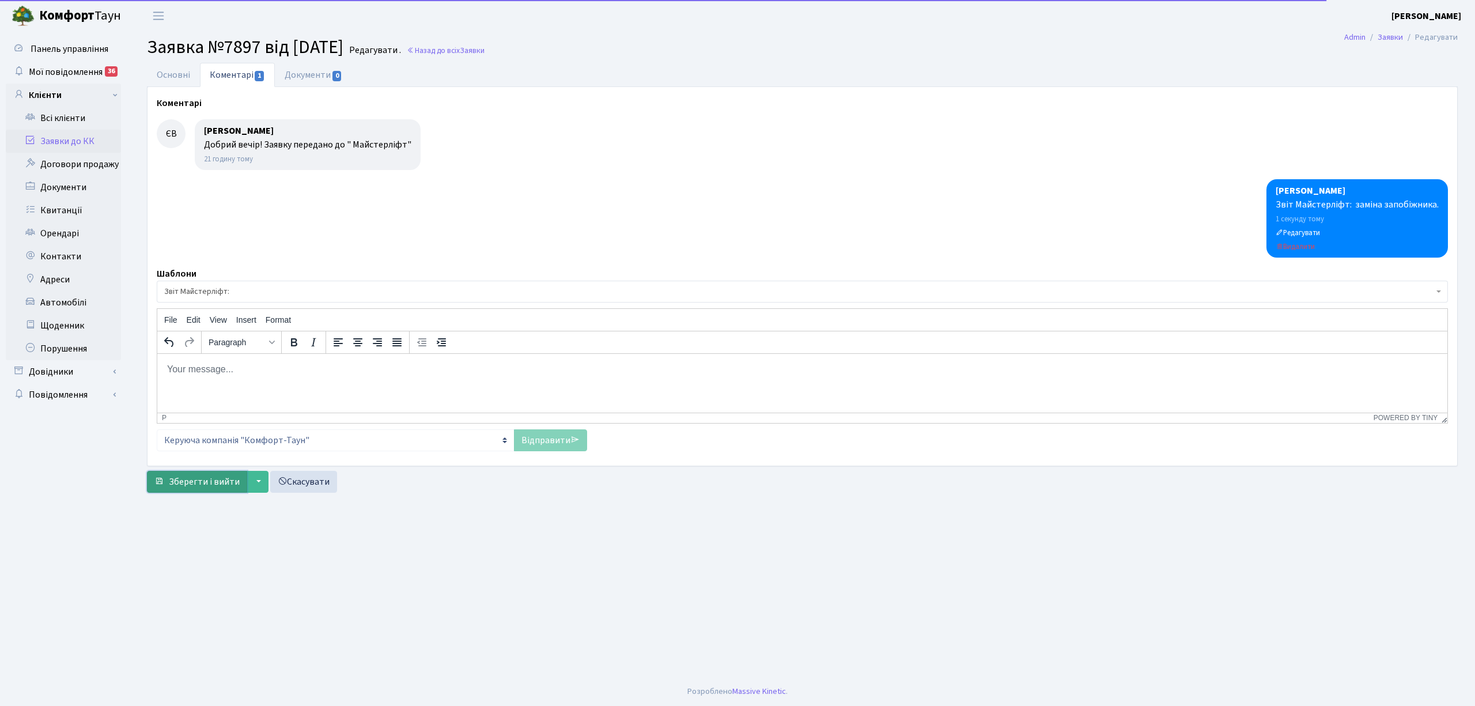
click at [205, 481] on span "Зберегти і вийти" at bounding box center [204, 481] width 71 height 13
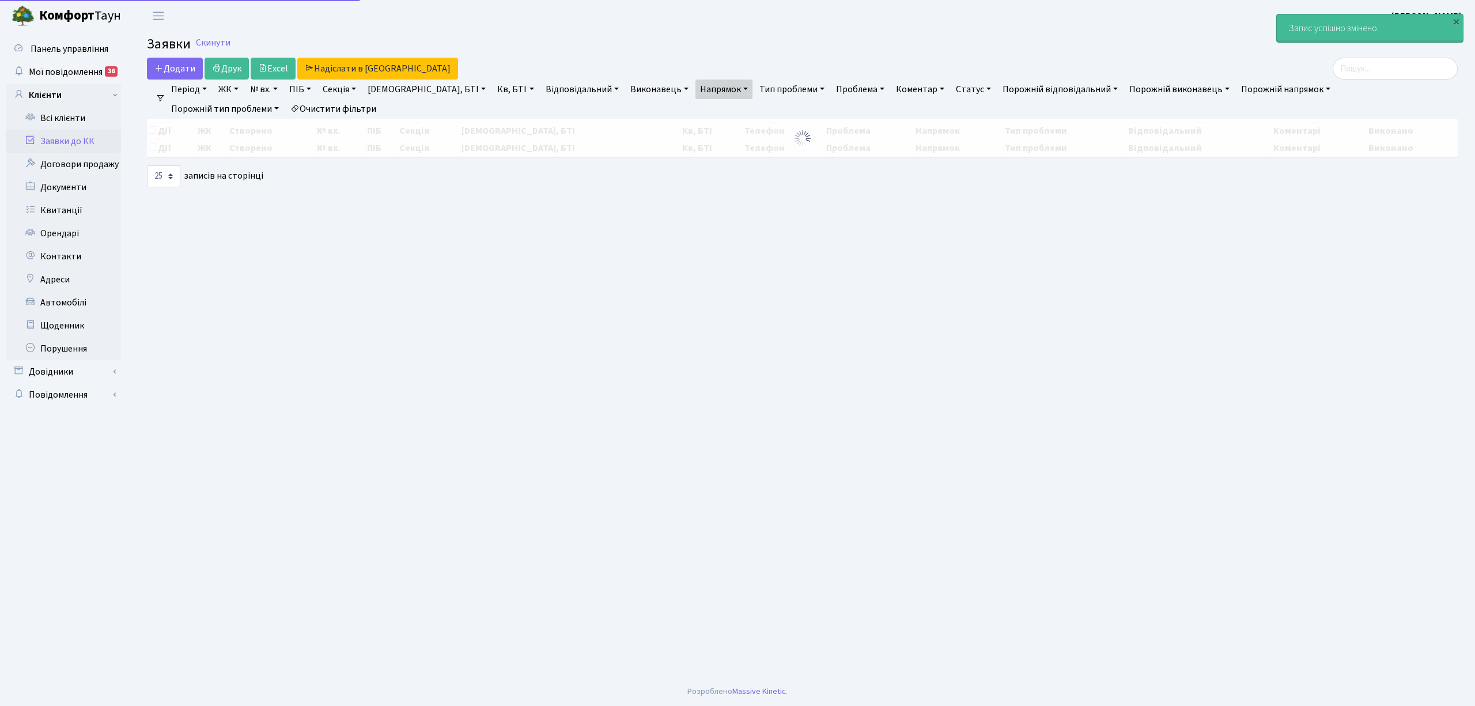
select select "25"
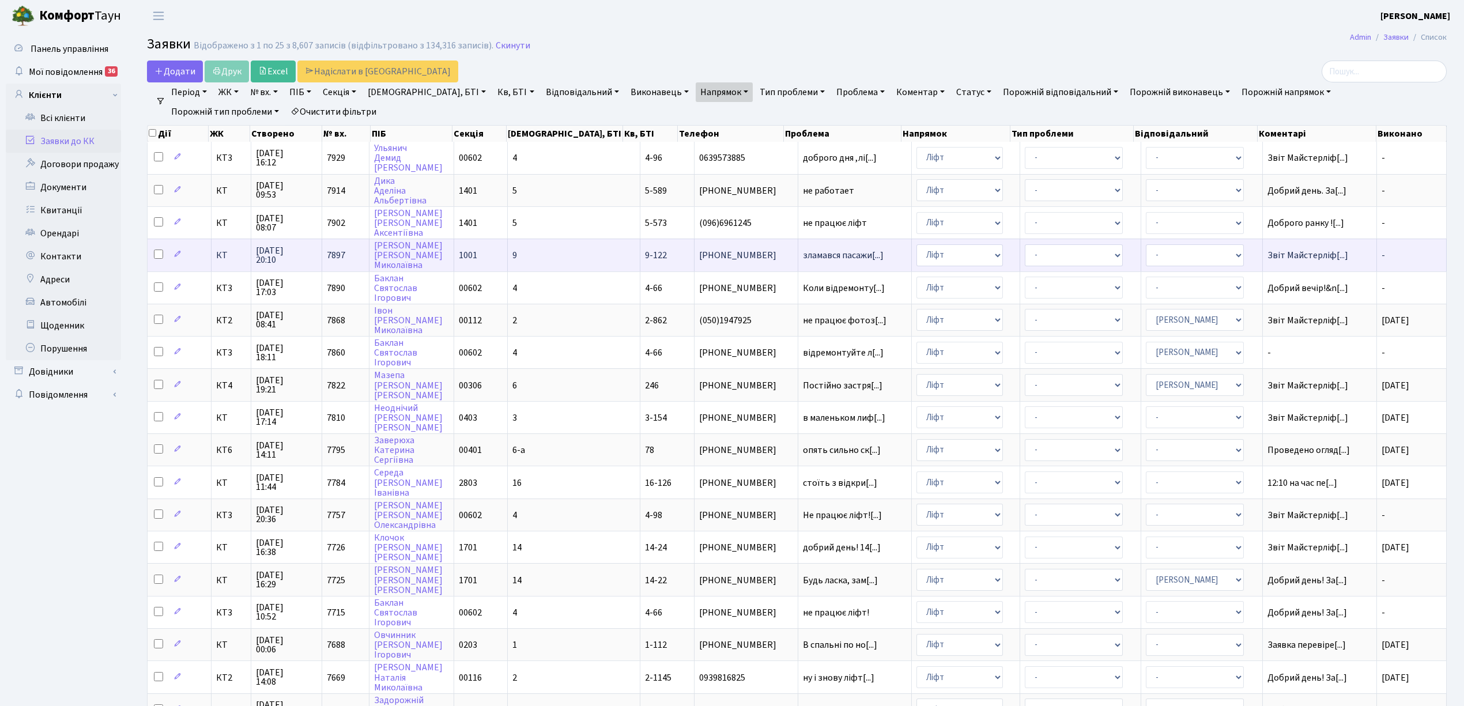
click at [566, 248] on td "9" at bounding box center [574, 255] width 133 height 32
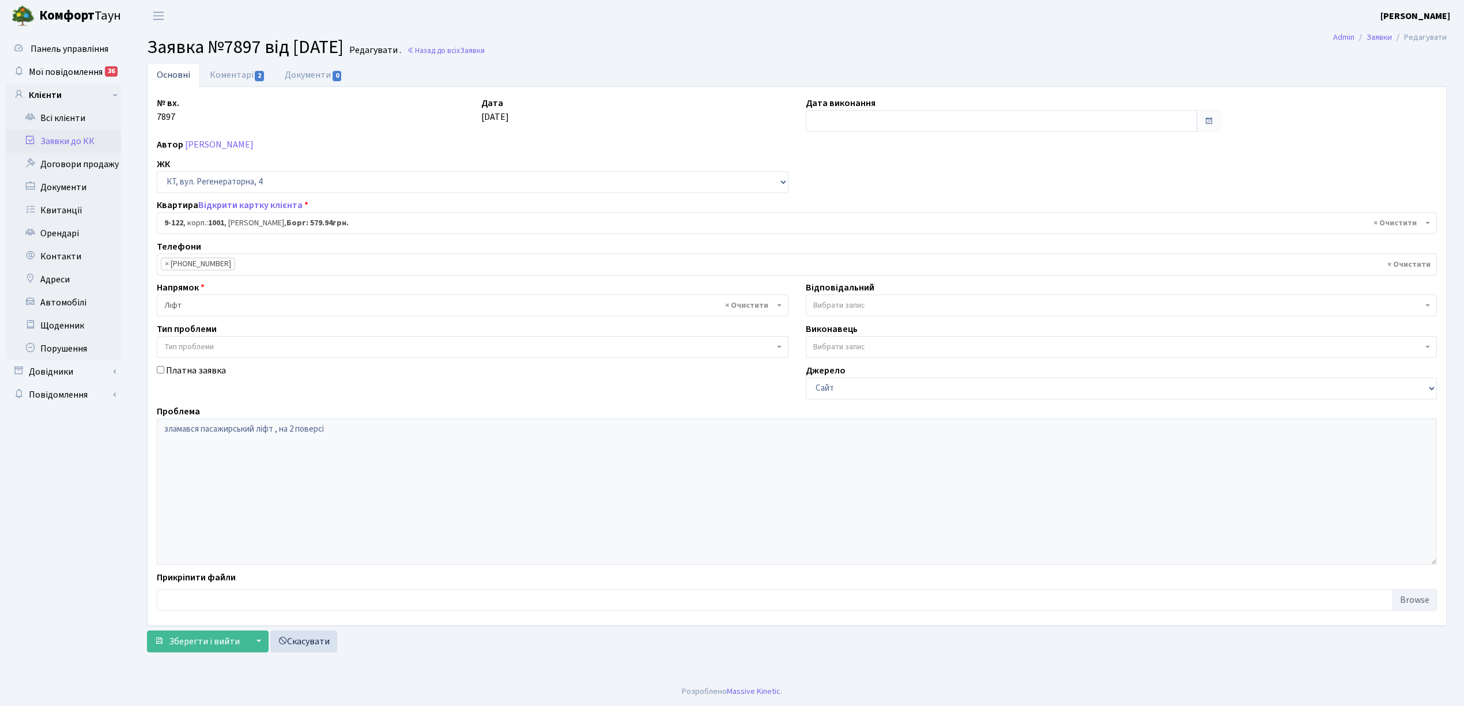
select select "6472"
click at [845, 119] on input "text" at bounding box center [1008, 121] width 395 height 22
click at [874, 218] on td "11" at bounding box center [874, 214] width 17 height 17
type input "[DATE]"
click at [187, 642] on span "Зберегти і вийти" at bounding box center [204, 641] width 71 height 13
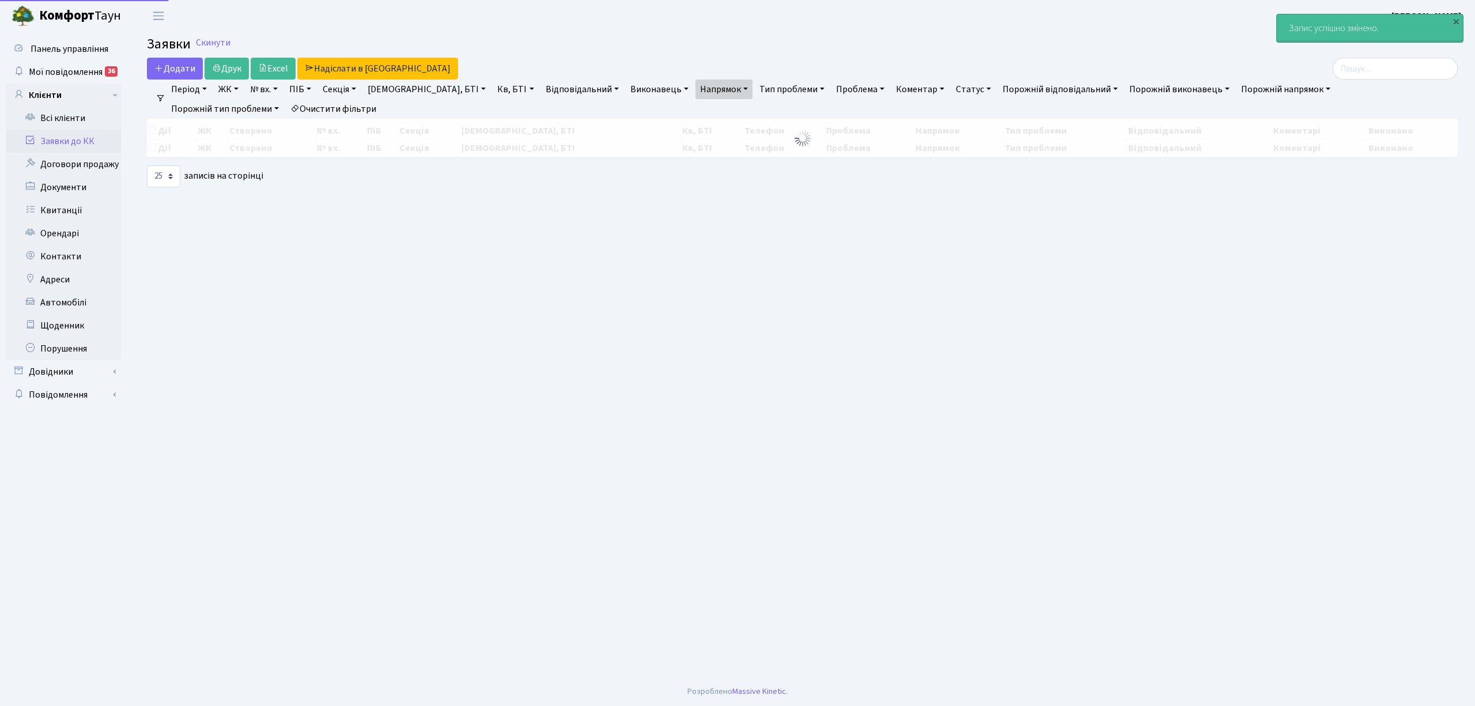
select select "25"
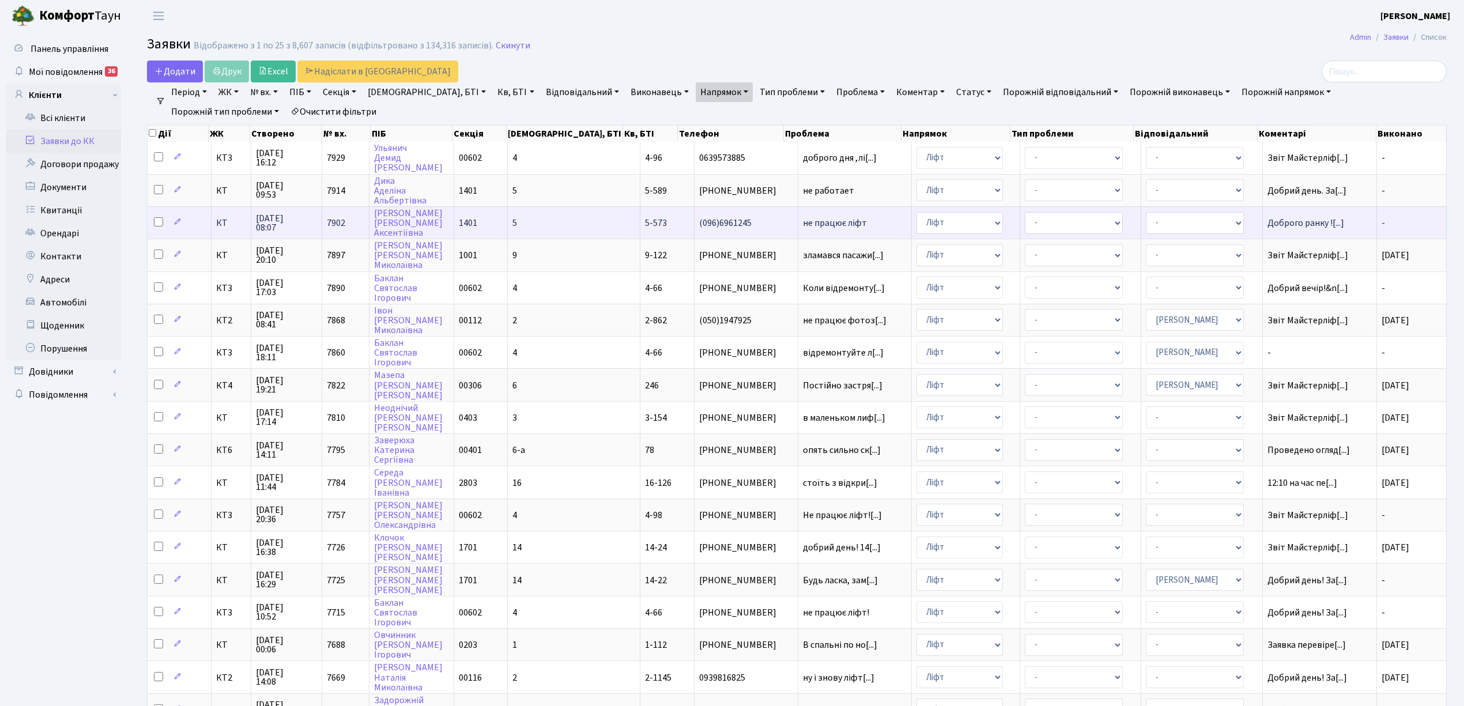
click at [563, 220] on td "5" at bounding box center [574, 222] width 133 height 32
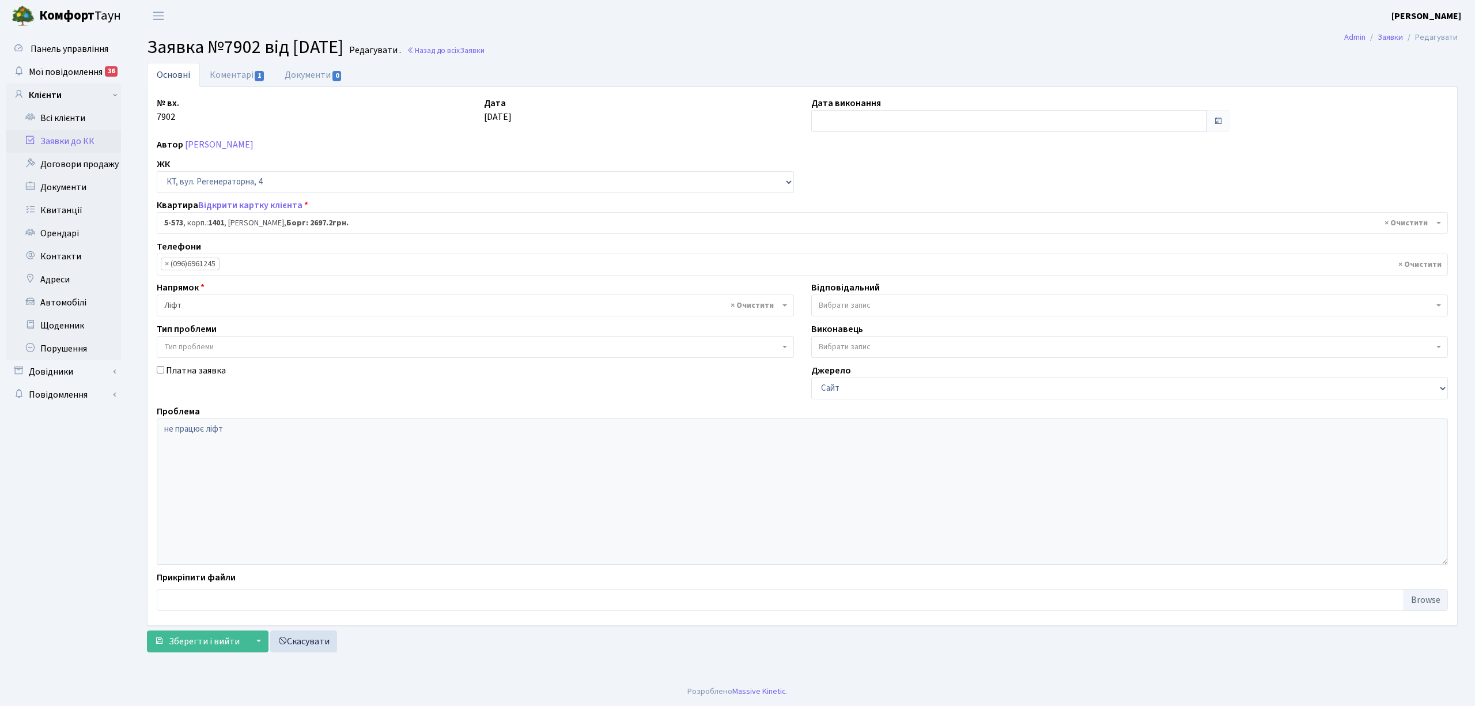
select select "1967"
click at [825, 123] on input "text" at bounding box center [1008, 121] width 395 height 22
click at [874, 214] on td "11" at bounding box center [874, 214] width 17 height 17
type input "[DATE]"
click at [225, 72] on link "Коментарі 1" at bounding box center [237, 75] width 75 height 24
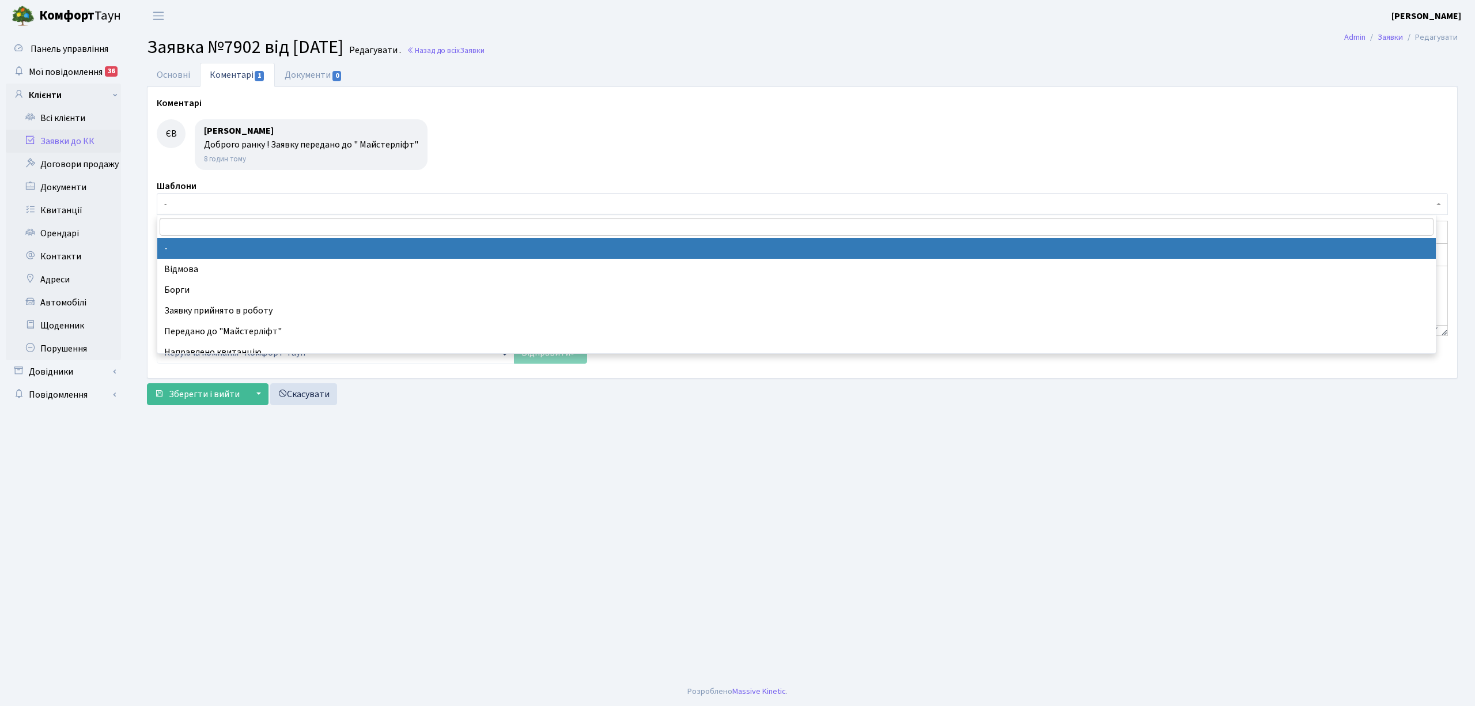
click at [183, 199] on span "-" at bounding box center [798, 204] width 1269 height 12
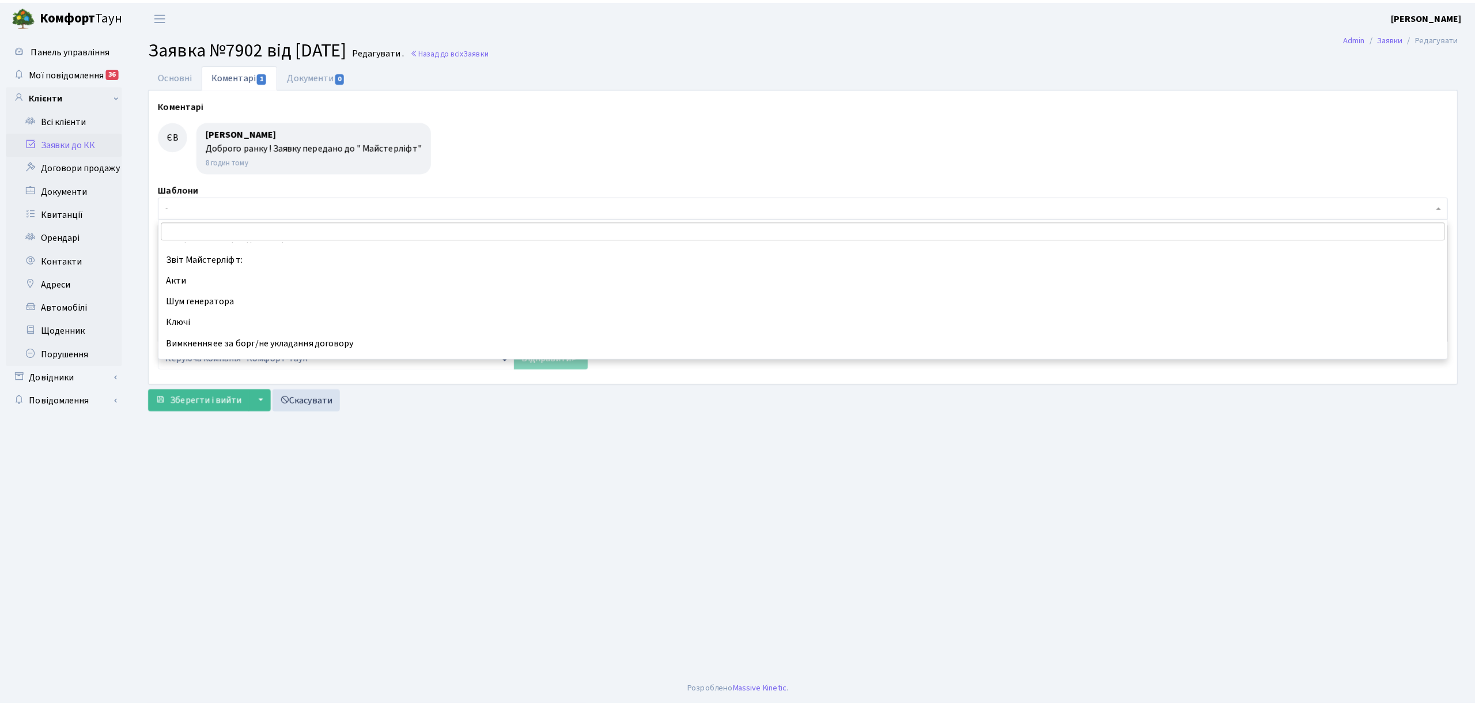
scroll to position [307, 0]
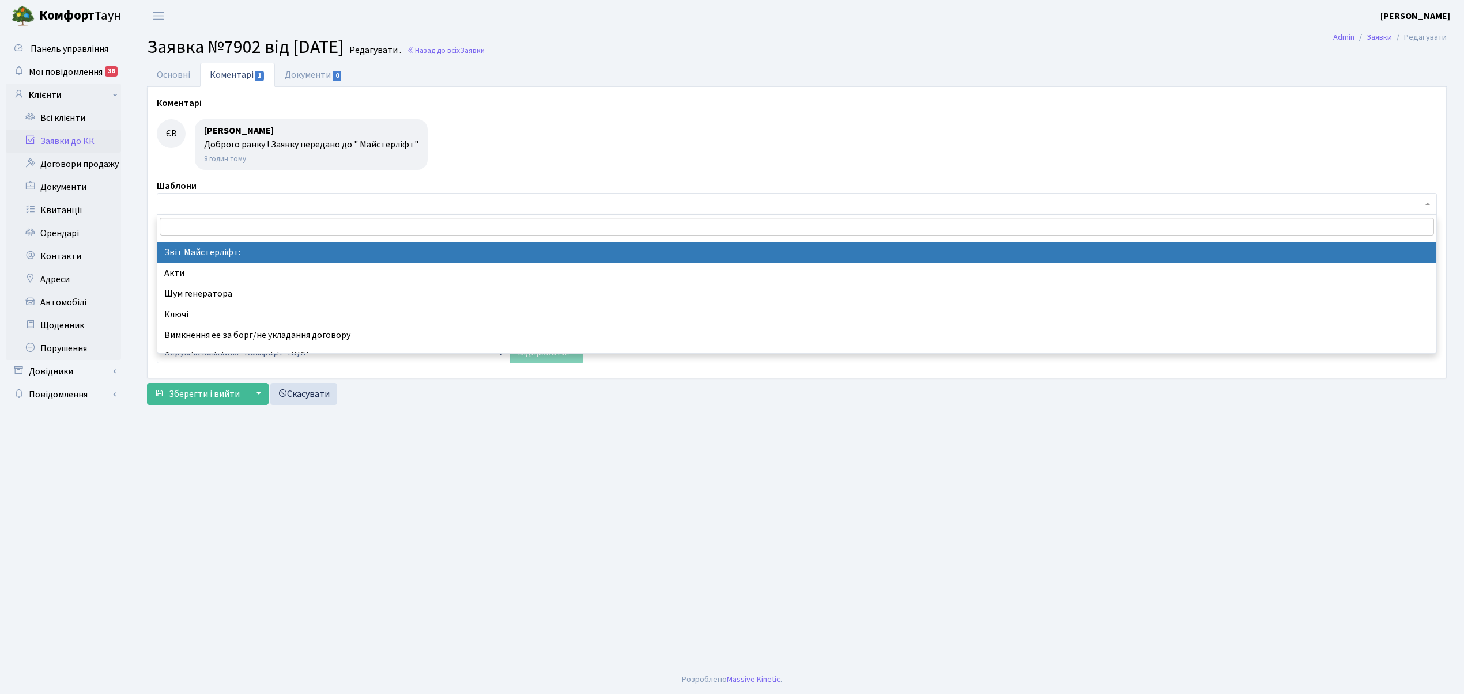
select select "37"
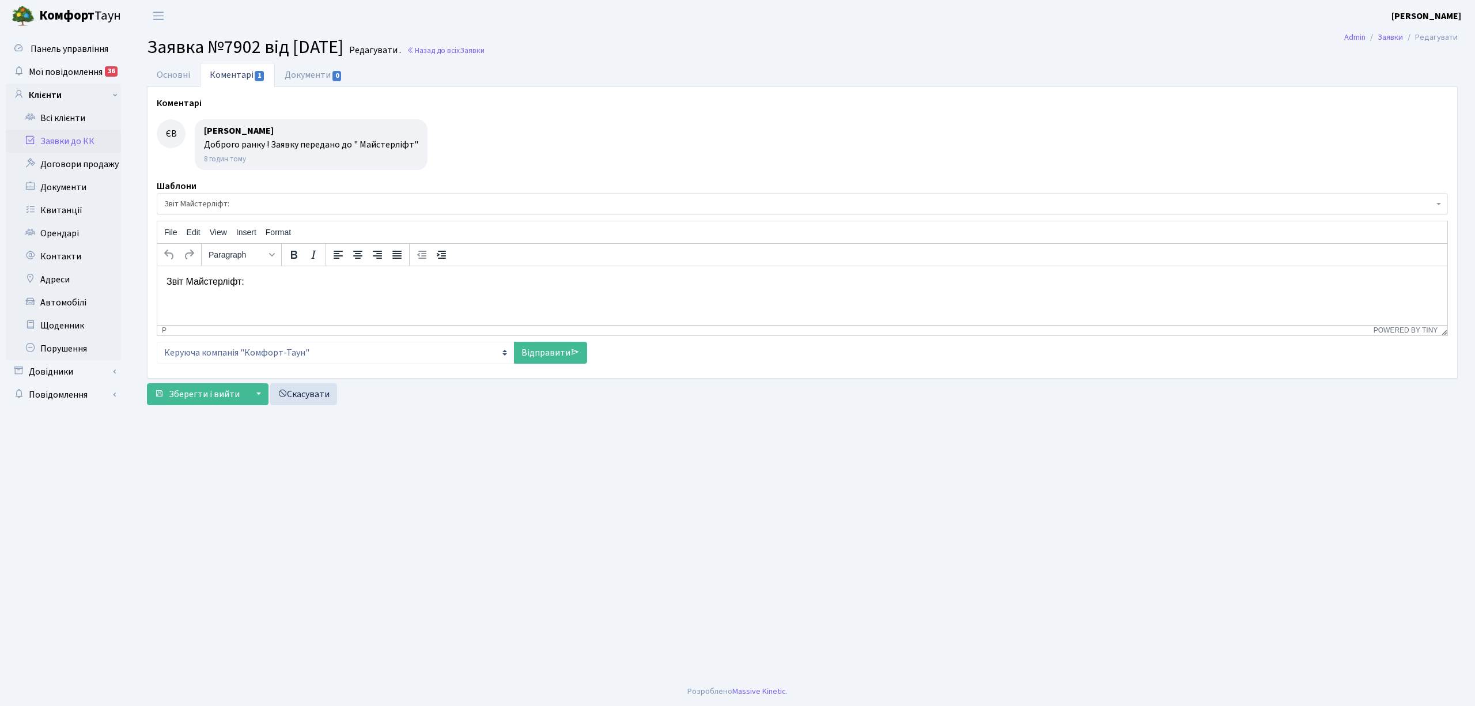
click at [260, 282] on p "Звіт Майстерліфт:" at bounding box center [803, 281] width 1272 height 13
click at [550, 355] on link "Відправити" at bounding box center [550, 353] width 73 height 22
select select
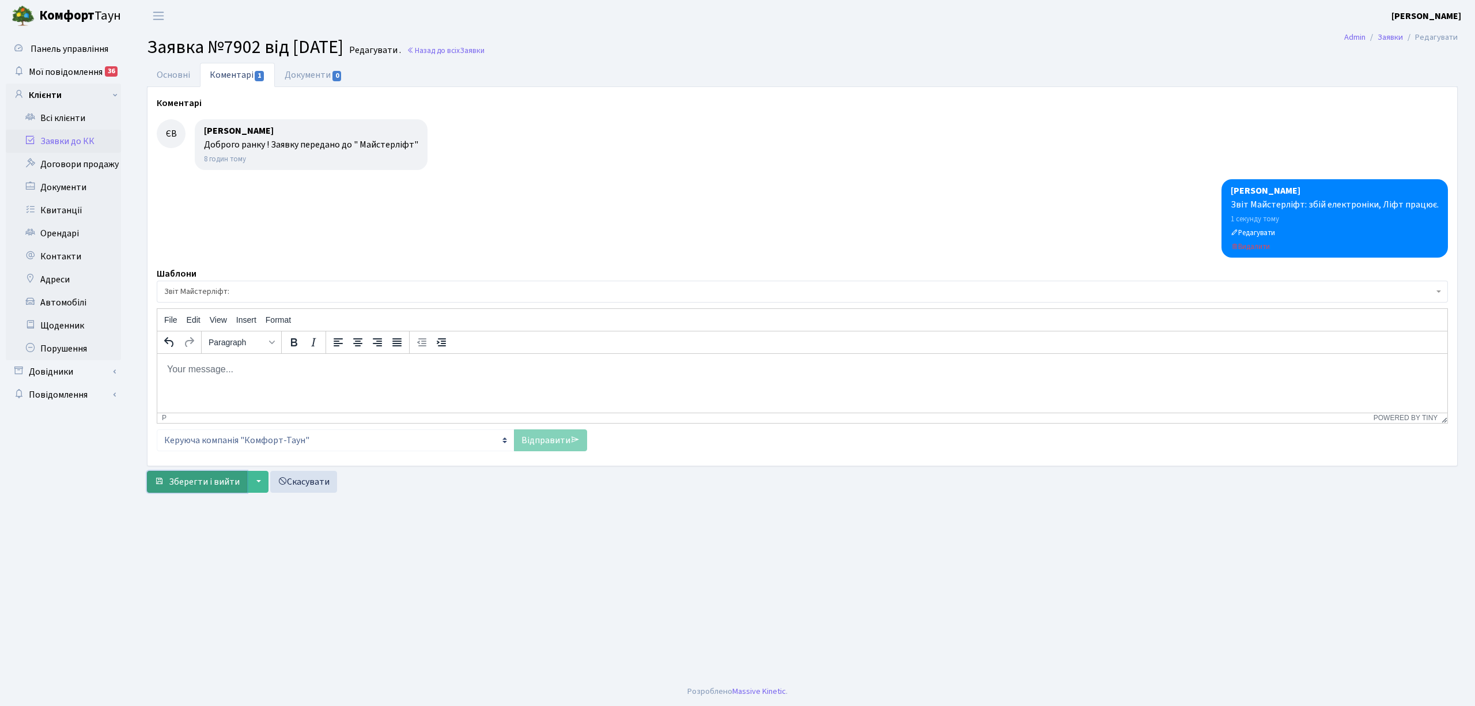
click at [192, 481] on span "Зберегти і вийти" at bounding box center [204, 481] width 71 height 13
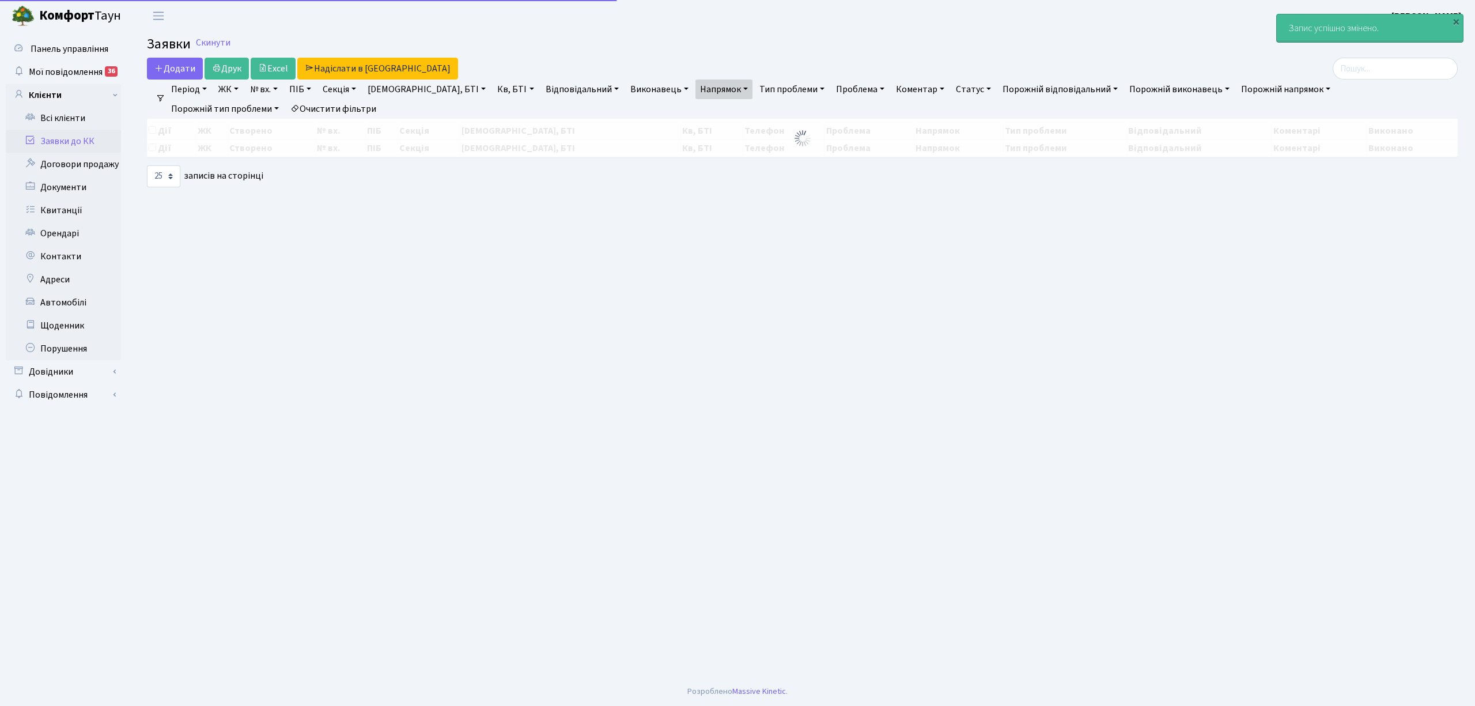
select select "25"
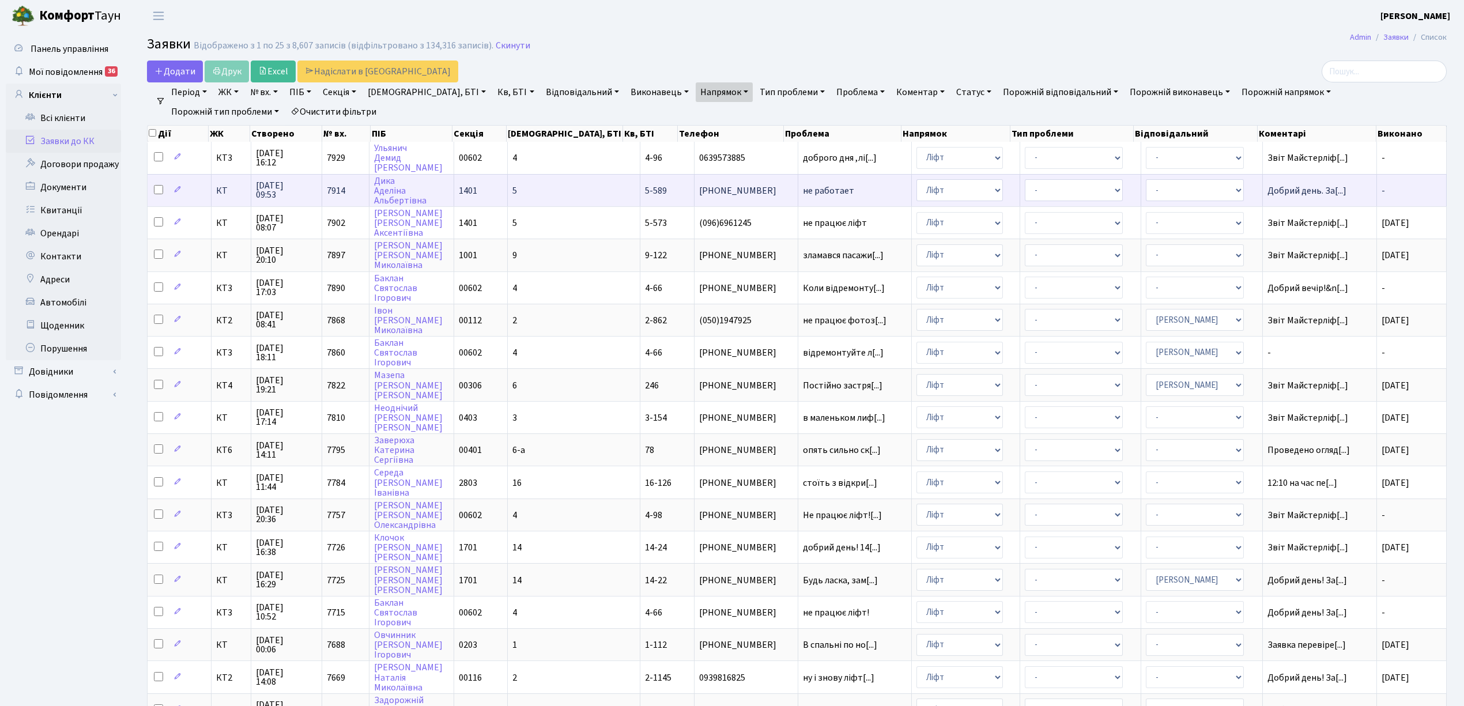
click at [549, 188] on td "5" at bounding box center [574, 190] width 133 height 32
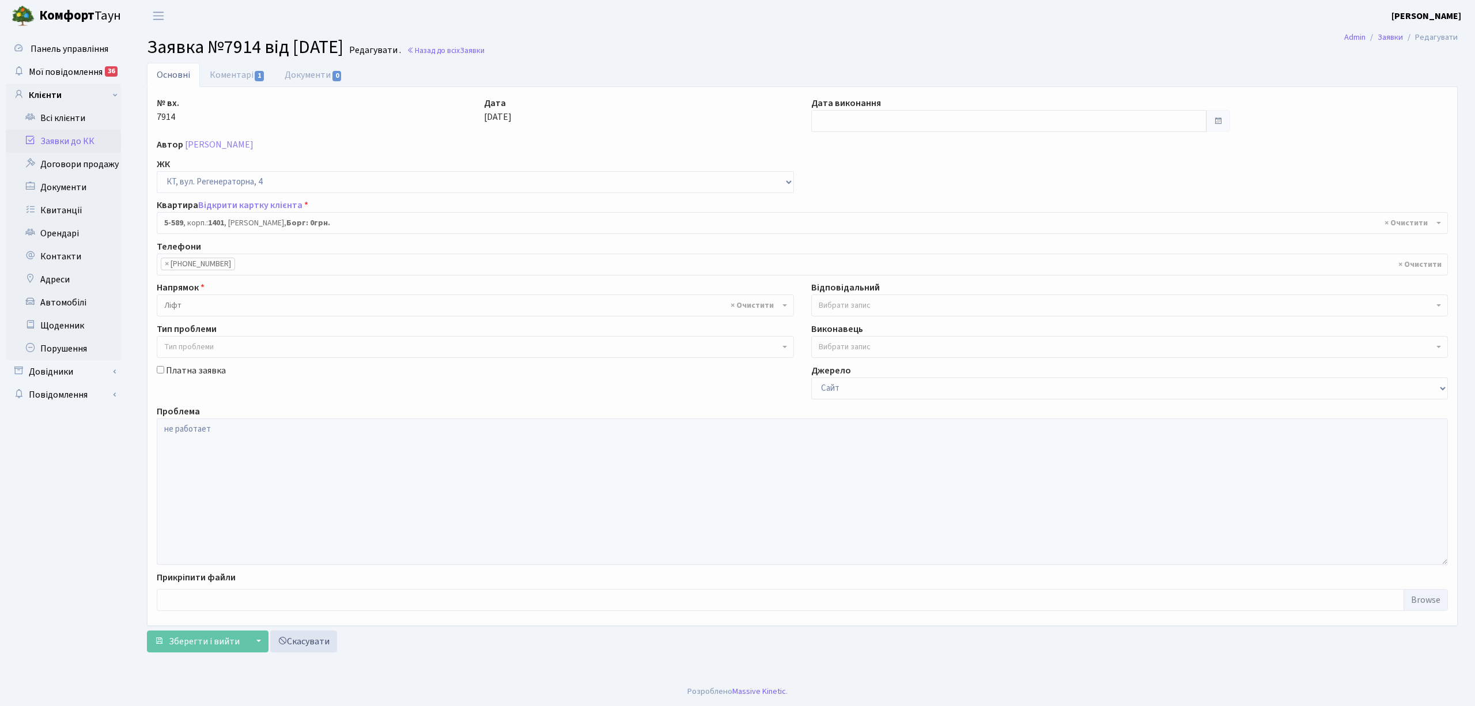
select select "1983"
click at [877, 111] on input "text" at bounding box center [1008, 121] width 395 height 22
click at [869, 214] on td "11" at bounding box center [874, 214] width 17 height 17
type input "[DATE]"
click at [227, 74] on link "Коментарі 1" at bounding box center [237, 75] width 75 height 24
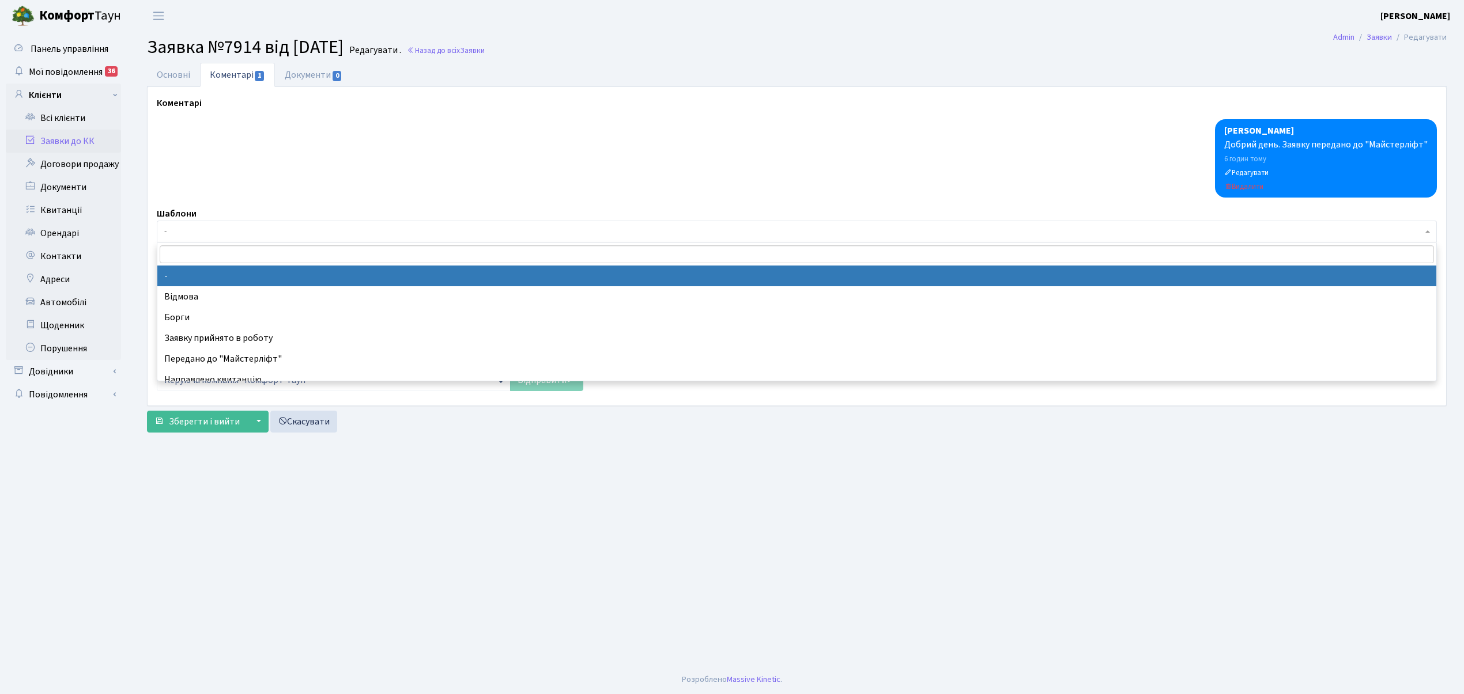
click at [189, 233] on span "-" at bounding box center [793, 232] width 1258 height 12
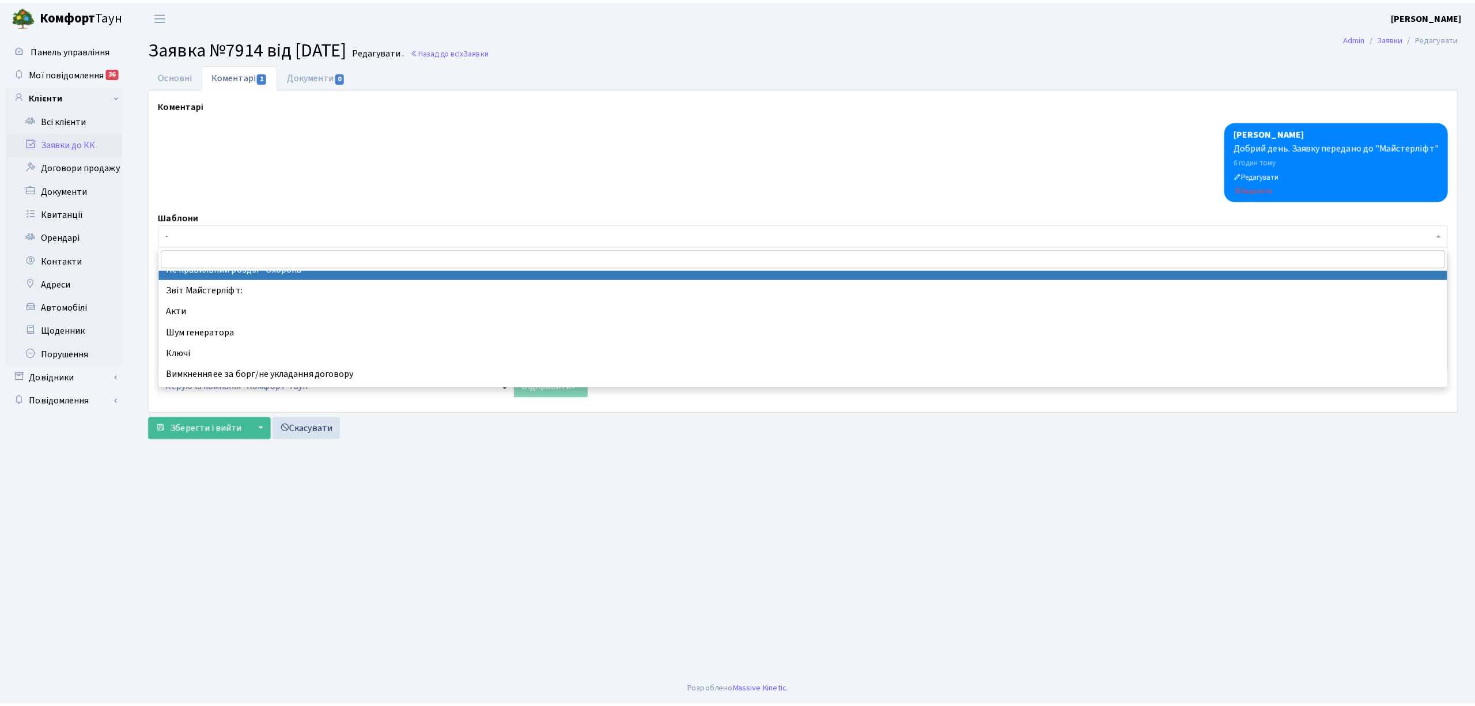
scroll to position [307, 0]
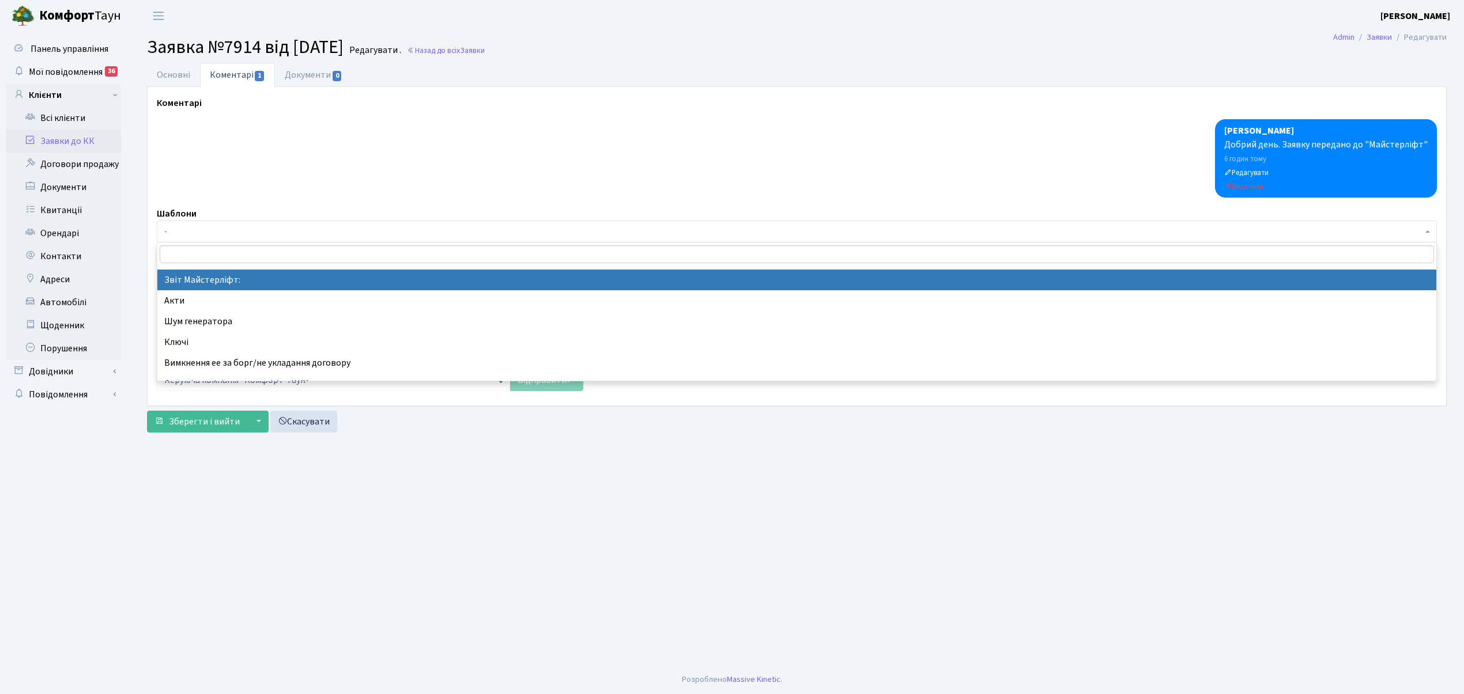
select select "37"
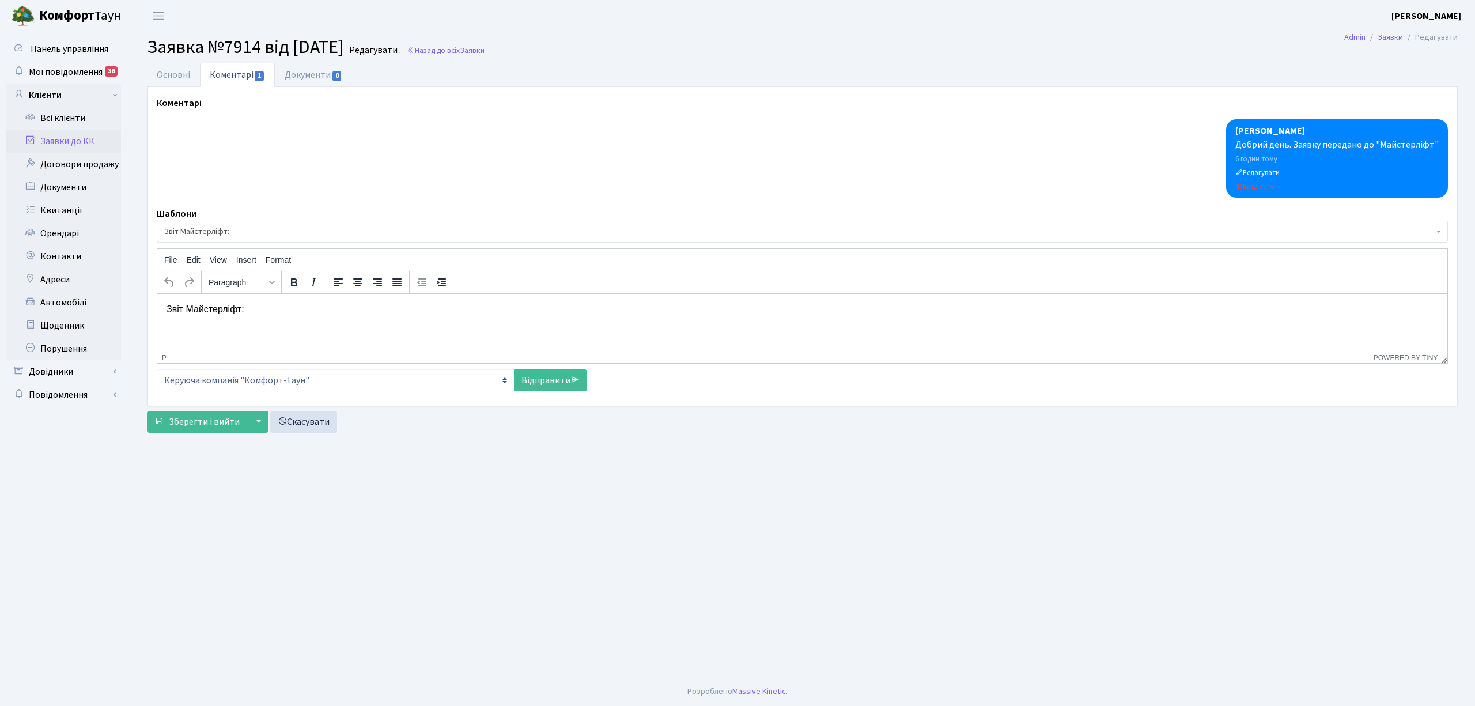
click at [269, 303] on p "Звіт Майстерліфт:" at bounding box center [803, 309] width 1272 height 13
click at [549, 381] on link "Відправити" at bounding box center [550, 380] width 73 height 22
select select
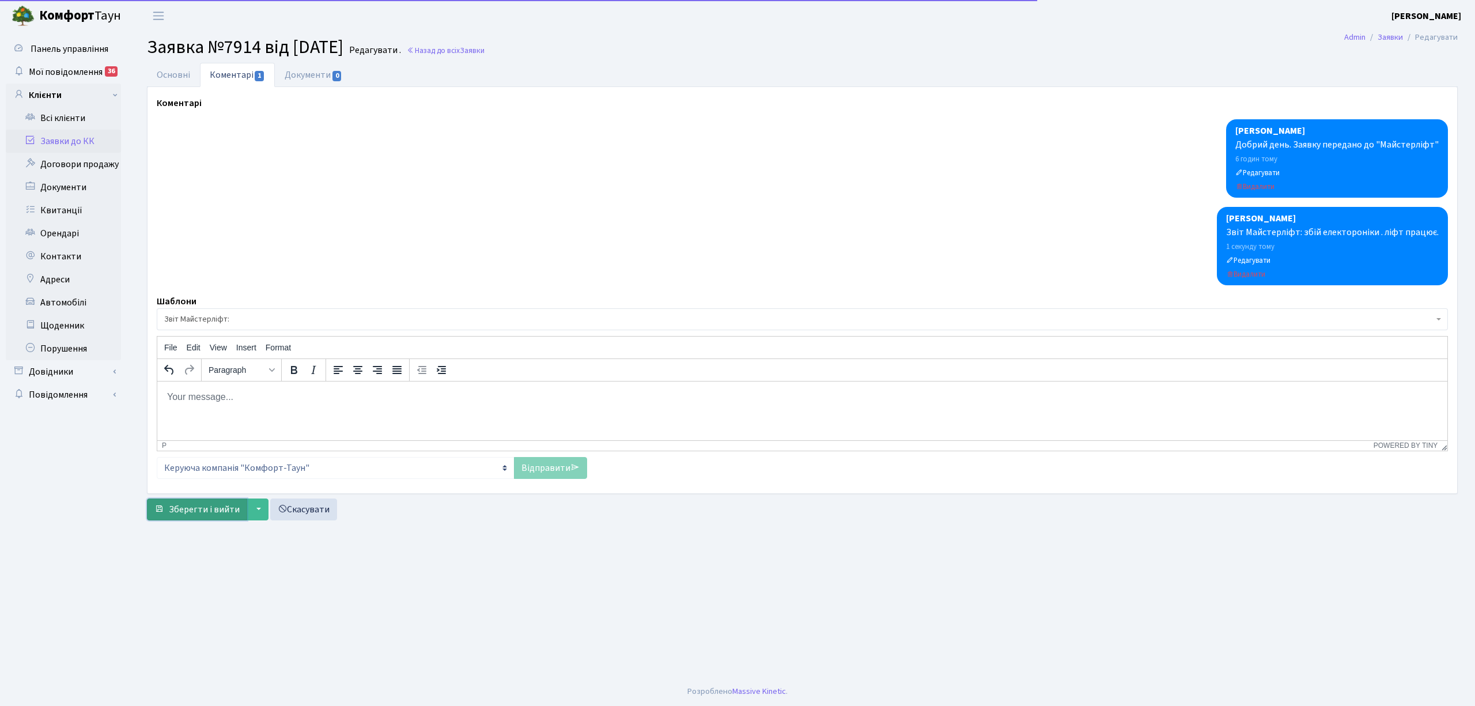
click at [206, 515] on span "Зберегти і вийти" at bounding box center [204, 509] width 71 height 13
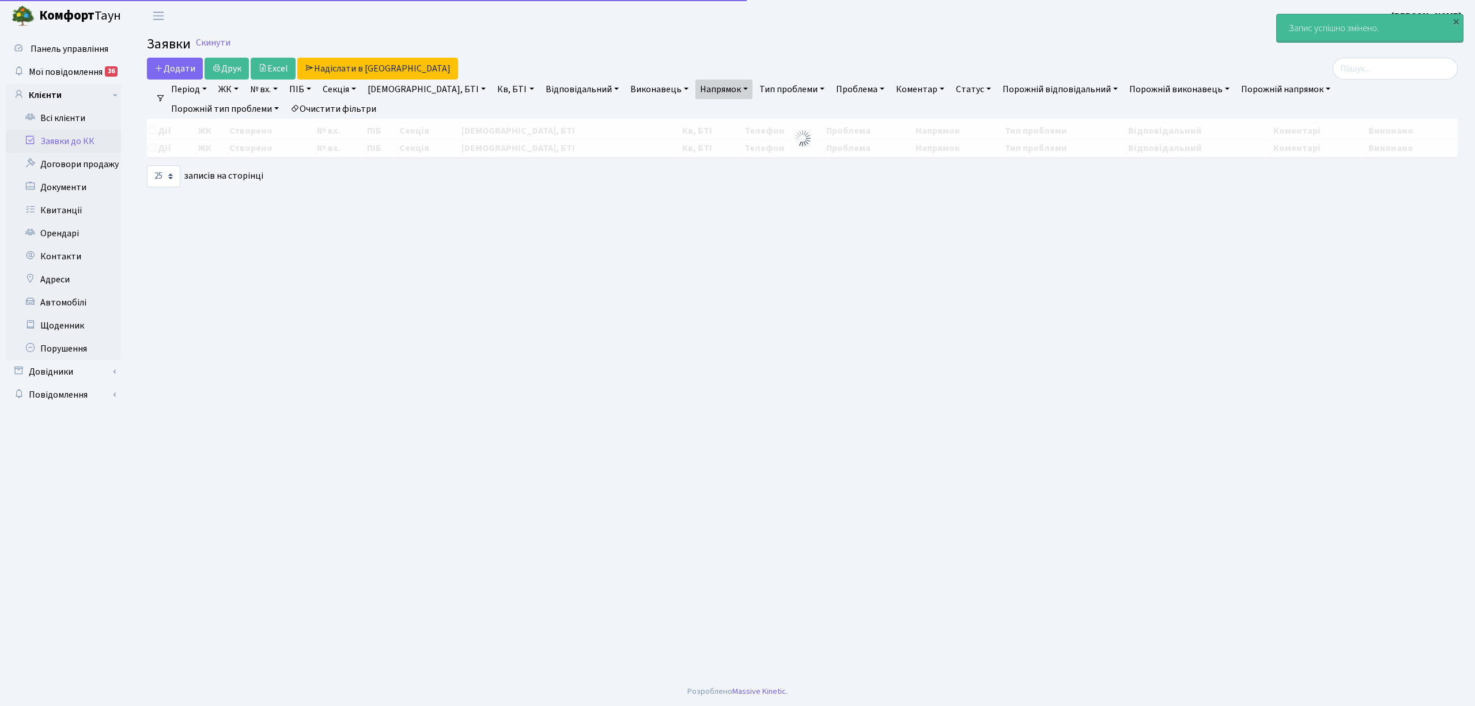
select select "25"
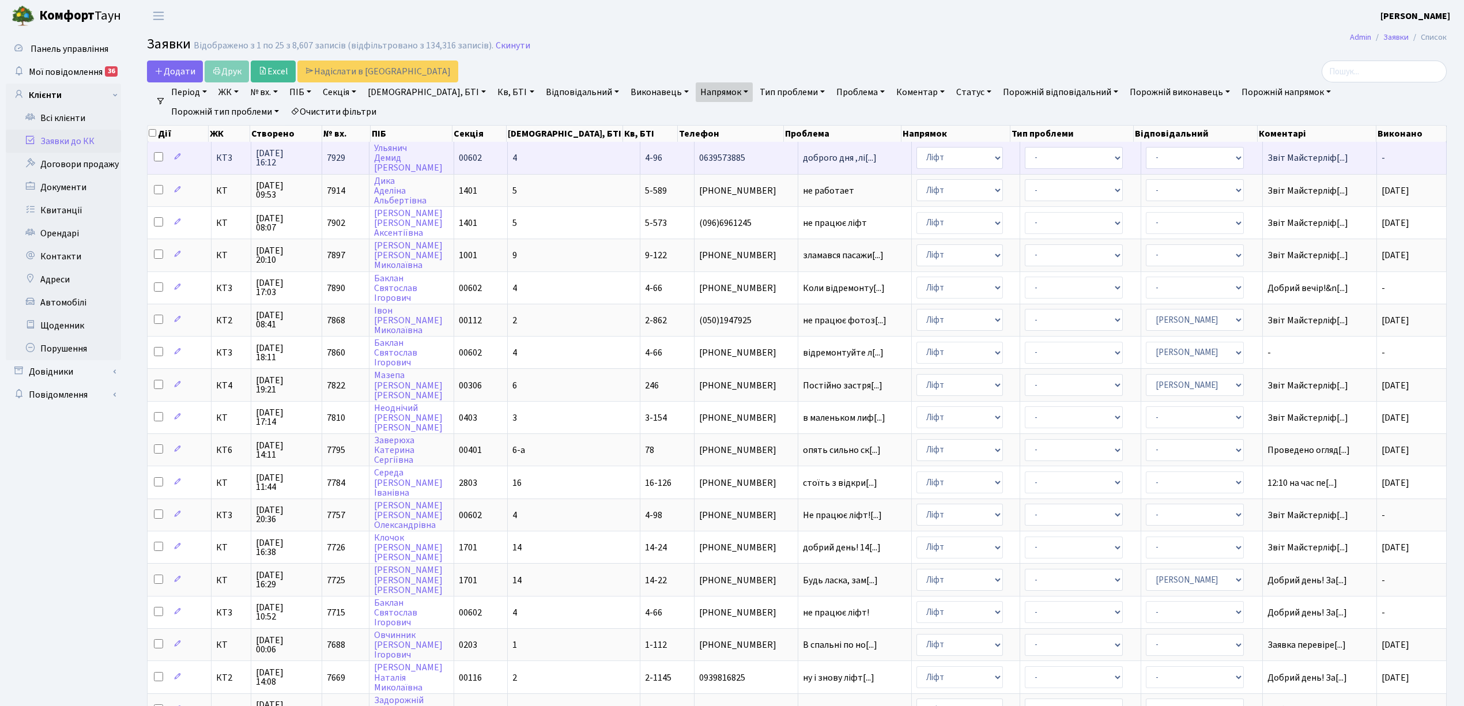
click at [550, 157] on td "4" at bounding box center [574, 158] width 133 height 32
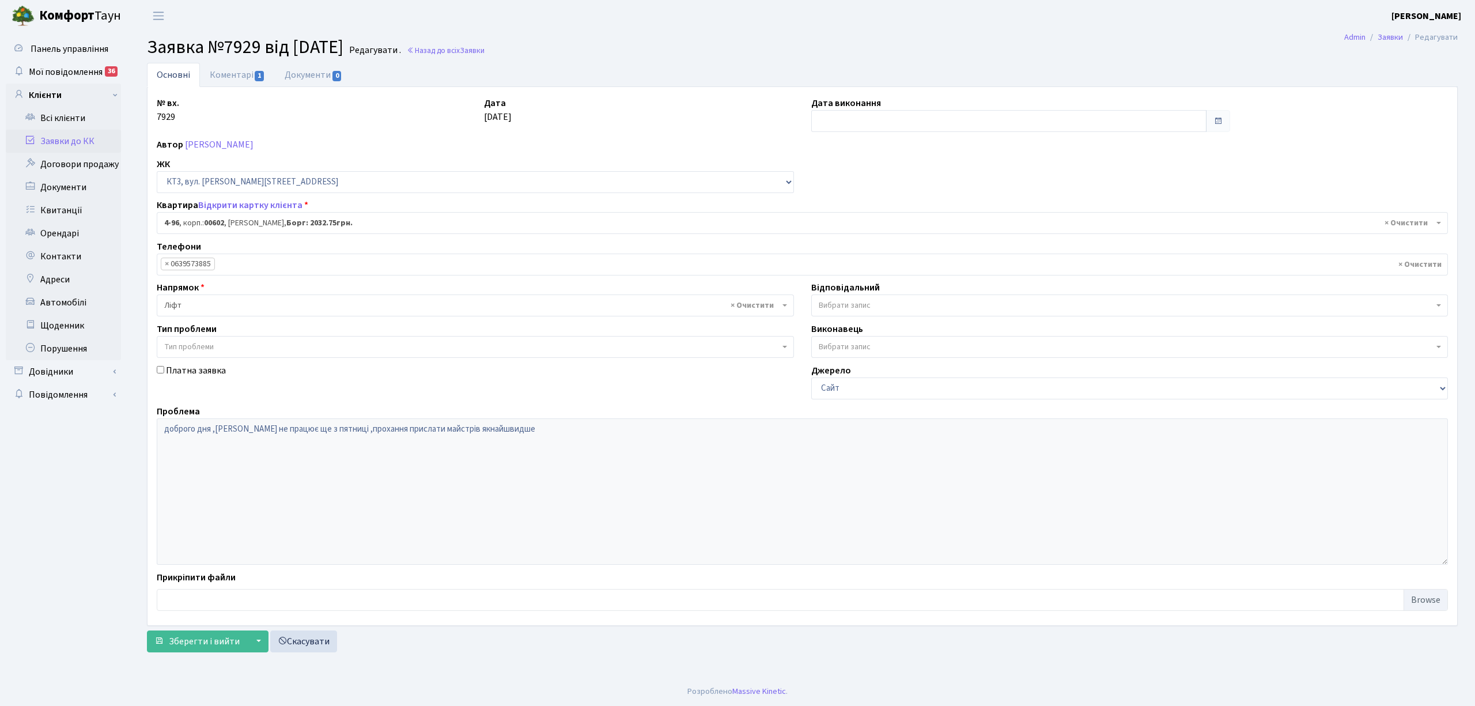
select select "16555"
click at [227, 76] on link "Коментарі 1" at bounding box center [237, 75] width 75 height 24
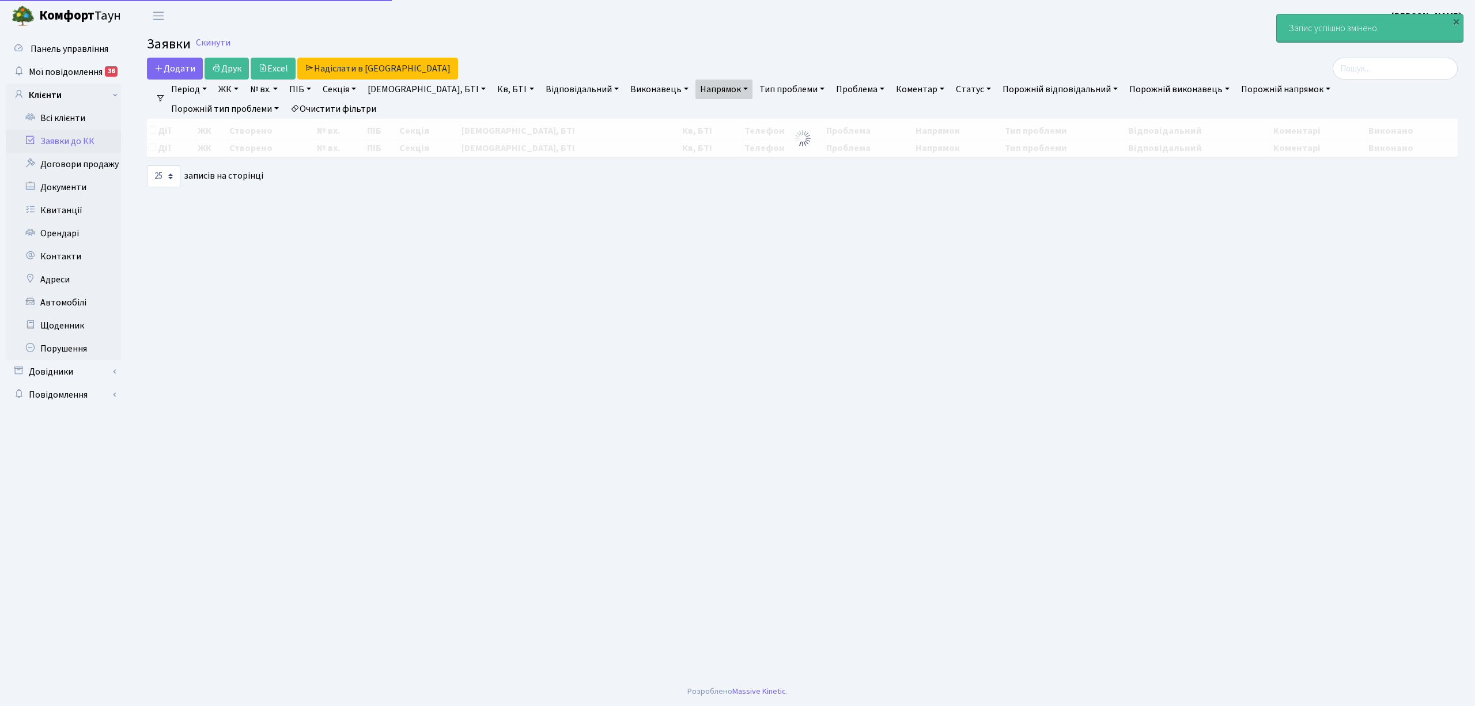
select select "25"
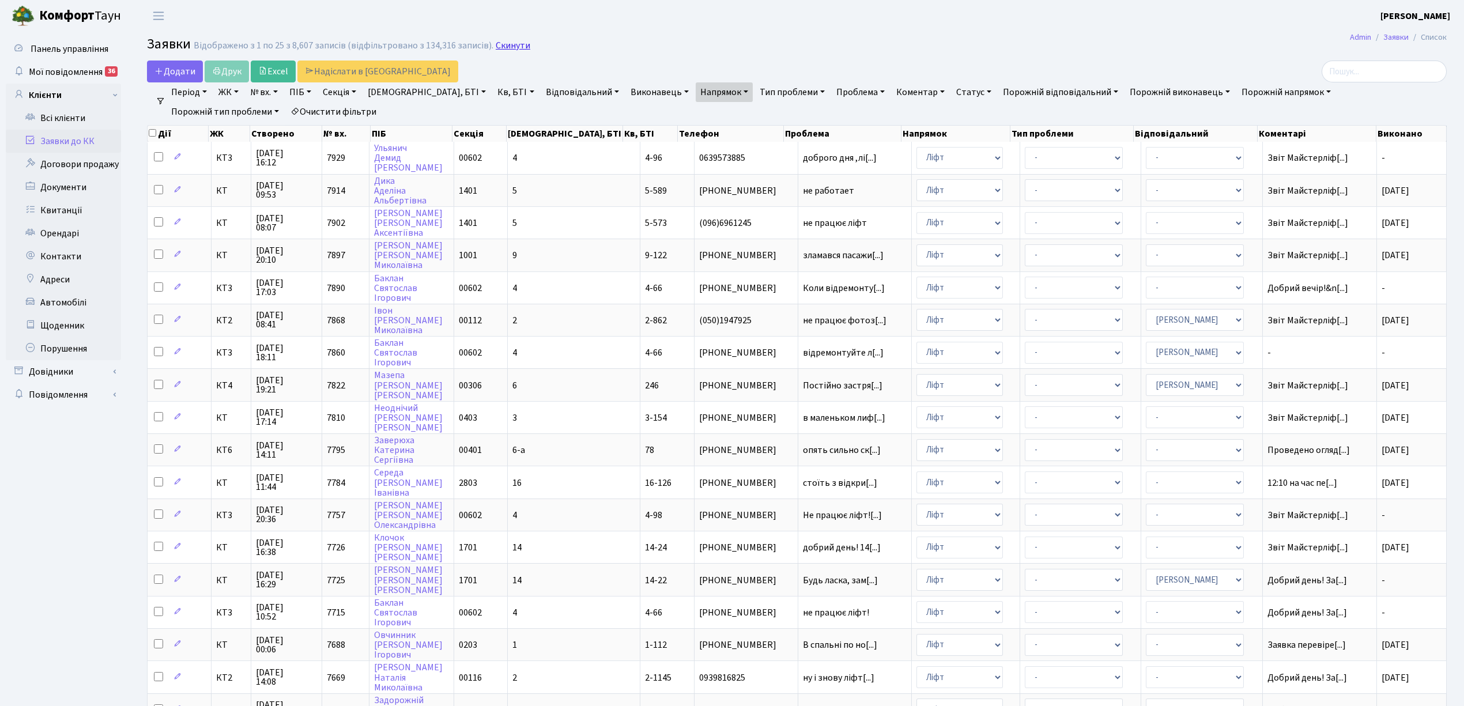
click at [504, 51] on link "Скинути" at bounding box center [513, 45] width 35 height 11
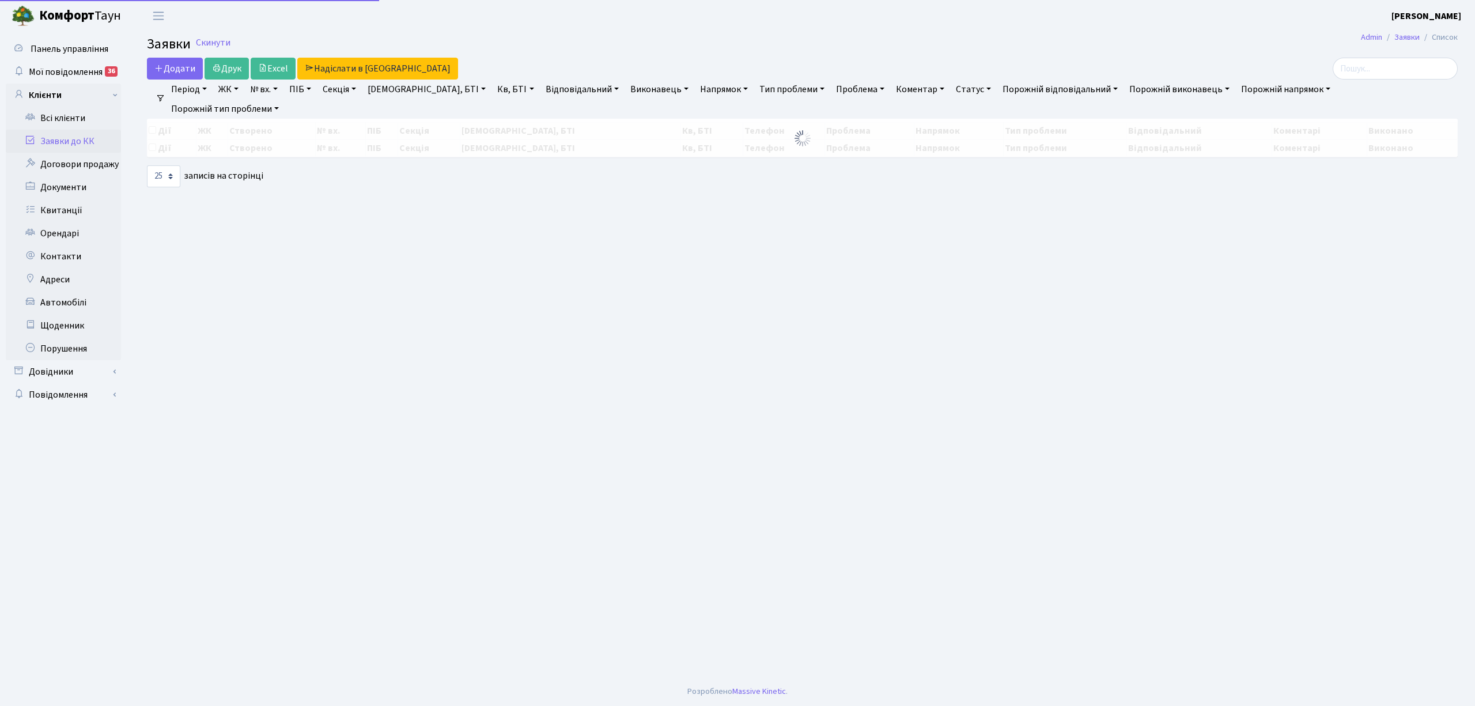
select select "25"
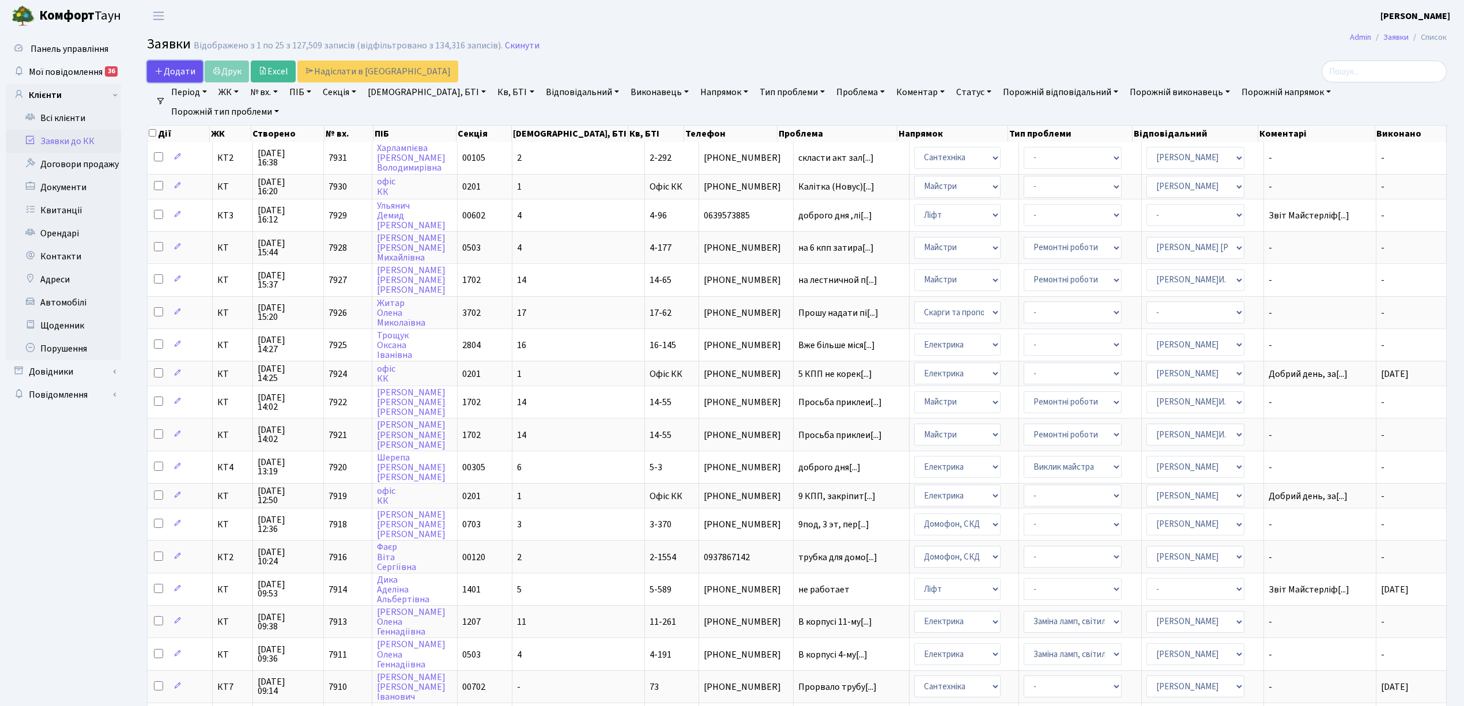
click at [169, 74] on span "Додати" at bounding box center [174, 71] width 41 height 13
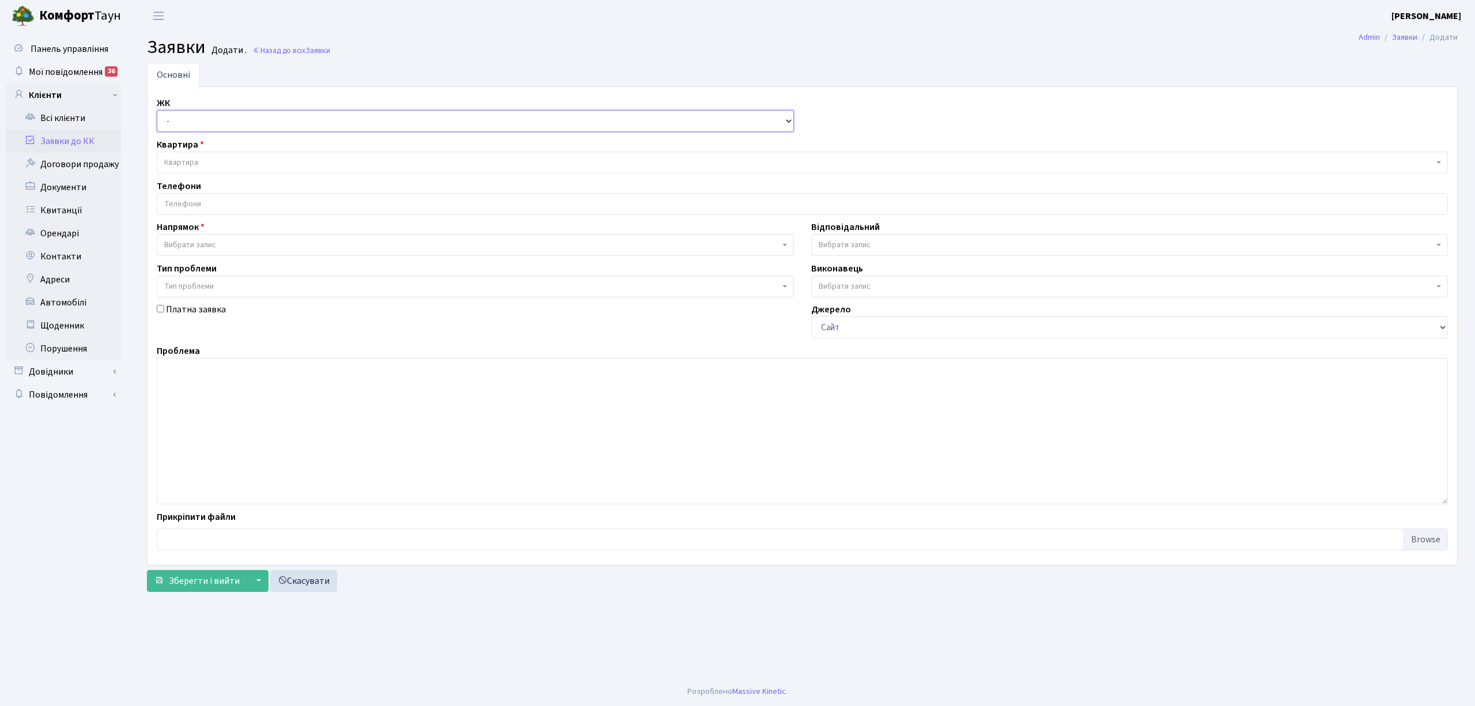
click at [204, 126] on select "- КТ, вул. Регенераторна, 4 КТ2, просп. [STREET_ADDRESS] [STREET_ADDRESS] [PERS…" at bounding box center [475, 121] width 637 height 22
select select "271"
click at [157, 111] on select "- КТ, вул. Регенераторна, 4 КТ2, просп. [STREET_ADDRESS] [STREET_ADDRESS] [PERS…" at bounding box center [475, 121] width 637 height 22
select select
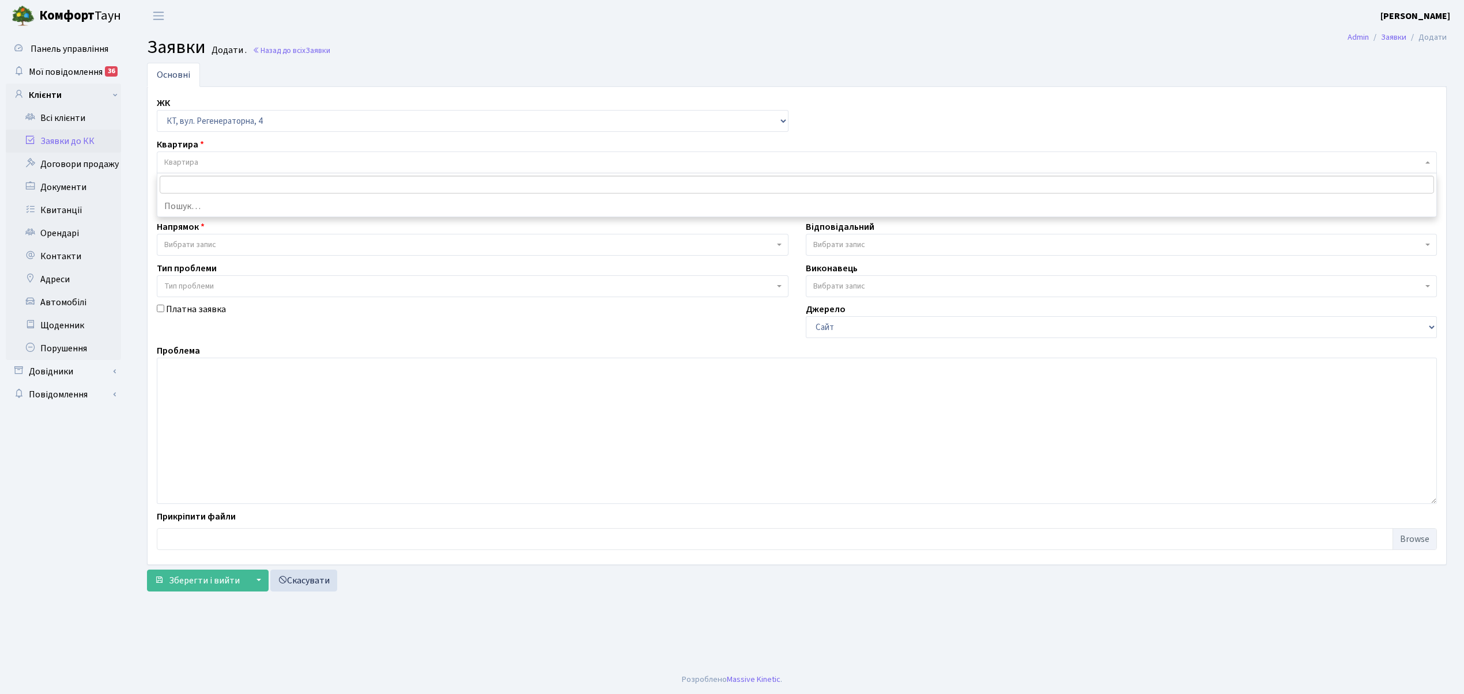
click at [242, 153] on span "Квартира" at bounding box center [797, 163] width 1280 height 22
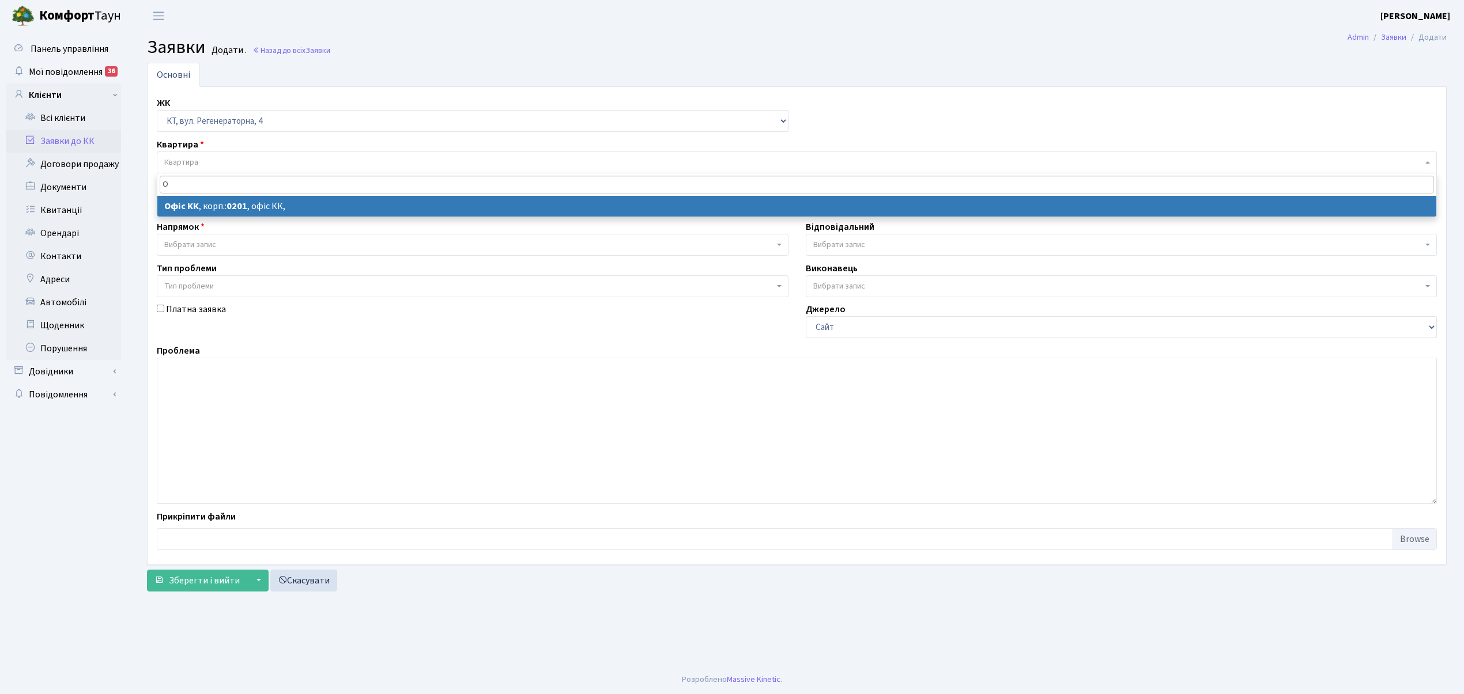
type input "О"
select select
select select "4"
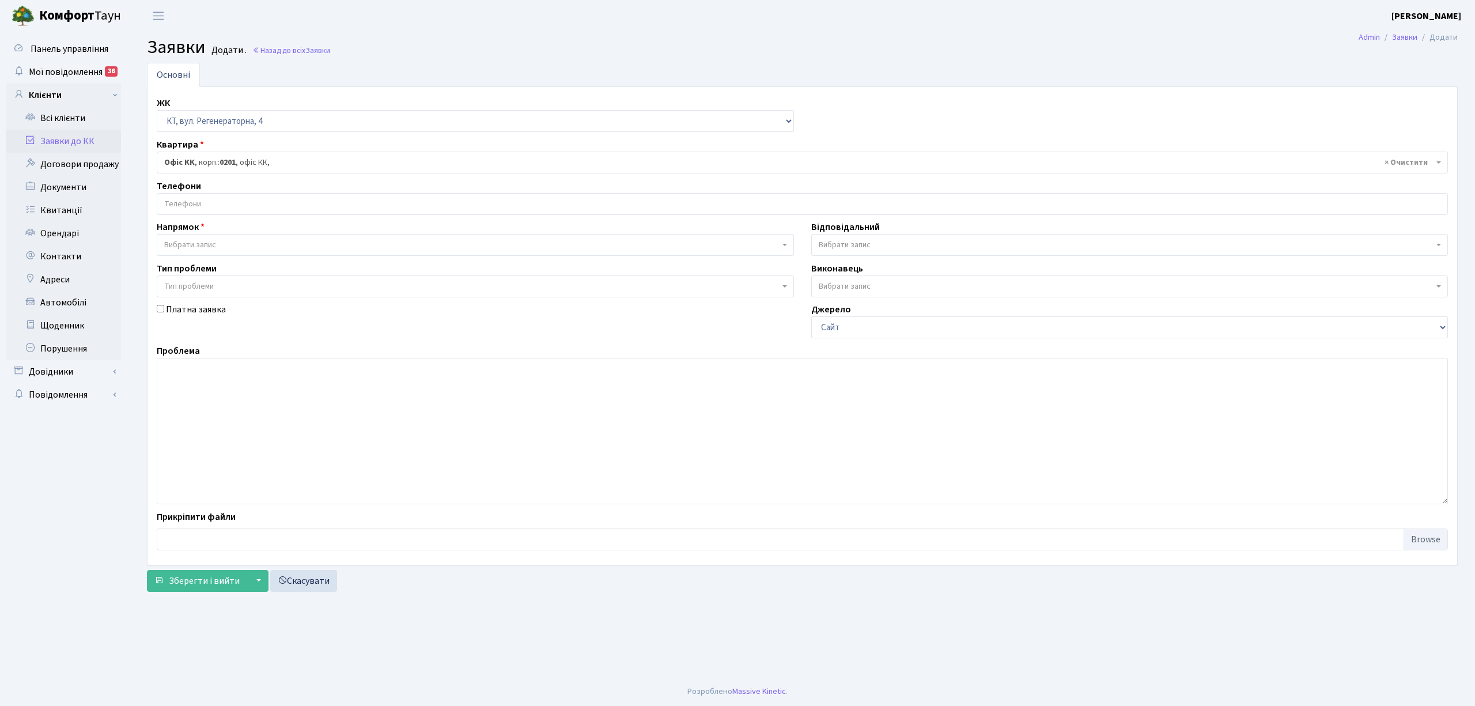
click at [282, 210] on input "search" at bounding box center [802, 204] width 1290 height 21
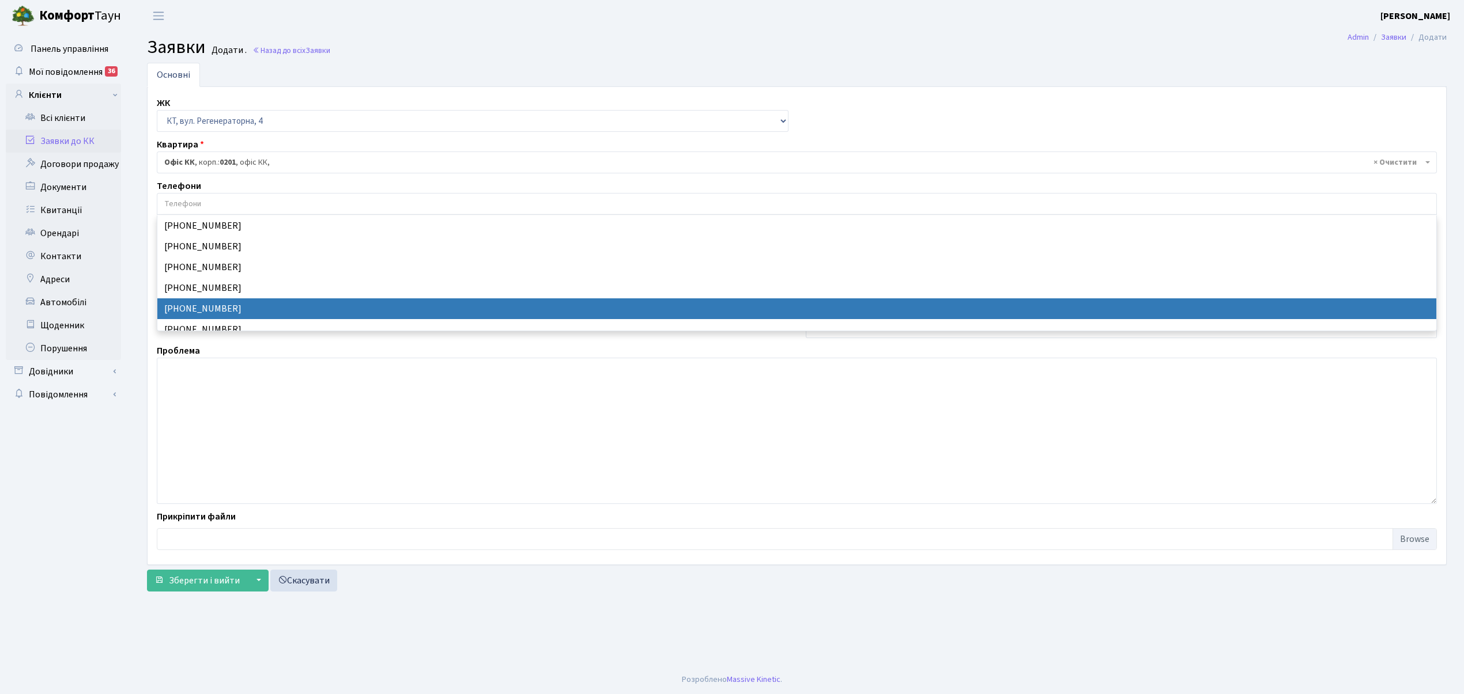
select select "24227"
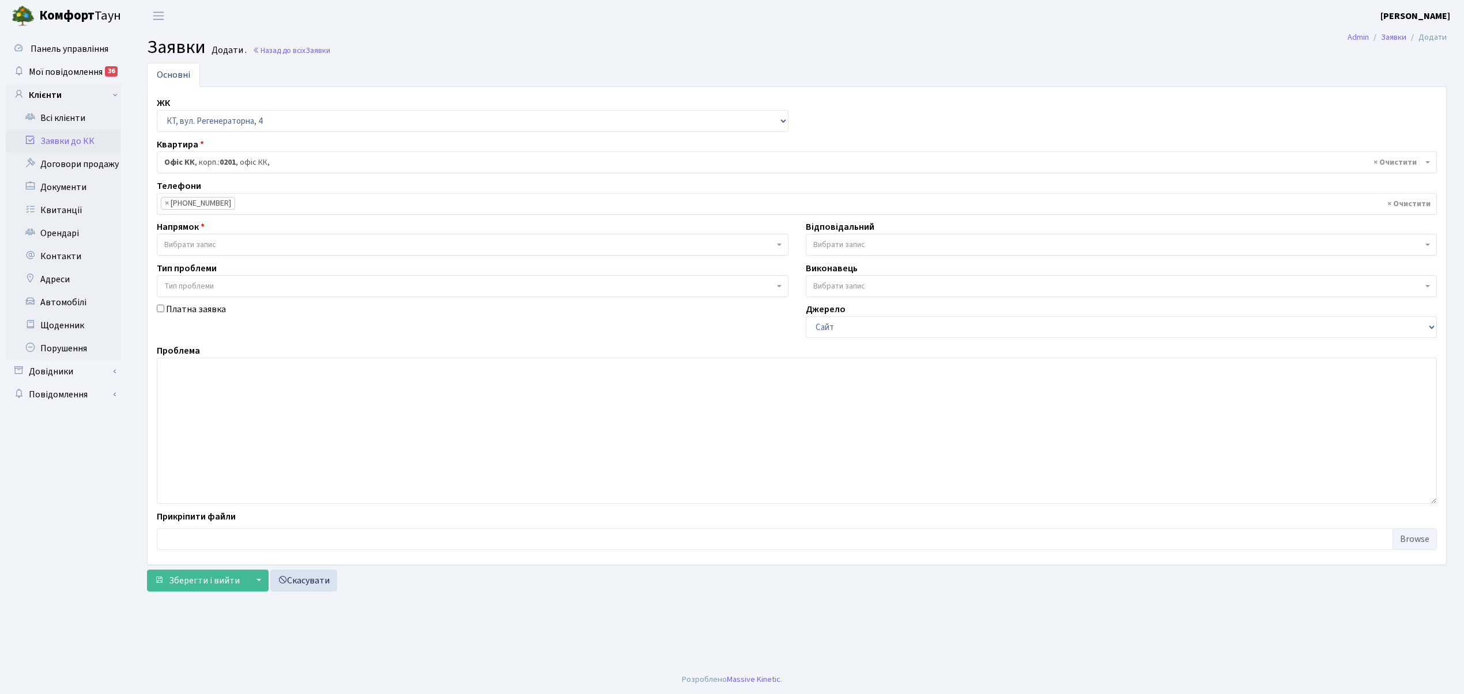
click at [263, 245] on span "Вибрати запис" at bounding box center [469, 245] width 610 height 12
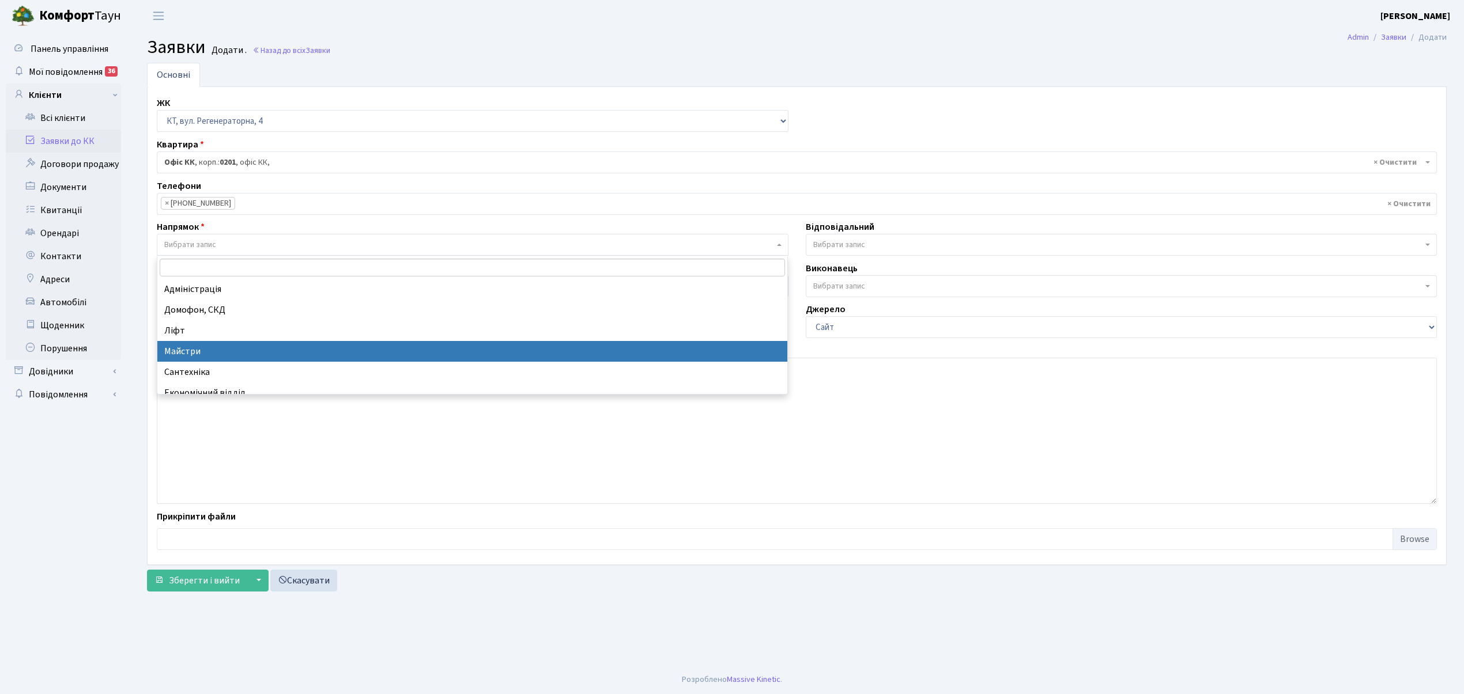
select select "1"
select select
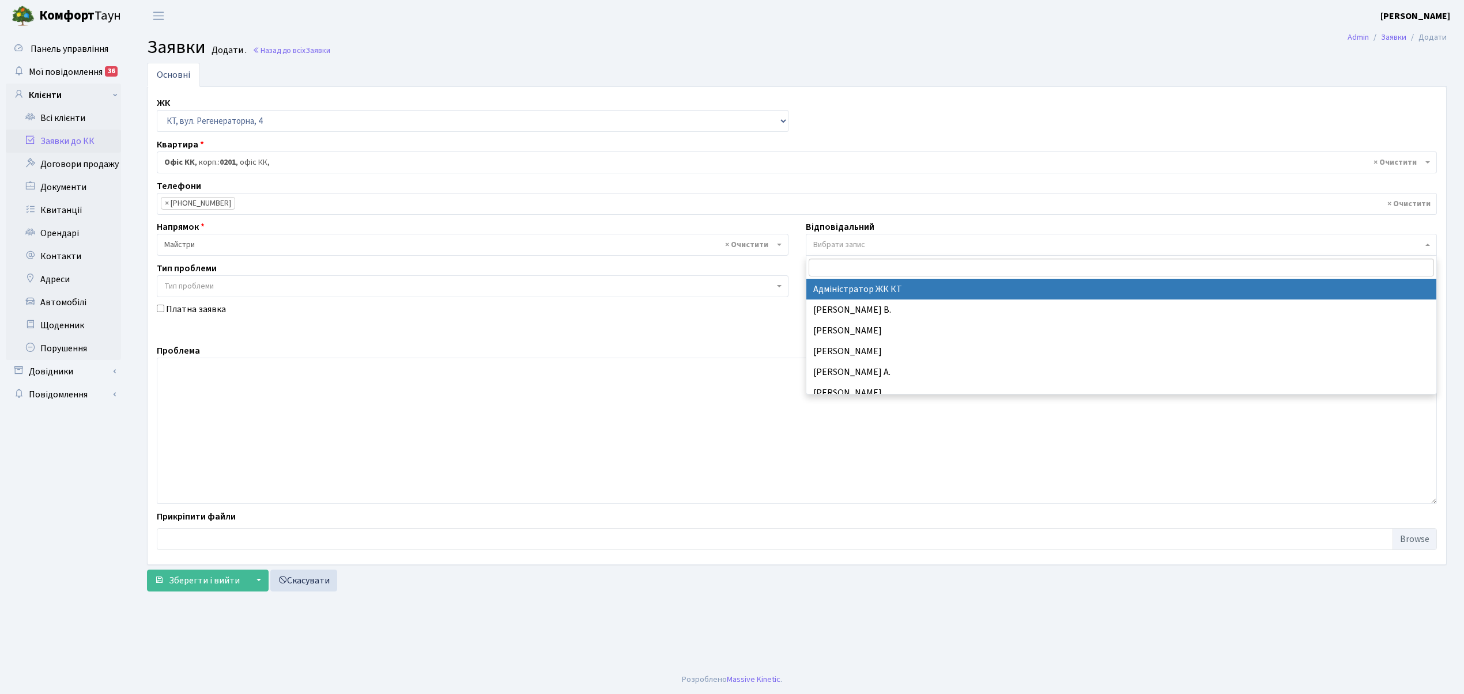
click at [860, 243] on span "Вибрати запис" at bounding box center [839, 245] width 52 height 12
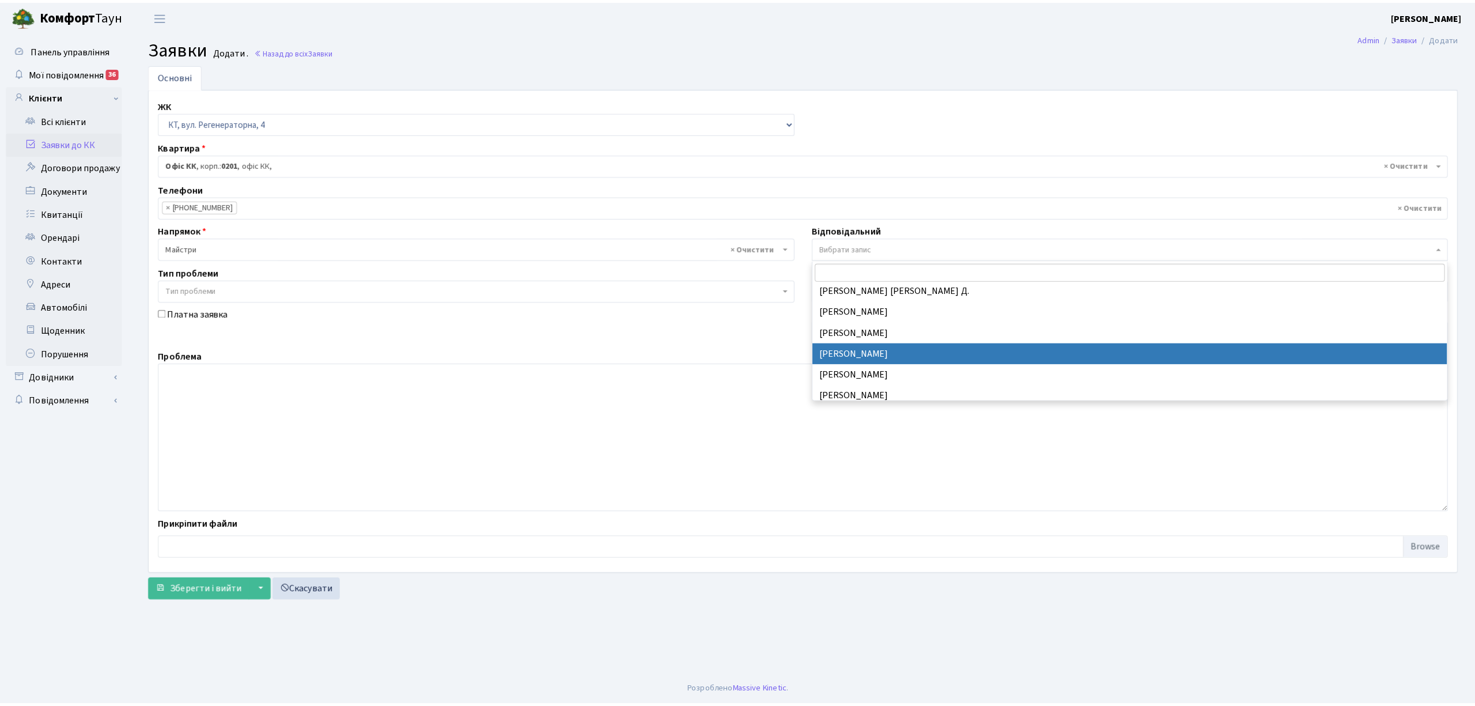
scroll to position [384, 0]
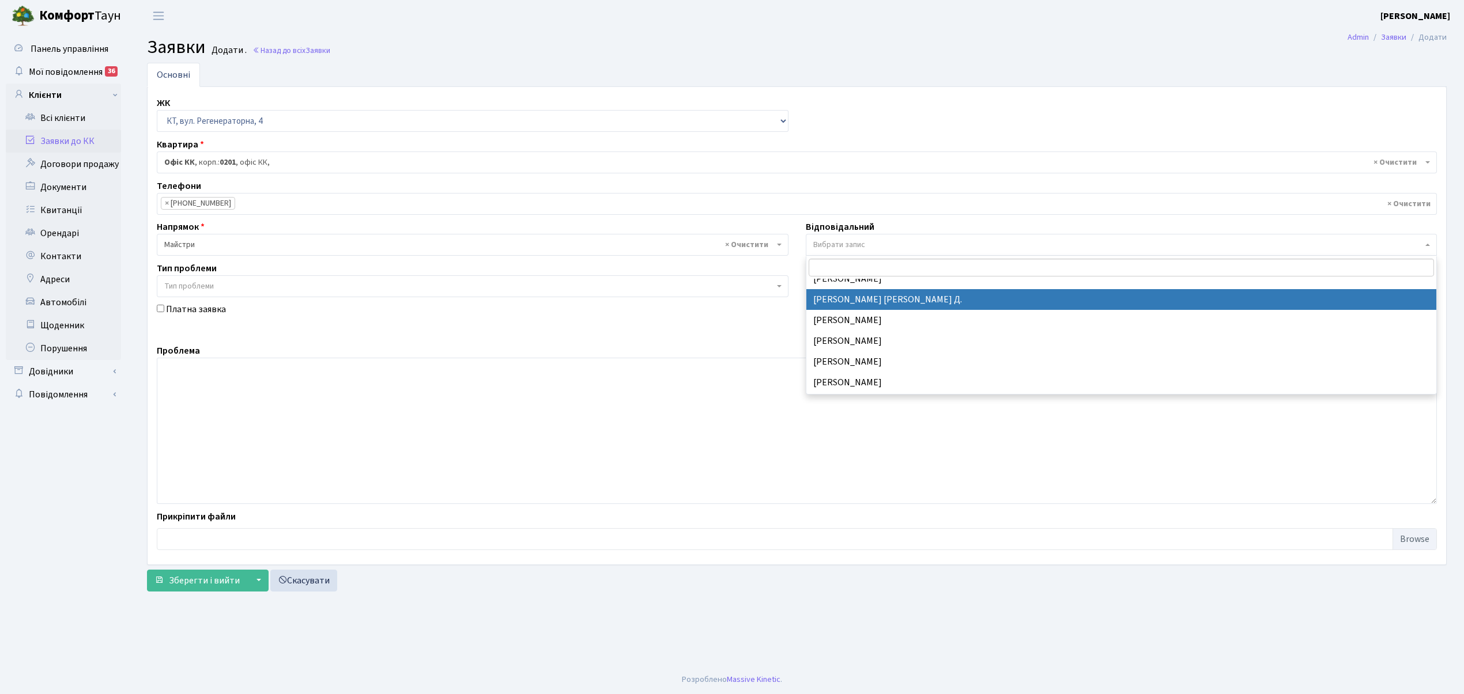
select select "62"
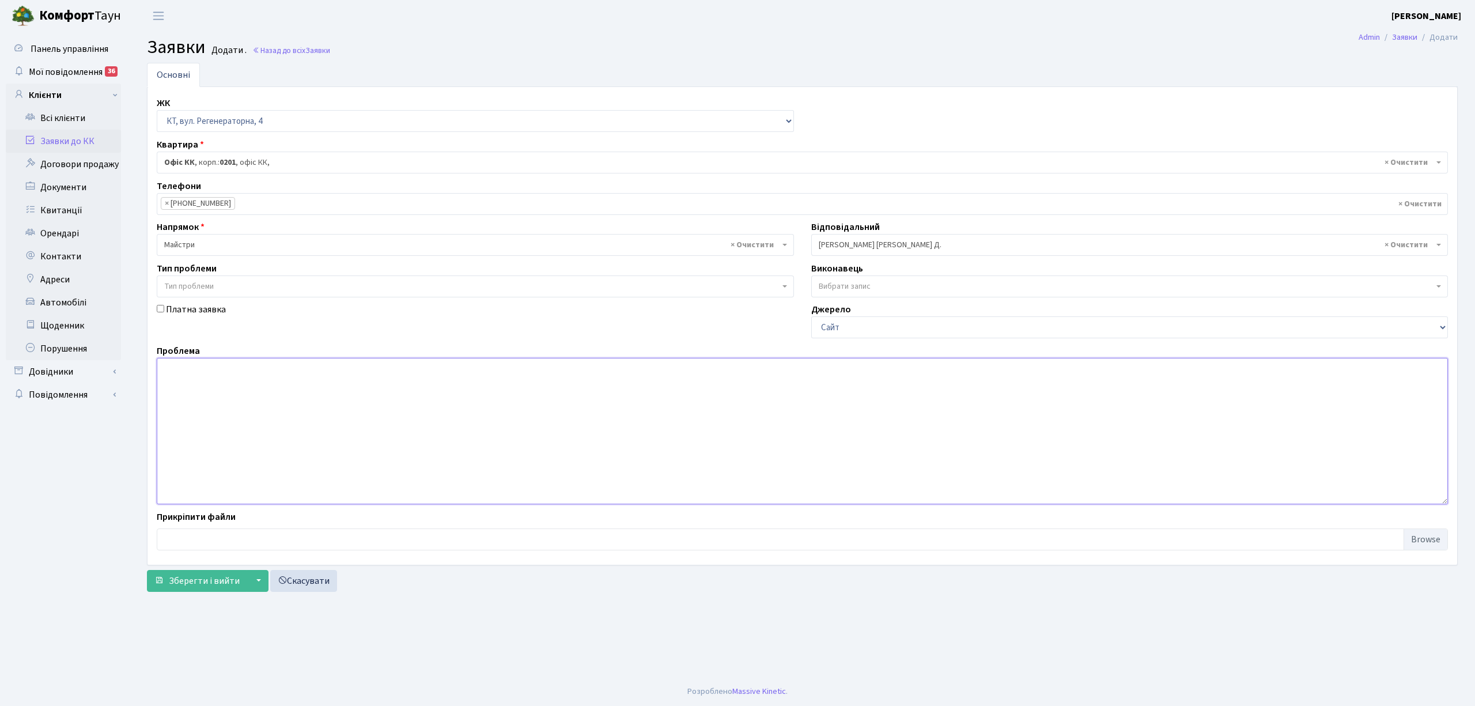
click at [285, 388] on textarea at bounding box center [802, 431] width 1291 height 146
drag, startPoint x: 369, startPoint y: 365, endPoint x: 376, endPoint y: 368, distance: 6.7
click at [376, 368] on textarea "1 корпус 9 пар, перебит чекрній шланг, Ковтун перекріл." at bounding box center [802, 431] width 1291 height 146
click at [269, 375] on textarea "1 корпус 9 пар, перебит чекрній шланг, Ковтун перекрыл." at bounding box center [802, 431] width 1291 height 146
drag, startPoint x: 273, startPoint y: 369, endPoint x: 279, endPoint y: 369, distance: 6.3
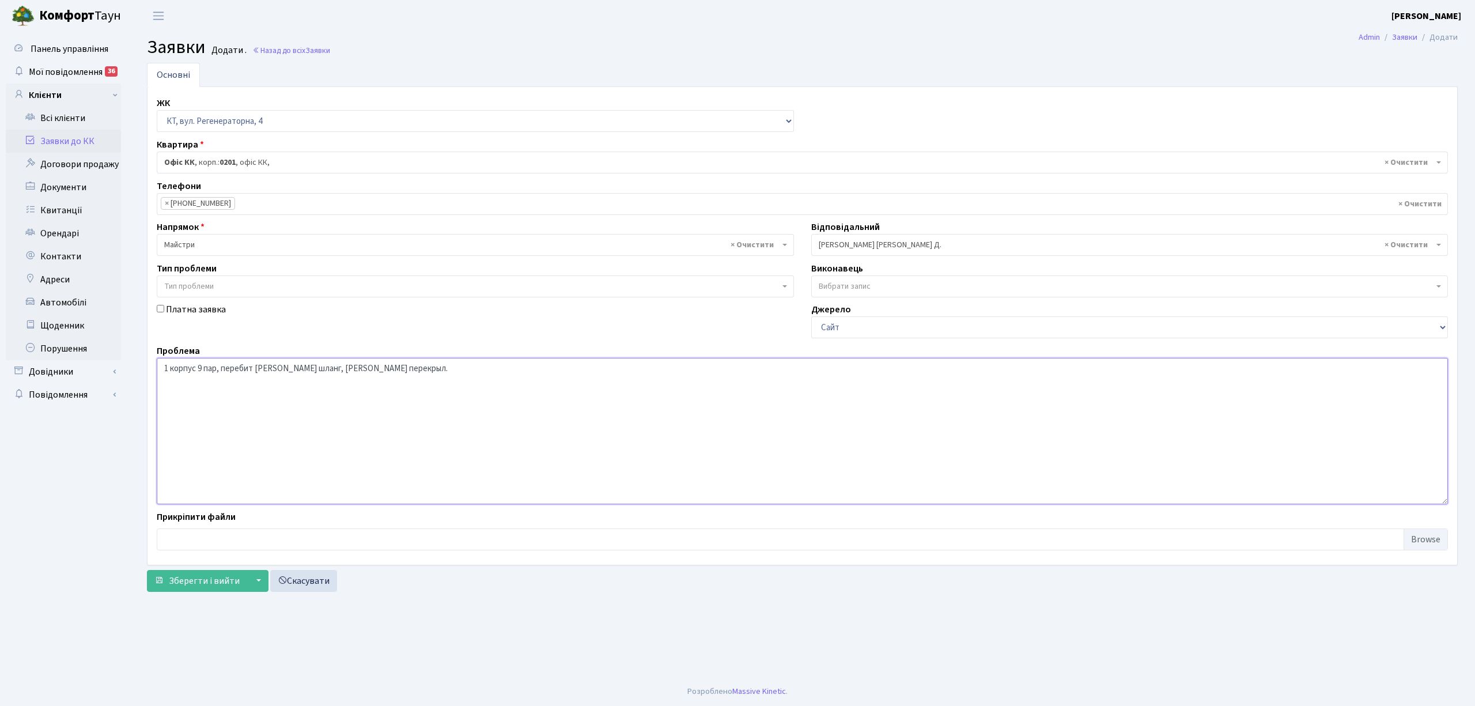
click at [279, 369] on textarea "1 корпус 9 пар, перебит черній шланг, Ковтун перекрыл." at bounding box center [802, 431] width 1291 height 146
click at [274, 369] on textarea "1 корпус 9 пар, перебит черній шланг, Ковтун перекрыл." at bounding box center [802, 431] width 1291 height 146
click at [275, 369] on textarea "1 корпус 9 пар, перебит черній шланг, Ковтун перекрыл." at bounding box center [802, 431] width 1291 height 146
click at [286, 366] on textarea "1 корпус 9 пар, перебит черный шланг, Ковтун перекрыл." at bounding box center [802, 431] width 1291 height 146
type textarea "1 корпус 9 пар, перебит черный поливочный шланг, Ковтун перекрыл."
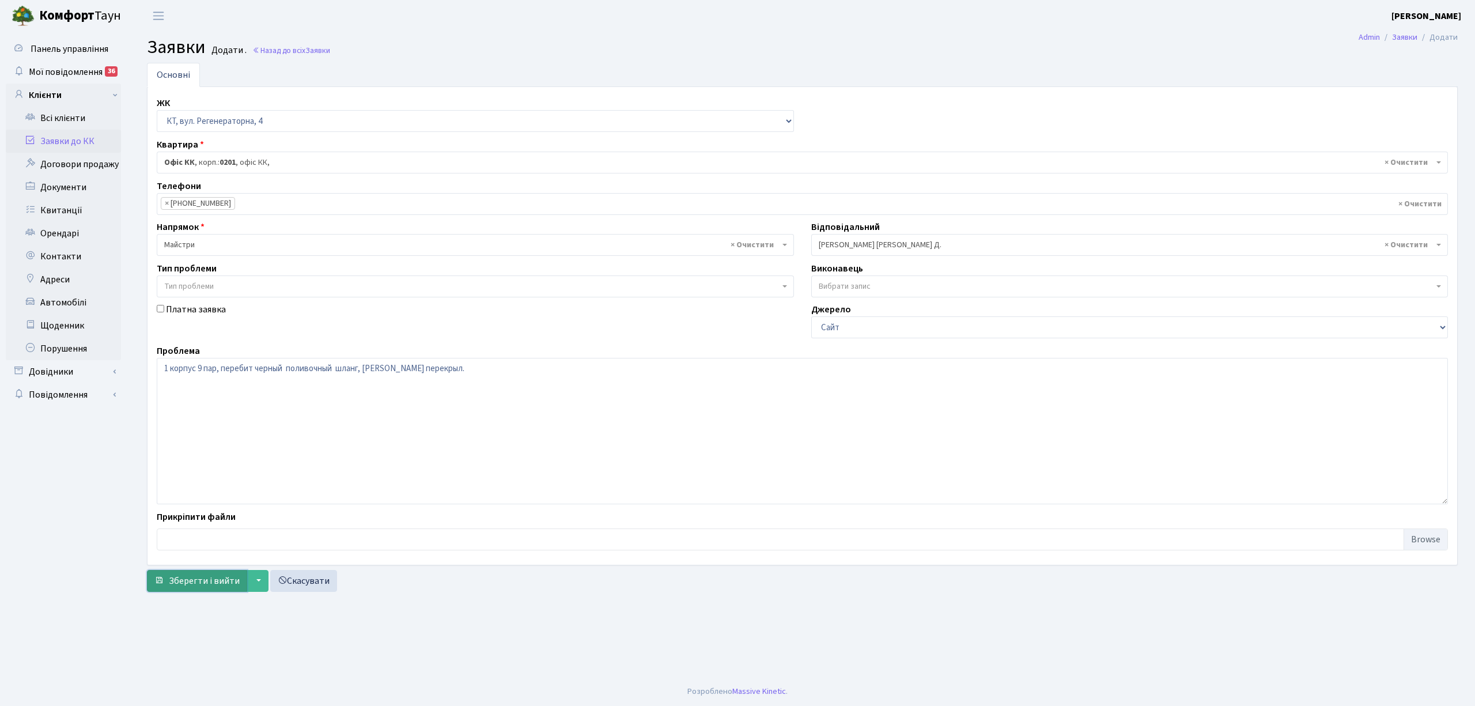
click at [199, 585] on span "Зберегти і вийти" at bounding box center [204, 580] width 71 height 13
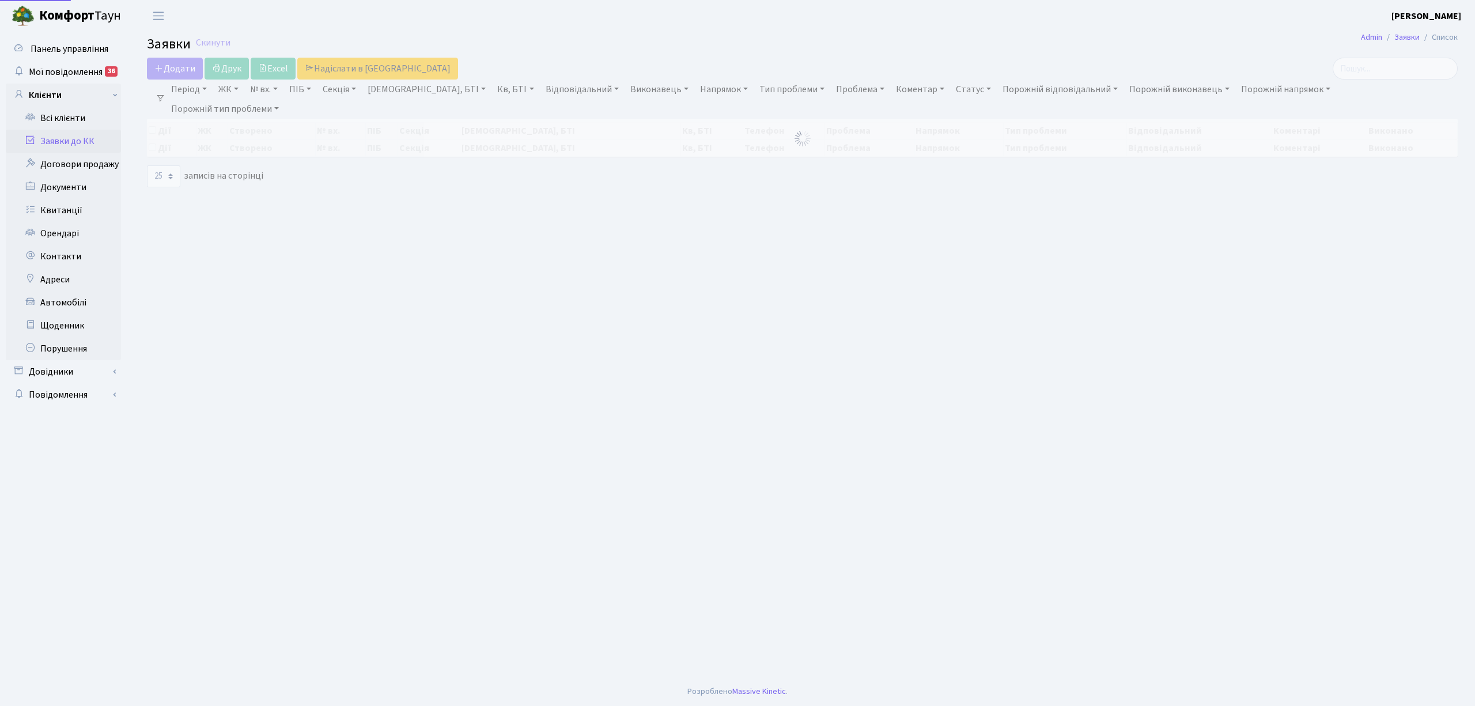
select select "25"
